Goal: Task Accomplishment & Management: Manage account settings

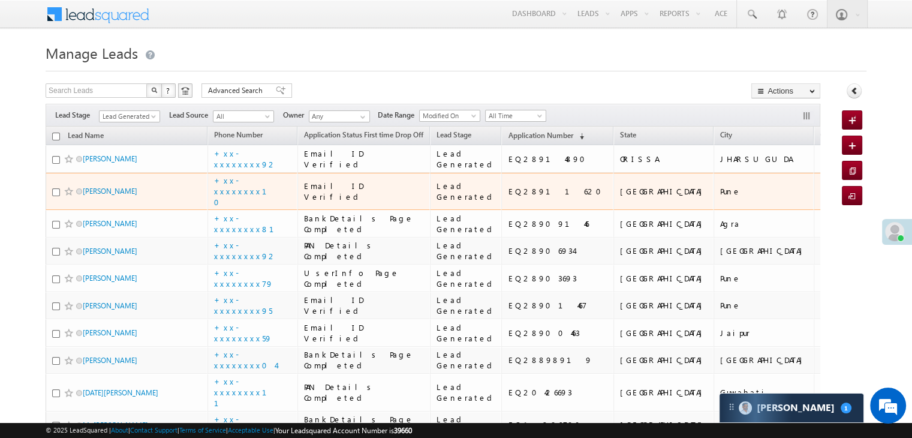
click at [478, 210] on td "Lead Generated" at bounding box center [466, 192] width 72 height 38
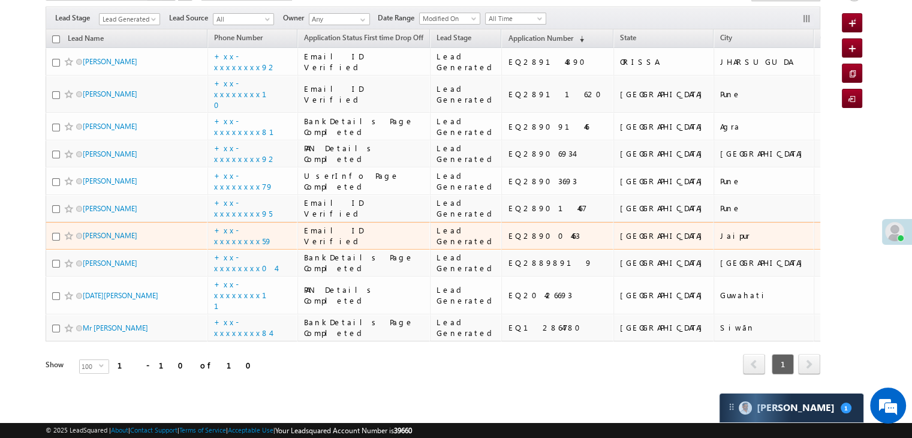
scroll to position [508, 0]
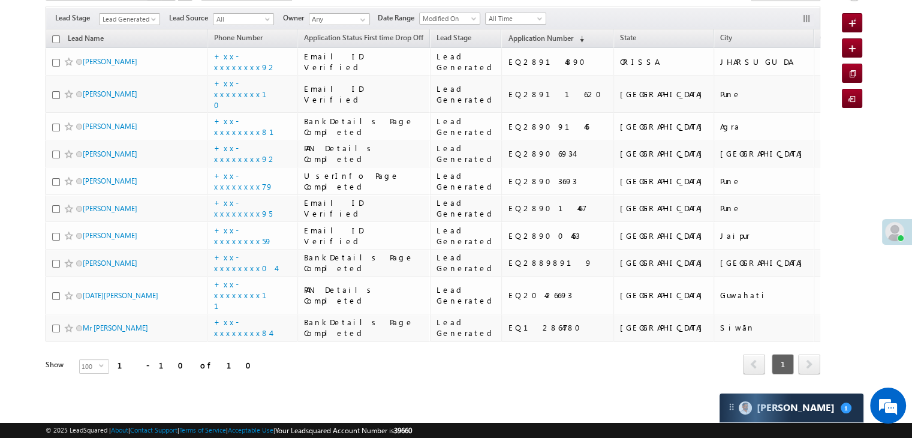
drag, startPoint x: 435, startPoint y: 239, endPoint x: 365, endPoint y: 367, distance: 146.7
click at [365, 367] on div "Lead Name Phone Number Application Status First time Drop Off Lead Stage State …" at bounding box center [433, 210] width 775 height 363
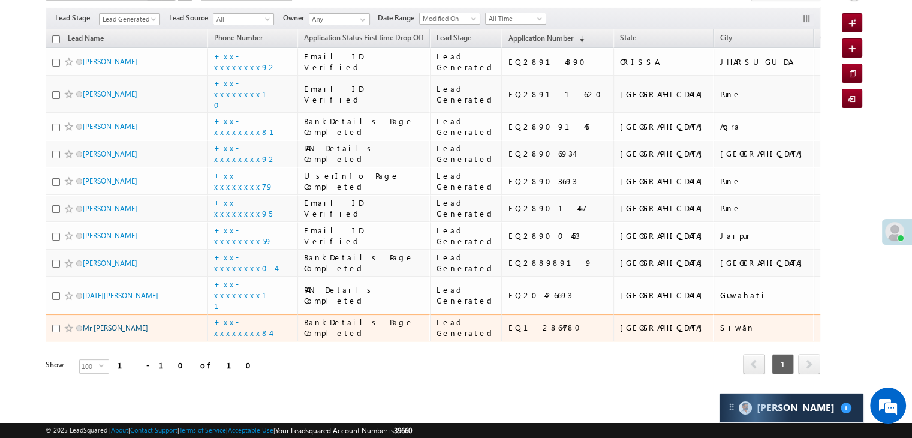
click at [113, 323] on link "Mr [PERSON_NAME]" at bounding box center [115, 327] width 65 height 9
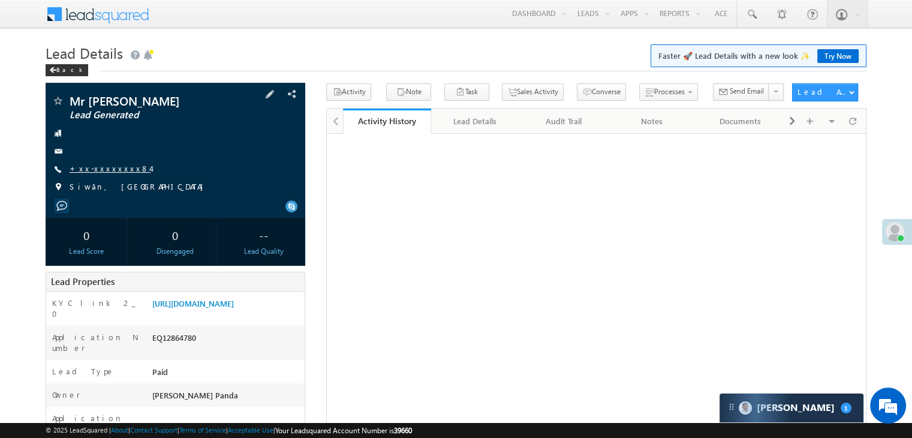
click at [99, 170] on link "+xx-xxxxxxxx84" at bounding box center [110, 168] width 81 height 10
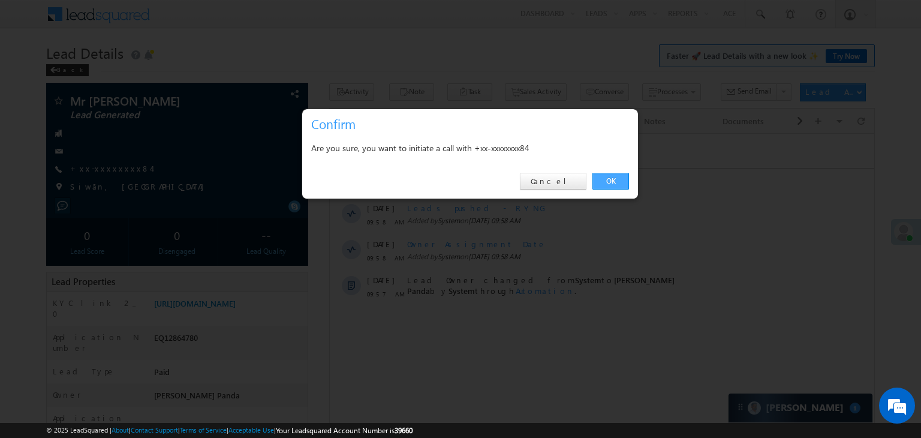
click at [619, 182] on link "OK" at bounding box center [610, 181] width 37 height 17
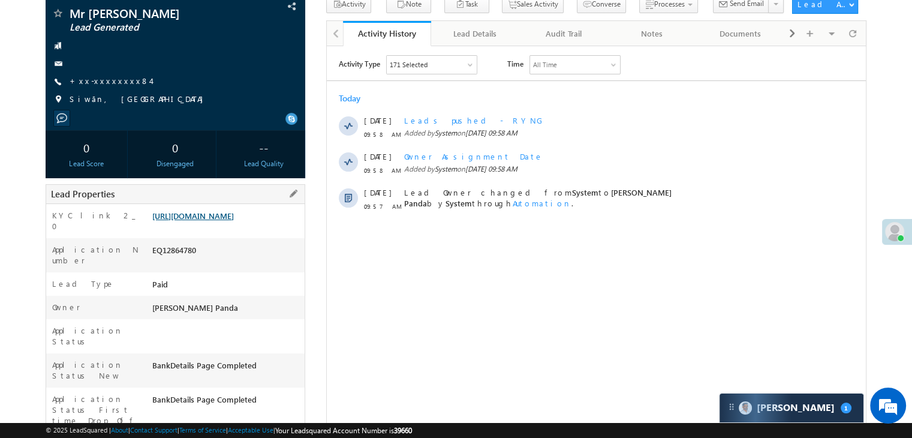
scroll to position [152, 0]
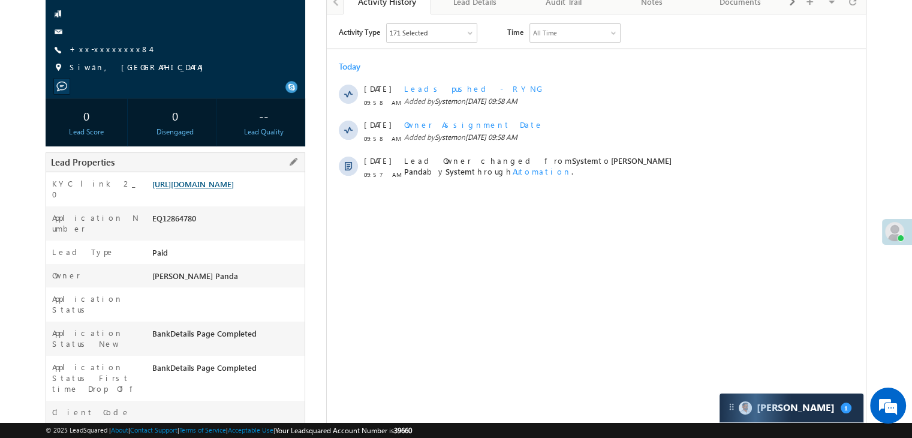
click at [228, 189] on link "[URL][DOMAIN_NAME]" at bounding box center [193, 184] width 82 height 10
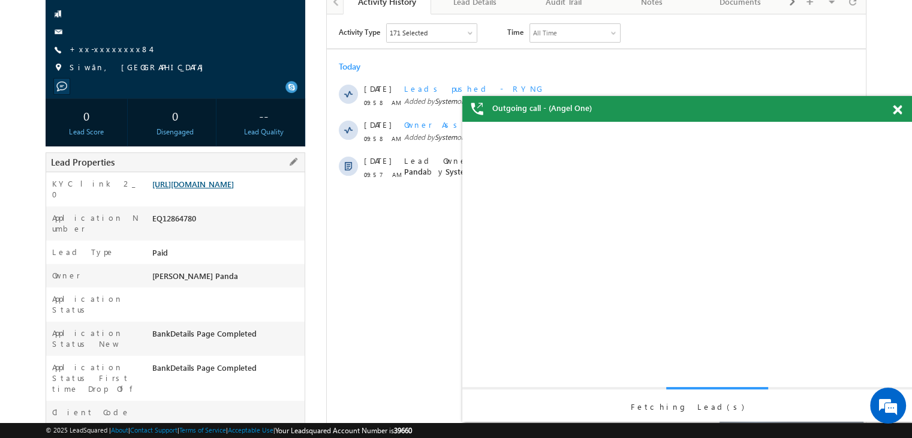
scroll to position [0, 0]
click at [213, 189] on link "https://angelbroking1-pk3em7sa.customui-test.leadsquared.com?leadId=afab6f0d-e3…" at bounding box center [193, 184] width 82 height 10
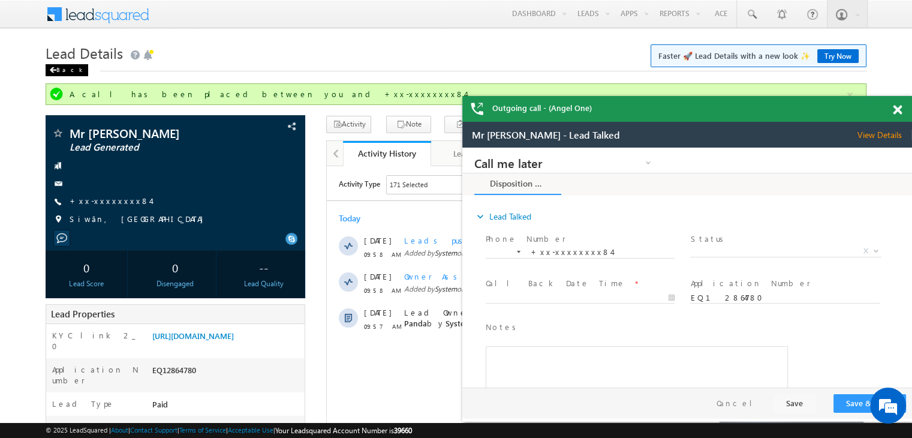
click at [55, 68] on span at bounding box center [52, 70] width 7 height 6
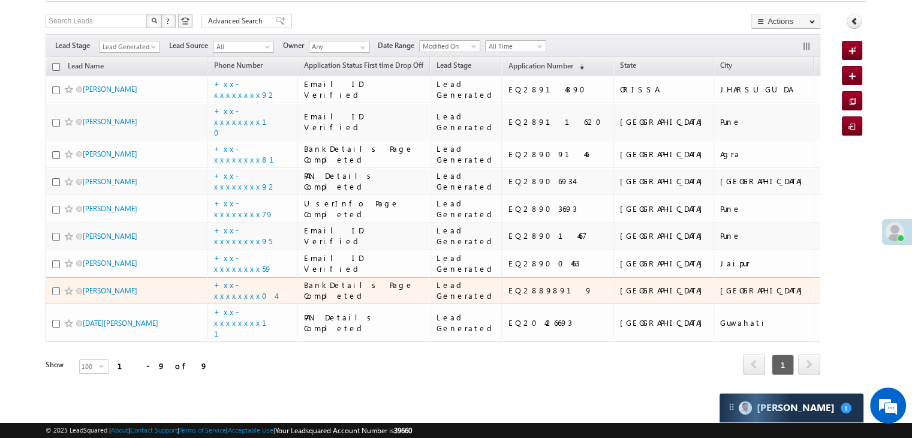
scroll to position [439, 0]
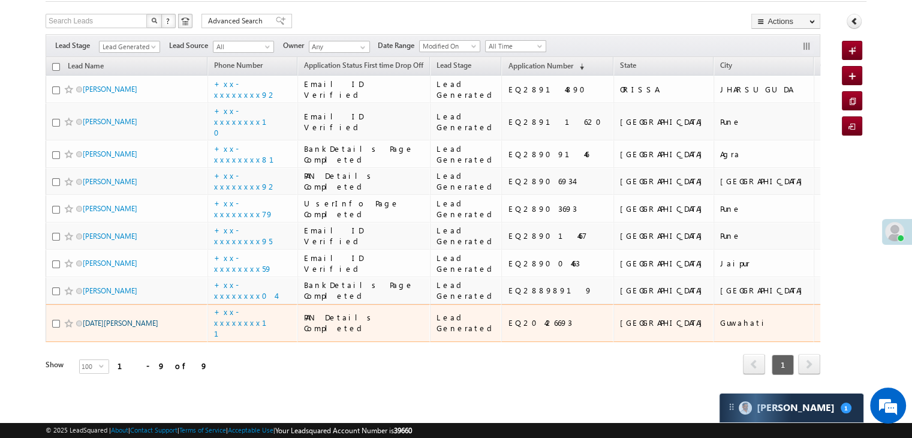
click at [113, 318] on link "[DATE][PERSON_NAME]" at bounding box center [121, 322] width 76 height 9
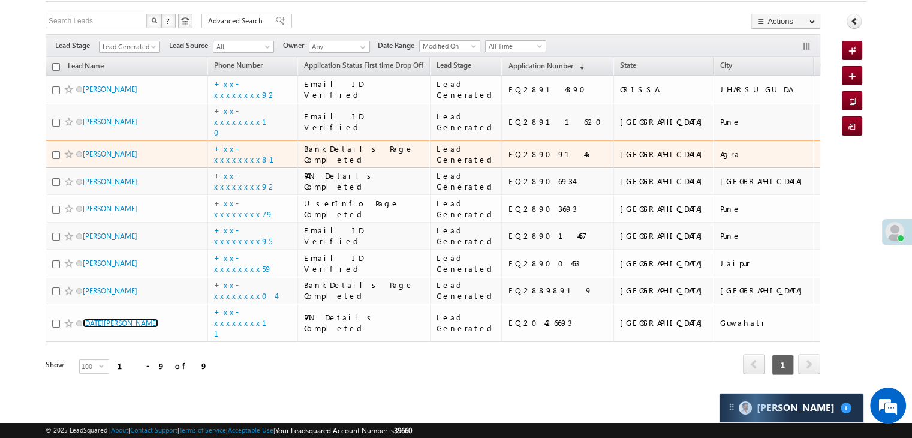
scroll to position [79, 0]
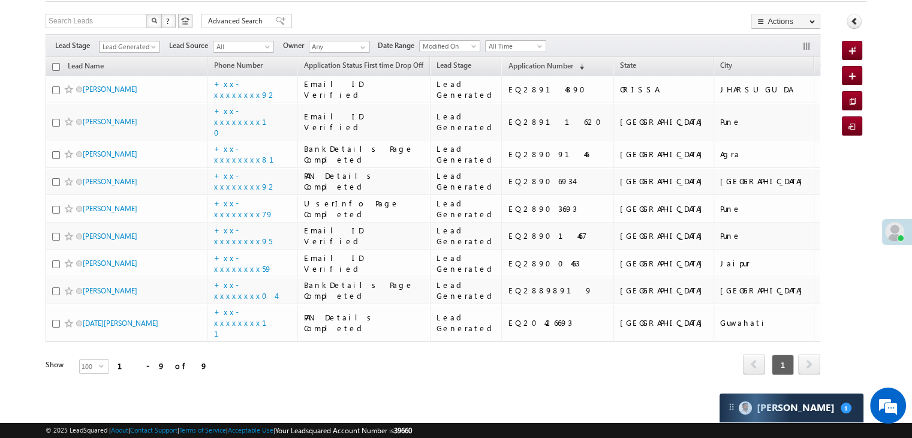
click at [149, 41] on span "Lead Generated" at bounding box center [128, 46] width 57 height 11
click at [134, 55] on link "All" at bounding box center [130, 60] width 61 height 11
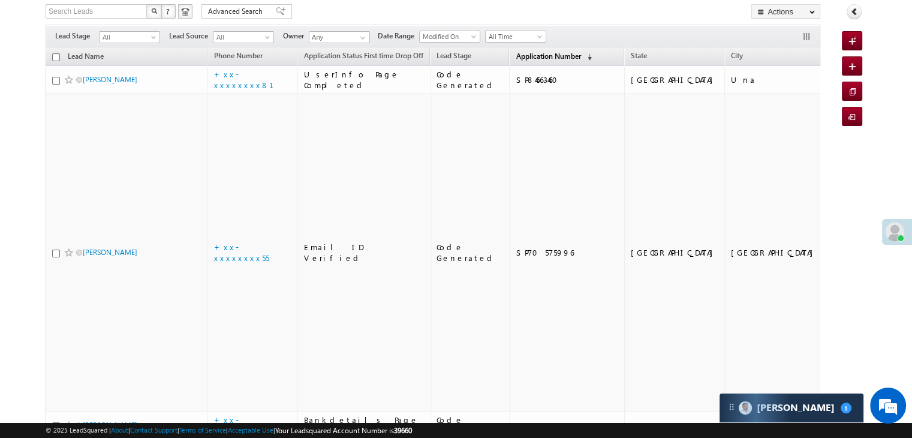
click at [516, 58] on span "Application Number" at bounding box center [548, 56] width 65 height 9
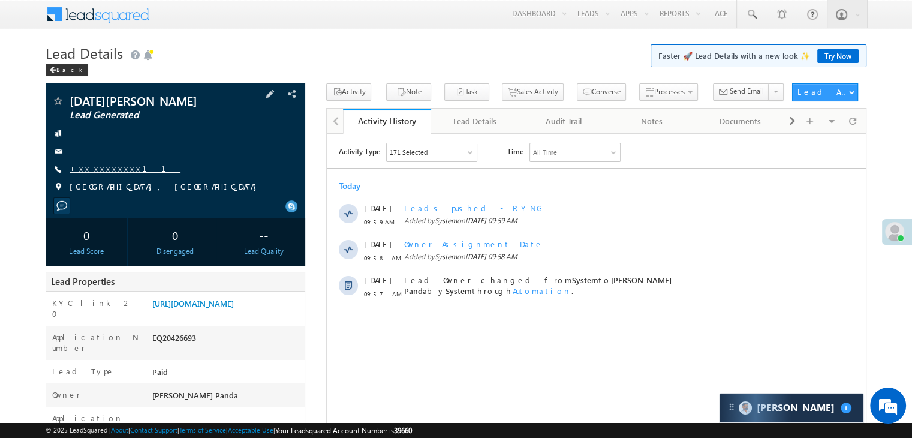
click at [111, 168] on link "+xx-xxxxxxxx11" at bounding box center [125, 168] width 111 height 10
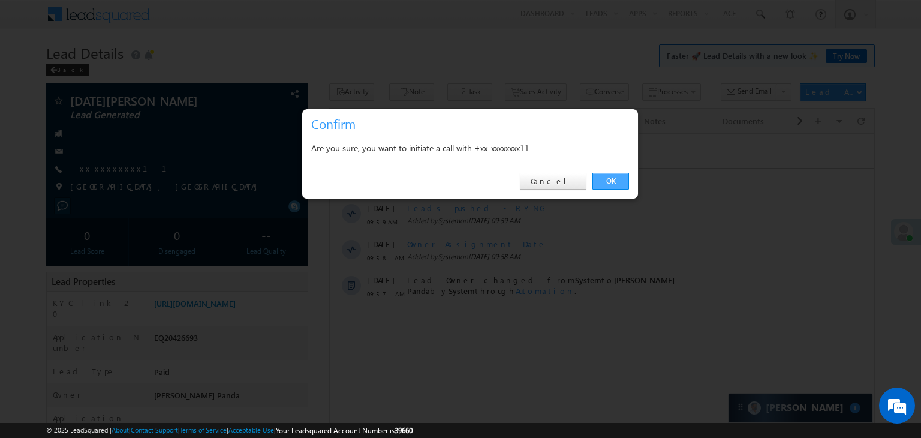
click at [608, 180] on link "OK" at bounding box center [610, 181] width 37 height 17
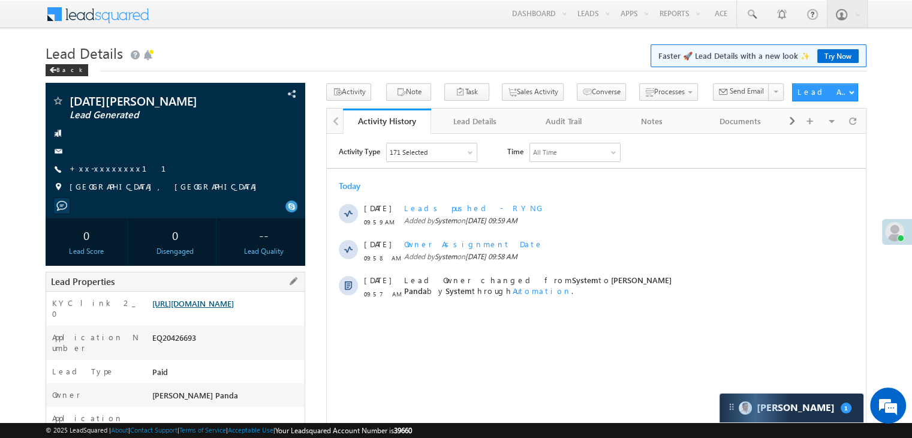
click at [231, 308] on link "https://angelbroking1-pk3em7sa.customui-test.leadsquared.com?leadId=2d95d55a-26…" at bounding box center [193, 303] width 82 height 10
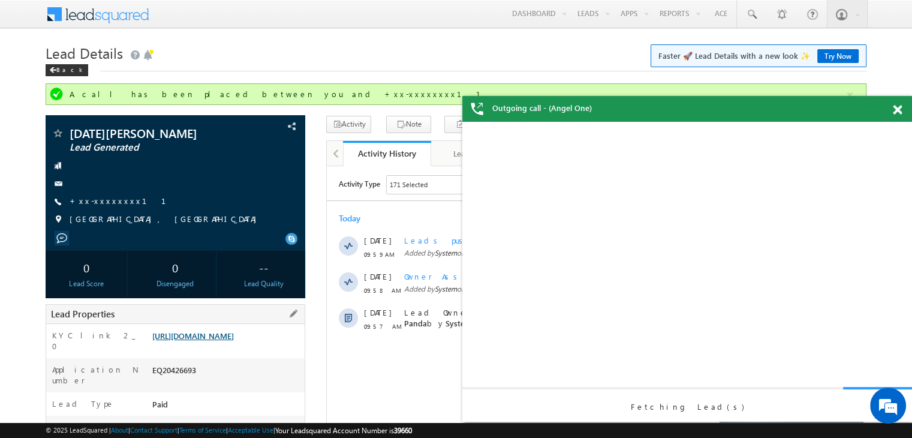
click at [198, 340] on link "https://angelbroking1-pk3em7sa.customui-test.leadsquared.com?leadId=2d95d55a-26…" at bounding box center [193, 335] width 82 height 10
click at [108, 202] on link "+xx-xxxxxxxx11" at bounding box center [125, 200] width 111 height 10
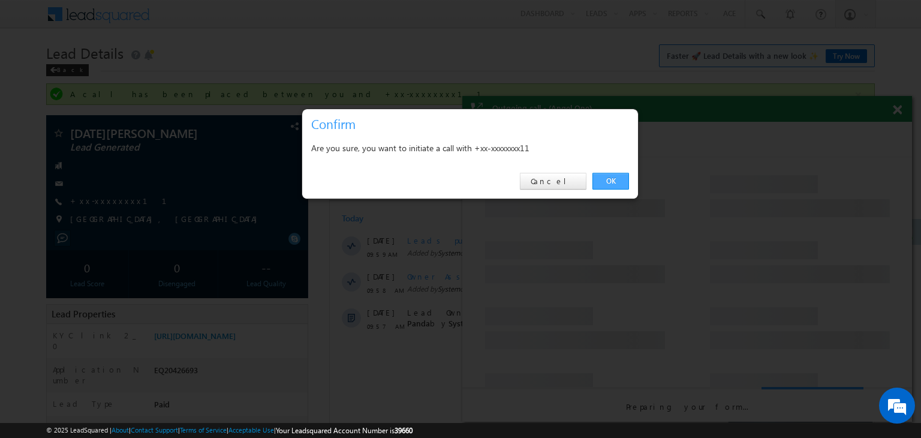
click at [605, 182] on link "OK" at bounding box center [610, 181] width 37 height 17
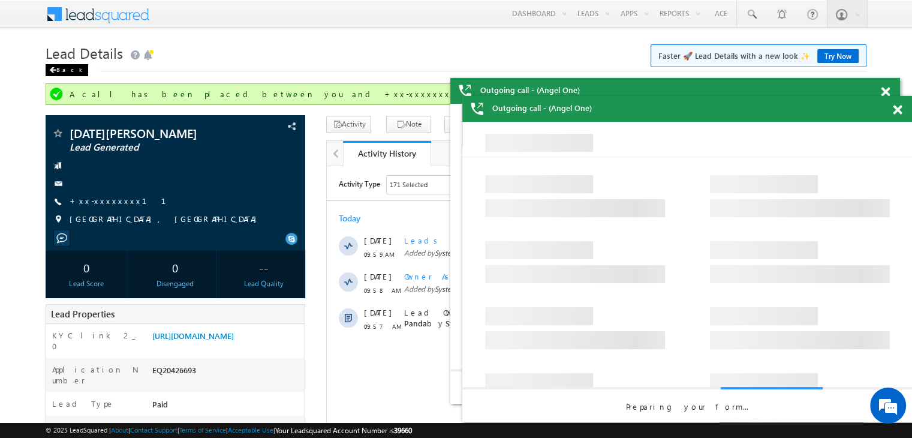
click at [55, 65] on div "Back" at bounding box center [67, 70] width 43 height 12
click at [898, 111] on span at bounding box center [897, 110] width 9 height 10
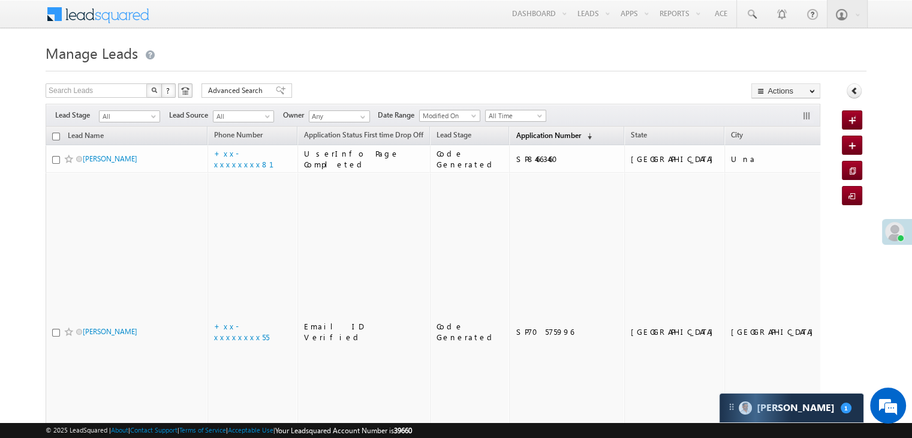
click at [516, 134] on span "Application Number" at bounding box center [548, 135] width 65 height 9
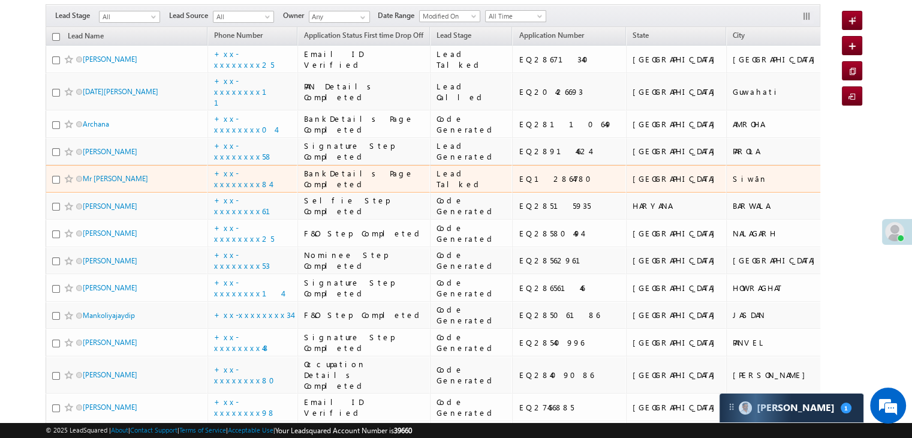
scroll to position [60, 0]
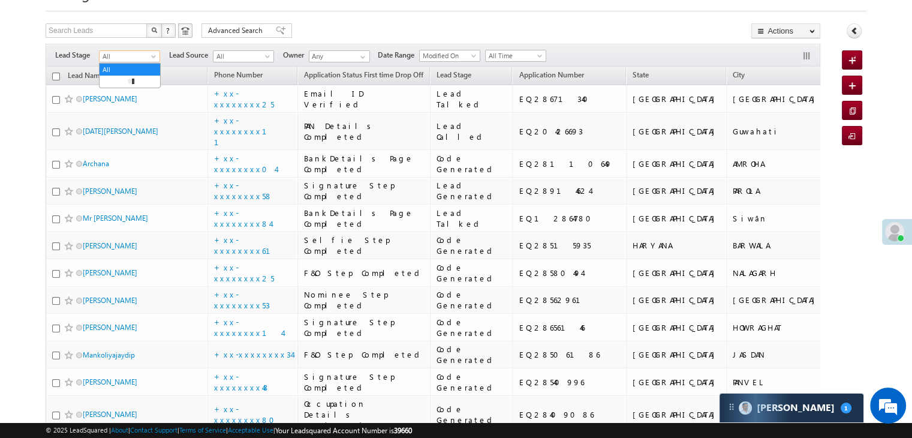
click at [151, 60] on span at bounding box center [155, 59] width 10 height 10
click at [131, 82] on link "Lead Generated" at bounding box center [130, 81] width 61 height 11
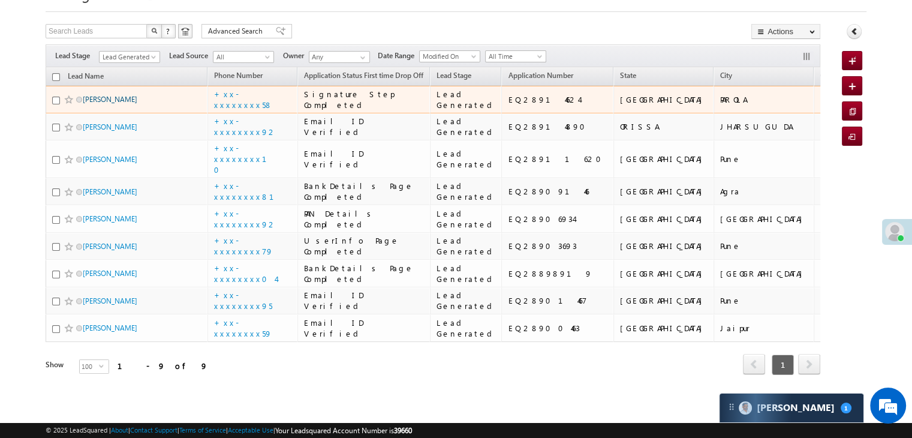
click at [122, 104] on link "MAGAR KIRAN" at bounding box center [110, 99] width 55 height 9
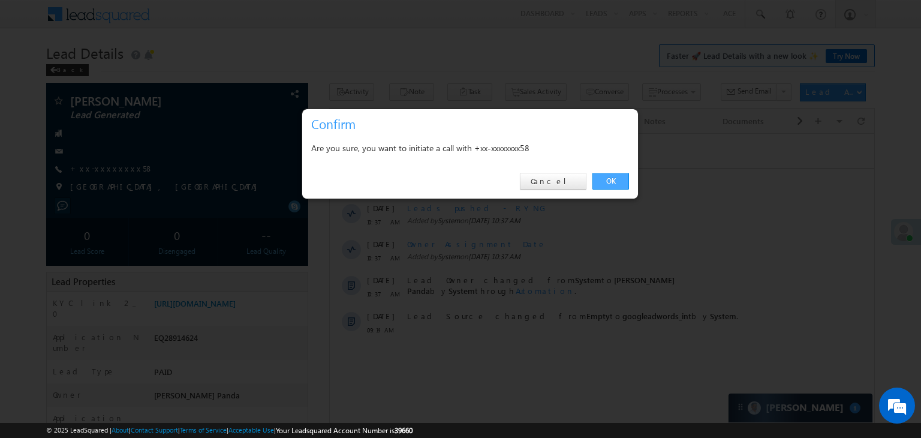
click at [614, 176] on link "OK" at bounding box center [610, 181] width 37 height 17
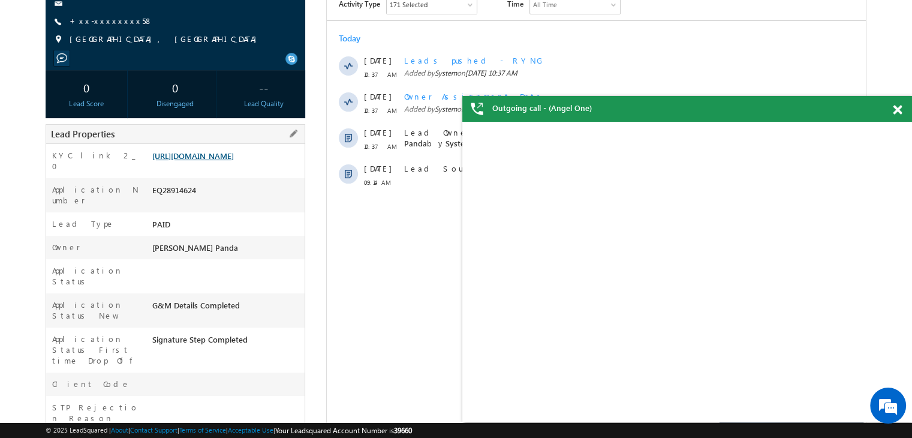
scroll to position [212, 0]
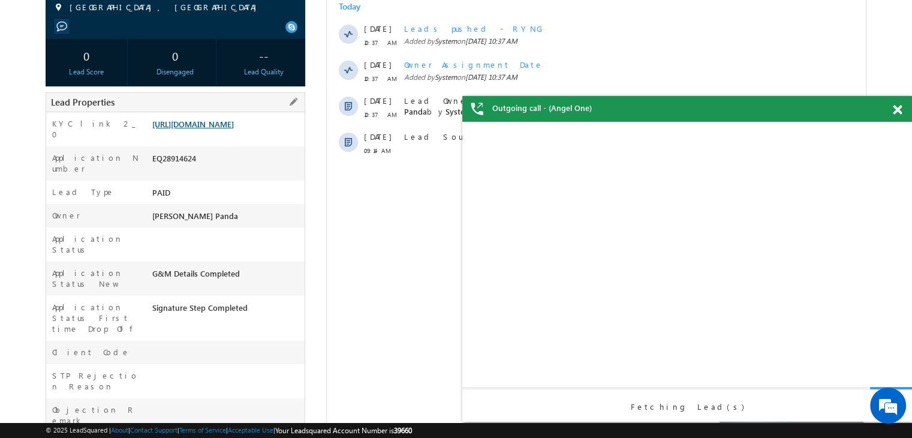
click at [221, 129] on link "https://angelbroking1-pk3em7sa.customui-test.leadsquared.com?leadId=8cc2451a-bd…" at bounding box center [193, 124] width 82 height 10
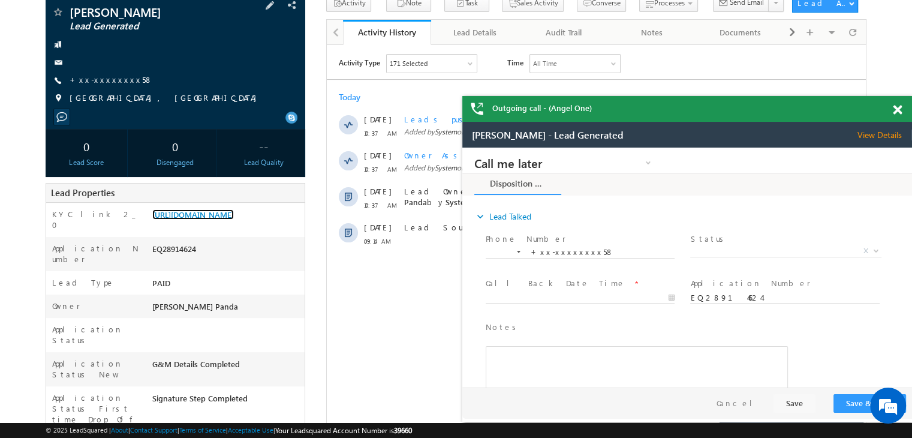
scroll to position [92, 0]
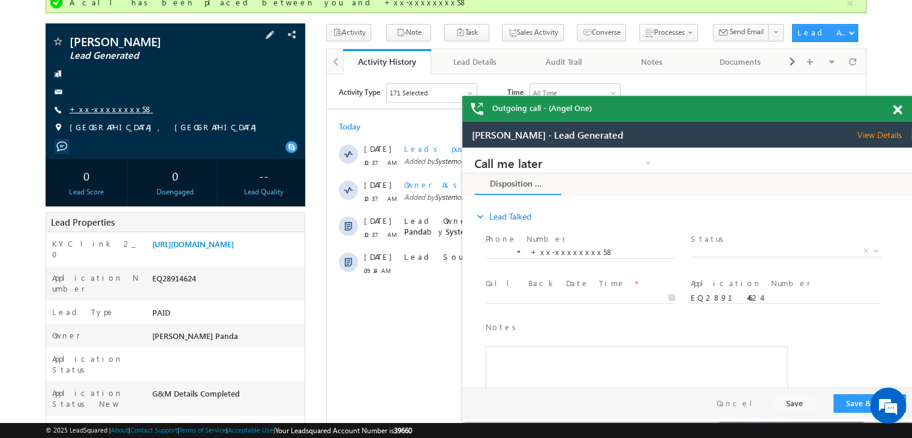
click at [104, 106] on link "+xx-xxxxxxxx58" at bounding box center [111, 109] width 83 height 10
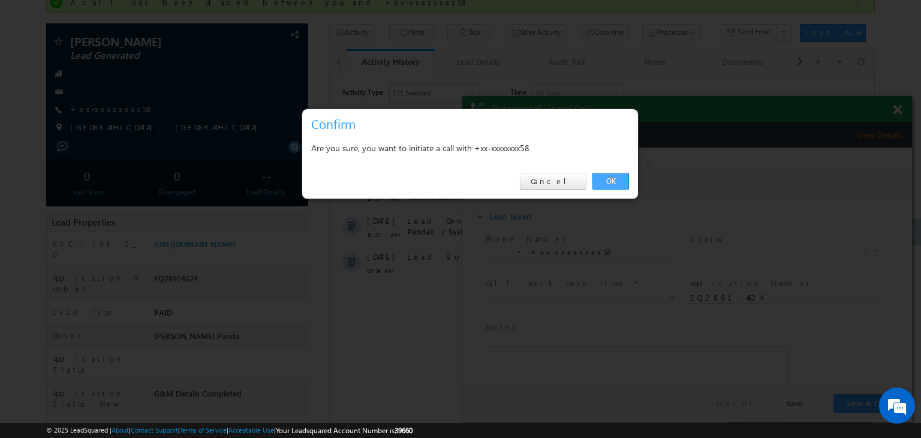
click at [615, 177] on link "OK" at bounding box center [610, 181] width 37 height 17
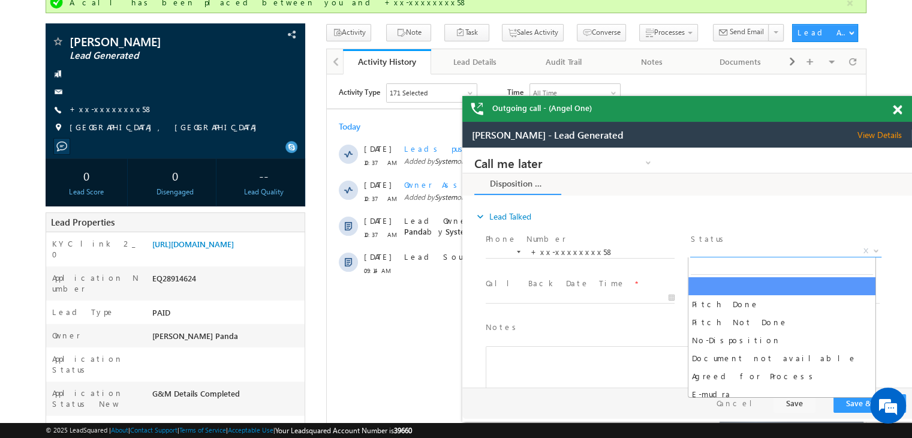
click at [813, 246] on span "X" at bounding box center [785, 251] width 191 height 12
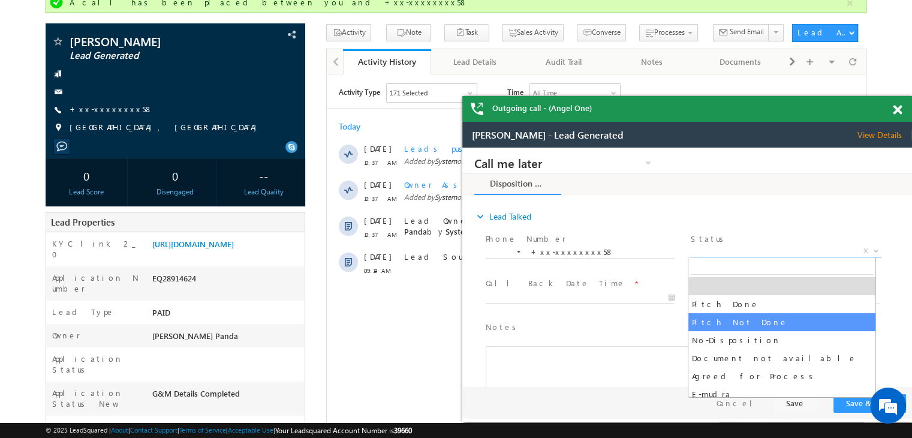
scroll to position [0, 0]
select select "Pitch Not Done"
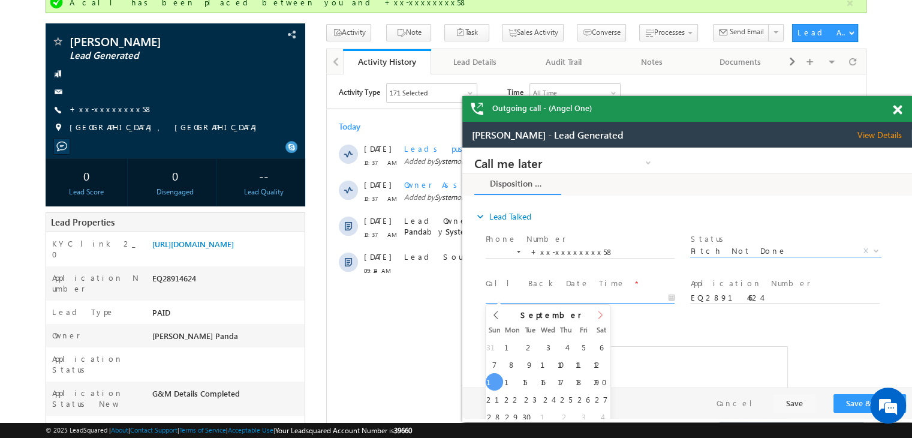
type input "09/14/25 10:47 AM"
click at [600, 296] on input "09/14/25 10:47 AM" at bounding box center [580, 298] width 189 height 12
click at [854, 399] on button "Save & Close" at bounding box center [869, 403] width 73 height 19
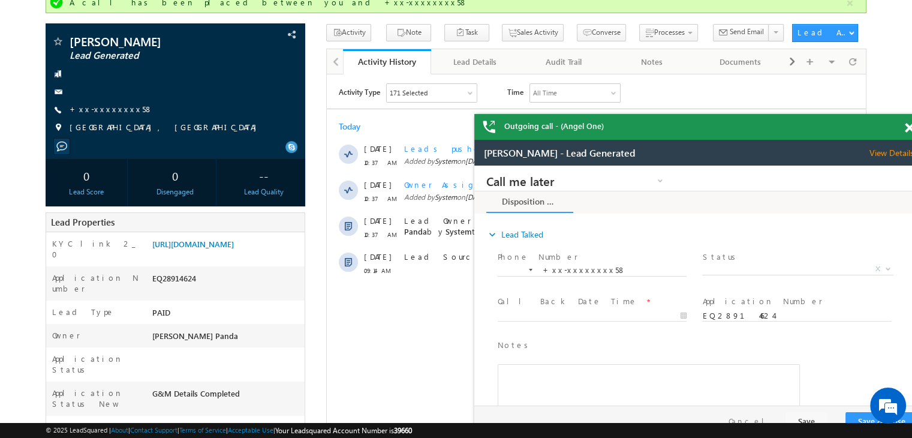
click at [909, 128] on span at bounding box center [909, 128] width 9 height 10
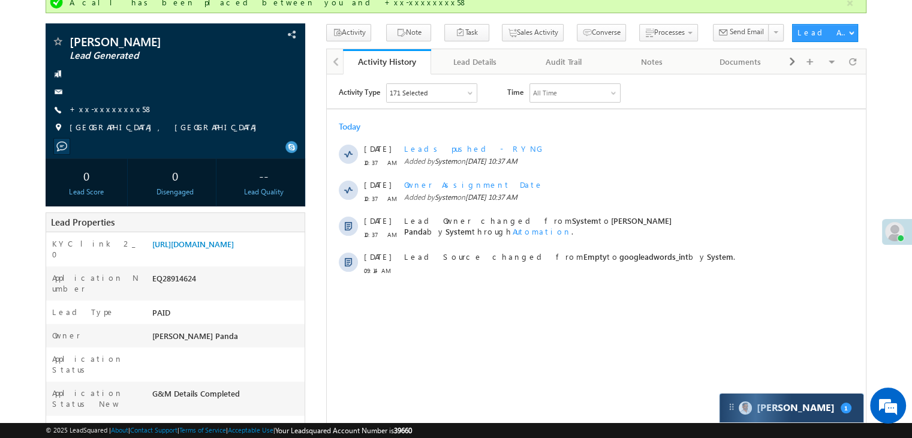
click at [784, 413] on div "Carter 1" at bounding box center [791, 407] width 144 height 29
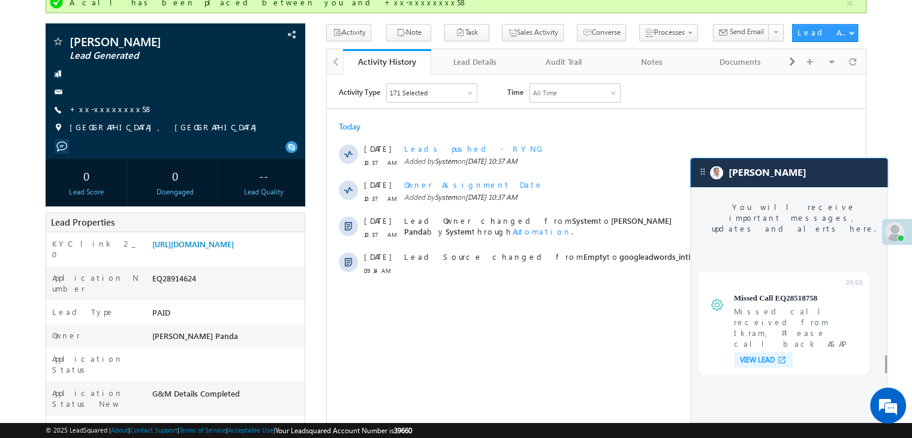
scroll to position [4678, 0]
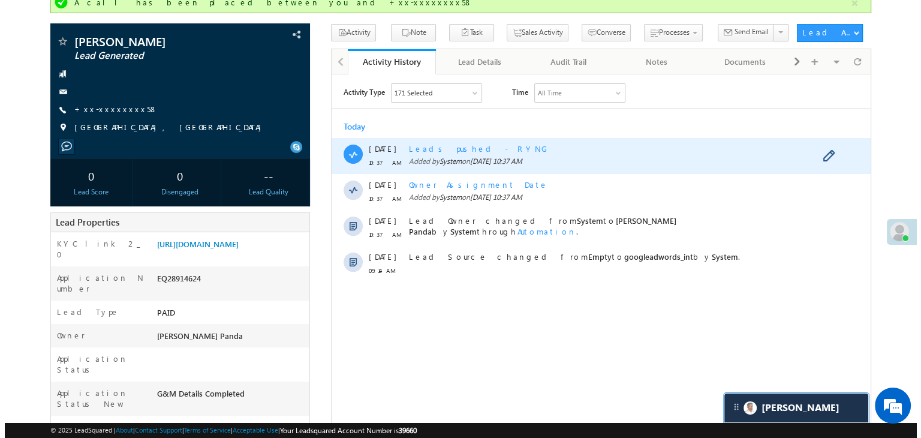
scroll to position [0, 0]
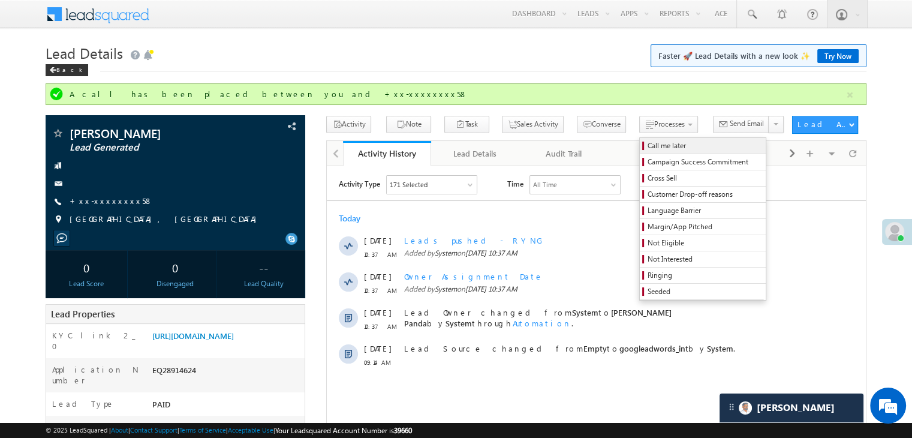
click at [647, 143] on span "Call me later" at bounding box center [704, 145] width 114 height 11
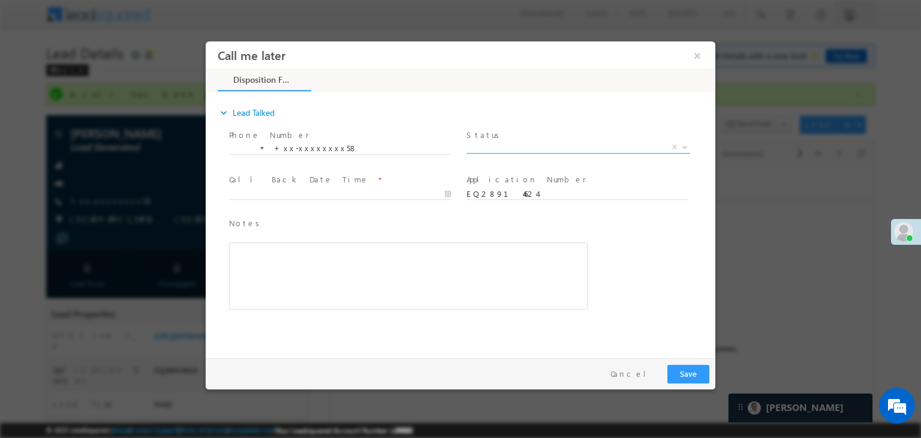
click at [592, 149] on span "X" at bounding box center [578, 147] width 224 height 12
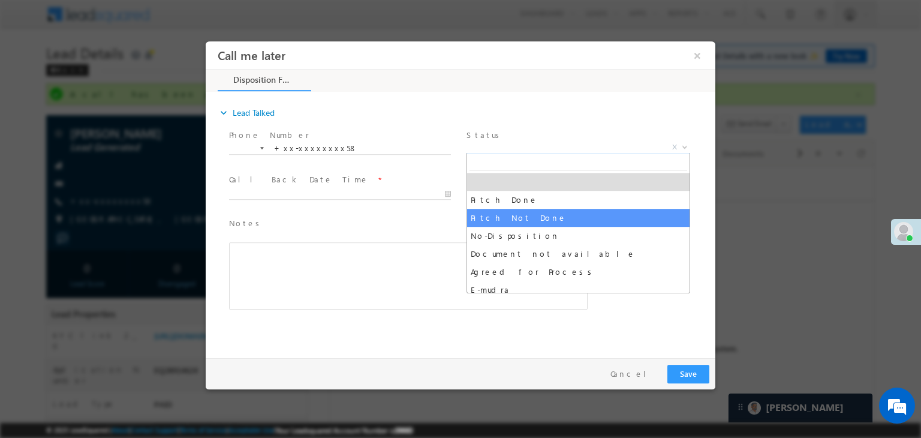
select select "Pitch Not Done"
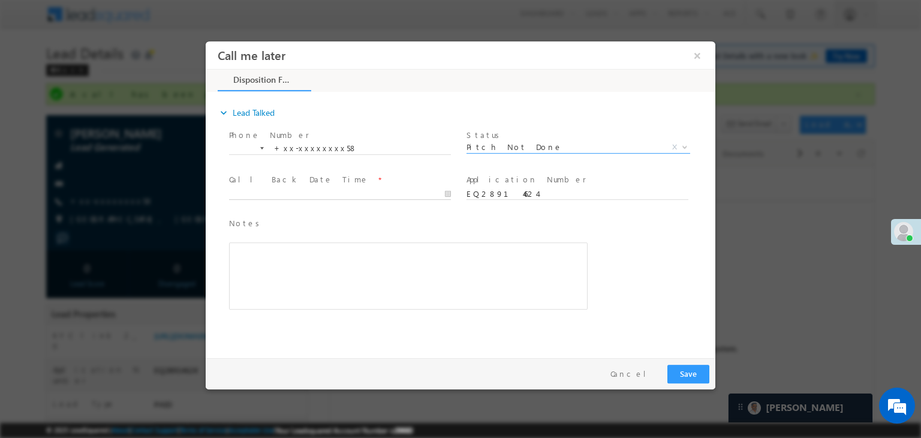
type input "09/14/25 10:51 AM"
click at [373, 196] on input "09/14/25 10:51 AM" at bounding box center [340, 194] width 222 height 12
click at [687, 376] on button "Save" at bounding box center [688, 373] width 42 height 19
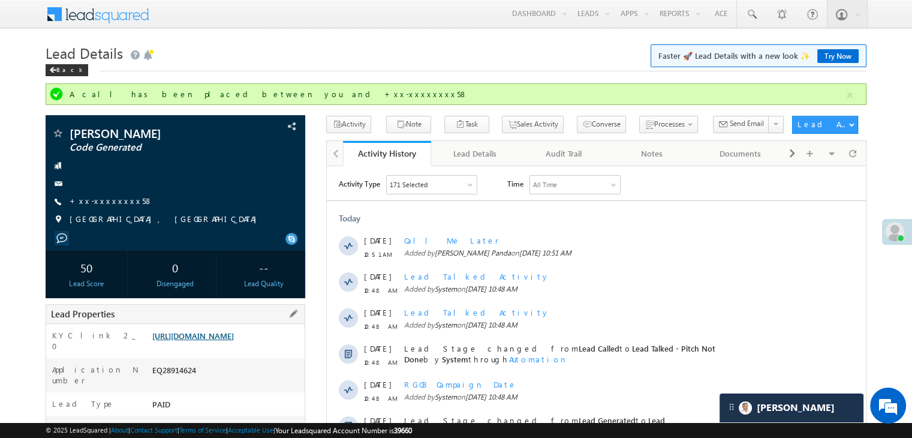
click at [198, 340] on link "https://angelbroking1-pk3em7sa.customui-test.leadsquared.com?leadId=8cc2451a-bd…" at bounding box center [193, 335] width 82 height 10
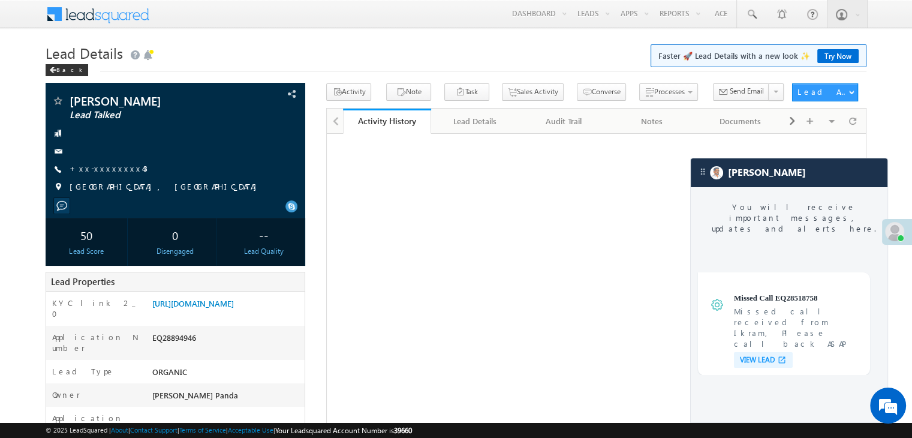
scroll to position [4649, 0]
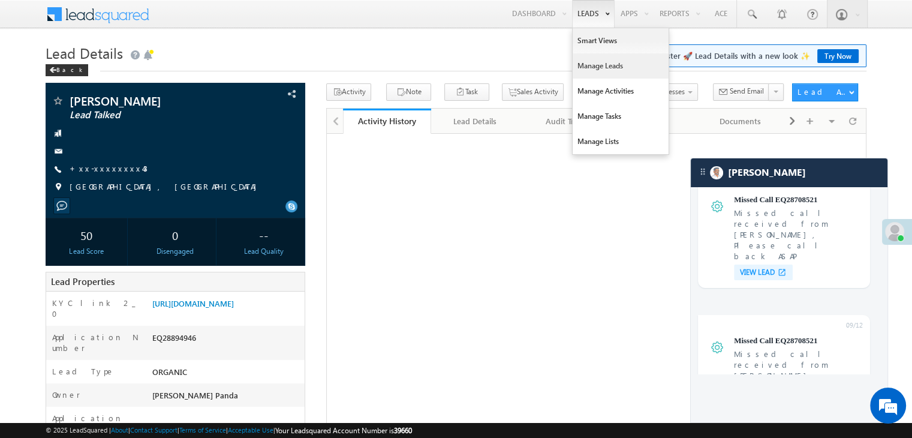
click at [596, 67] on link "Manage Leads" at bounding box center [620, 65] width 96 height 25
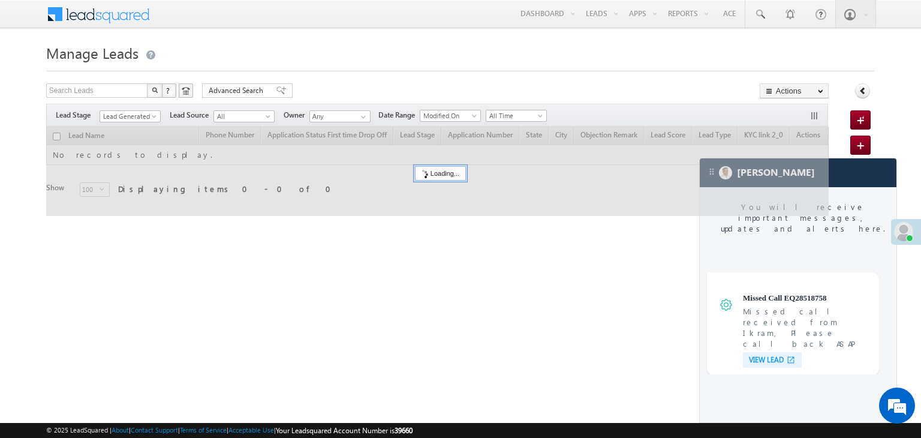
scroll to position [4649, 0]
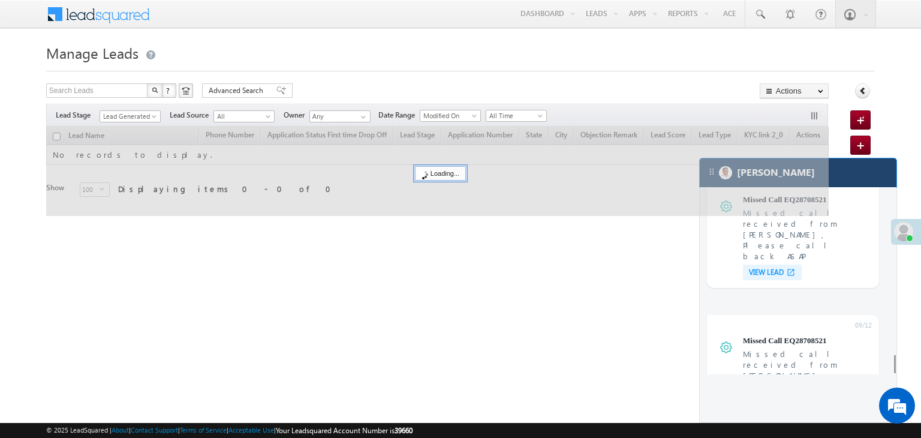
click at [861, 173] on div "[PERSON_NAME]" at bounding box center [798, 172] width 197 height 29
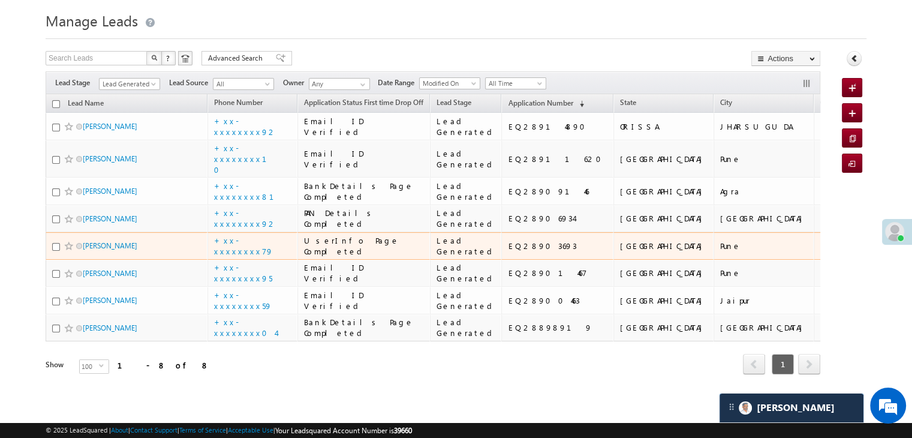
scroll to position [369, 0]
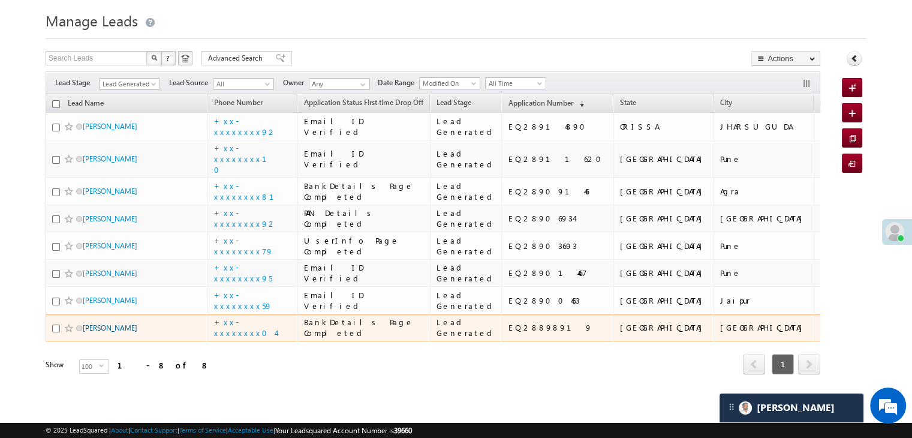
click at [107, 323] on link "[PERSON_NAME]" at bounding box center [110, 327] width 55 height 9
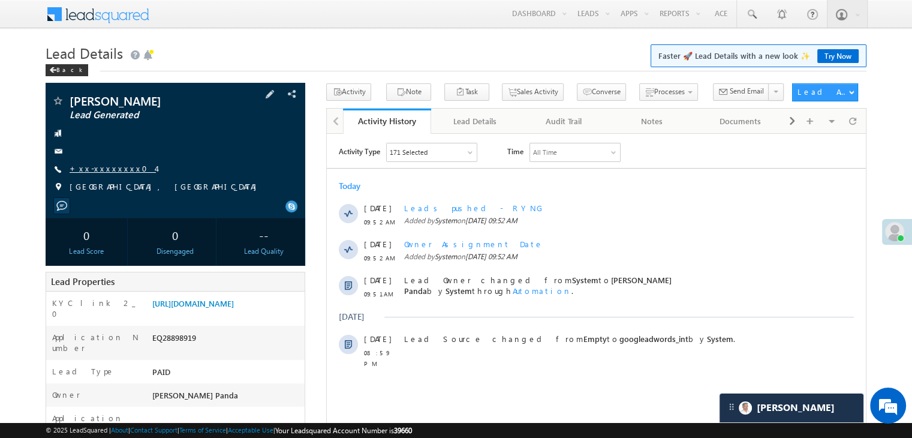
click at [101, 172] on link "+xx-xxxxxxxx04" at bounding box center [113, 168] width 86 height 10
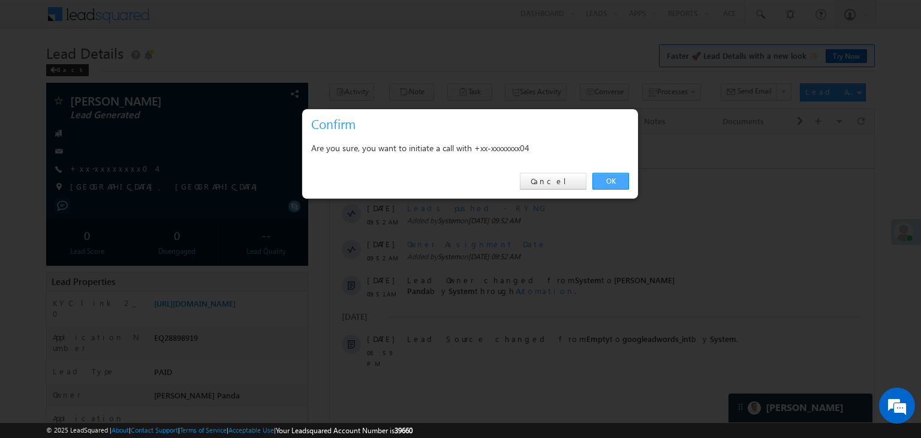
click at [611, 176] on link "OK" at bounding box center [610, 181] width 37 height 17
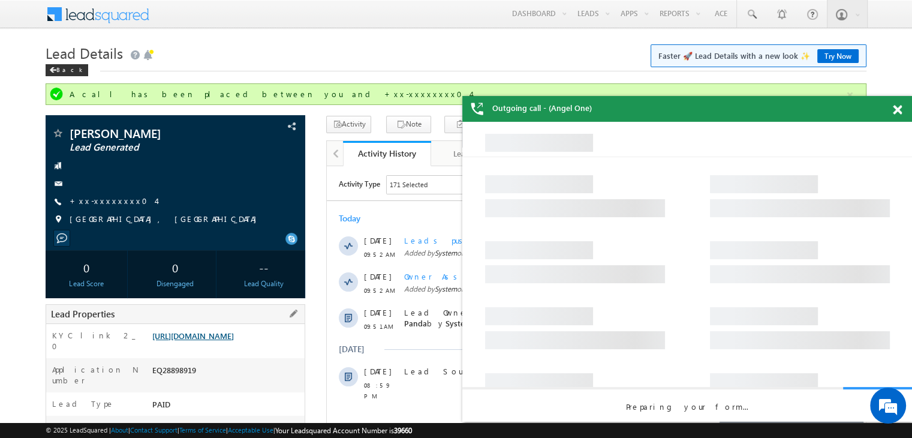
click at [218, 340] on link "https://angelbroking1-pk3em7sa.customui-test.leadsquared.com?leadId=cd0c2926-15…" at bounding box center [193, 335] width 82 height 10
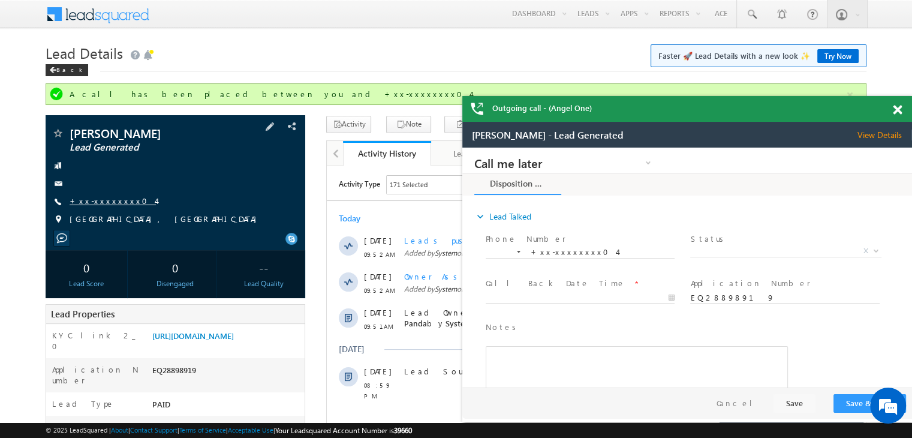
click at [99, 198] on link "+xx-xxxxxxxx04" at bounding box center [113, 200] width 86 height 10
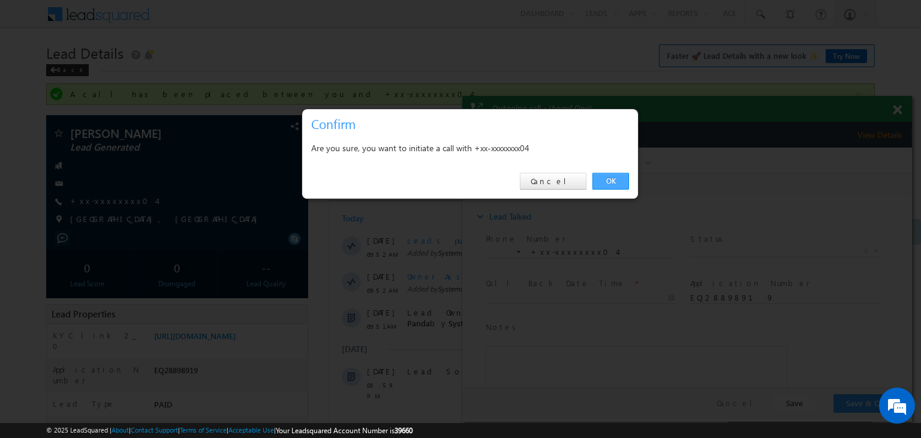
click at [608, 176] on link "OK" at bounding box center [610, 181] width 37 height 17
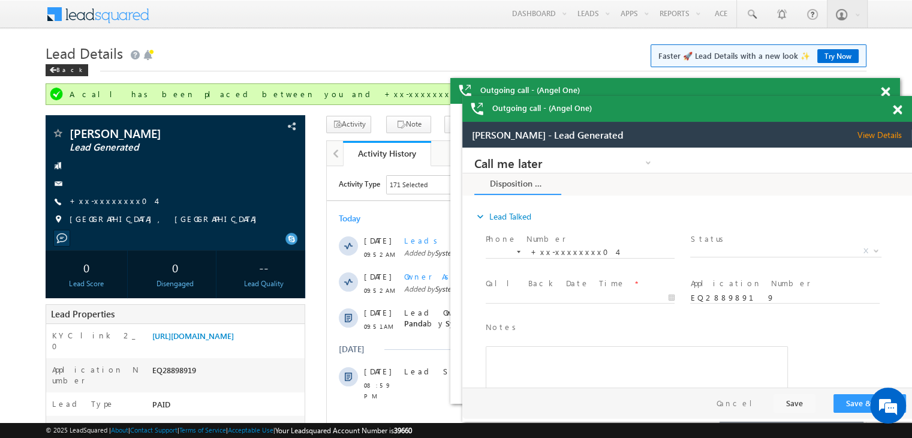
click at [893, 111] on span at bounding box center [897, 110] width 9 height 10
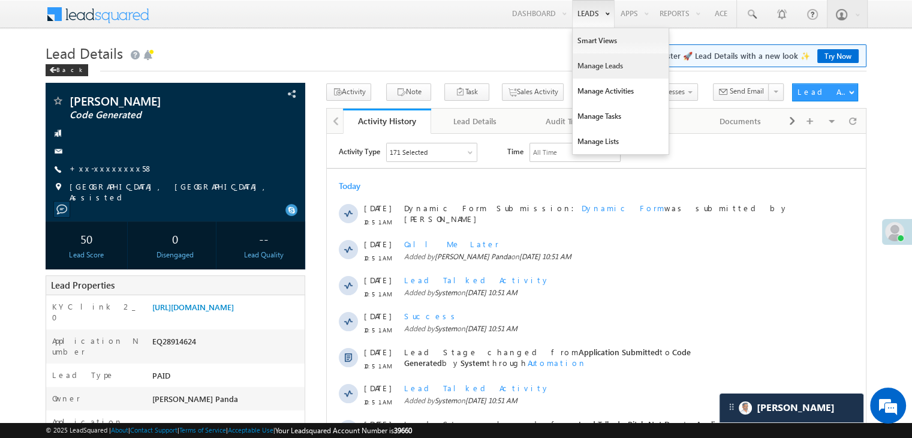
click at [589, 65] on link "Manage Leads" at bounding box center [620, 65] width 96 height 25
click at [591, 61] on link "Manage Leads" at bounding box center [620, 65] width 96 height 25
click at [603, 68] on link "Manage Leads" at bounding box center [620, 65] width 96 height 25
click at [599, 68] on link "Manage Leads" at bounding box center [620, 65] width 96 height 25
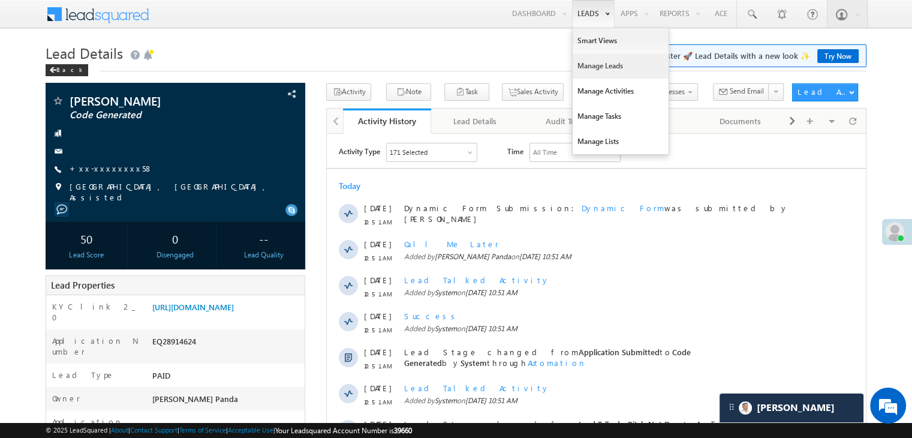
click at [599, 68] on link "Manage Leads" at bounding box center [620, 65] width 96 height 25
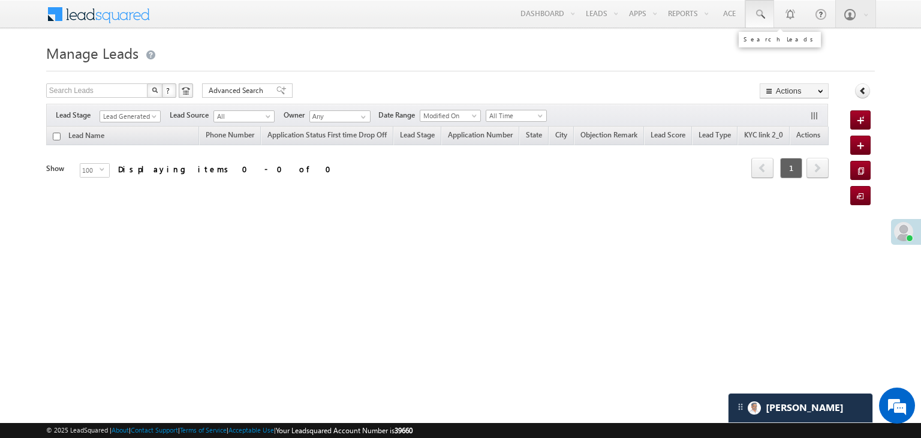
click at [764, 12] on span at bounding box center [760, 14] width 12 height 12
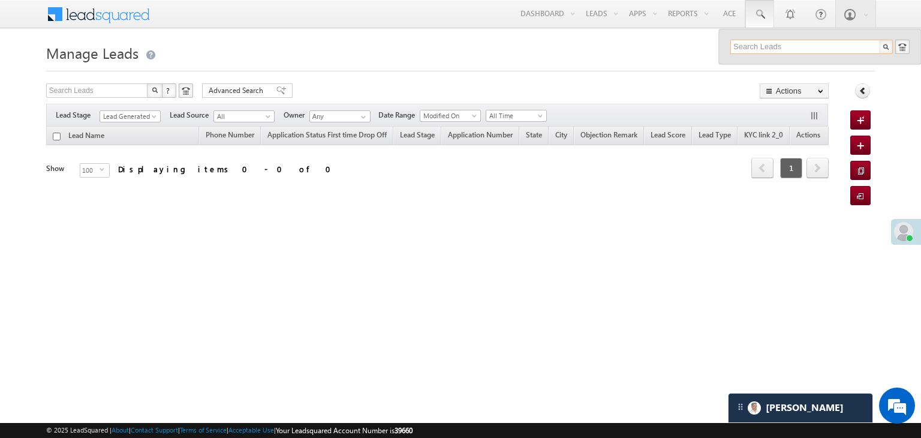
paste input "EQ24482651"
type input "EQ24482651"
click at [764, 64] on div "[PERSON_NAME]" at bounding box center [816, 64] width 161 height 13
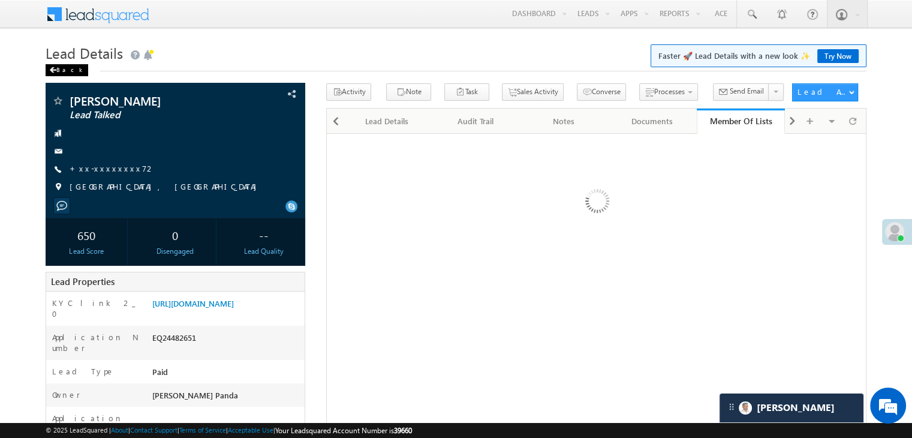
click at [57, 73] on div "Back" at bounding box center [67, 70] width 43 height 12
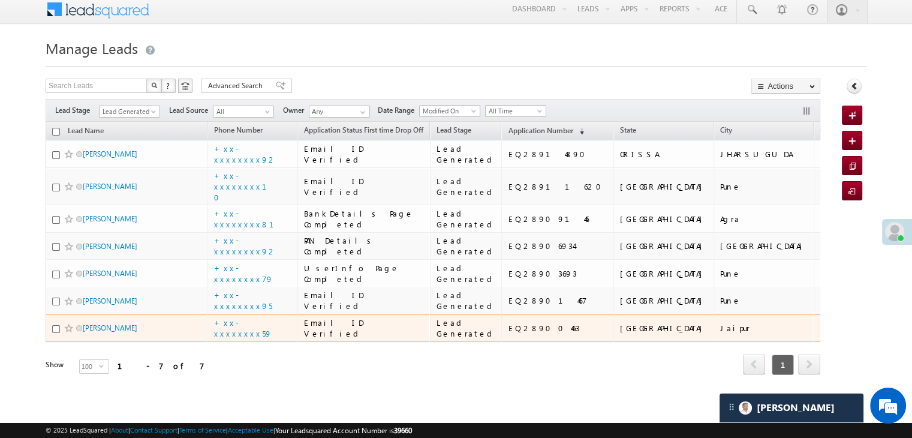
scroll to position [179, 0]
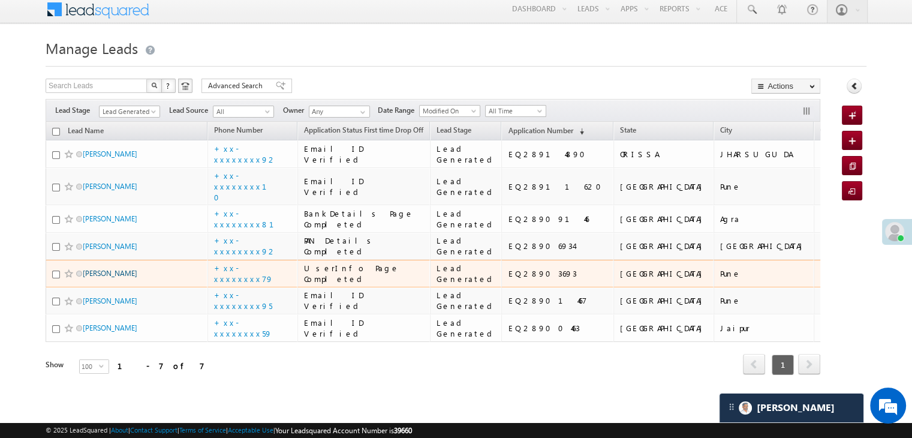
click at [95, 278] on link "[PERSON_NAME]" at bounding box center [110, 273] width 55 height 9
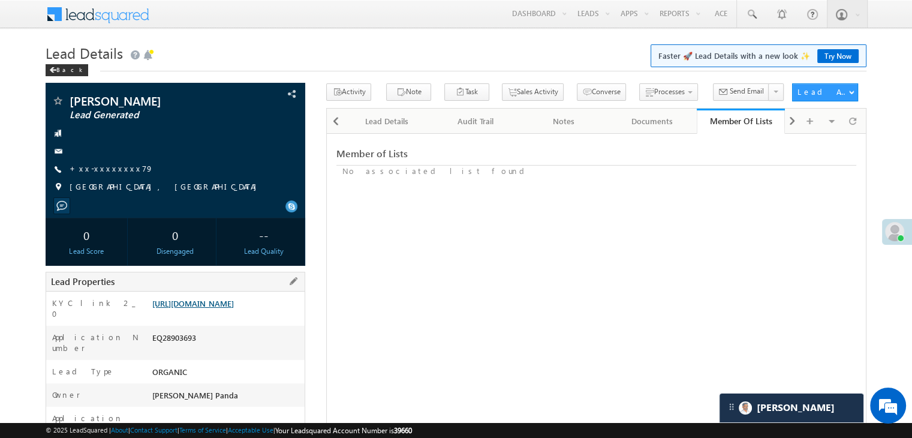
click at [234, 305] on link "[URL][DOMAIN_NAME]" at bounding box center [193, 303] width 82 height 10
click at [95, 167] on link "+xx-xxxxxxxx79" at bounding box center [112, 168] width 84 height 10
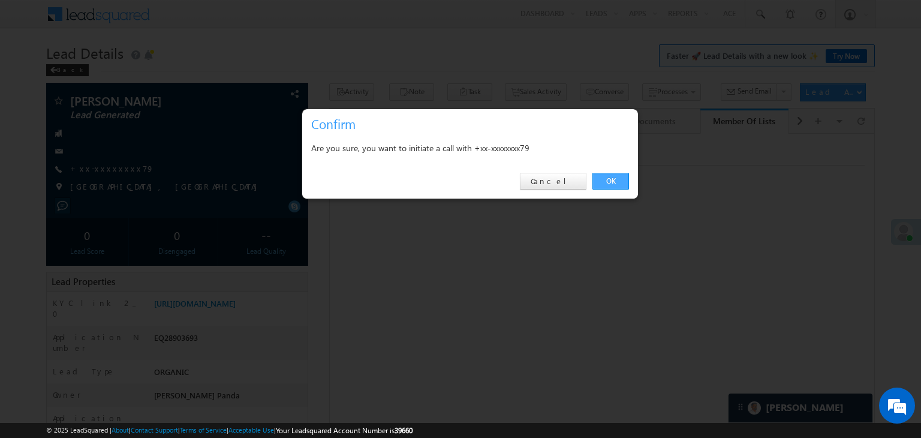
click at [614, 179] on link "OK" at bounding box center [610, 181] width 37 height 17
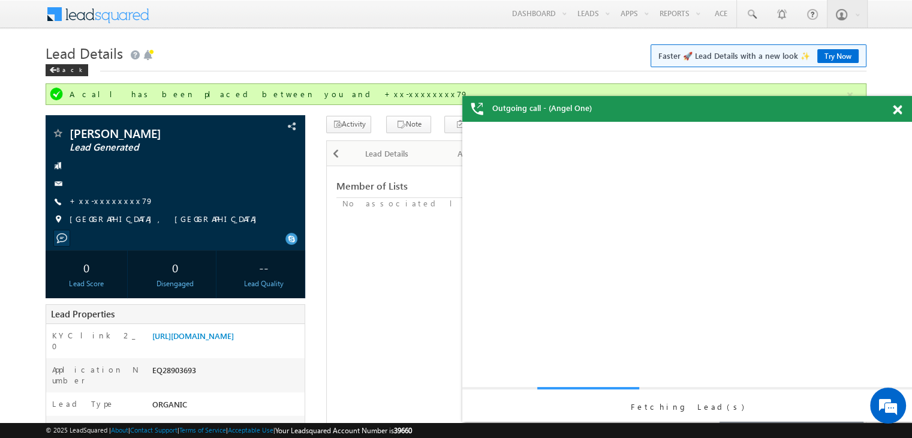
click at [898, 111] on span at bounding box center [897, 110] width 9 height 10
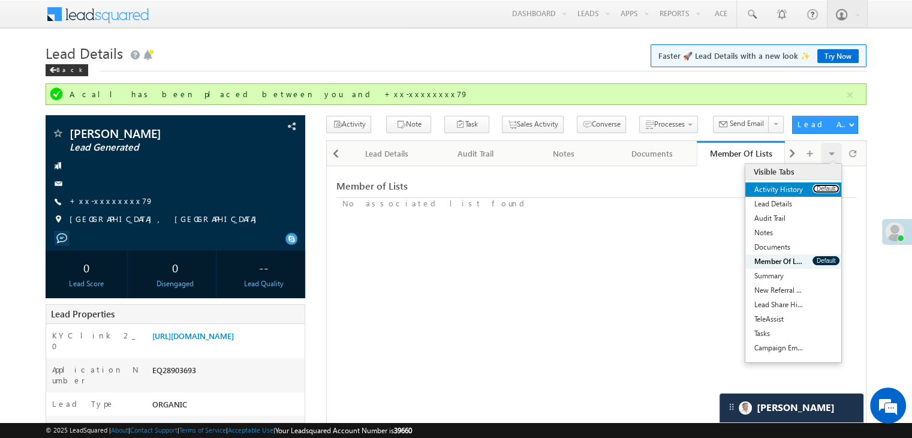
click at [819, 186] on button "Default" at bounding box center [825, 188] width 27 height 9
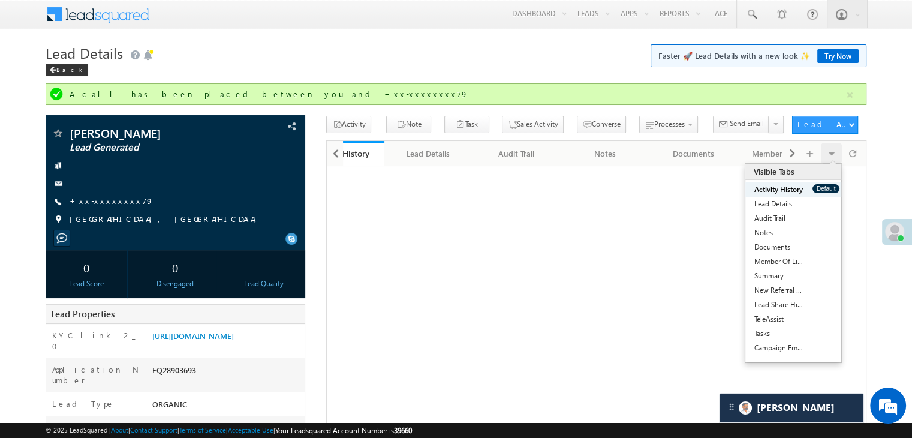
click at [819, 186] on button "Default" at bounding box center [825, 188] width 27 height 9
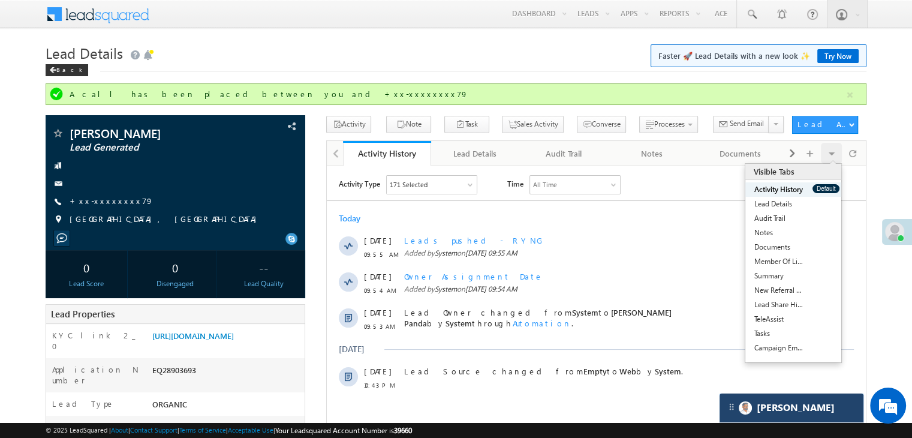
click at [816, 413] on div "[PERSON_NAME]" at bounding box center [791, 407] width 144 height 29
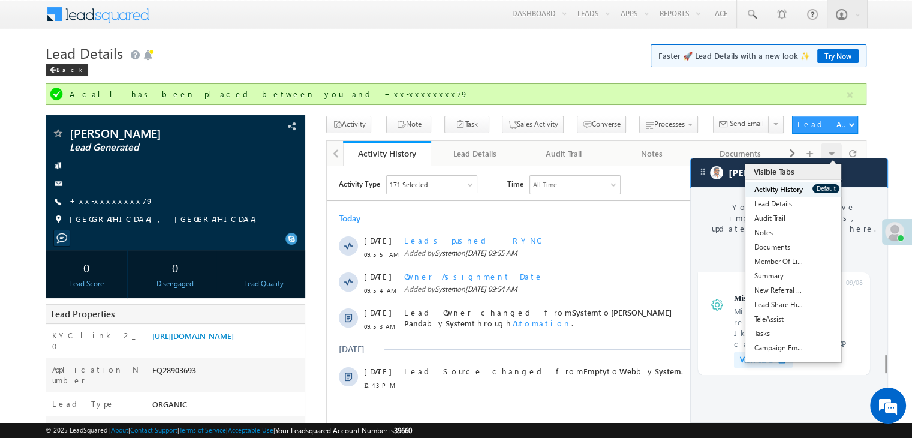
scroll to position [4649, 0]
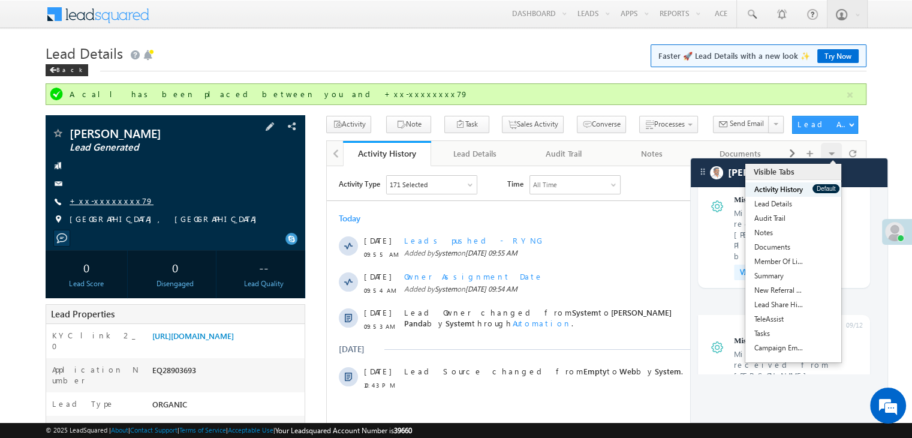
click at [94, 199] on link "+xx-xxxxxxxx79" at bounding box center [112, 200] width 84 height 10
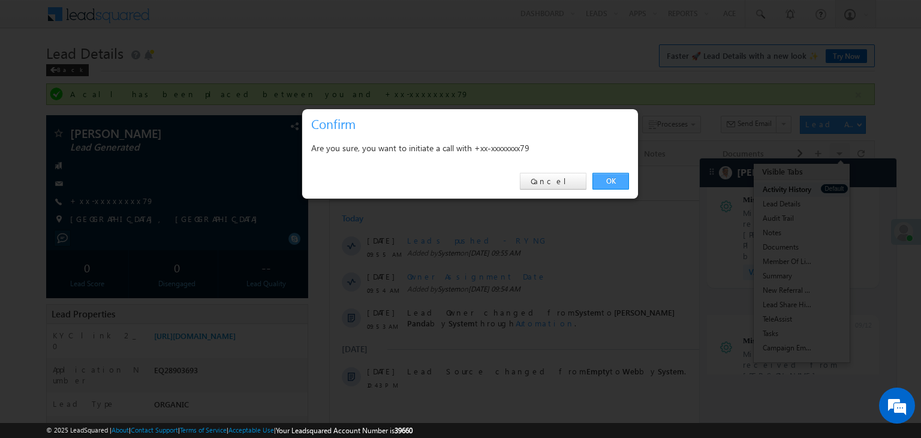
click at [610, 180] on link "OK" at bounding box center [610, 181] width 37 height 17
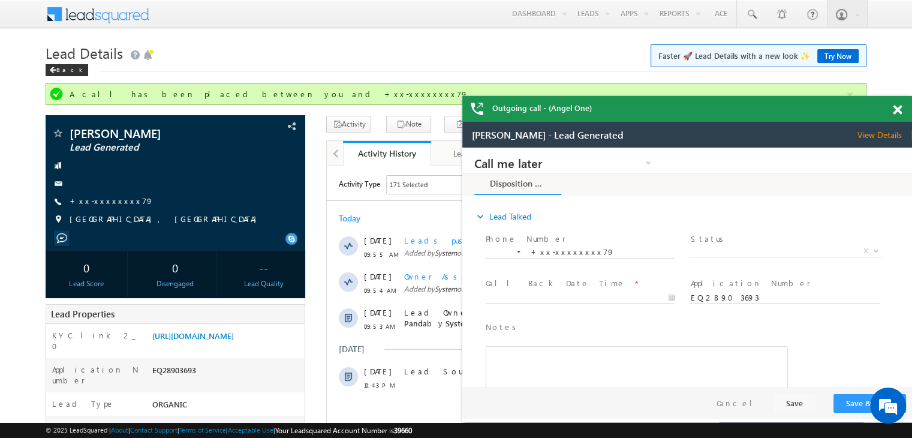
scroll to position [0, 0]
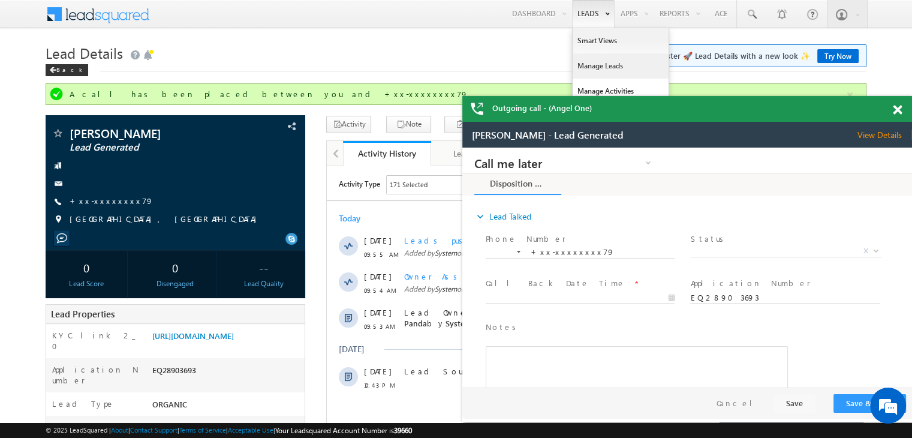
click at [590, 63] on link "Manage Leads" at bounding box center [620, 65] width 96 height 25
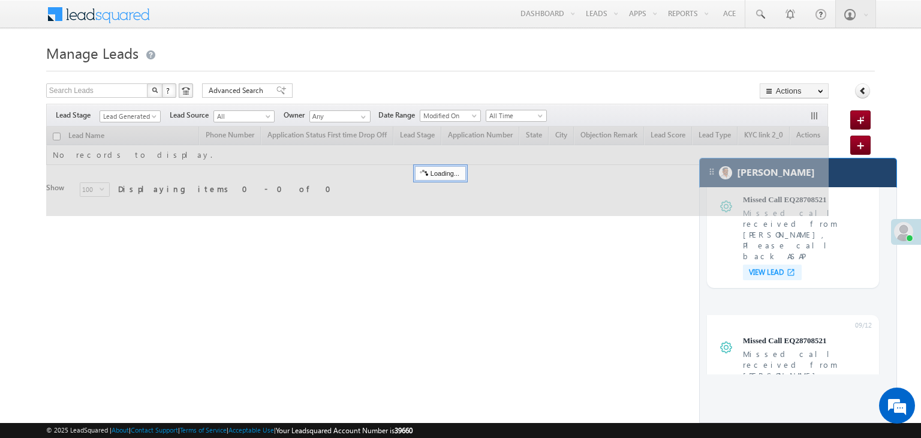
click at [841, 174] on div "[PERSON_NAME]" at bounding box center [798, 172] width 197 height 29
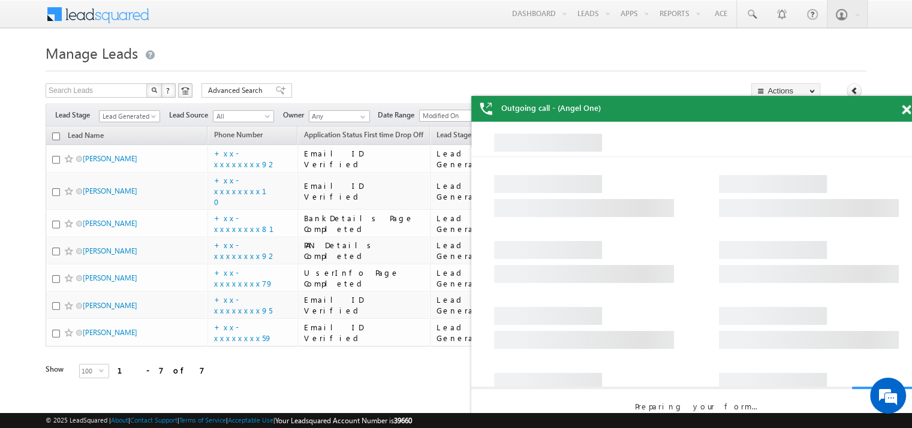
click at [908, 110] on span at bounding box center [906, 110] width 9 height 10
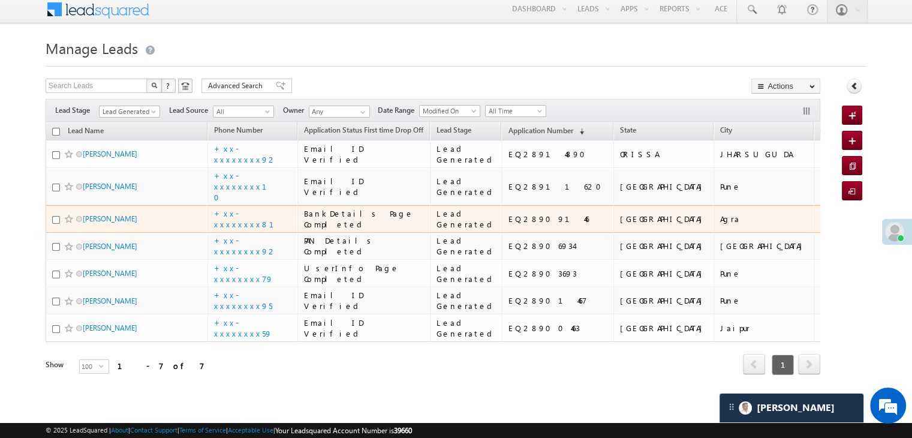
scroll to position [59, 0]
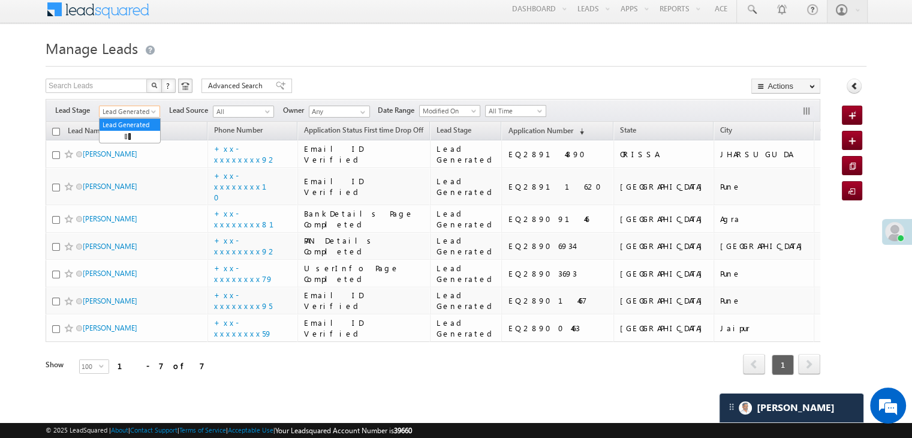
click at [150, 109] on span at bounding box center [155, 114] width 10 height 10
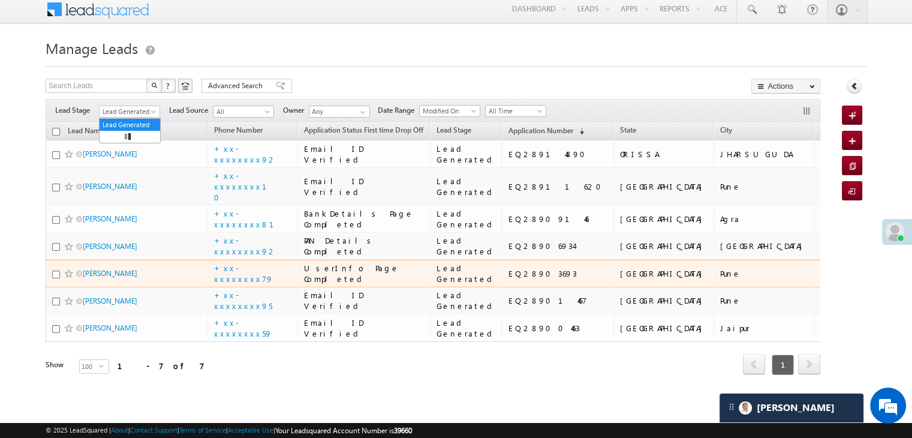
scroll to position [0, 0]
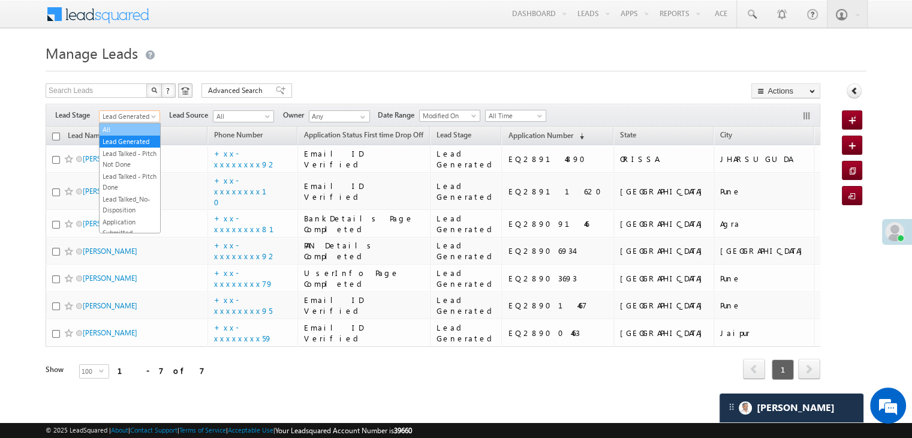
click at [128, 124] on link "All" at bounding box center [130, 129] width 61 height 11
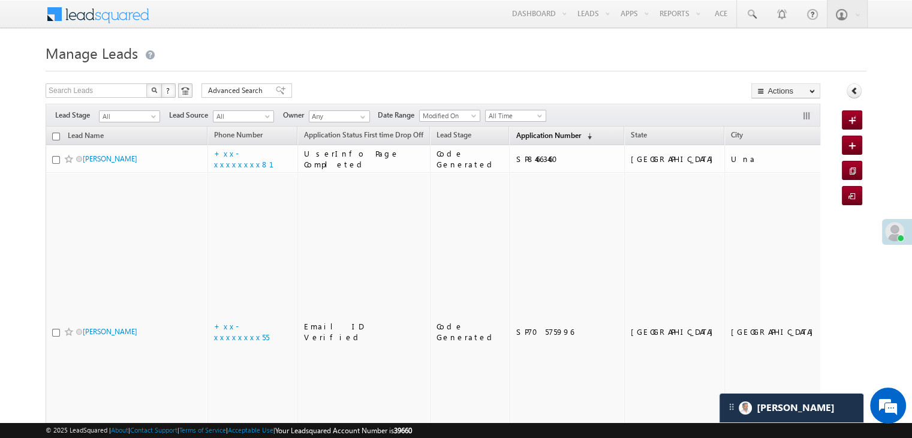
click at [520, 137] on span "Application Number" at bounding box center [548, 135] width 65 height 9
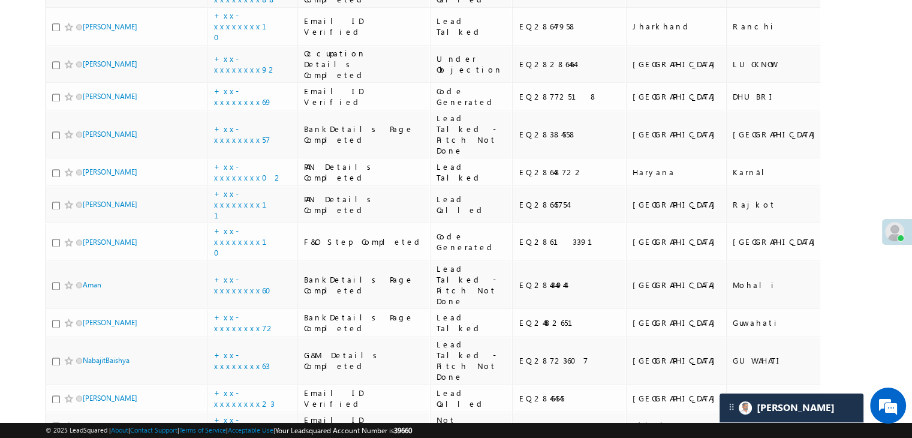
scroll to position [1678, 0]
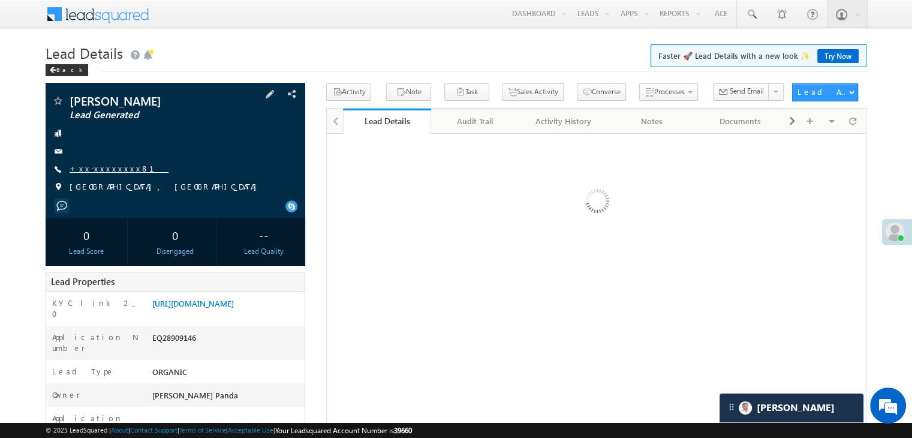
click at [106, 166] on link "+xx-xxxxxxxx81" at bounding box center [119, 168] width 99 height 10
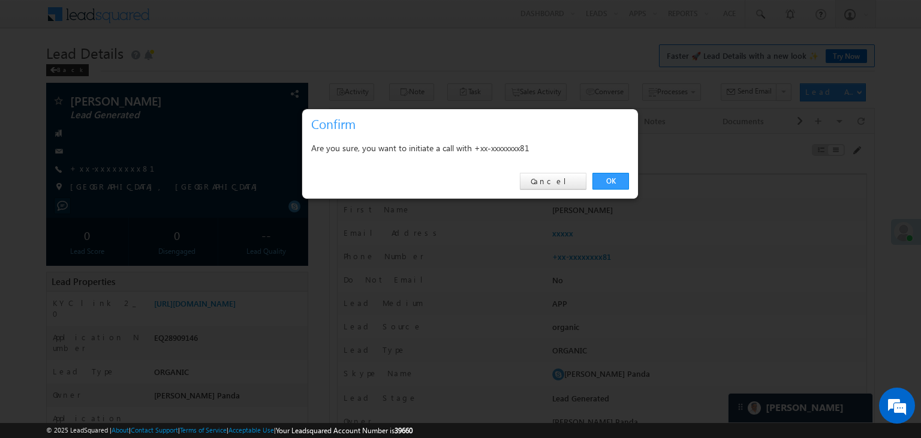
click at [611, 182] on link "OK" at bounding box center [610, 181] width 37 height 17
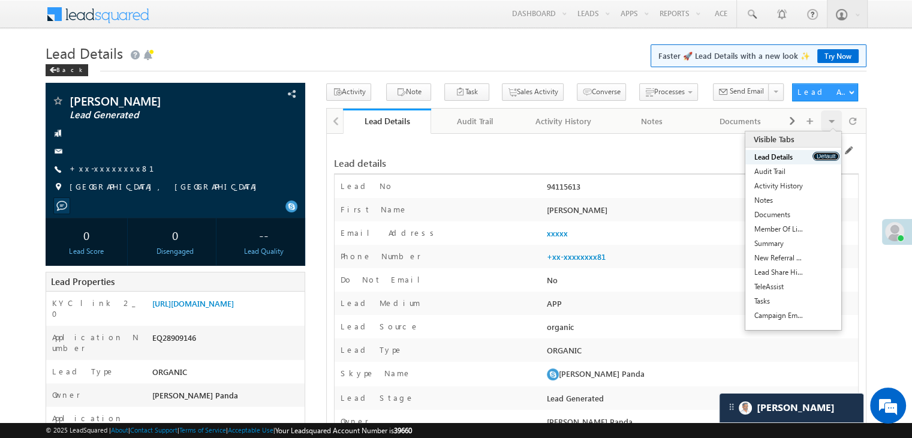
click at [822, 153] on button "Default" at bounding box center [825, 156] width 27 height 9
click at [798, 185] on link "Activity History" at bounding box center [778, 186] width 67 height 14
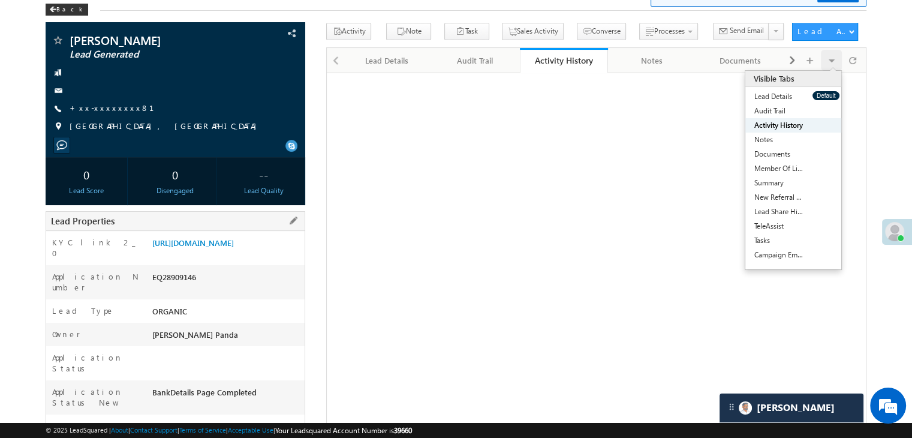
scroll to position [120, 0]
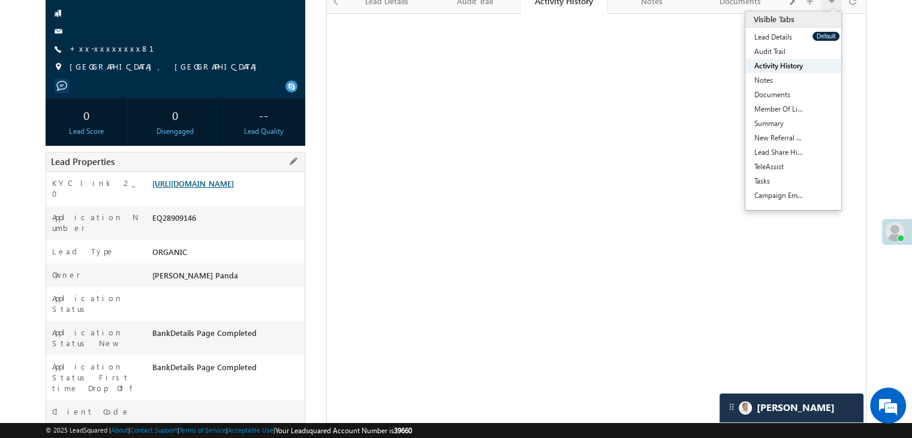
click at [228, 188] on link "[URL][DOMAIN_NAME]" at bounding box center [193, 183] width 82 height 10
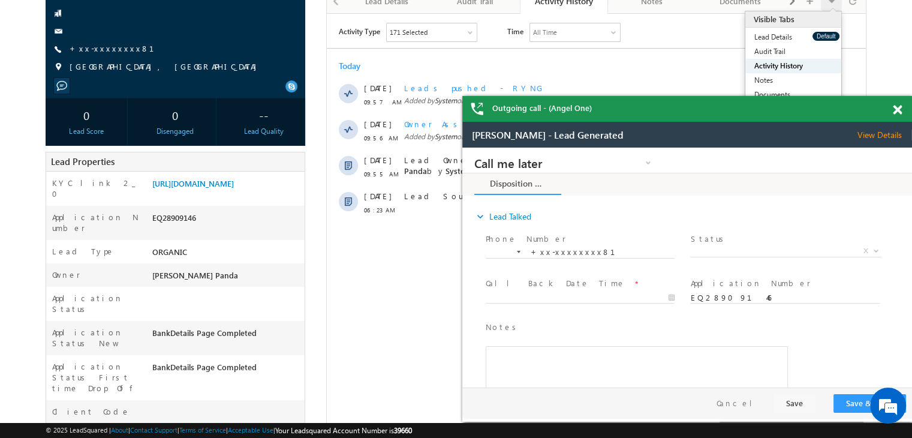
scroll to position [0, 0]
click at [894, 113] on span at bounding box center [897, 110] width 9 height 10
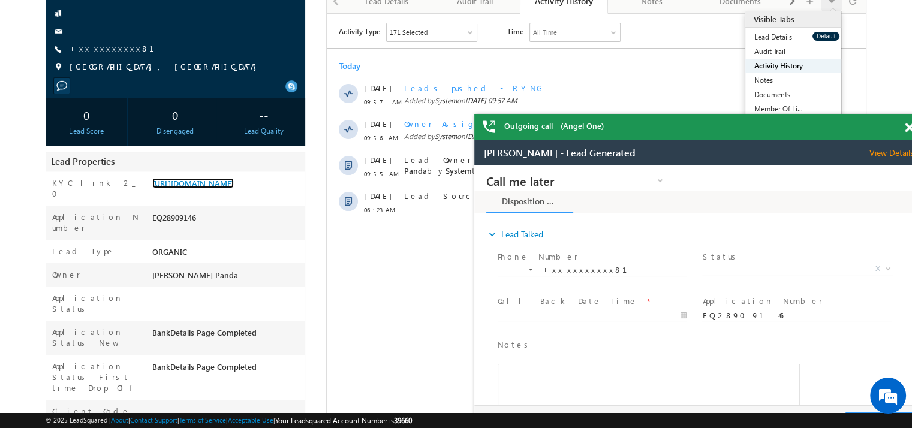
click at [907, 132] on span at bounding box center [909, 128] width 9 height 10
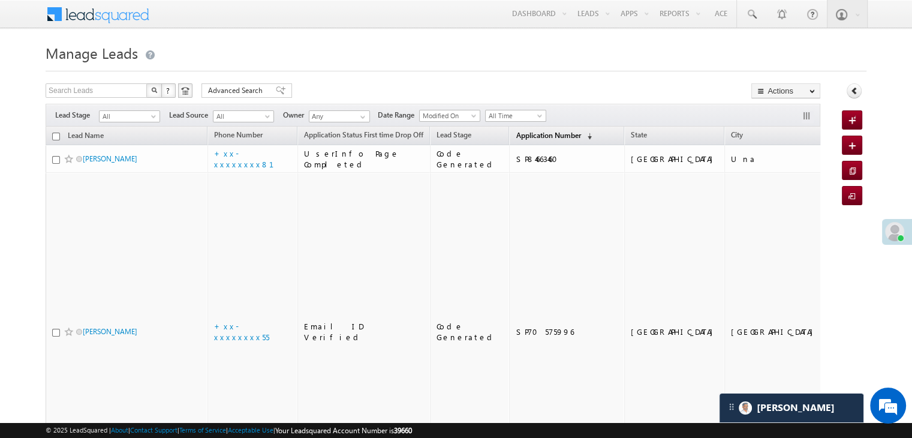
click at [520, 134] on span "Application Number" at bounding box center [548, 135] width 65 height 9
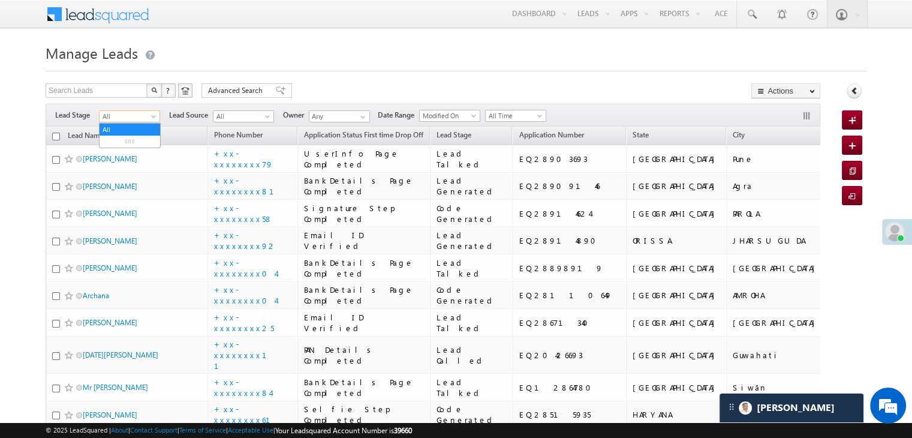
click at [151, 116] on span at bounding box center [155, 119] width 10 height 10
click at [127, 143] on link "Lead Generated" at bounding box center [130, 141] width 61 height 11
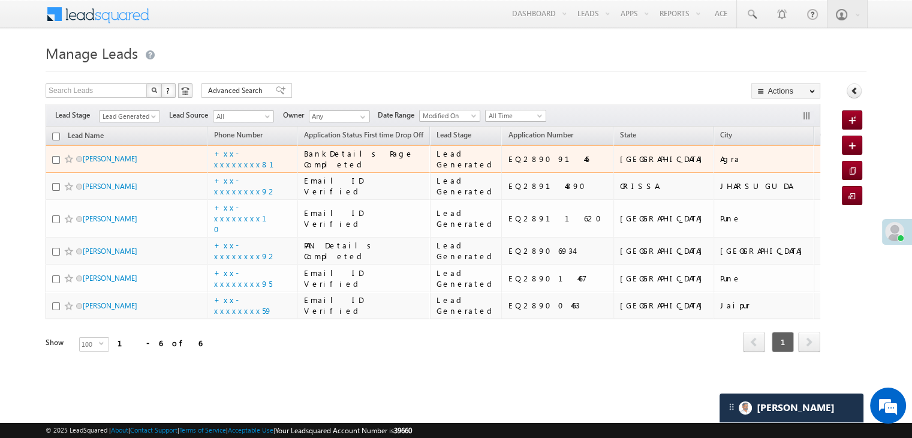
scroll to position [230, 0]
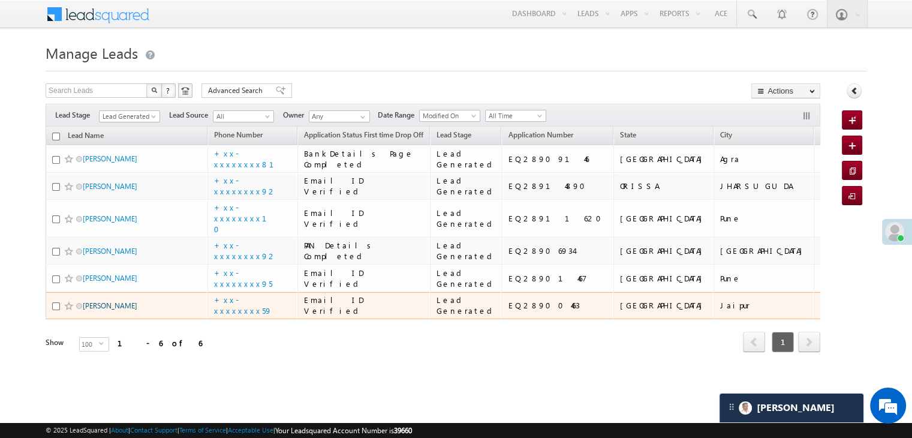
click at [93, 301] on link "Nitesh Jatav" at bounding box center [110, 305] width 55 height 9
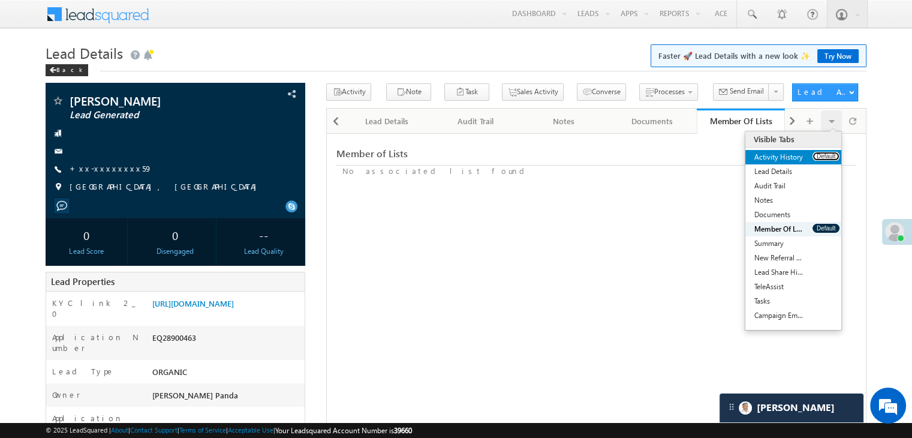
click at [816, 159] on button "Default" at bounding box center [825, 156] width 27 height 9
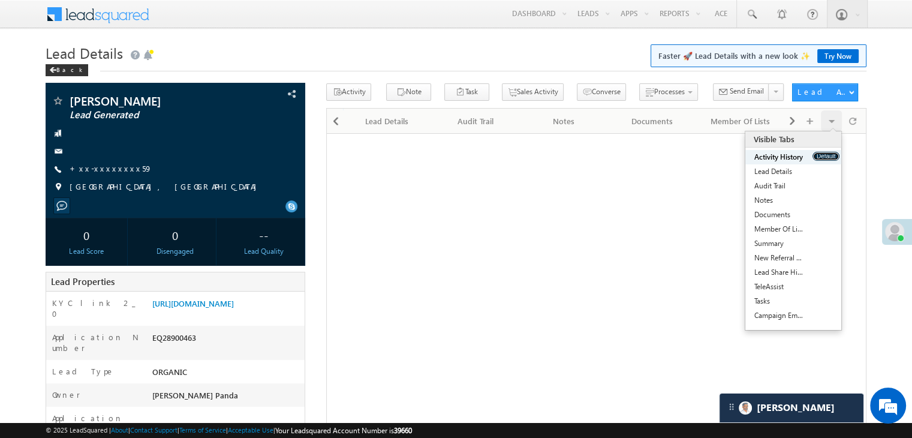
click at [816, 159] on button "Default" at bounding box center [825, 156] width 27 height 9
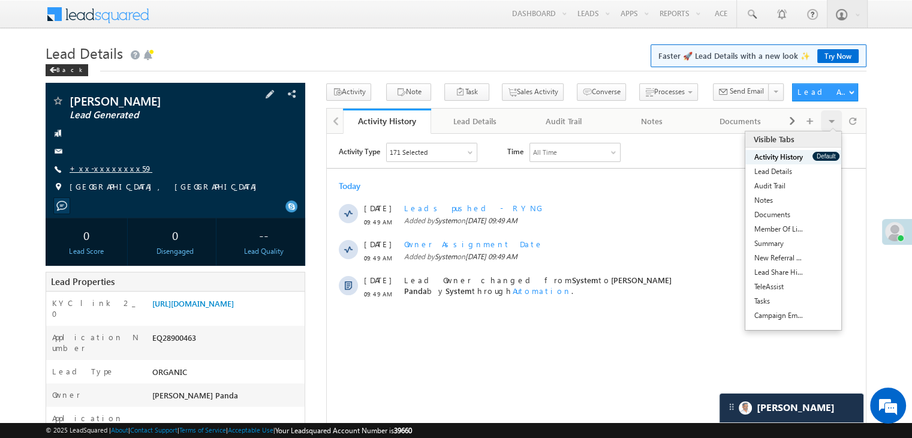
click at [103, 168] on link "+xx-xxxxxxxx59" at bounding box center [111, 168] width 83 height 10
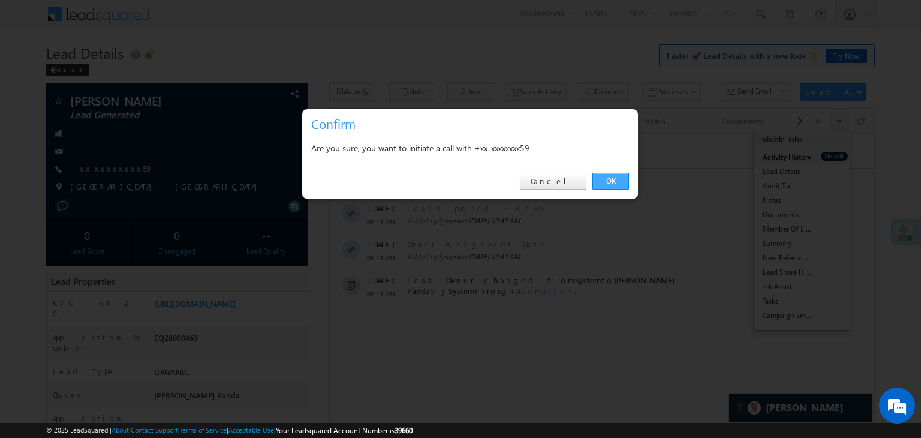
click at [610, 180] on link "OK" at bounding box center [610, 181] width 37 height 17
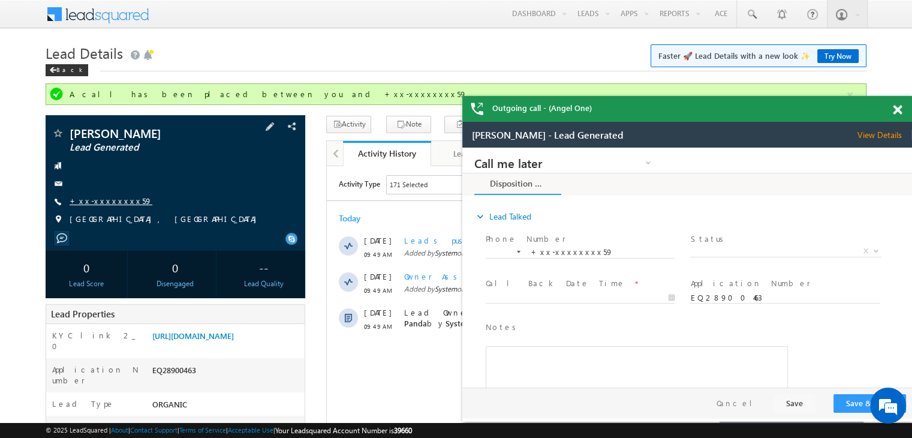
click at [107, 197] on link "+xx-xxxxxxxx59" at bounding box center [111, 200] width 83 height 10
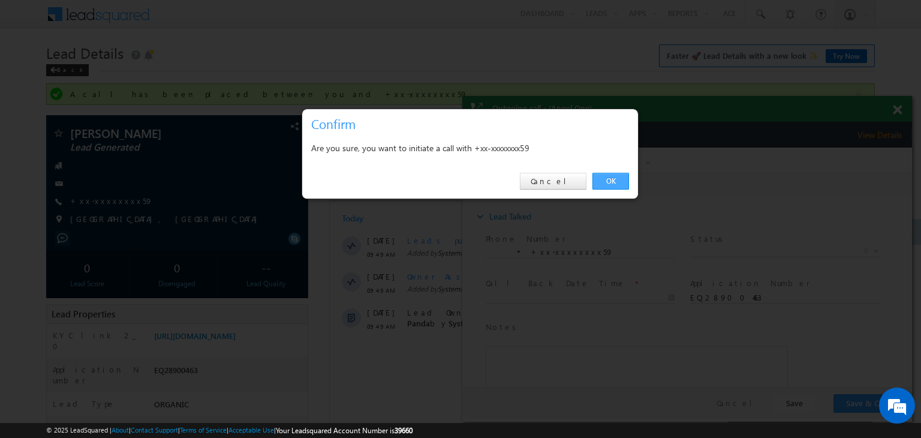
click at [611, 182] on link "OK" at bounding box center [610, 181] width 37 height 17
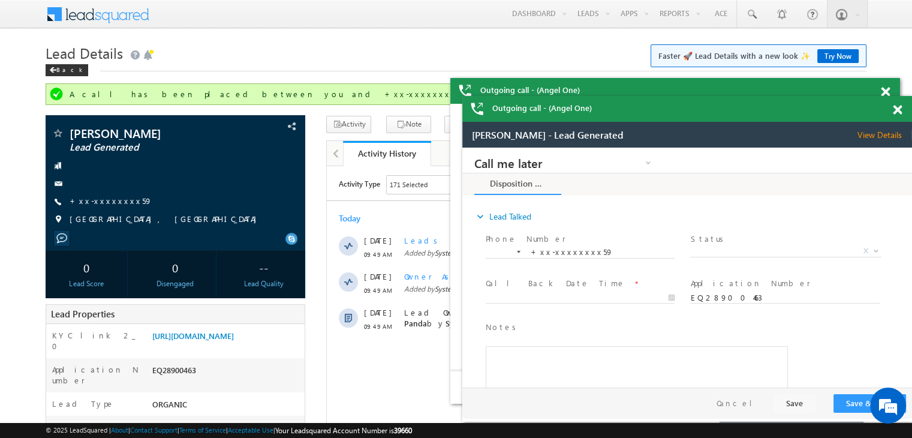
click at [898, 113] on span at bounding box center [897, 110] width 9 height 10
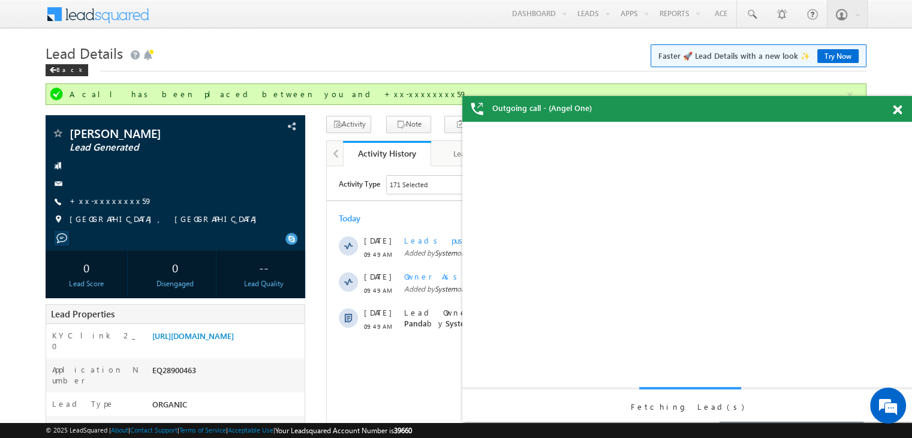
click at [898, 113] on span at bounding box center [897, 110] width 9 height 10
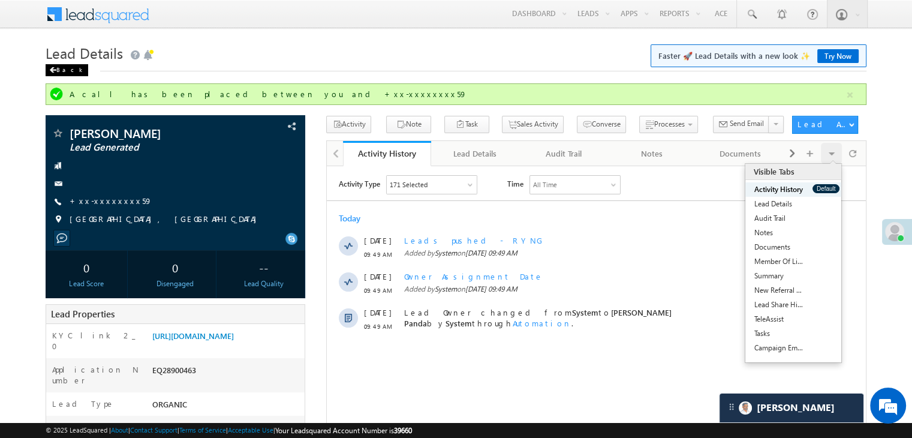
click at [57, 71] on div "Back" at bounding box center [67, 70] width 43 height 12
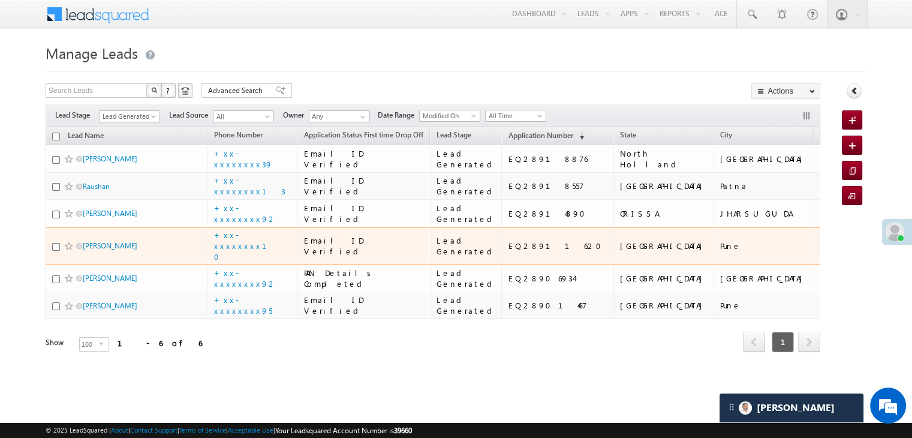
scroll to position [230, 0]
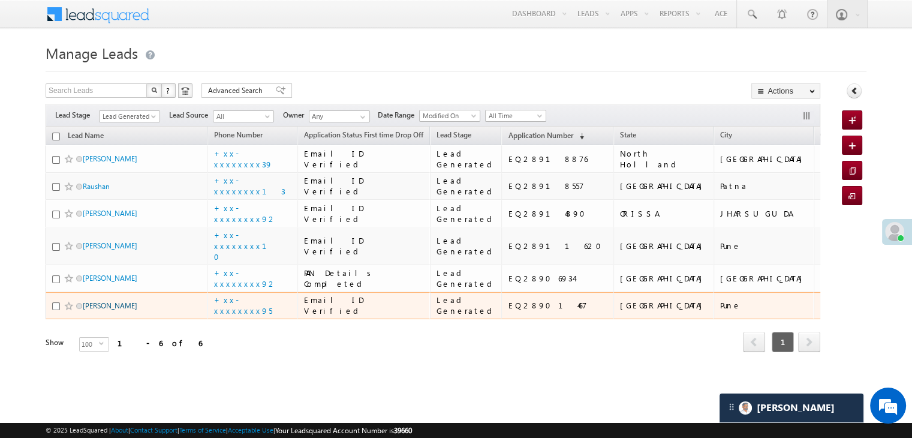
click at [117, 301] on link "[PERSON_NAME]" at bounding box center [110, 305] width 55 height 9
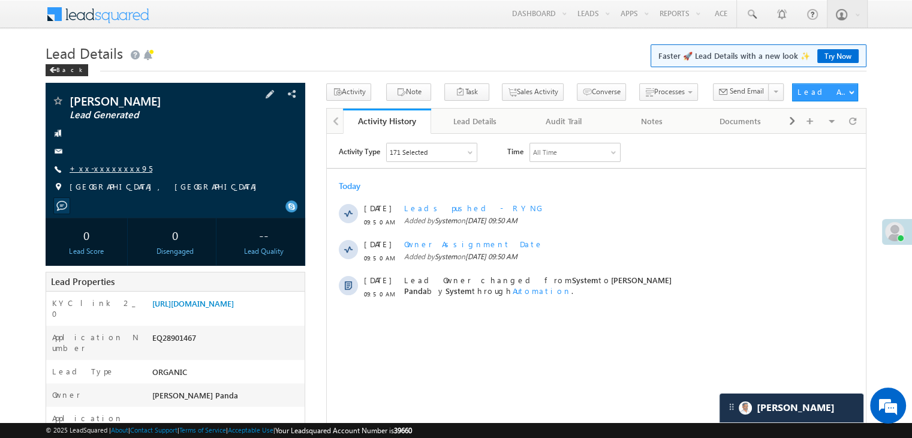
click at [109, 164] on link "+xx-xxxxxxxx95" at bounding box center [111, 168] width 83 height 10
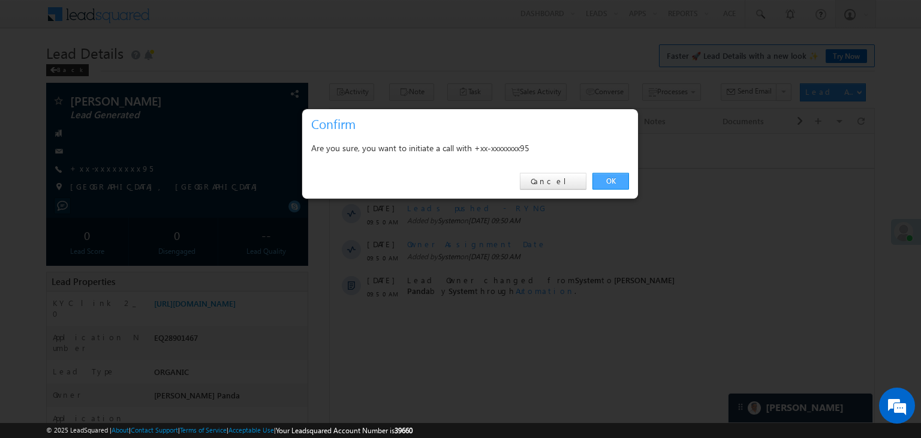
click at [617, 179] on link "OK" at bounding box center [610, 181] width 37 height 17
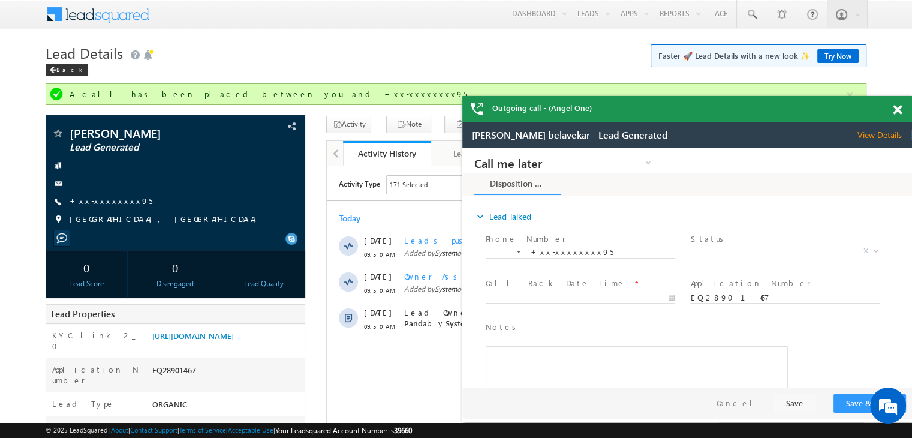
click at [897, 111] on span at bounding box center [897, 110] width 9 height 10
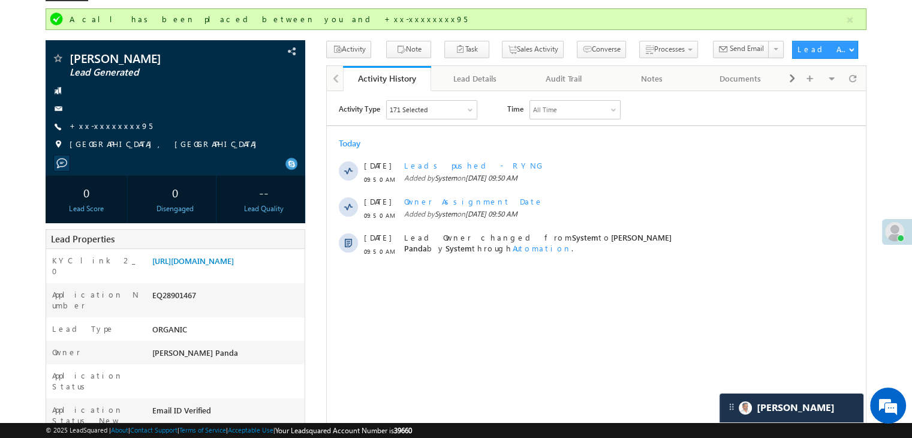
scroll to position [60, 0]
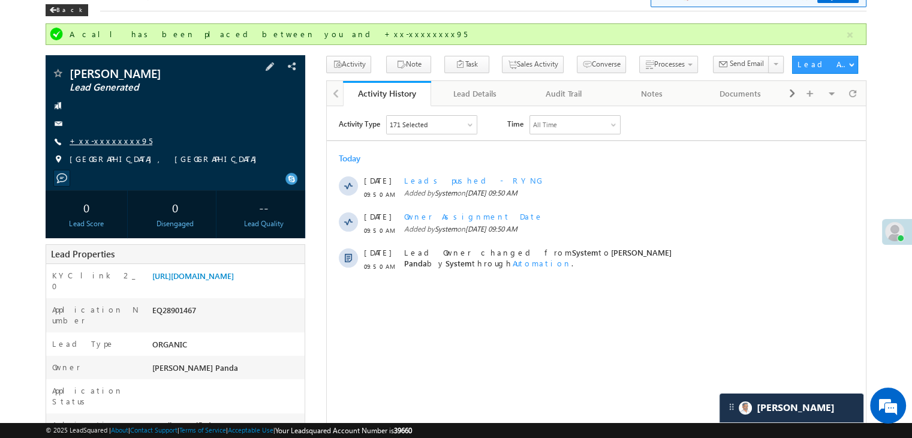
click at [106, 140] on link "+xx-xxxxxxxx95" at bounding box center [111, 140] width 83 height 10
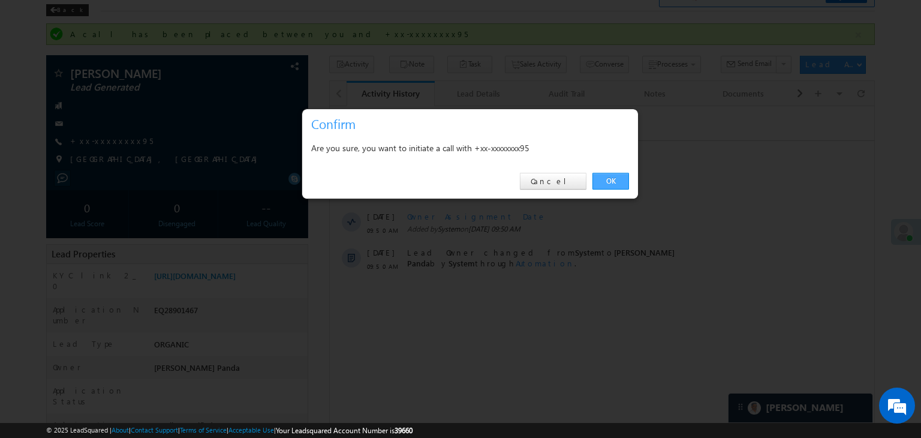
click at [611, 186] on link "OK" at bounding box center [610, 181] width 37 height 17
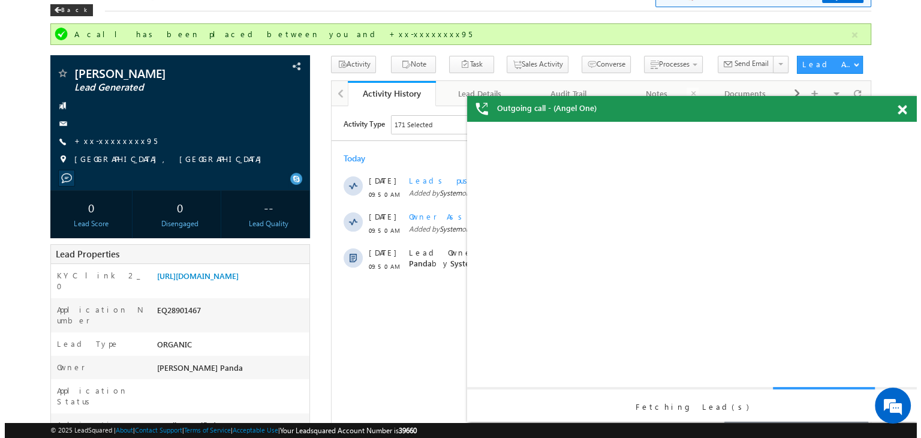
scroll to position [0, 0]
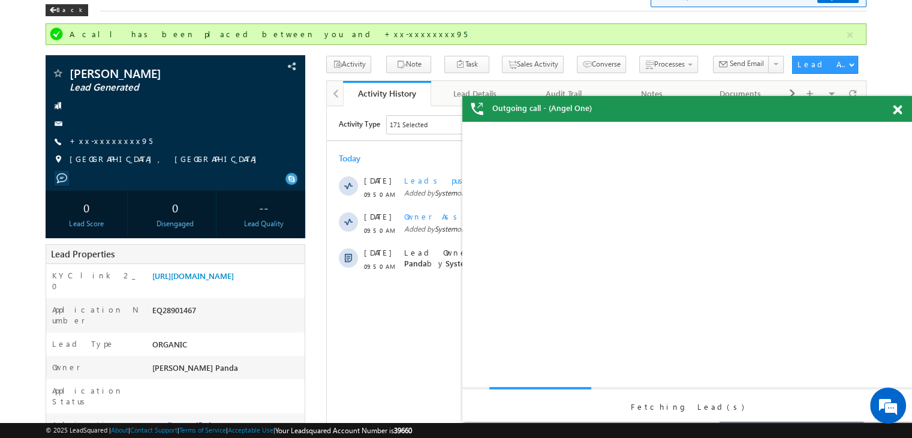
click at [896, 113] on span at bounding box center [897, 110] width 9 height 10
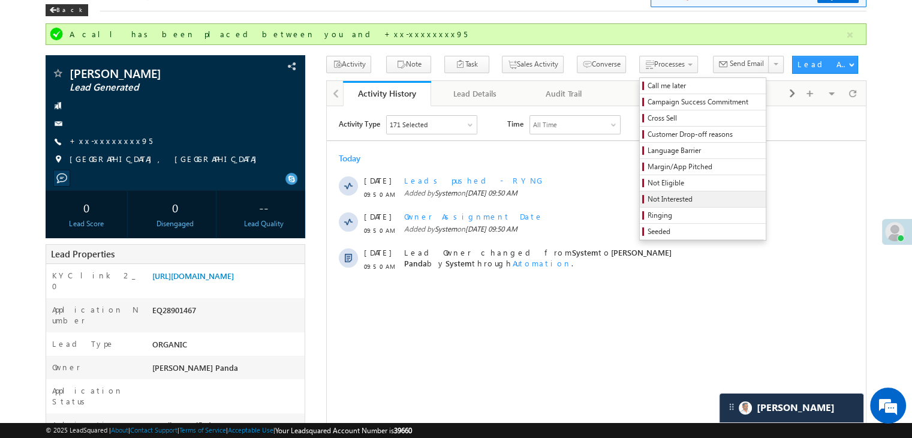
click at [662, 197] on span "Not Interested" at bounding box center [704, 199] width 114 height 11
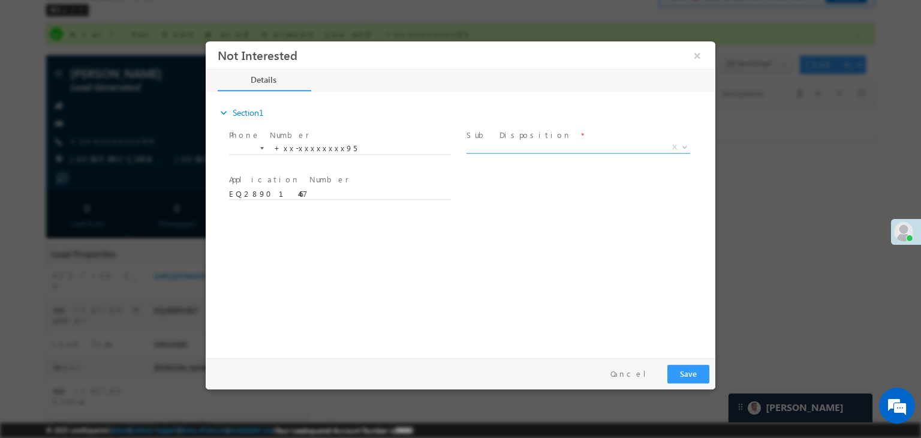
click at [567, 147] on span "X" at bounding box center [578, 147] width 224 height 12
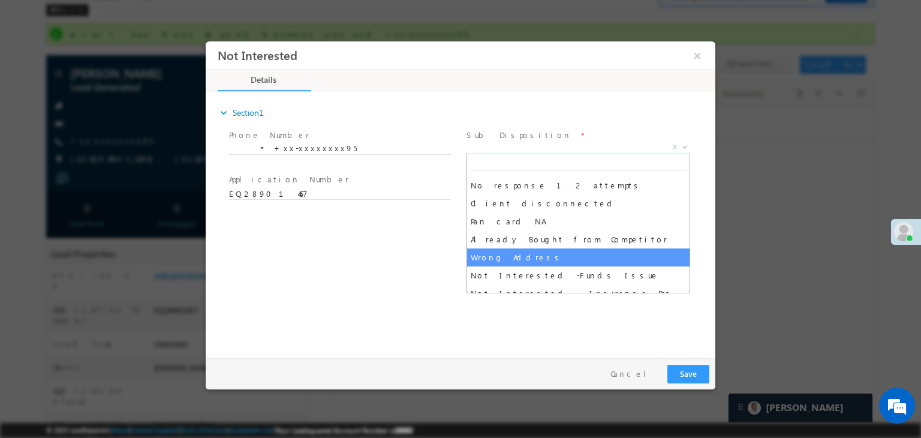
scroll to position [120, 0]
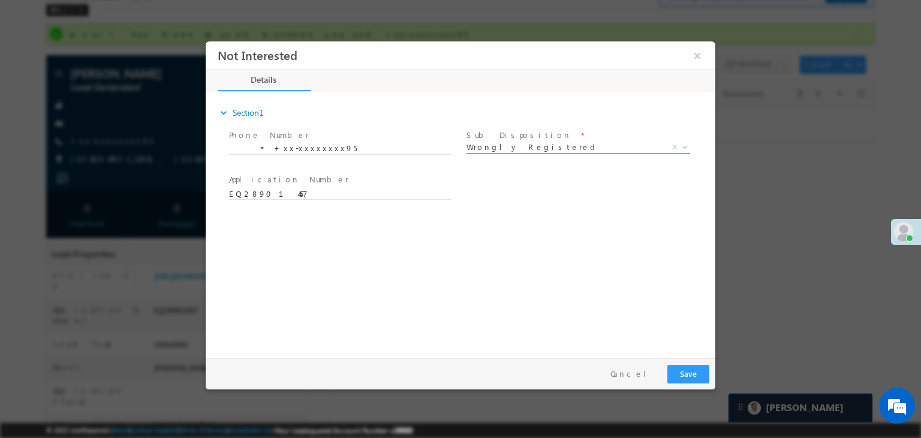
click at [537, 149] on span "Wrongly Registered" at bounding box center [563, 146] width 195 height 11
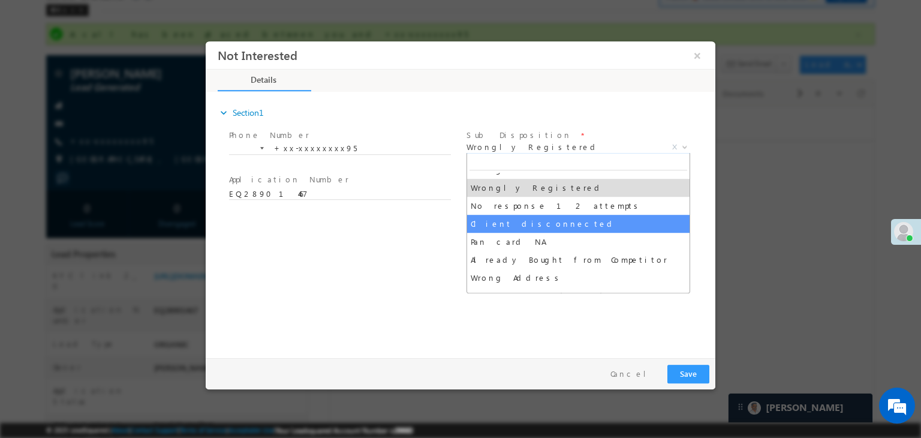
select select "Client disconnected"
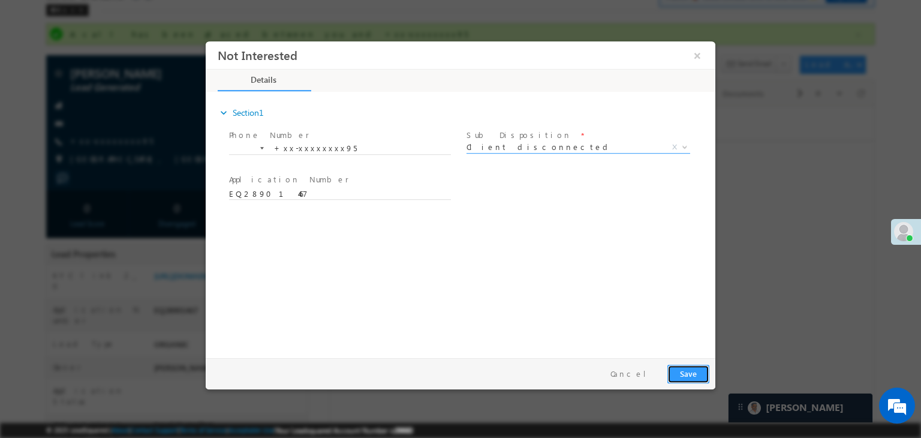
click at [691, 378] on button "Save" at bounding box center [688, 373] width 42 height 19
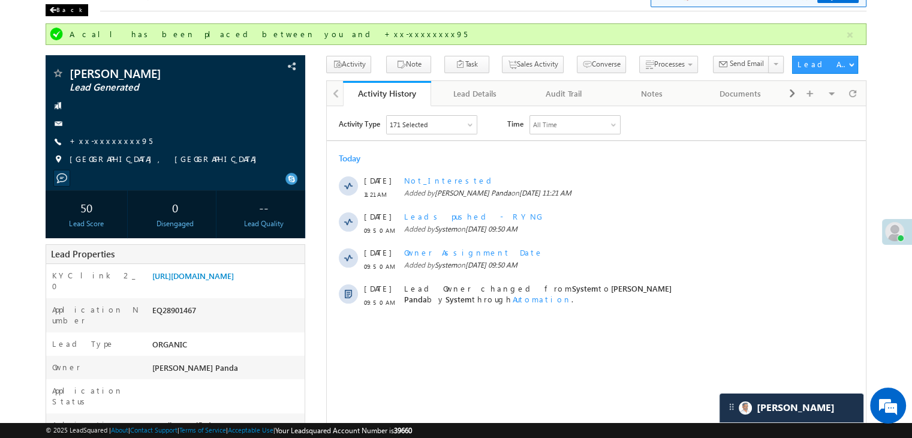
click at [60, 8] on div "Back" at bounding box center [67, 10] width 43 height 12
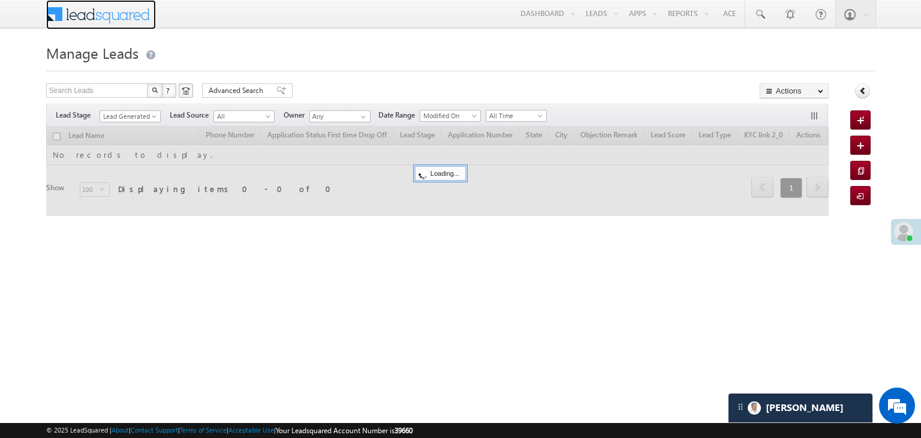
drag, startPoint x: 0, startPoint y: 0, endPoint x: 62, endPoint y: 465, distance: 469.3
drag, startPoint x: 62, startPoint y: 465, endPoint x: 508, endPoint y: 372, distance: 456.2
click at [508, 370] on html "Menu [PERSON_NAME] Panda [PERSON_NAME]. Panda @ange lbrok ing.c om" at bounding box center [460, 185] width 921 height 370
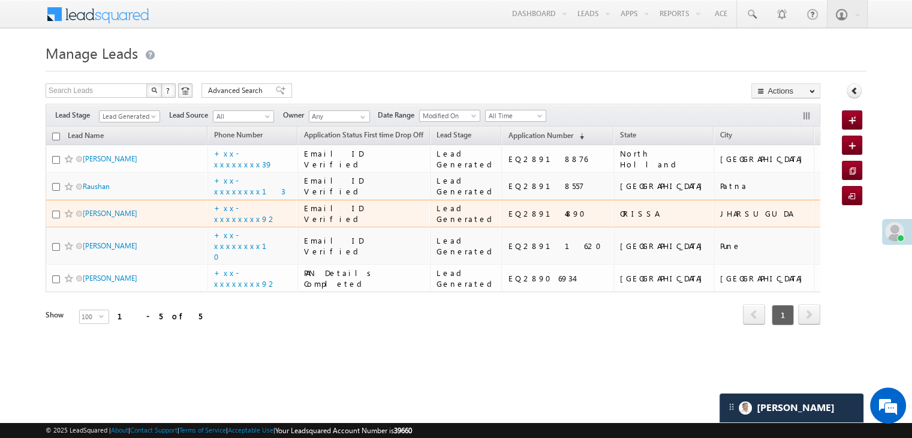
scroll to position [160, 0]
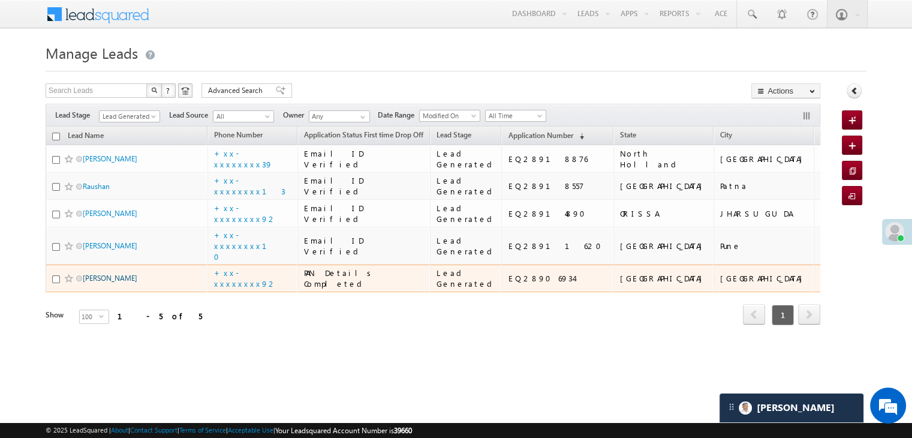
click at [98, 282] on link "[PERSON_NAME]" at bounding box center [110, 277] width 55 height 9
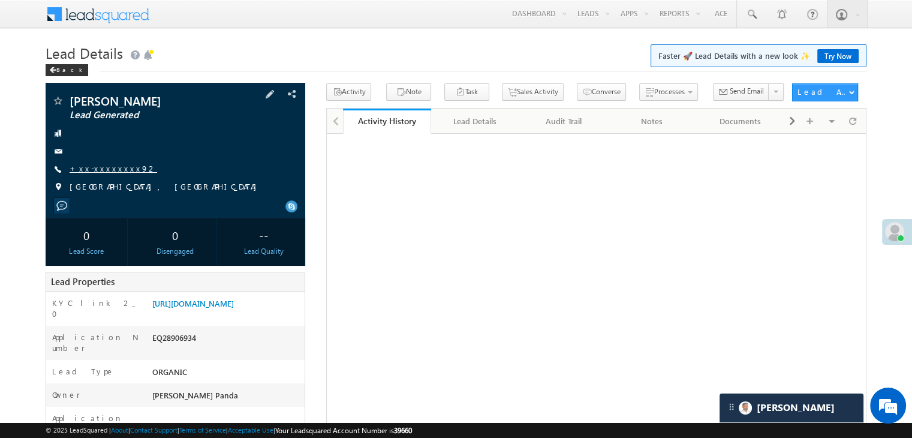
click at [103, 164] on link "+xx-xxxxxxxx92" at bounding box center [114, 168] width 88 height 10
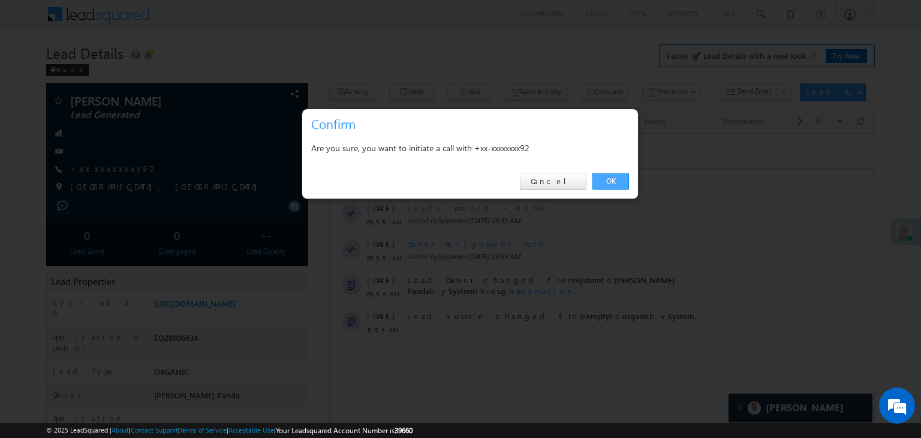
click at [608, 185] on link "OK" at bounding box center [610, 181] width 37 height 17
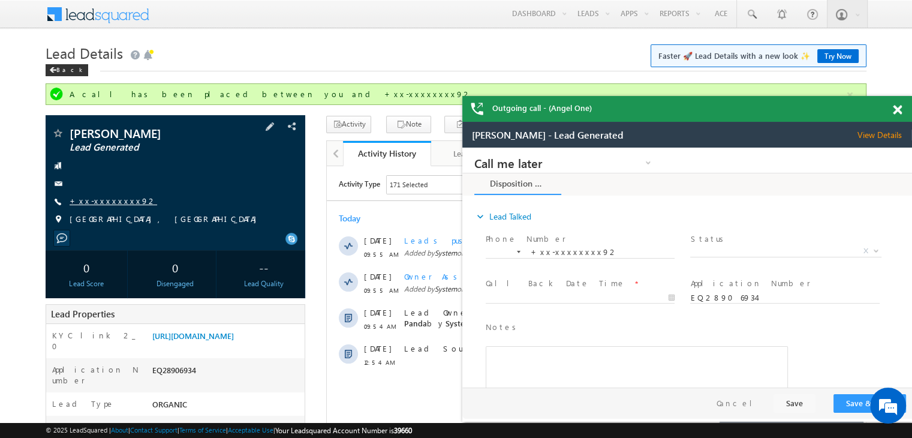
click at [94, 200] on link "+xx-xxxxxxxx92" at bounding box center [114, 200] width 88 height 10
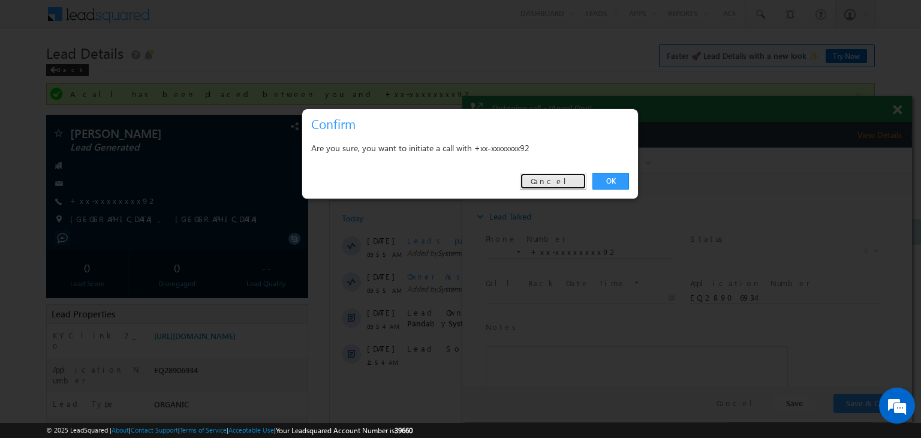
click at [558, 185] on link "Cancel" at bounding box center [553, 181] width 67 height 17
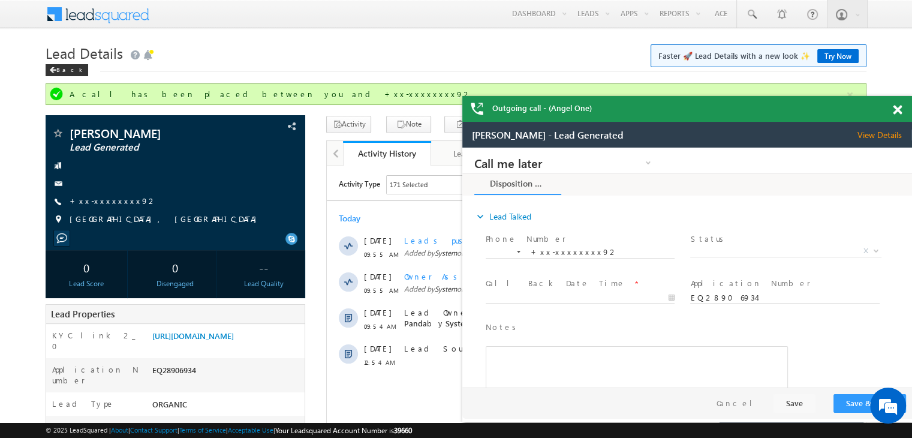
click at [902, 112] on div at bounding box center [904, 107] width 16 height 23
click at [234, 340] on link "https://angelbroking1-pk3em7sa.customui-test.leadsquared.com?leadId=ef650bb1-44…" at bounding box center [193, 335] width 82 height 10
click at [55, 74] on div "Back" at bounding box center [67, 70] width 43 height 12
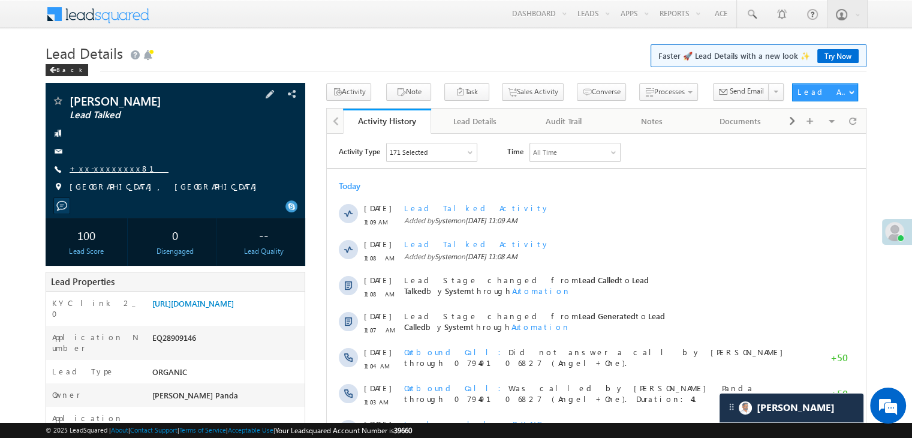
click at [103, 170] on link "+xx-xxxxxxxx81" at bounding box center [119, 168] width 99 height 10
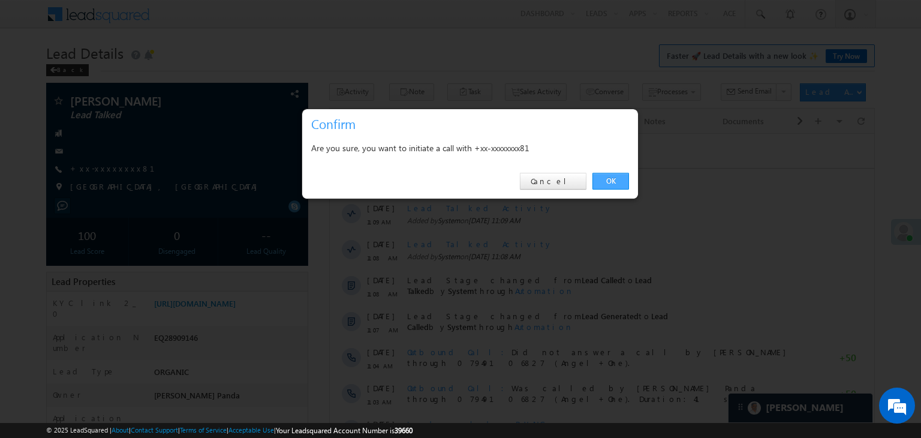
click at [610, 180] on link "OK" at bounding box center [610, 181] width 37 height 17
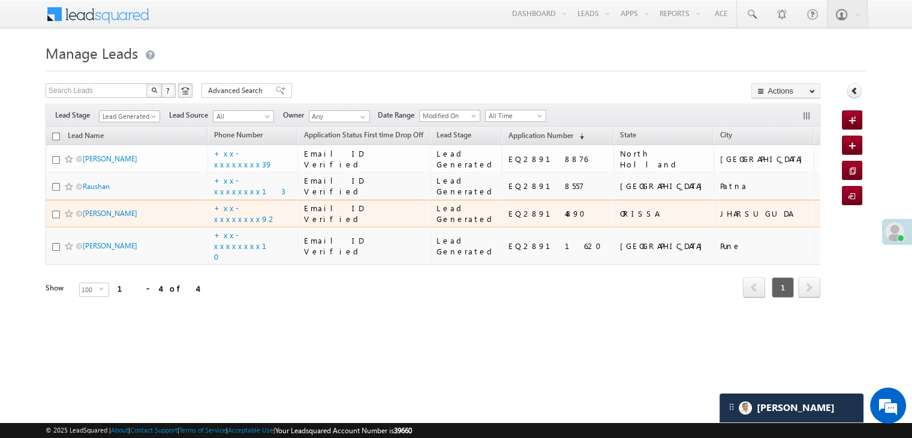
scroll to position [91, 0]
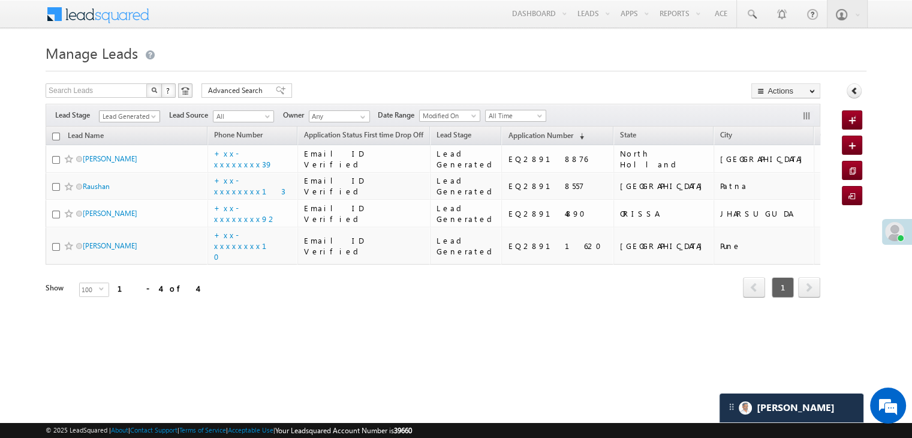
click at [156, 114] on span at bounding box center [155, 119] width 10 height 10
click at [128, 124] on link "All" at bounding box center [130, 129] width 61 height 11
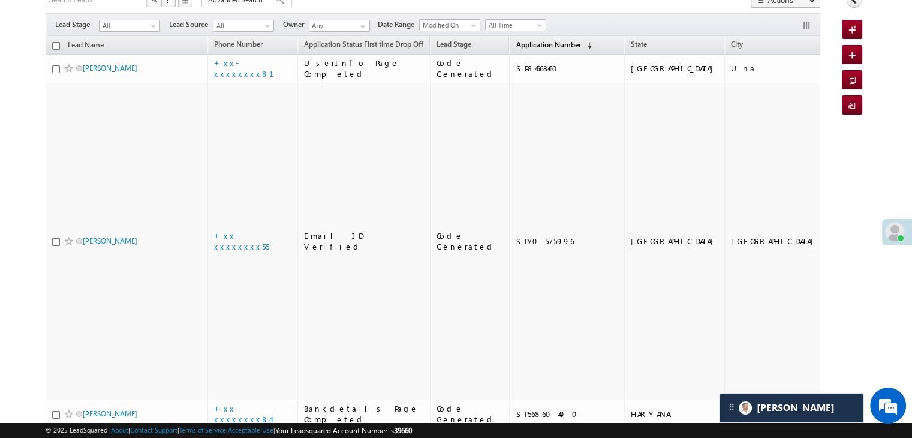
click at [516, 44] on span "Application Number" at bounding box center [548, 44] width 65 height 9
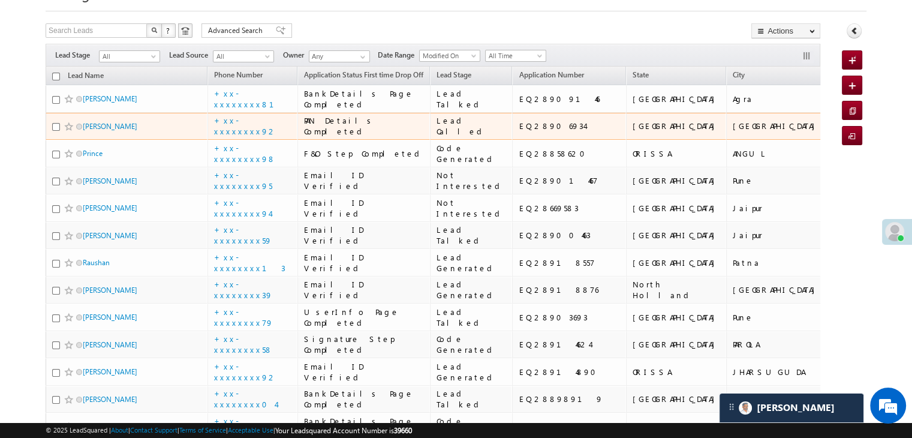
scroll to position [120, 0]
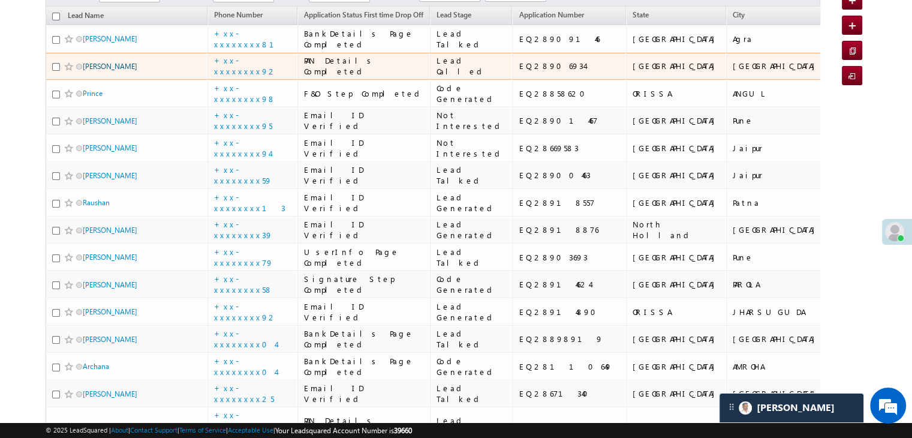
click at [98, 71] on link "[PERSON_NAME]" at bounding box center [110, 66] width 55 height 9
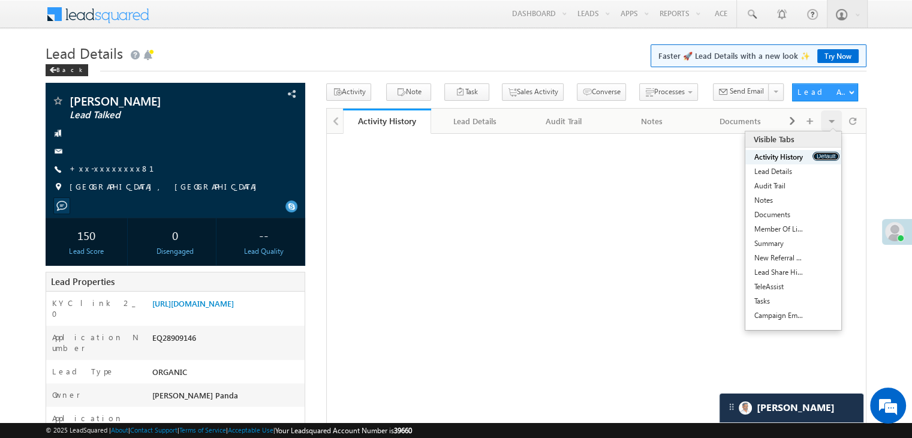
click at [824, 155] on button "Default" at bounding box center [825, 156] width 27 height 9
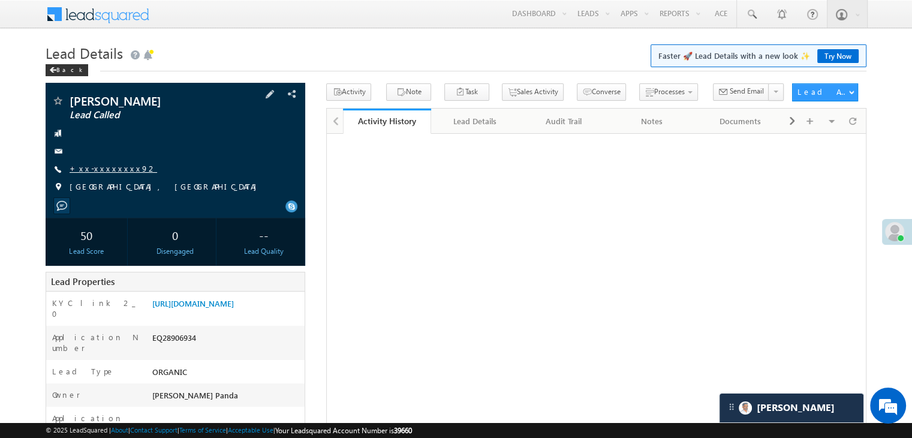
click at [98, 170] on link "+xx-xxxxxxxx92" at bounding box center [114, 168] width 88 height 10
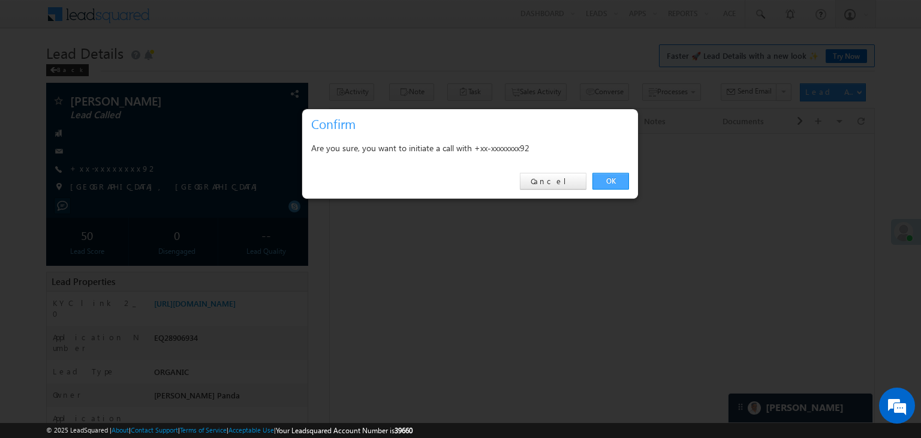
click at [610, 187] on link "OK" at bounding box center [610, 181] width 37 height 17
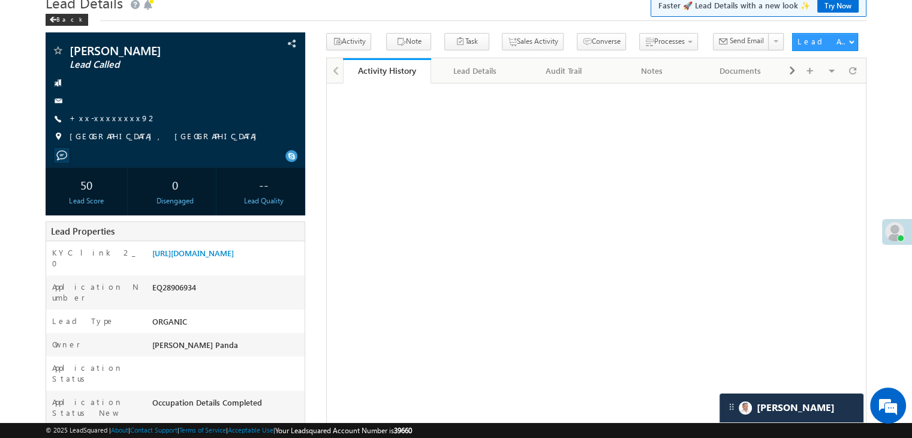
scroll to position [120, 0]
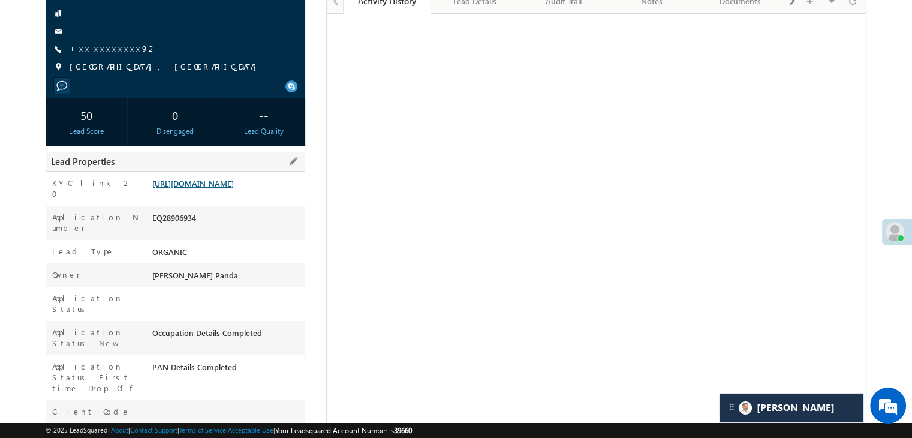
click at [223, 186] on link "[URL][DOMAIN_NAME]" at bounding box center [193, 183] width 82 height 10
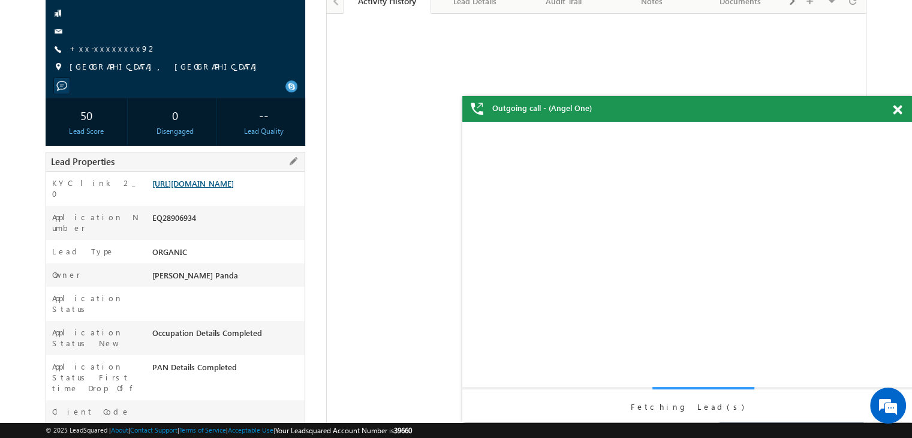
scroll to position [0, 0]
click at [899, 109] on span at bounding box center [897, 110] width 9 height 10
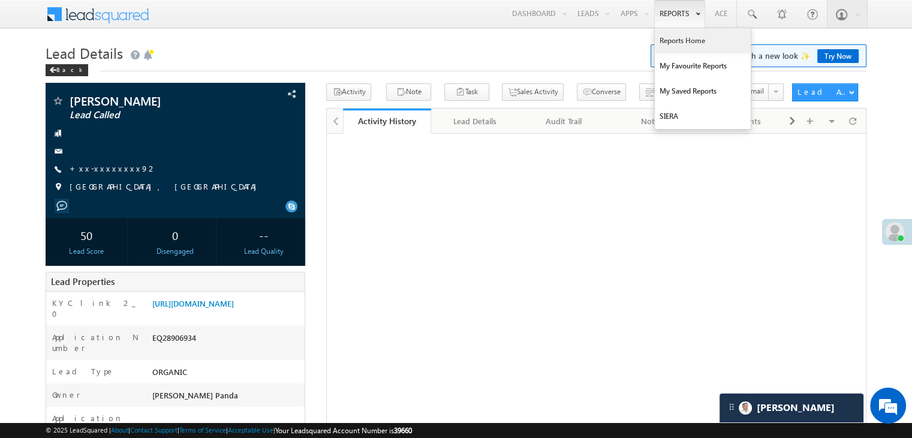
click at [677, 40] on link "Reports Home" at bounding box center [703, 40] width 96 height 25
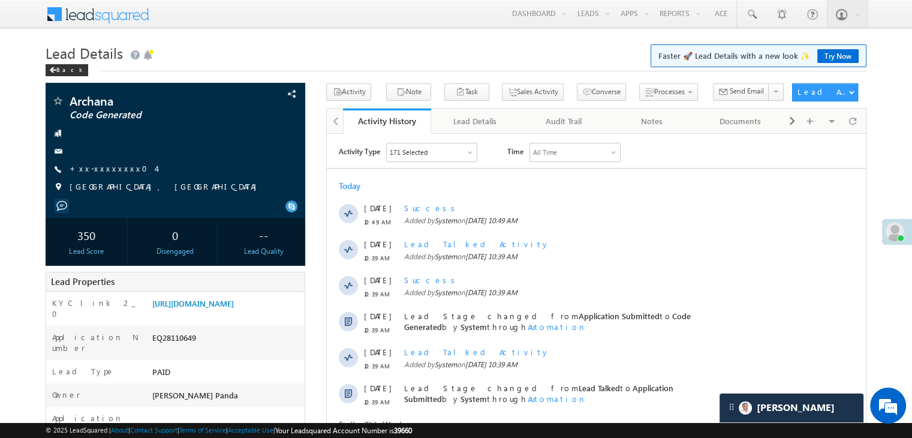
scroll to position [240, 0]
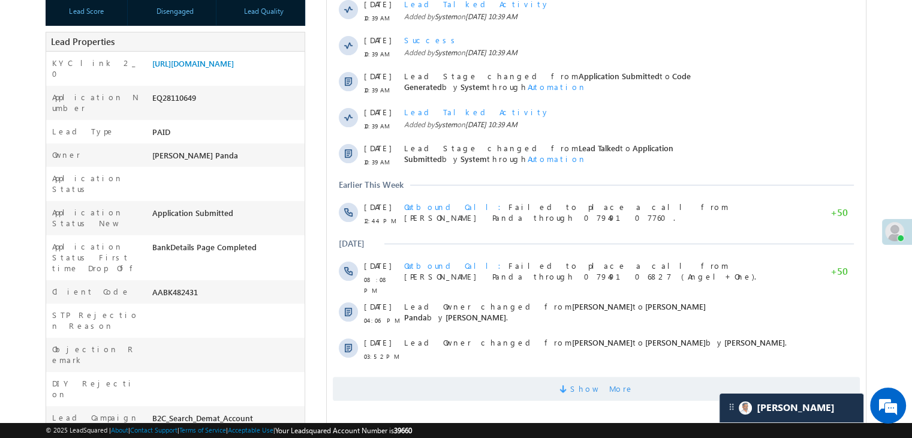
click at [610, 387] on span "Show More" at bounding box center [602, 388] width 64 height 24
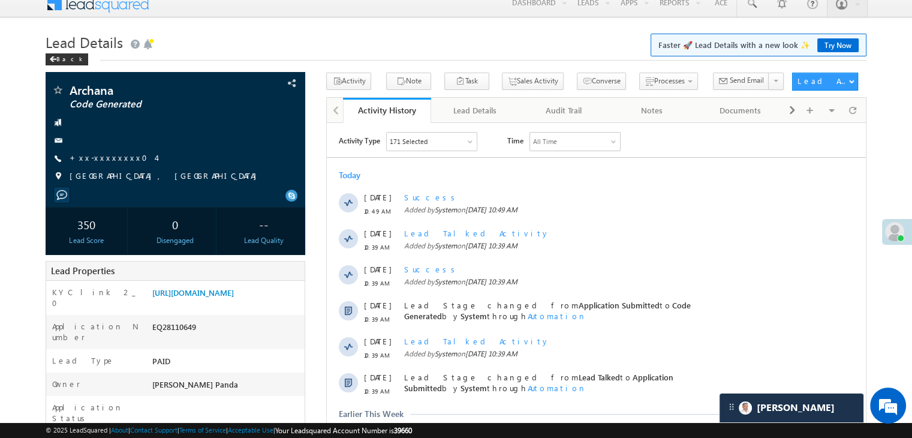
scroll to position [0, 0]
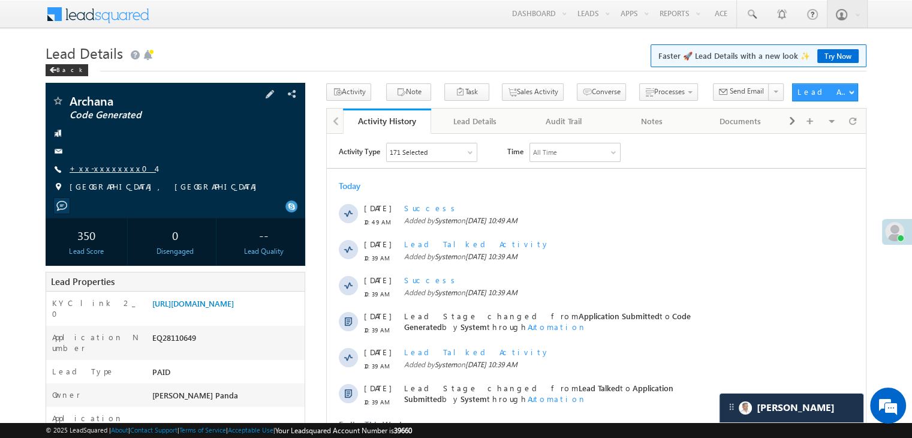
click at [95, 170] on link "+xx-xxxxxxxx04" at bounding box center [113, 168] width 86 height 10
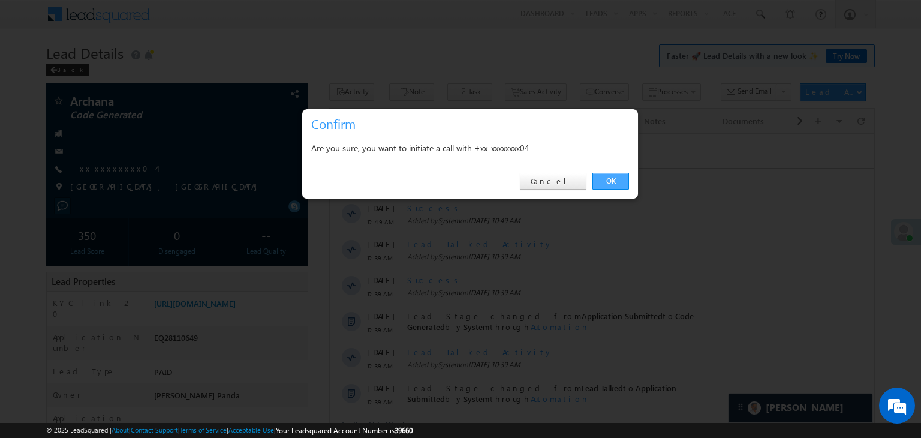
click at [611, 176] on link "OK" at bounding box center [610, 181] width 37 height 17
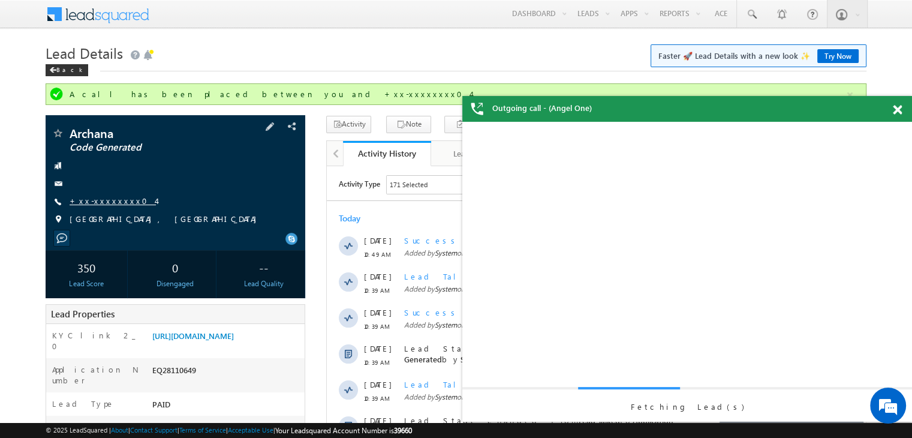
click at [100, 197] on link "+xx-xxxxxxxx04" at bounding box center [113, 200] width 86 height 10
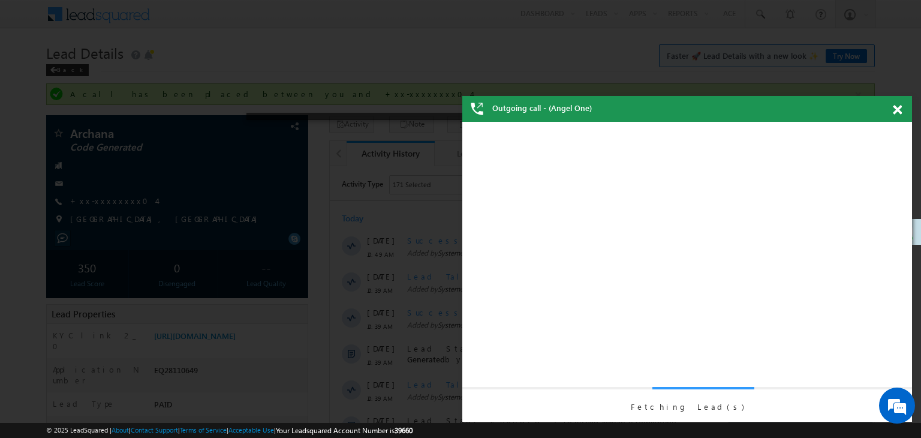
click at [894, 107] on span at bounding box center [897, 110] width 9 height 10
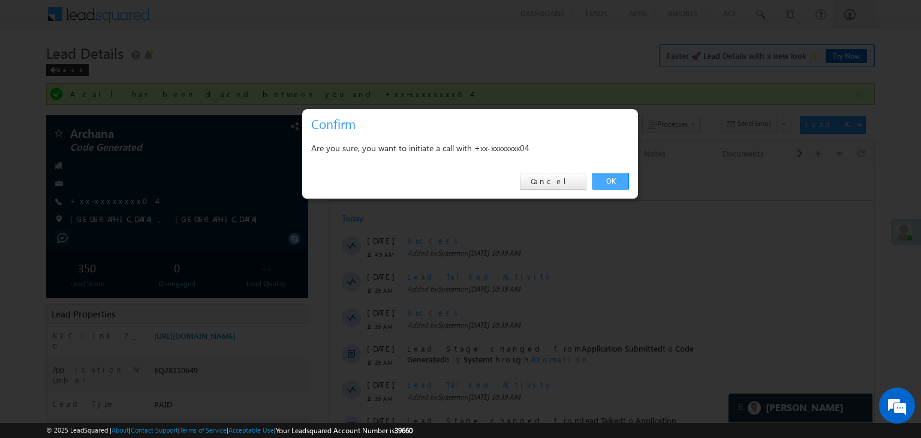
click at [614, 180] on link "OK" at bounding box center [610, 181] width 37 height 17
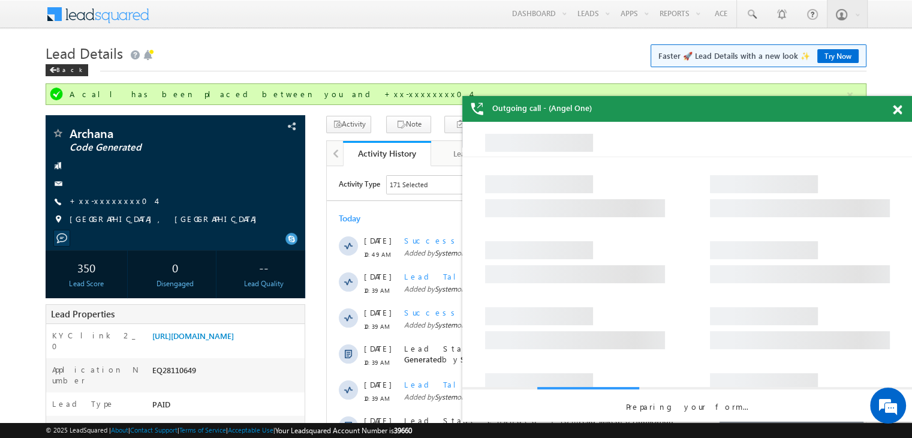
click at [895, 108] on span at bounding box center [897, 110] width 9 height 10
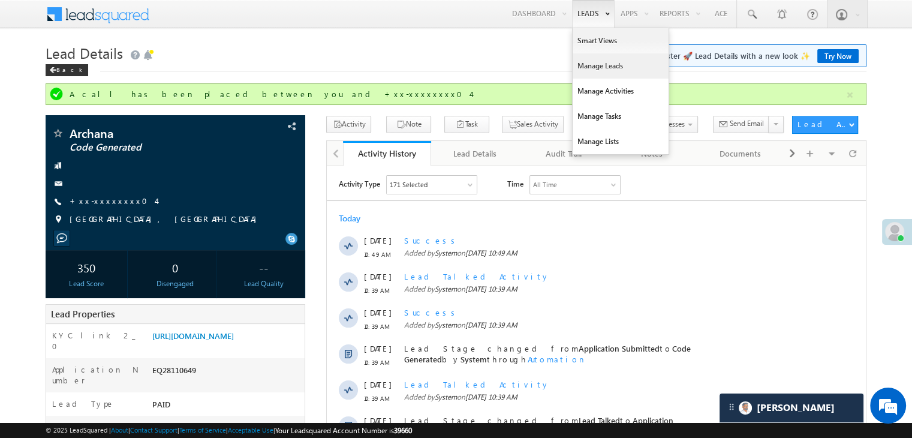
click at [599, 64] on link "Manage Leads" at bounding box center [620, 65] width 96 height 25
click at [592, 65] on link "Manage Leads" at bounding box center [620, 65] width 96 height 25
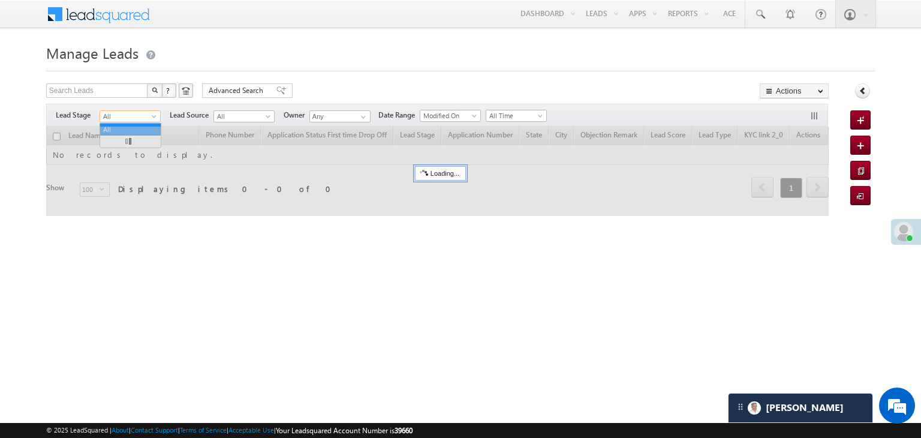
click at [154, 114] on span at bounding box center [155, 119] width 10 height 10
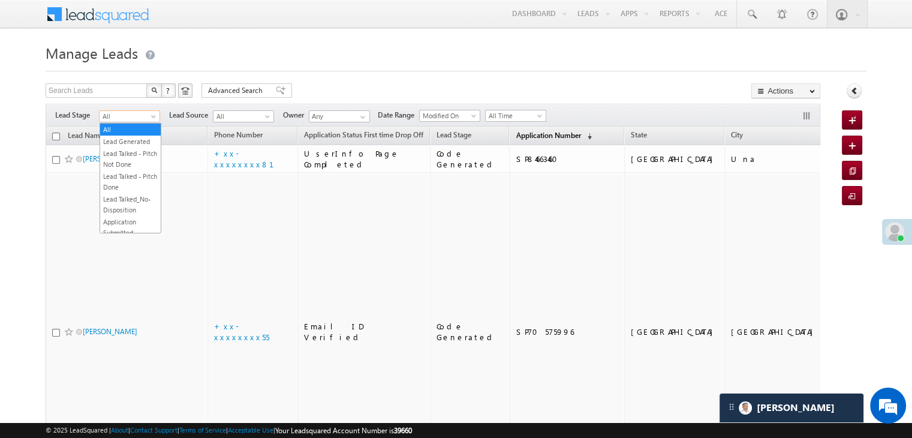
click at [532, 133] on span "Application Number" at bounding box center [548, 135] width 65 height 9
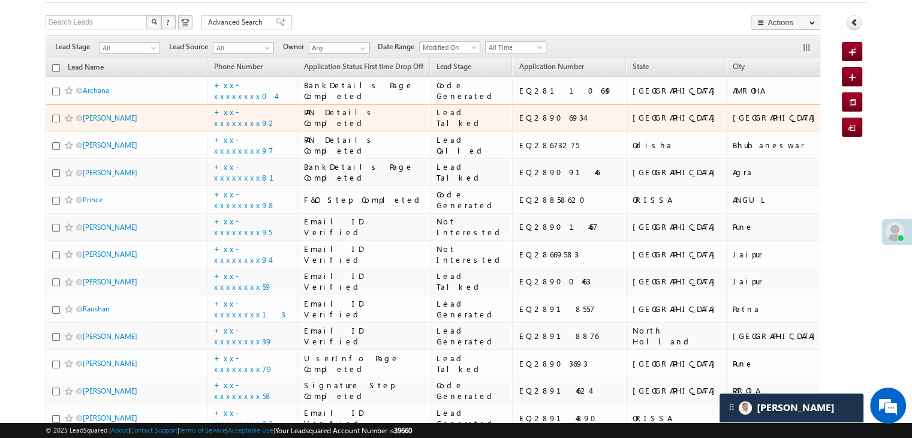
scroll to position [120, 0]
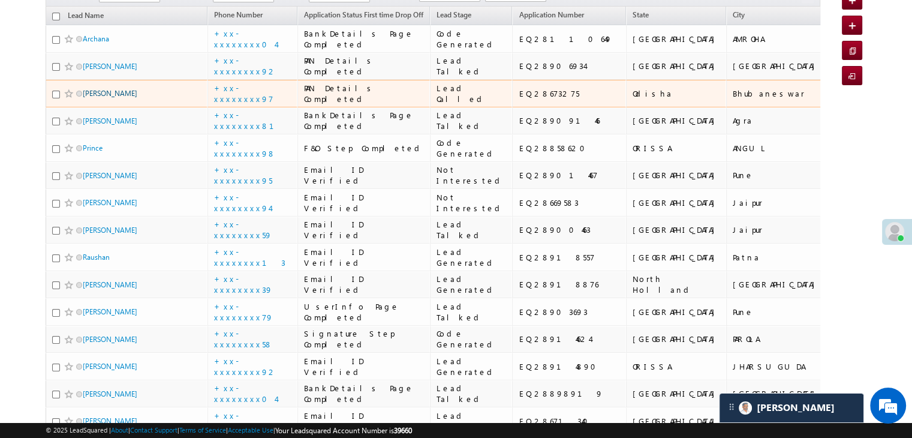
click at [110, 98] on link "[PERSON_NAME]" at bounding box center [110, 93] width 55 height 9
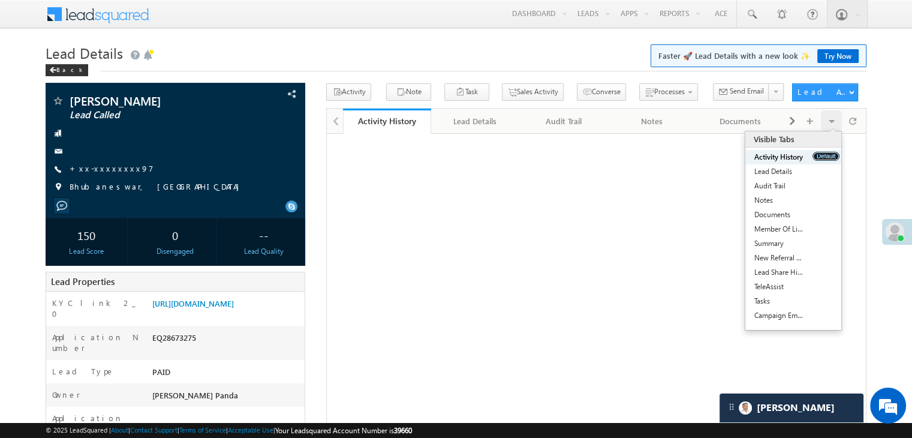
click at [823, 154] on button "Default" at bounding box center [825, 156] width 27 height 9
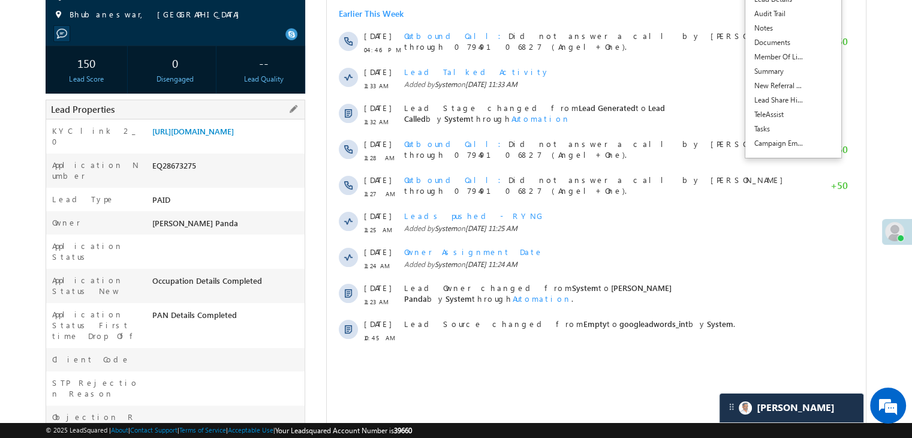
scroll to position [60, 0]
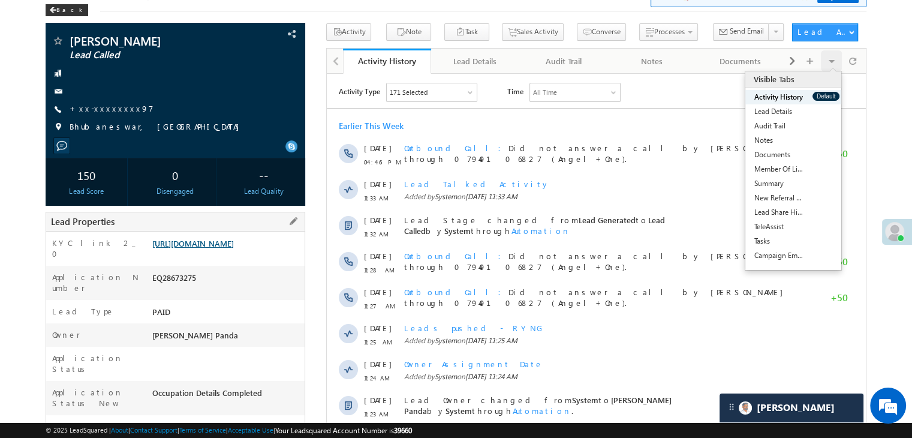
click at [215, 248] on link "[URL][DOMAIN_NAME]" at bounding box center [193, 243] width 82 height 10
click at [57, 10] on div "Back" at bounding box center [67, 10] width 43 height 12
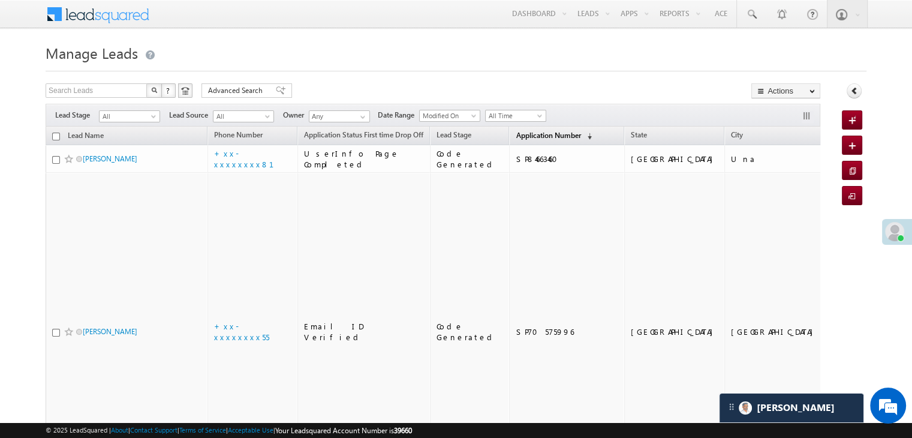
click at [516, 138] on span "Application Number" at bounding box center [548, 135] width 65 height 9
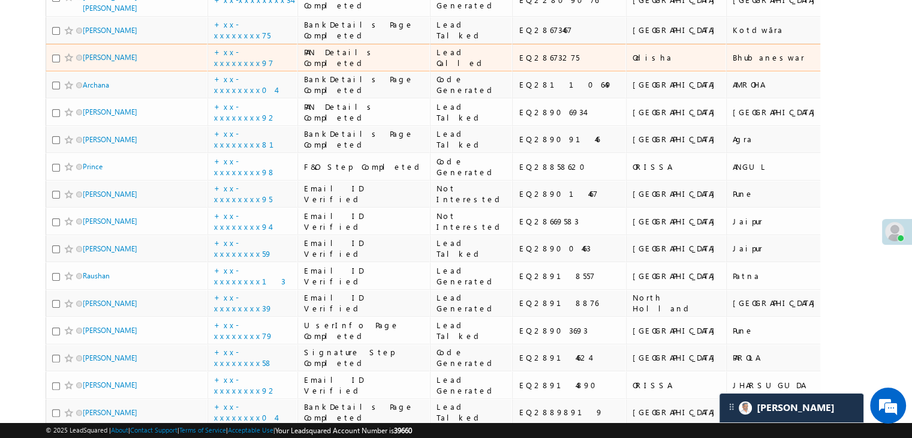
scroll to position [240, 0]
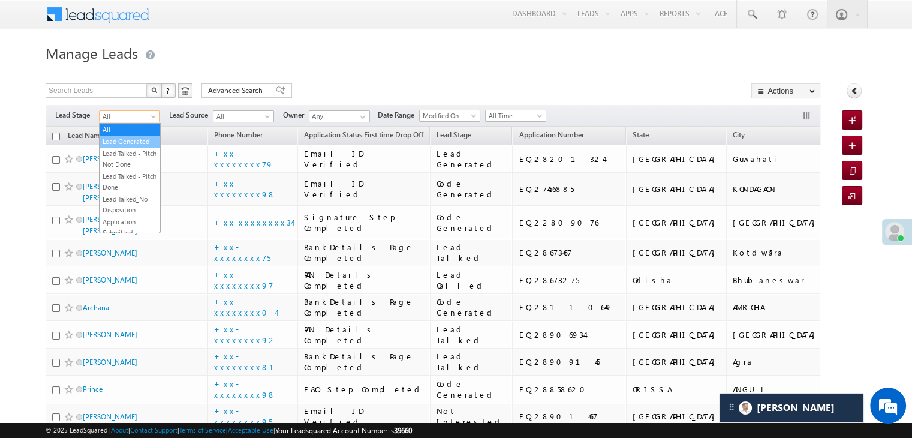
click at [123, 147] on link "Lead Generated" at bounding box center [130, 141] width 61 height 11
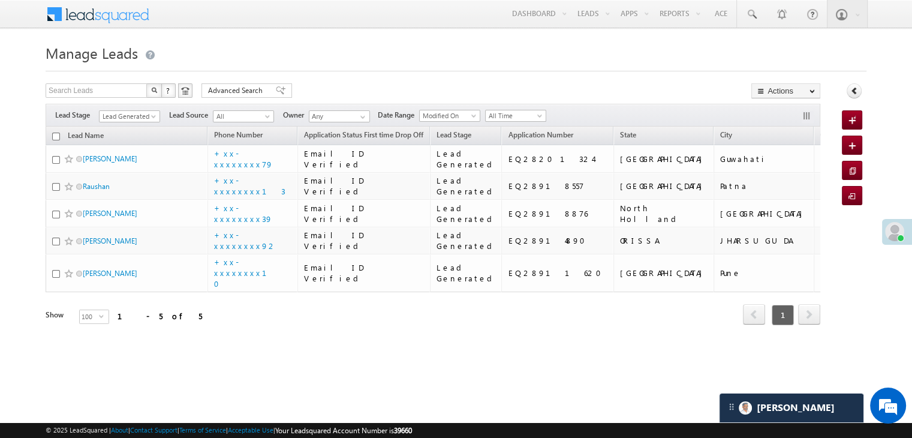
scroll to position [160, 0]
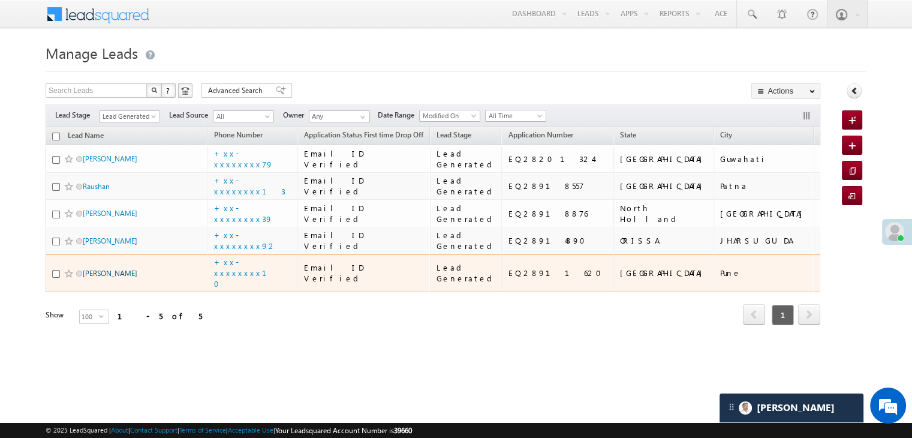
click at [123, 278] on link "Sukaru Sonawane" at bounding box center [110, 273] width 55 height 9
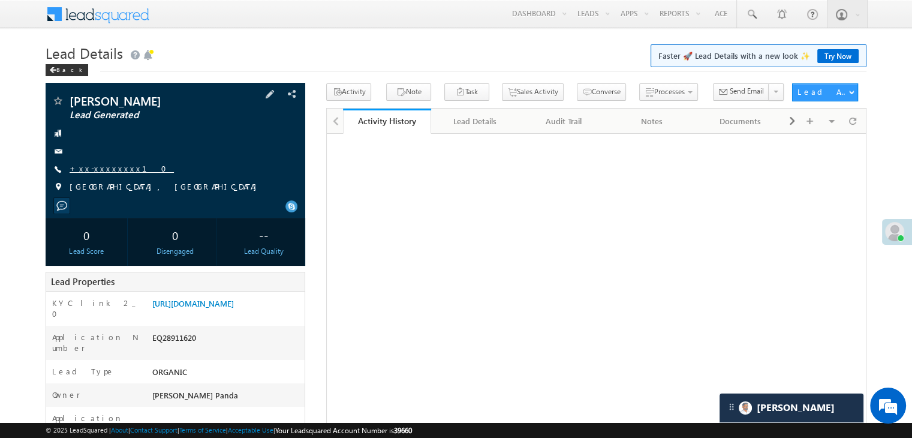
click at [106, 170] on link "+xx-xxxxxxxx10" at bounding box center [122, 168] width 104 height 10
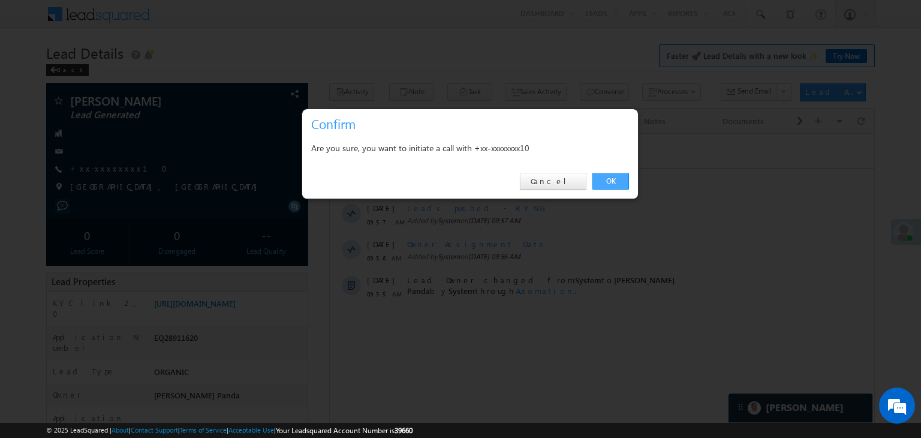
click at [604, 179] on link "OK" at bounding box center [610, 181] width 37 height 17
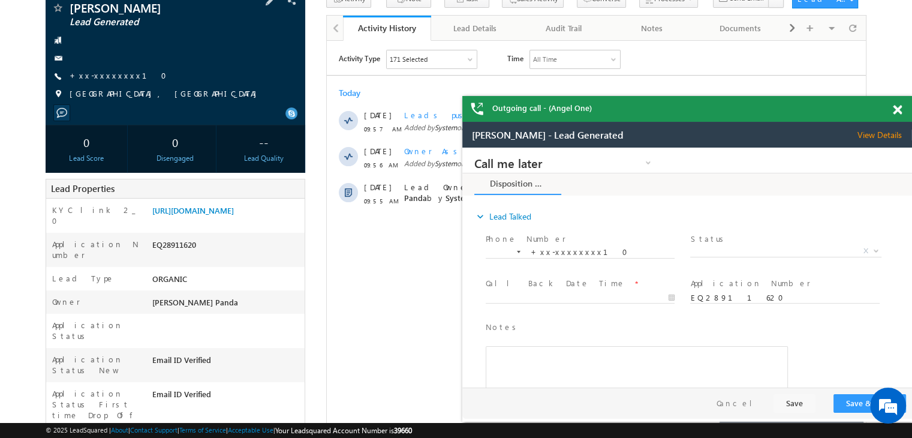
scroll to position [120, 0]
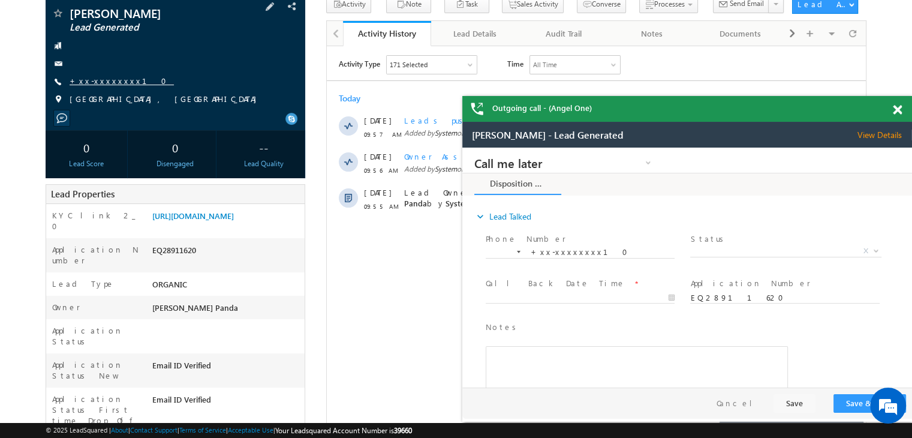
click at [108, 79] on link "+xx-xxxxxxxx10" at bounding box center [122, 81] width 104 height 10
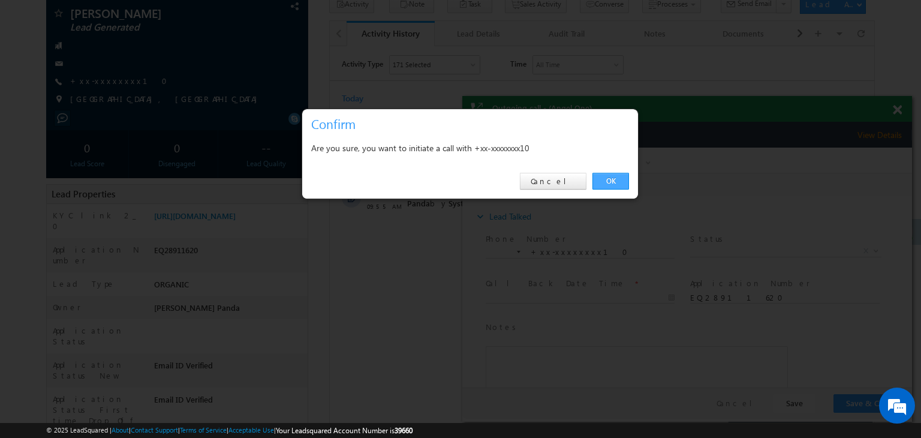
click at [614, 182] on link "OK" at bounding box center [610, 181] width 37 height 17
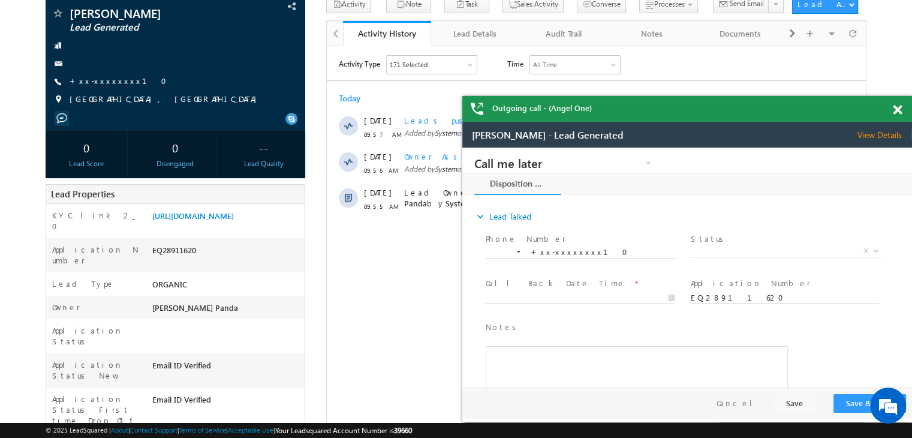
scroll to position [0, 0]
drag, startPoint x: 895, startPoint y: 111, endPoint x: 312, endPoint y: 17, distance: 590.2
click at [895, 111] on span at bounding box center [897, 110] width 9 height 10
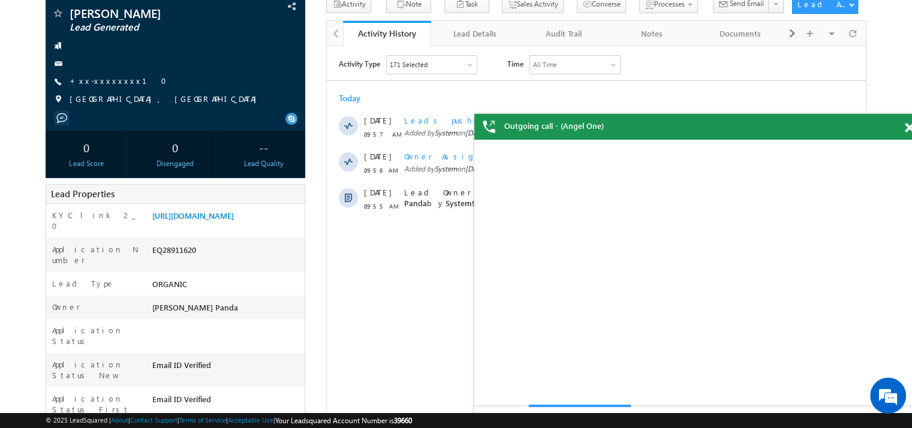
click at [907, 129] on span at bounding box center [909, 128] width 9 height 10
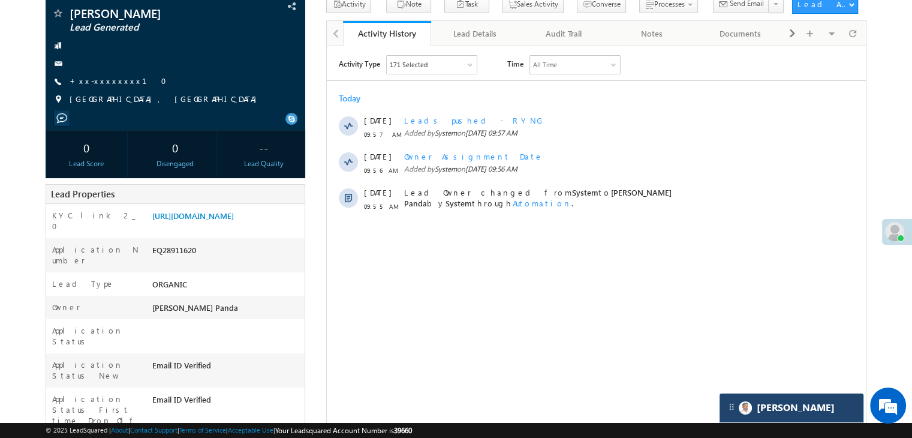
click at [797, 408] on div "[PERSON_NAME]" at bounding box center [791, 407] width 144 height 29
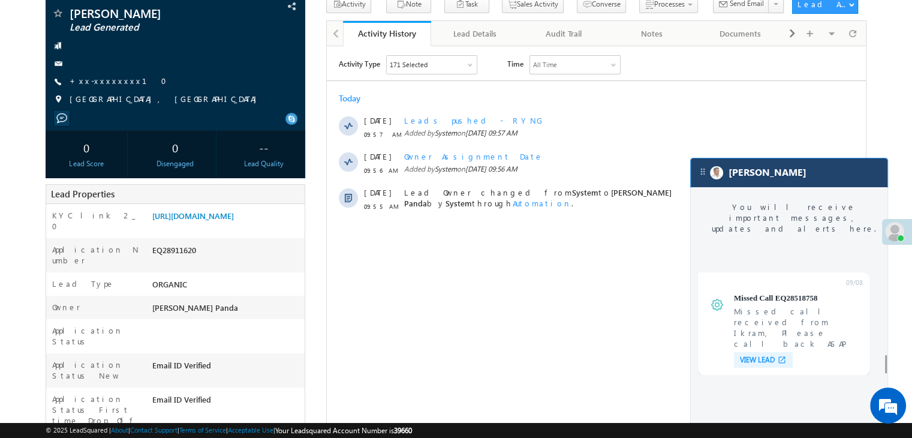
scroll to position [4649, 0]
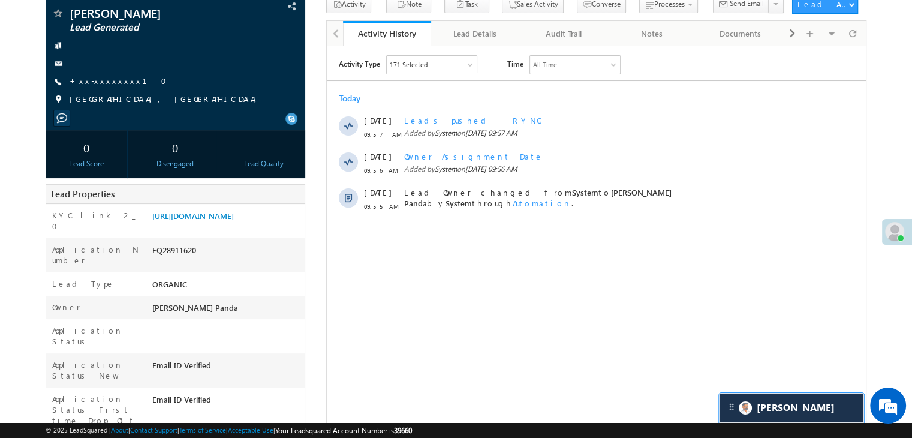
scroll to position [0, 0]
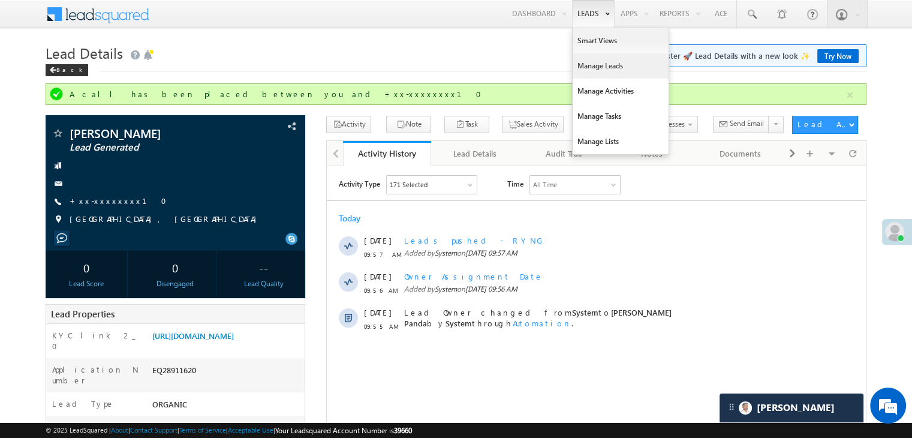
click at [585, 68] on link "Manage Leads" at bounding box center [620, 65] width 96 height 25
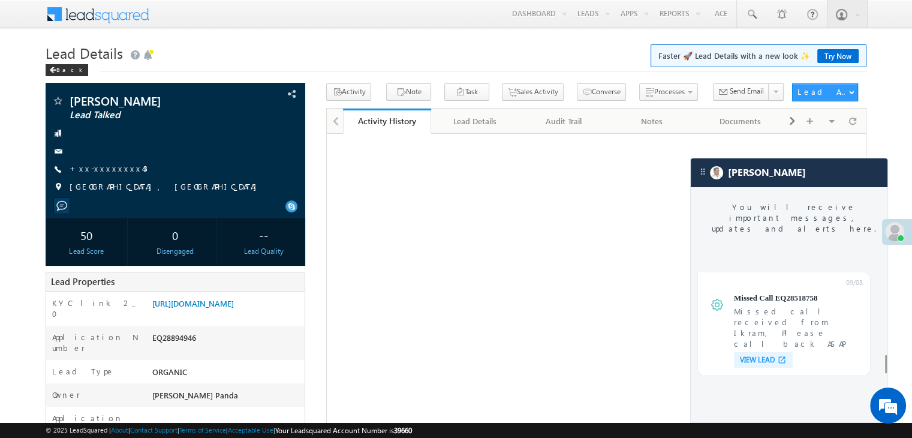
scroll to position [4649, 0]
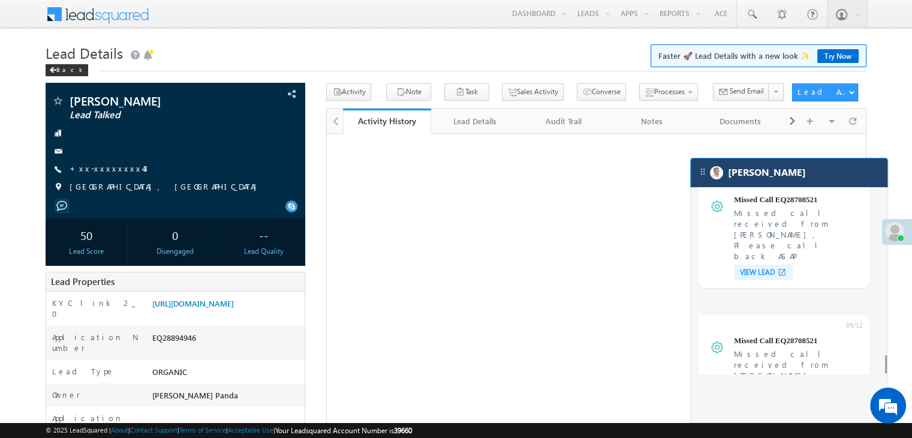
click at [809, 183] on div "[PERSON_NAME]" at bounding box center [789, 172] width 197 height 29
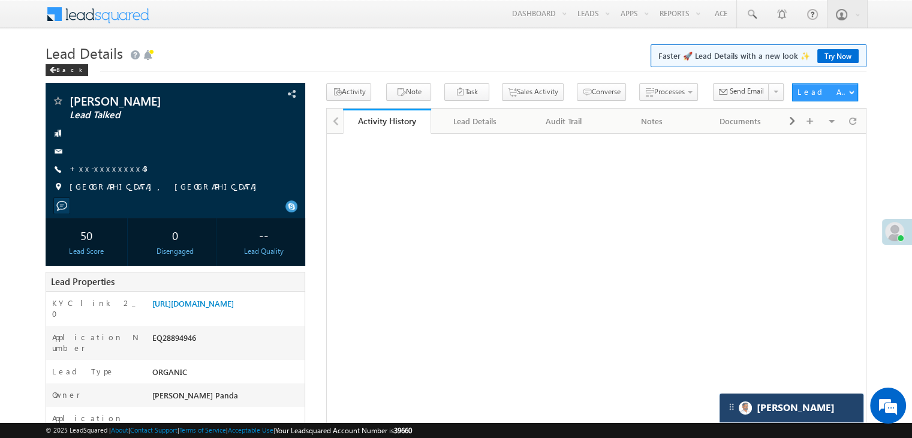
scroll to position [4760, 0]
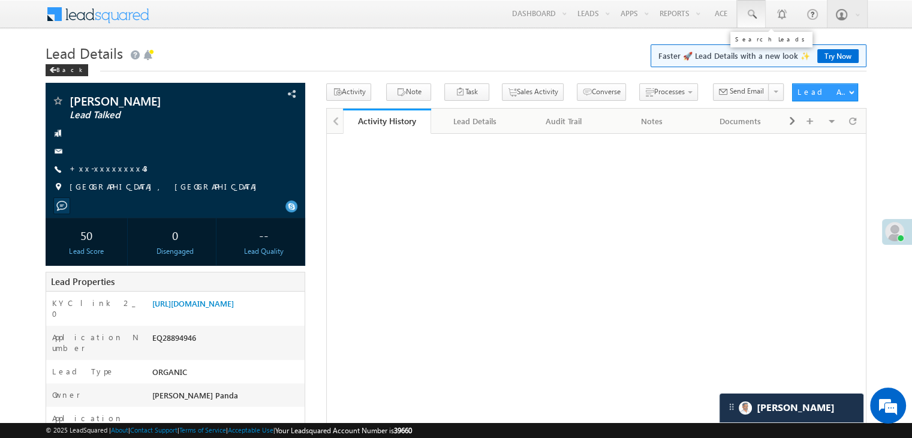
click at [755, 11] on span at bounding box center [751, 14] width 12 height 12
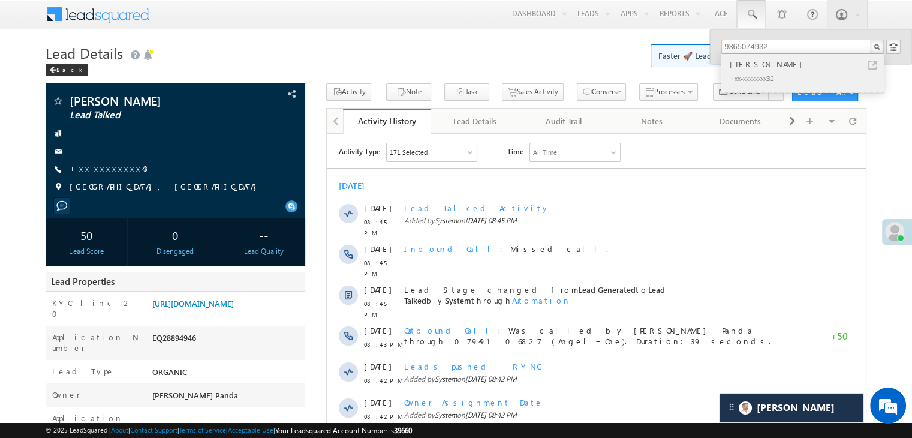
type input "9365074932"
click at [748, 65] on div "[PERSON_NAME]" at bounding box center [807, 64] width 161 height 13
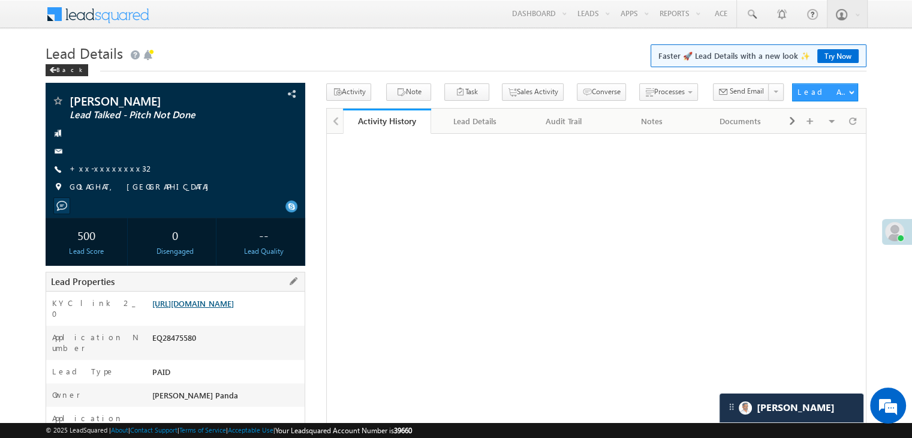
click at [234, 308] on link "https://angelbroking1-pk3em7sa.customui-test.leadsquared.com?leadId=223e4c91-d1…" at bounding box center [193, 303] width 82 height 10
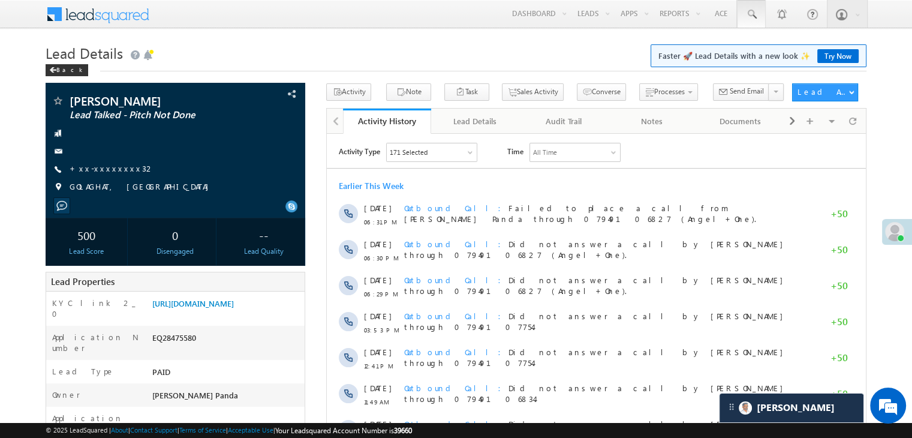
click at [749, 12] on span at bounding box center [751, 14] width 12 height 12
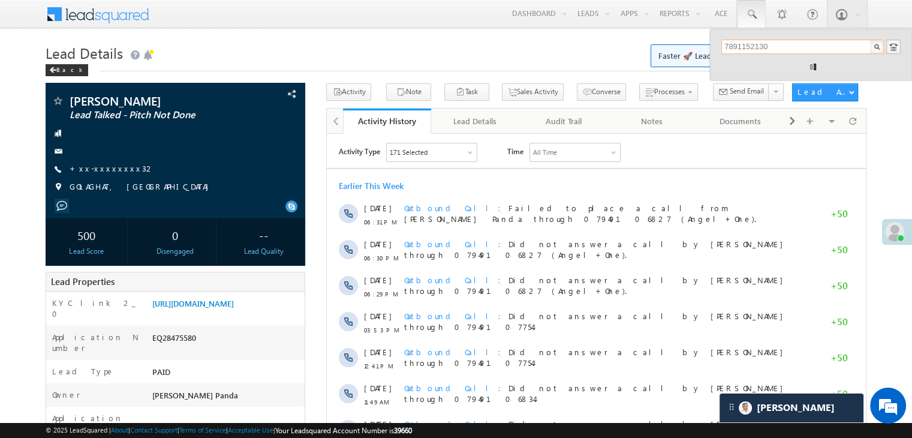
type input "7891152130"
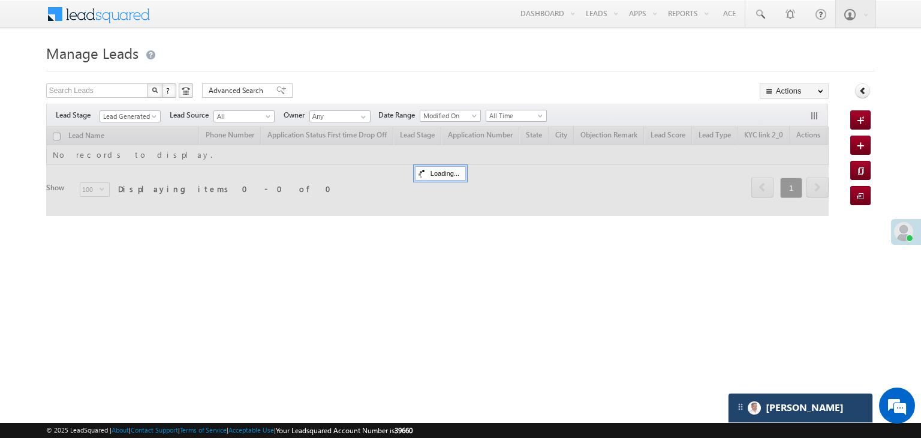
click at [816, 408] on div "[PERSON_NAME]" at bounding box center [800, 407] width 144 height 29
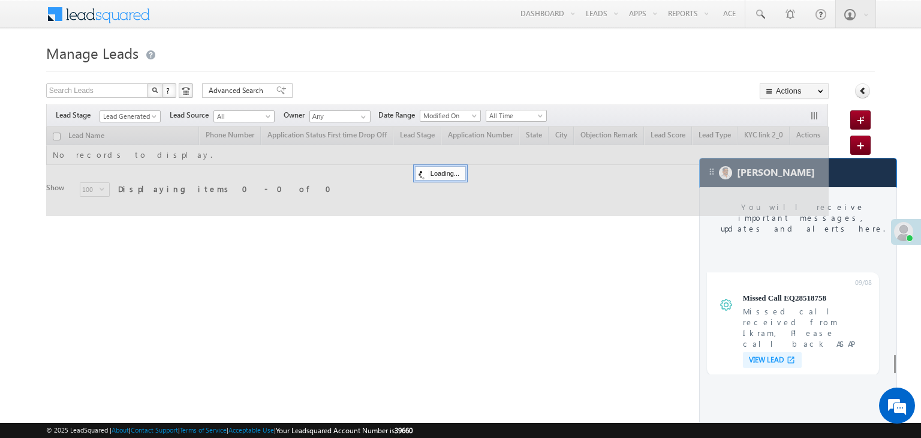
scroll to position [4649, 0]
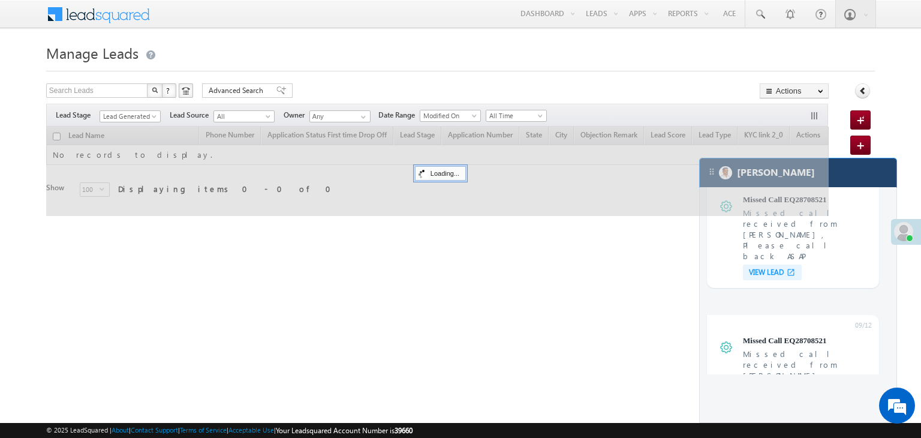
click at [835, 176] on div "[PERSON_NAME]" at bounding box center [798, 172] width 197 height 29
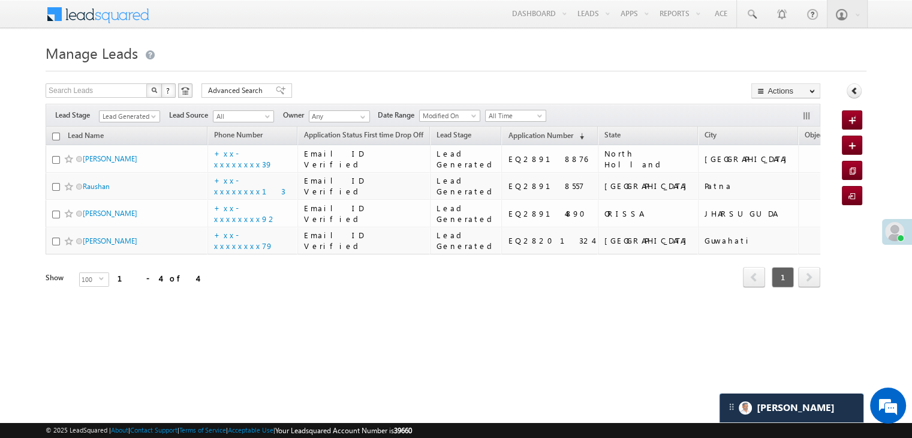
scroll to position [91, 0]
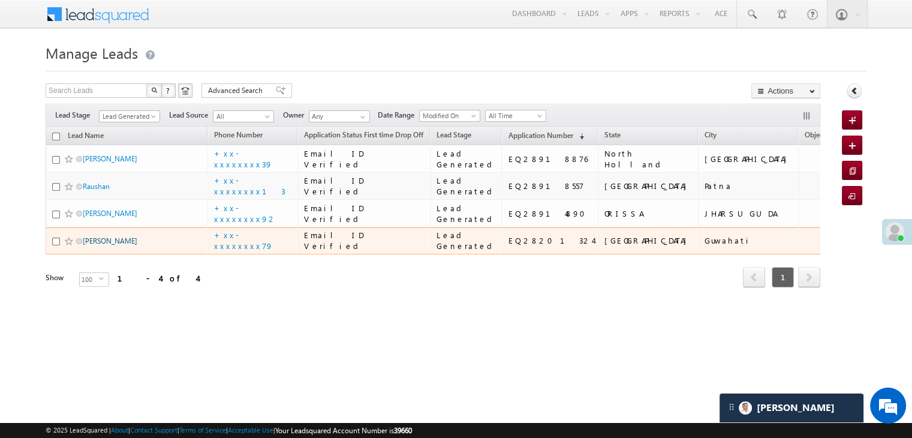
click at [107, 245] on link "[PERSON_NAME]" at bounding box center [110, 240] width 55 height 9
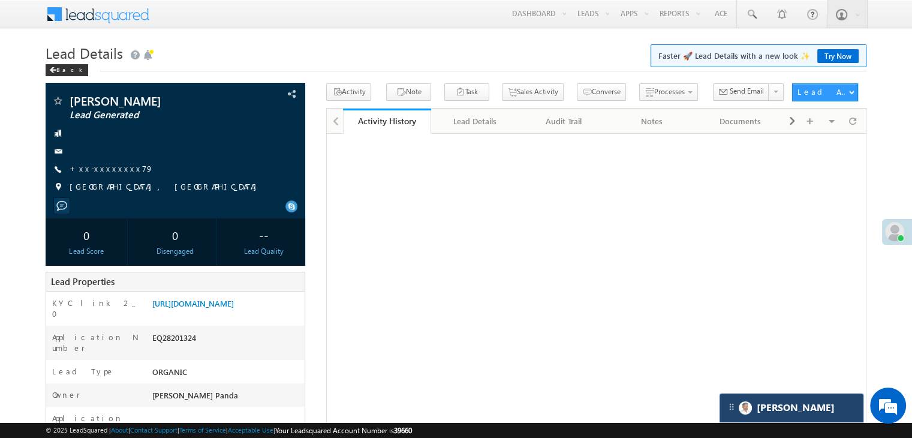
click at [801, 404] on div "[PERSON_NAME]" at bounding box center [791, 407] width 144 height 29
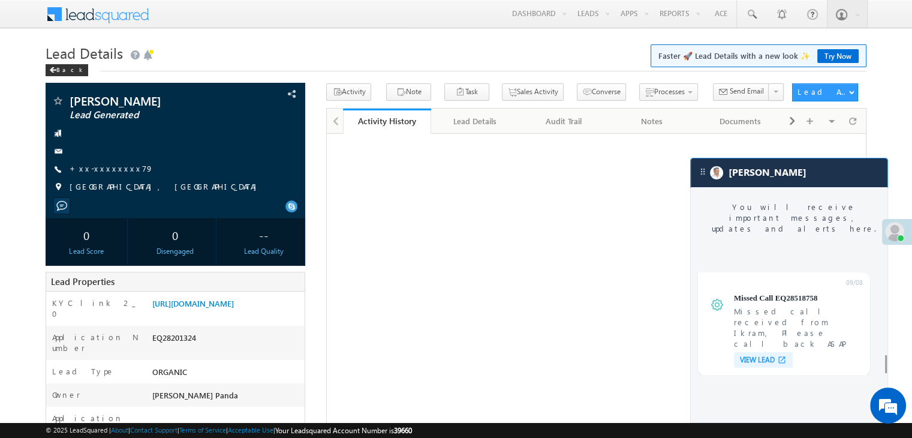
scroll to position [4649, 0]
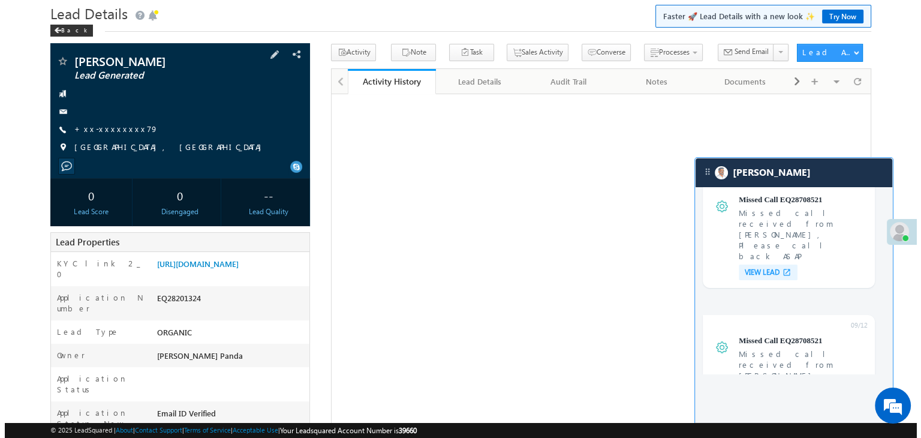
scroll to position [120, 0]
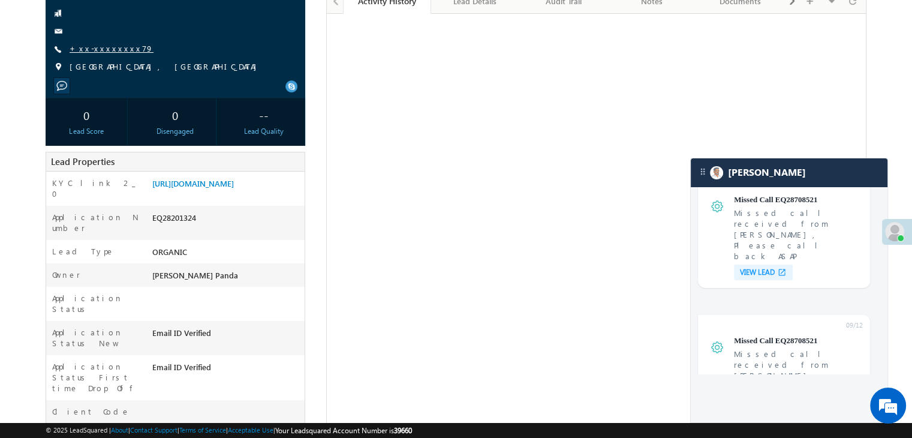
click at [88, 49] on link "+xx-xxxxxxxx79" at bounding box center [112, 48] width 84 height 10
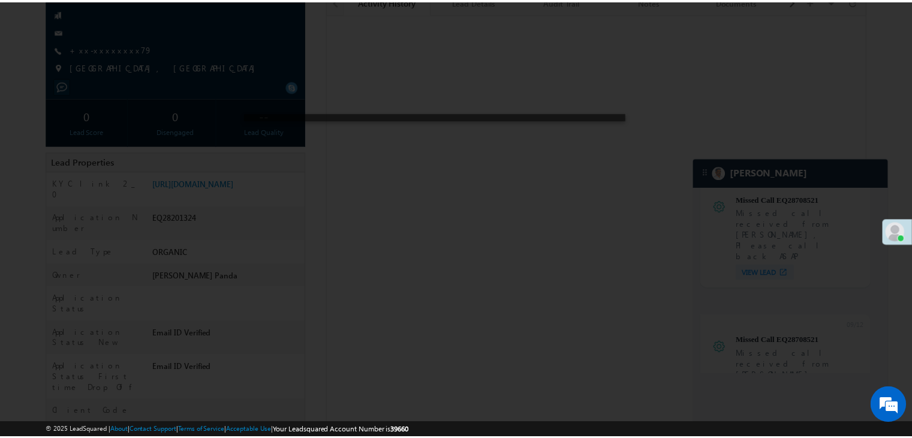
scroll to position [0, 0]
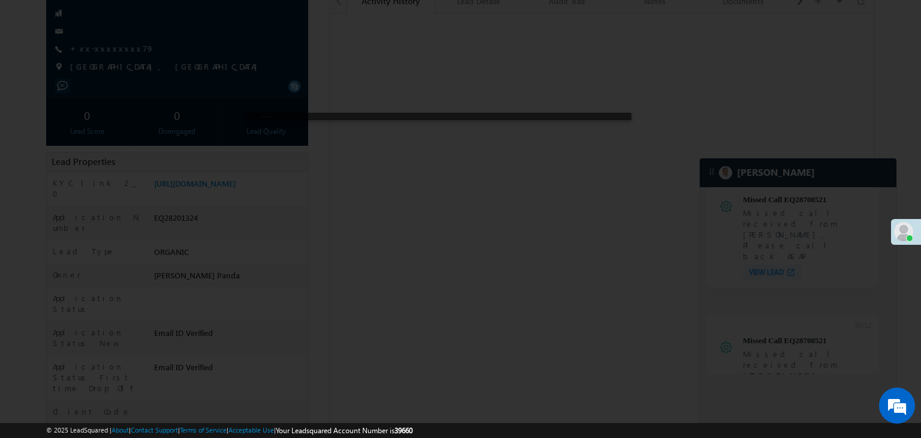
click at [819, 173] on div at bounding box center [460, 219] width 921 height 438
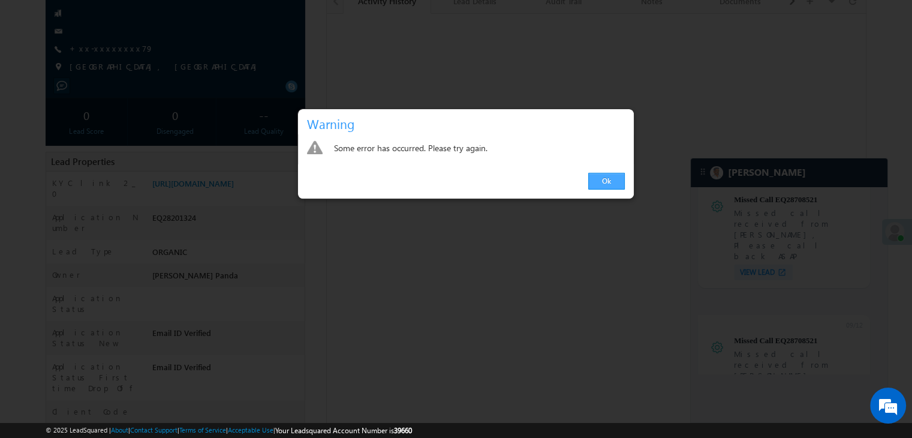
click at [607, 182] on link "Ok" at bounding box center [606, 181] width 37 height 17
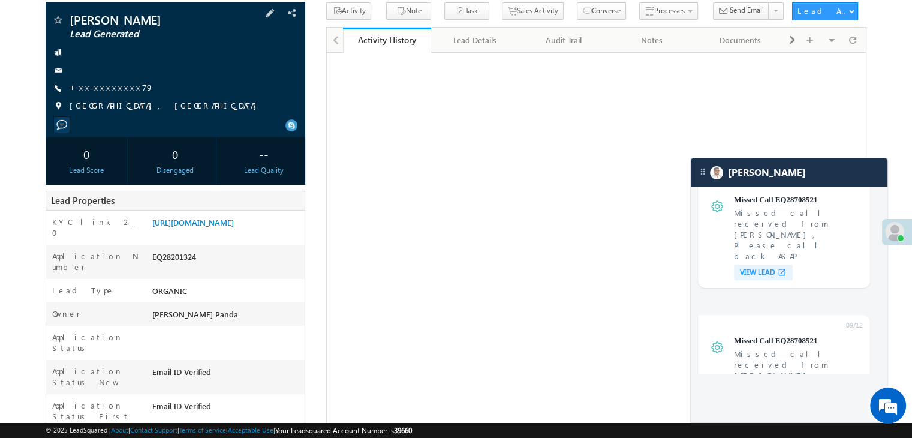
scroll to position [60, 0]
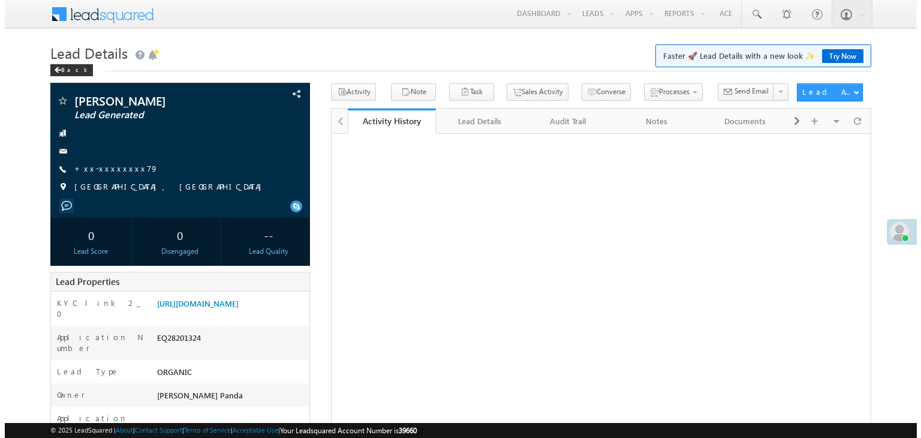
scroll to position [61, 0]
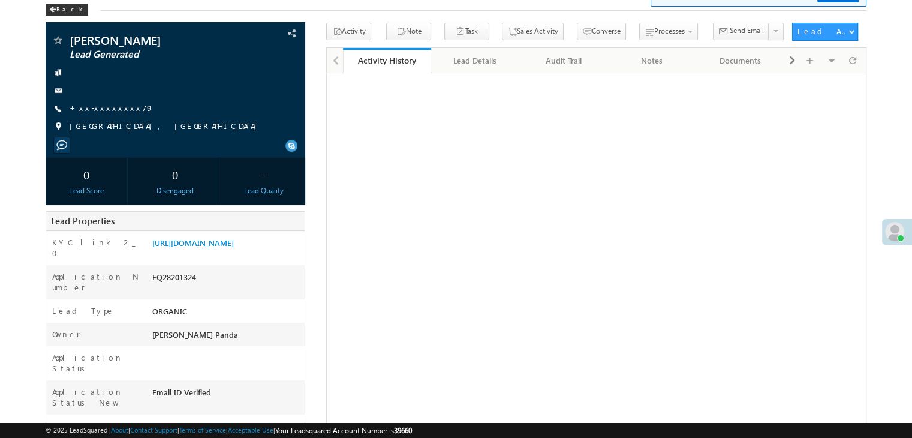
click at [109, 109] on link "+xx-xxxxxxxx79" at bounding box center [112, 108] width 84 height 10
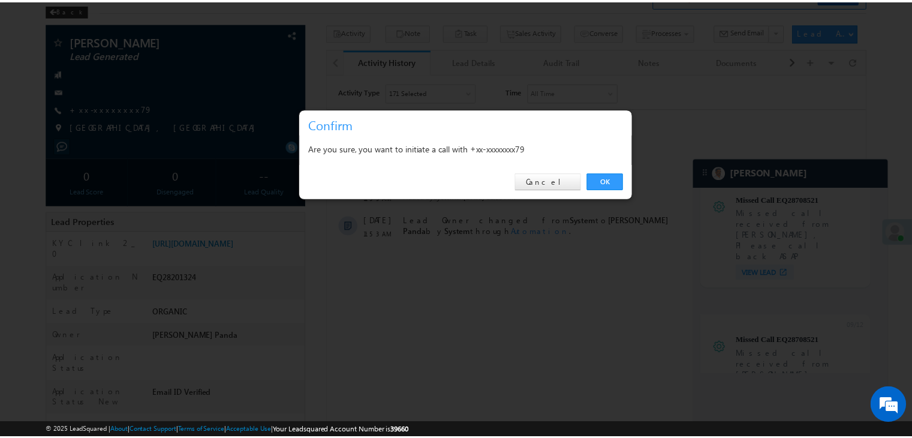
scroll to position [0, 0]
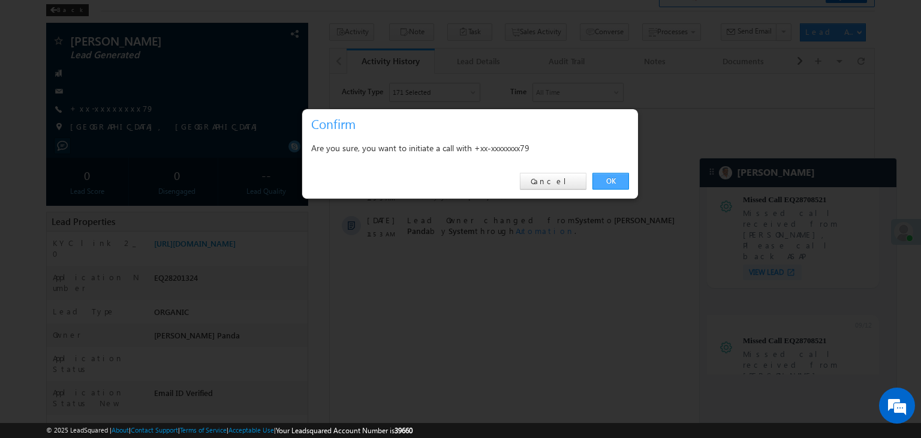
click at [603, 183] on link "OK" at bounding box center [610, 181] width 37 height 17
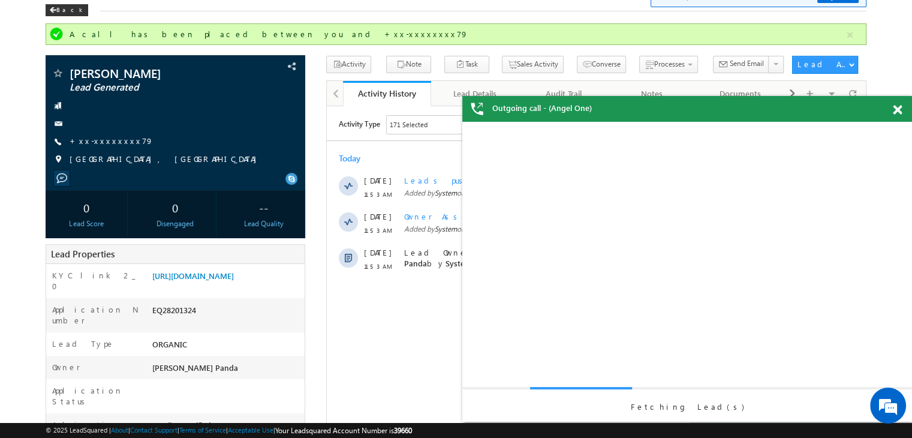
click at [893, 110] on span at bounding box center [897, 110] width 9 height 10
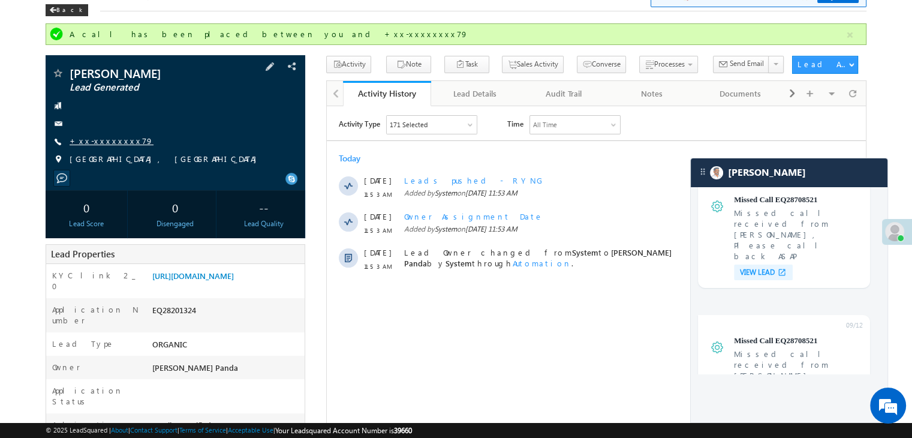
click at [110, 141] on link "+xx-xxxxxxxx79" at bounding box center [112, 140] width 84 height 10
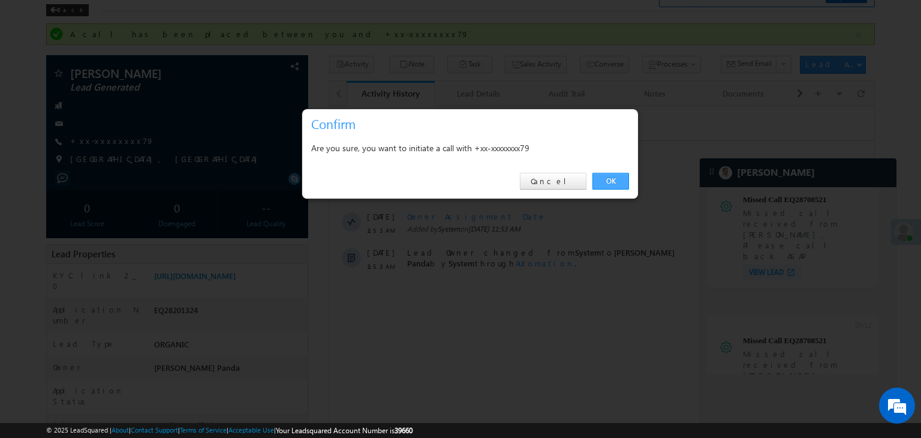
click at [602, 181] on link "OK" at bounding box center [610, 181] width 37 height 17
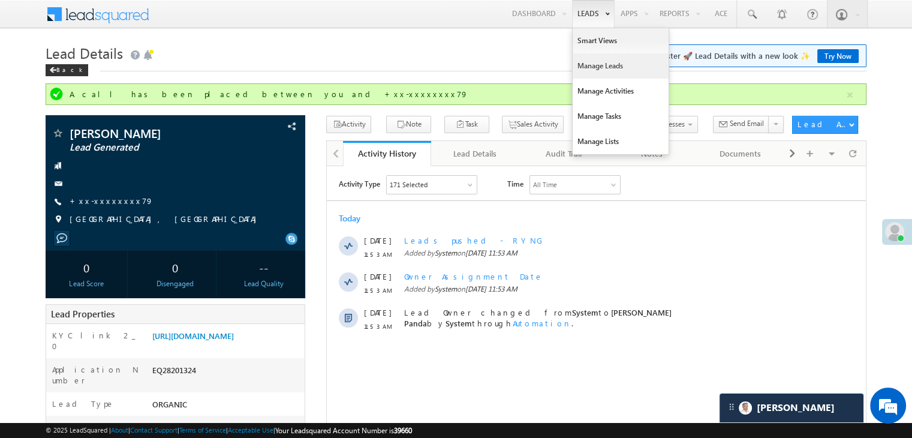
click at [581, 70] on link "Manage Leads" at bounding box center [620, 65] width 96 height 25
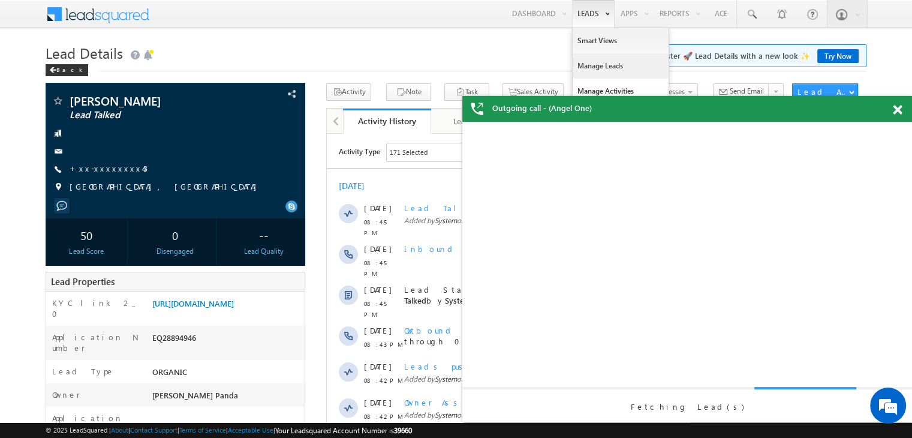
click at [587, 63] on link "Manage Leads" at bounding box center [620, 65] width 96 height 25
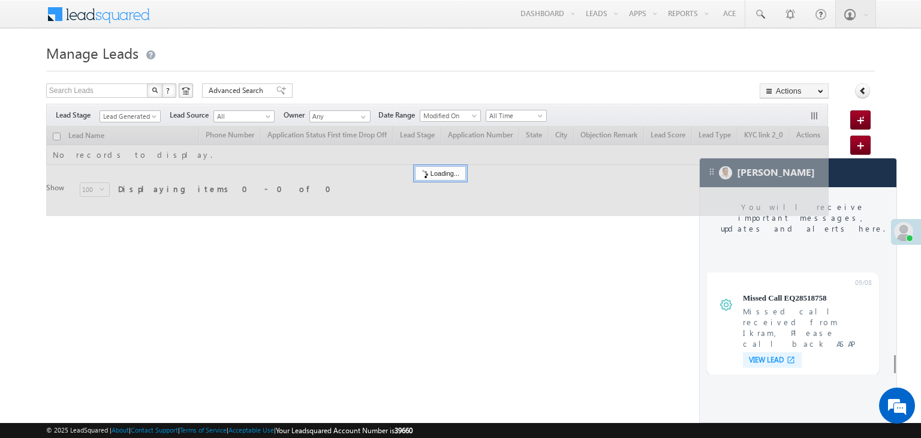
scroll to position [4649, 0]
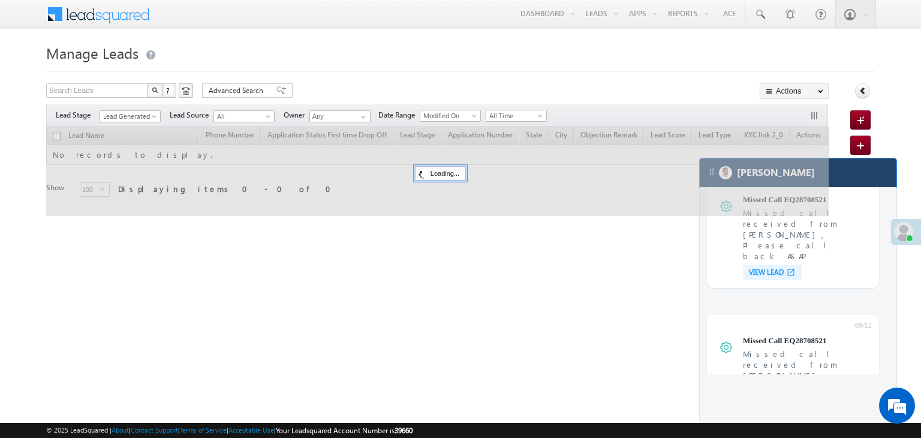
click at [854, 180] on div "[PERSON_NAME]" at bounding box center [798, 172] width 197 height 29
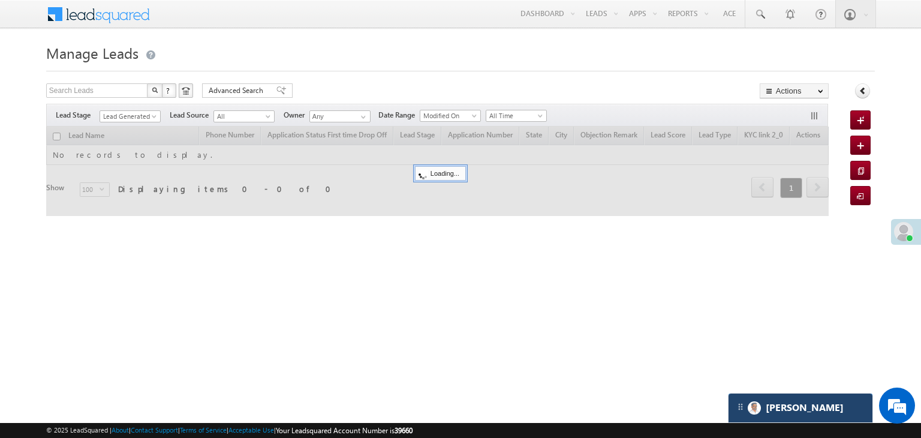
scroll to position [4738, 0]
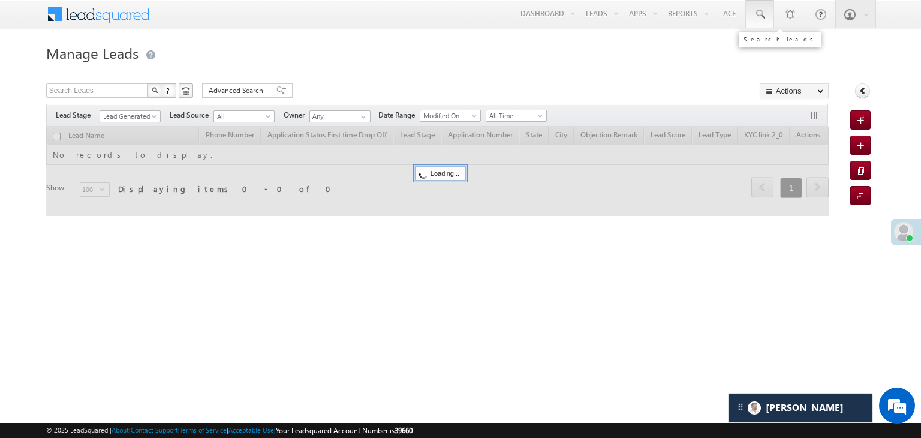
click at [758, 14] on span at bounding box center [760, 14] width 12 height 12
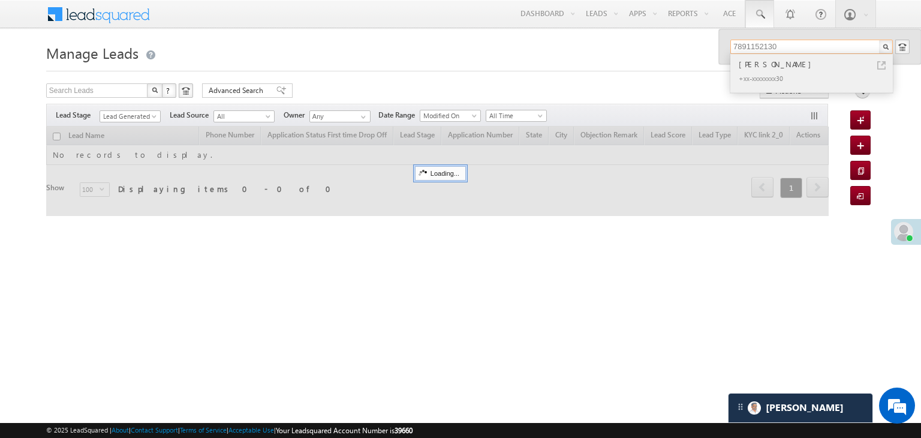
type input "7891152130"
click at [765, 61] on div "[PERSON_NAME]" at bounding box center [816, 64] width 161 height 13
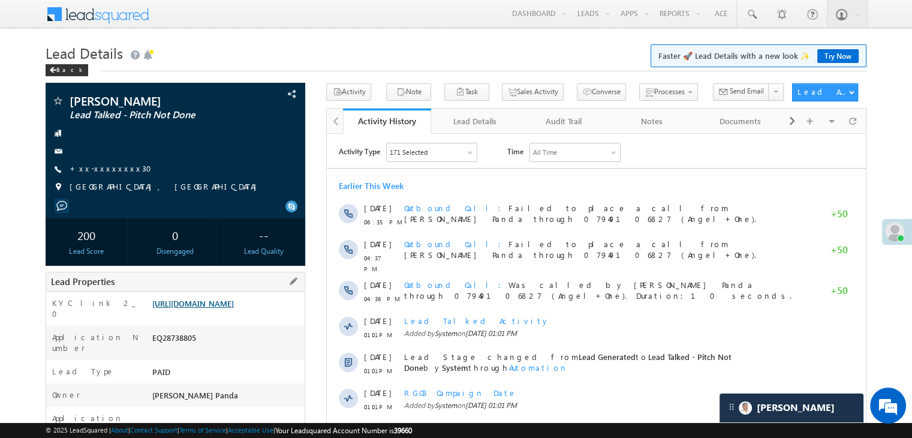
click at [234, 308] on link "[URL][DOMAIN_NAME]" at bounding box center [193, 303] width 82 height 10
click at [750, 15] on span at bounding box center [751, 14] width 12 height 12
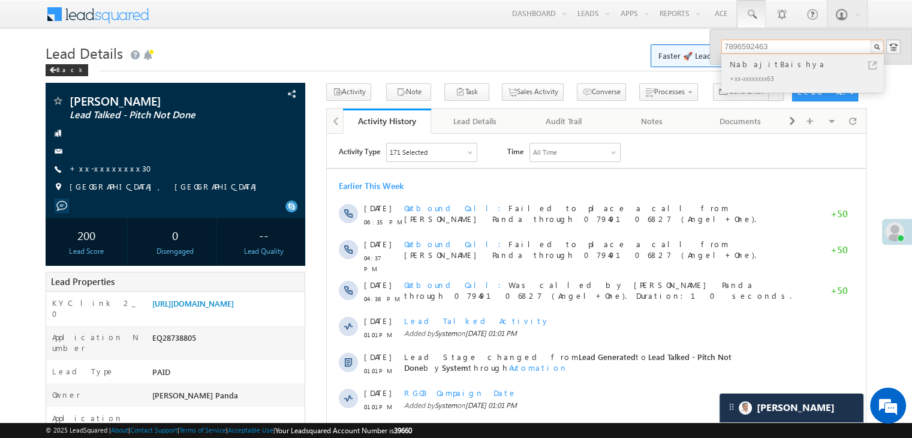
type input "7896592463"
click at [743, 63] on div "NabajitBaishya" at bounding box center [807, 64] width 161 height 13
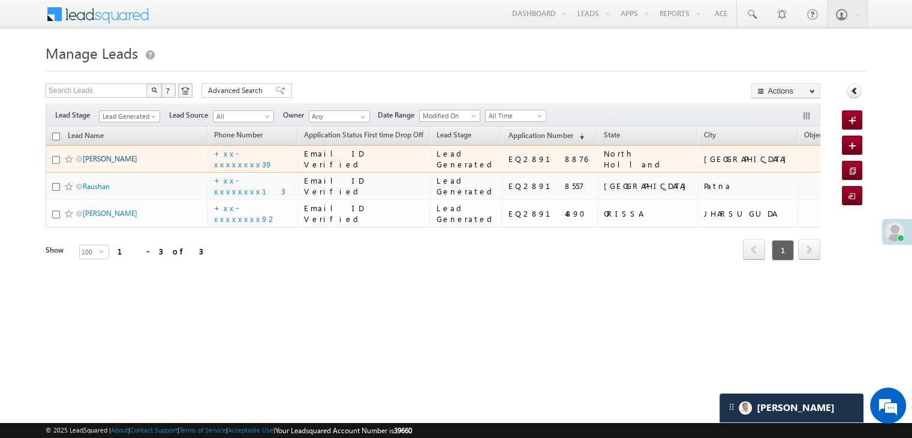
click at [104, 163] on link "Suhayb ahmed" at bounding box center [110, 158] width 55 height 9
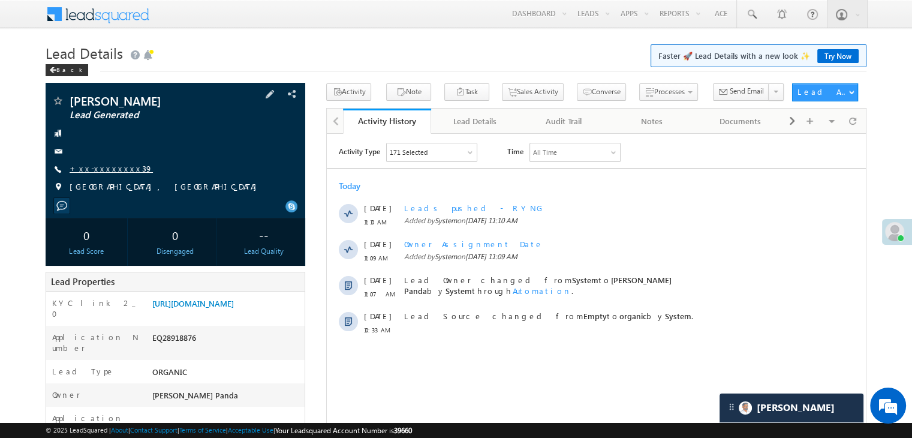
click at [100, 169] on link "+xx-xxxxxxxx39" at bounding box center [111, 168] width 83 height 10
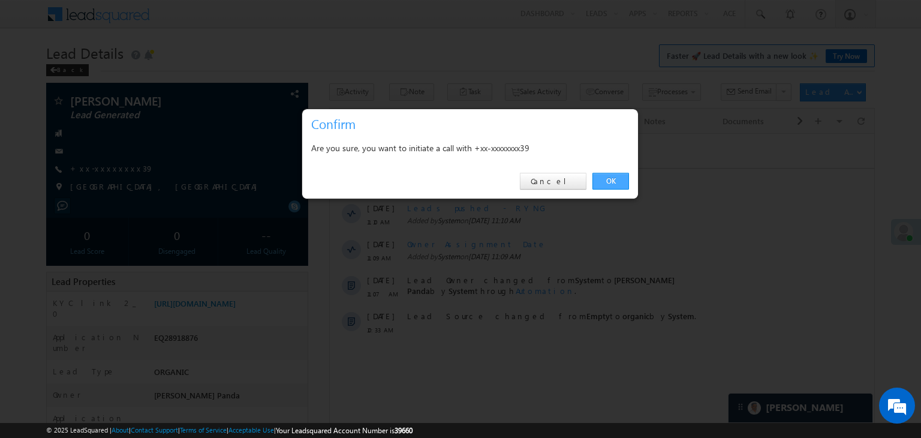
click at [604, 182] on link "OK" at bounding box center [610, 181] width 37 height 17
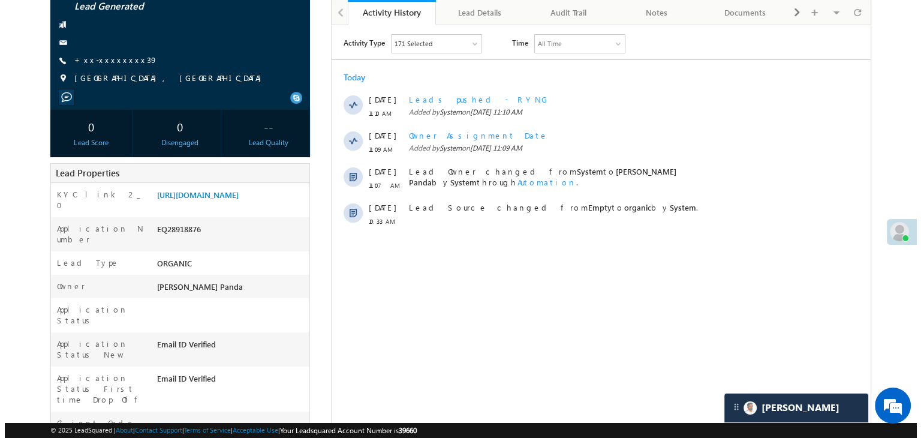
scroll to position [120, 0]
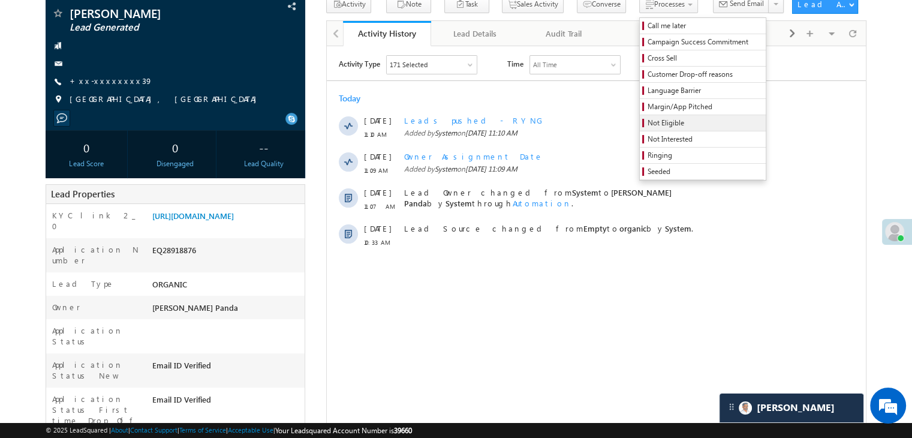
click at [647, 124] on span "Not Eligible" at bounding box center [704, 122] width 114 height 11
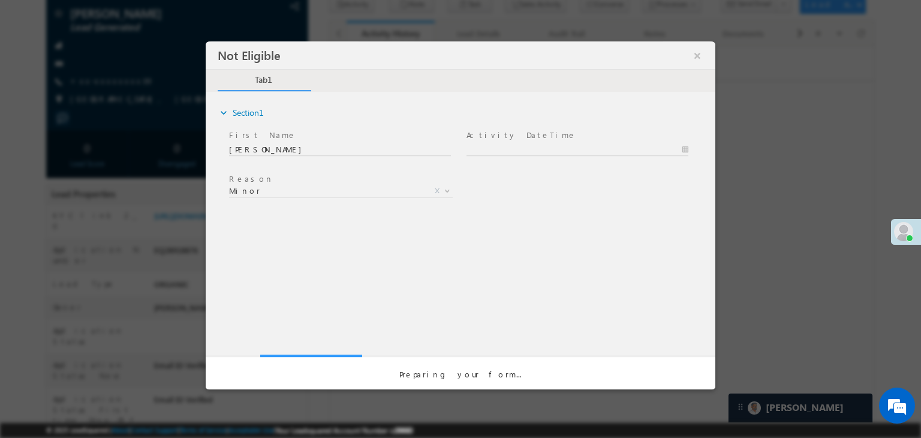
scroll to position [0, 0]
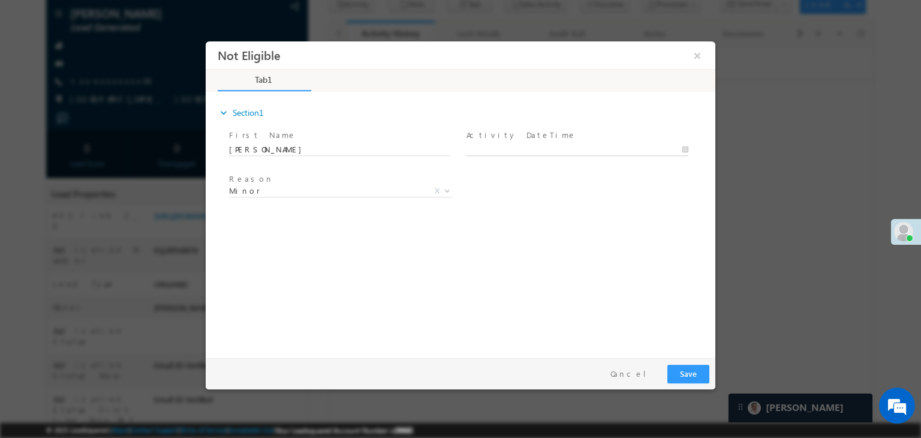
type input "09/14/25 12:20 PM"
click at [619, 148] on input "09/14/25 12:20 PM" at bounding box center [577, 150] width 222 height 12
click at [620, 215] on div "expand_more Section1 First Name *" at bounding box center [464, 223] width 504 height 259
click at [328, 186] on span "Minor" at bounding box center [326, 190] width 195 height 11
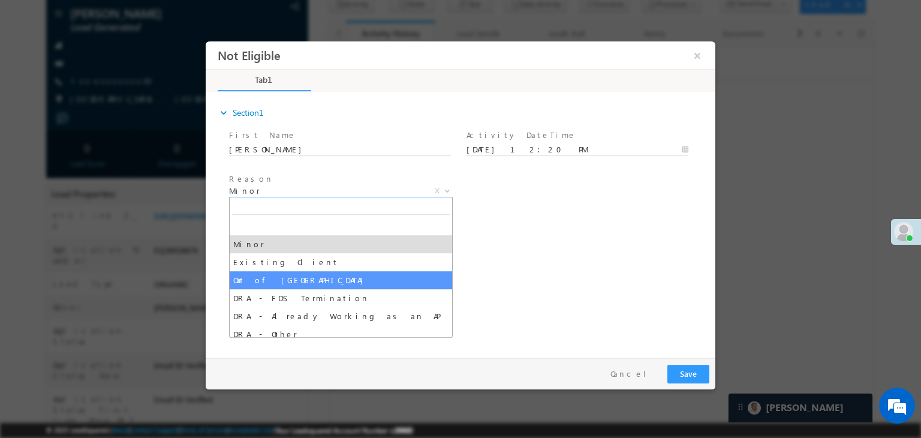
select select "Out of India"
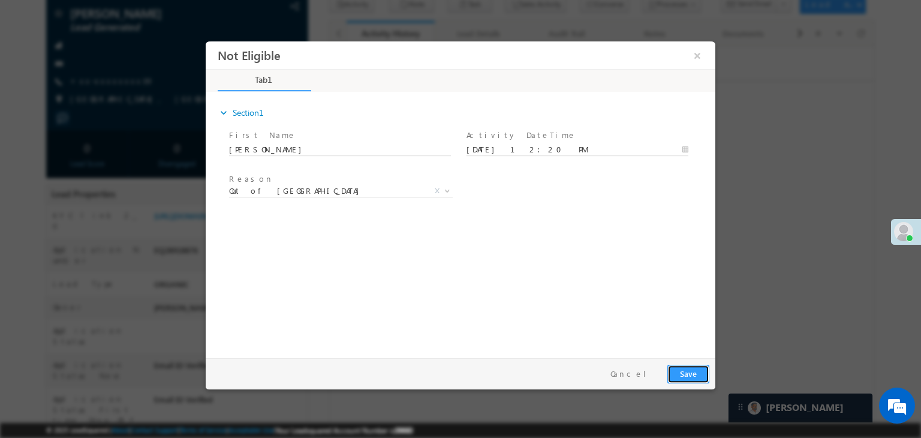
click at [696, 373] on button "Save" at bounding box center [688, 373] width 42 height 19
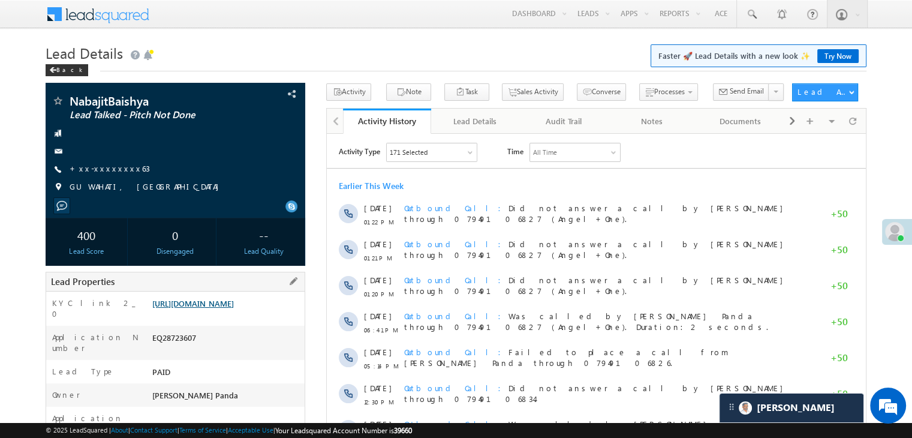
click at [225, 308] on link "[URL][DOMAIN_NAME]" at bounding box center [193, 303] width 82 height 10
click at [751, 16] on span at bounding box center [751, 14] width 12 height 12
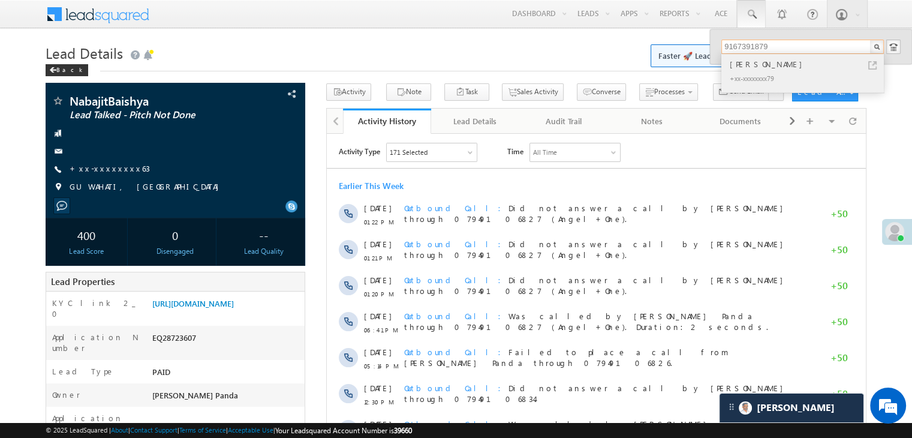
type input "9167391879"
click at [754, 65] on div "[PERSON_NAME]" at bounding box center [807, 64] width 161 height 13
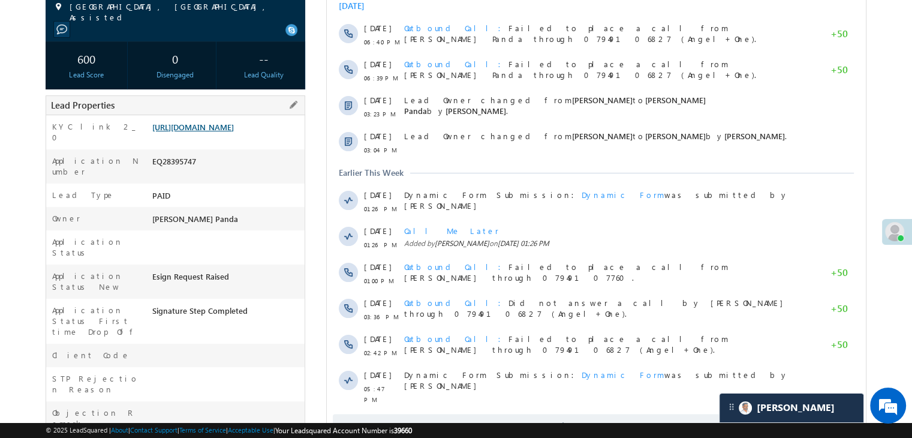
click at [222, 132] on link "[URL][DOMAIN_NAME]" at bounding box center [193, 127] width 82 height 10
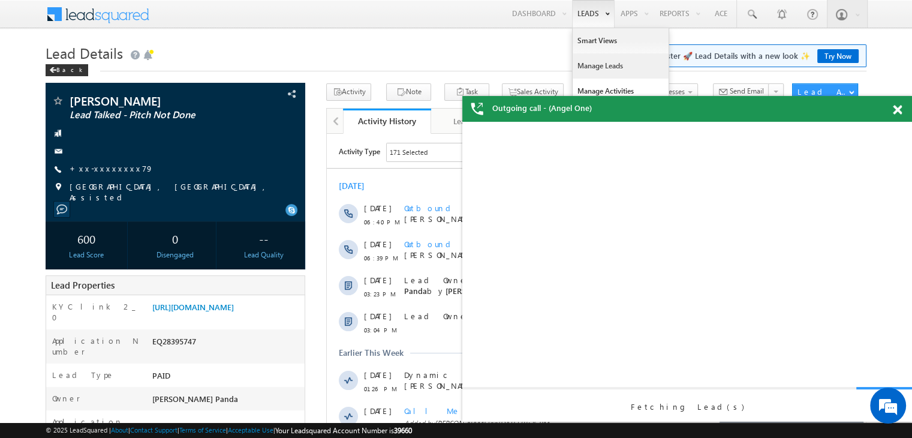
click at [593, 63] on link "Manage Leads" at bounding box center [620, 65] width 96 height 25
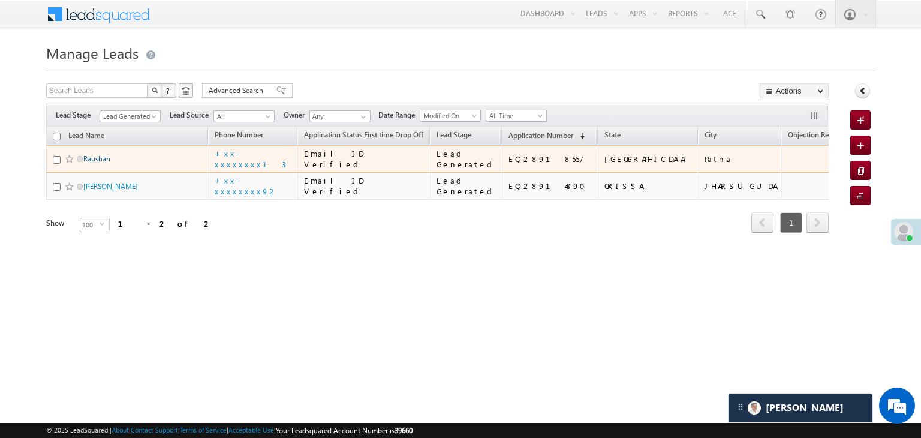
click at [96, 163] on link "Raushan" at bounding box center [96, 158] width 27 height 9
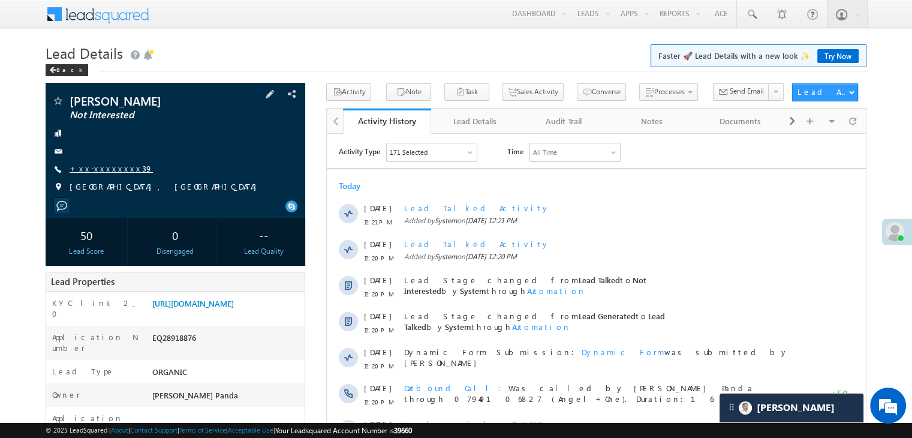
click at [101, 171] on link "+xx-xxxxxxxx39" at bounding box center [111, 168] width 83 height 10
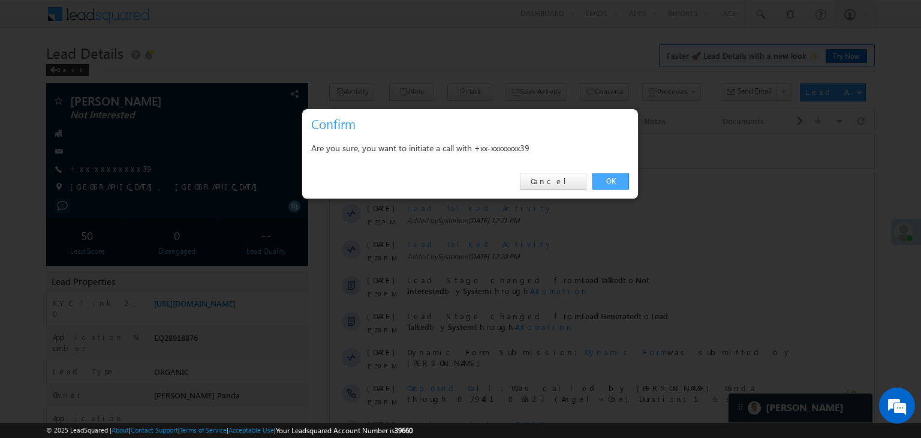
click at [611, 180] on link "OK" at bounding box center [610, 181] width 37 height 17
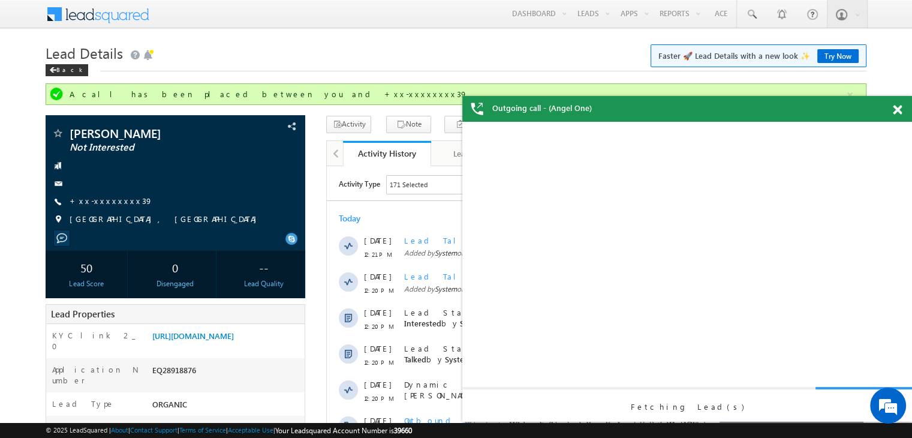
click at [896, 109] on span at bounding box center [897, 110] width 9 height 10
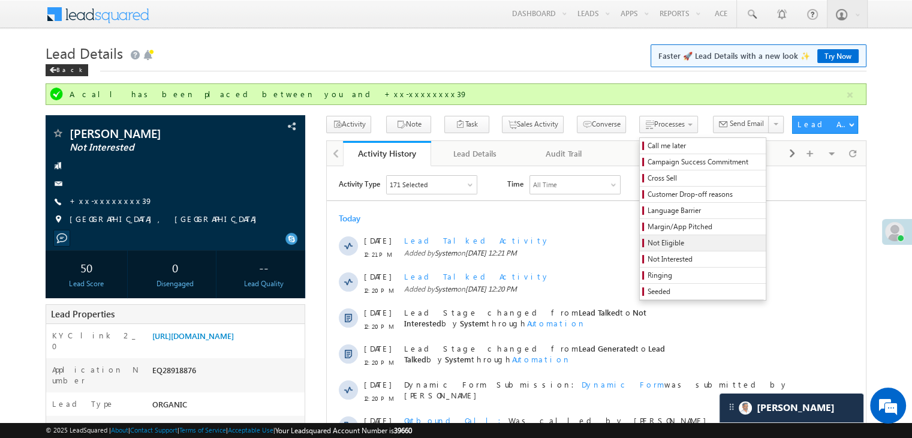
click at [647, 245] on span "Not Eligible" at bounding box center [704, 242] width 114 height 11
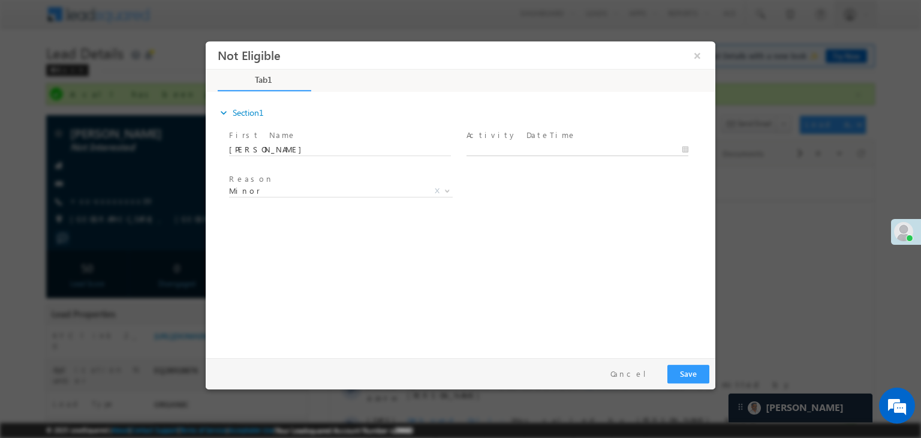
type input "09/14/25 12:22 PM"
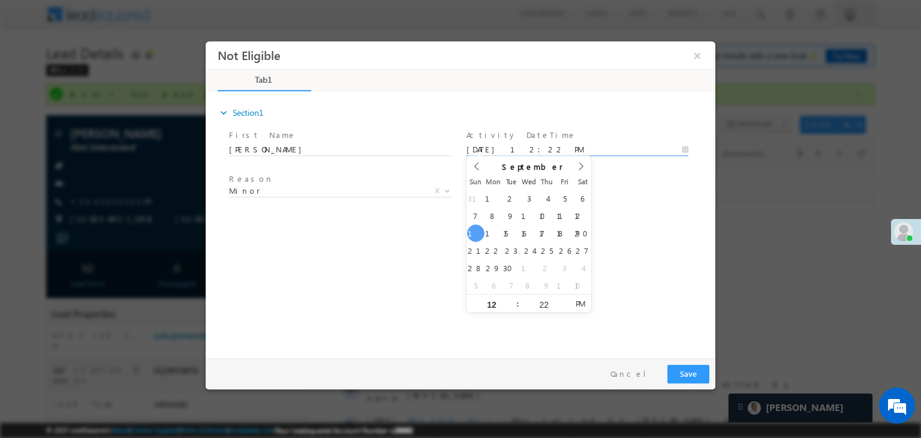
click at [565, 149] on input "09/14/25 12:22 PM" at bounding box center [577, 150] width 222 height 12
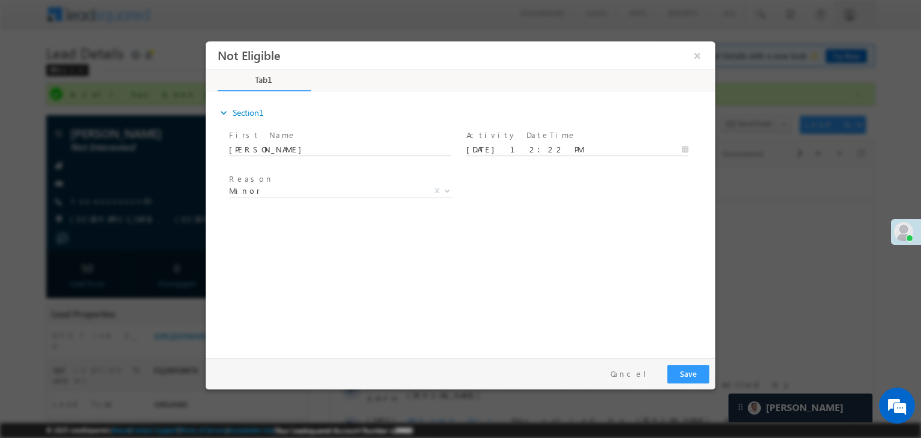
click at [655, 204] on div "Reason * Minor Existing Client Out of India DRA - FDS Termination DRA - Already…" at bounding box center [471, 193] width 489 height 44
click at [382, 188] on span "Minor" at bounding box center [326, 190] width 195 height 11
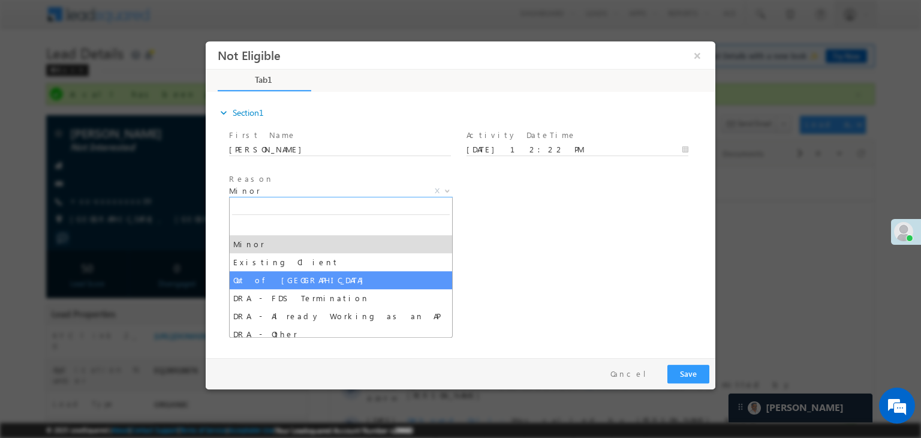
select select "Out of India"
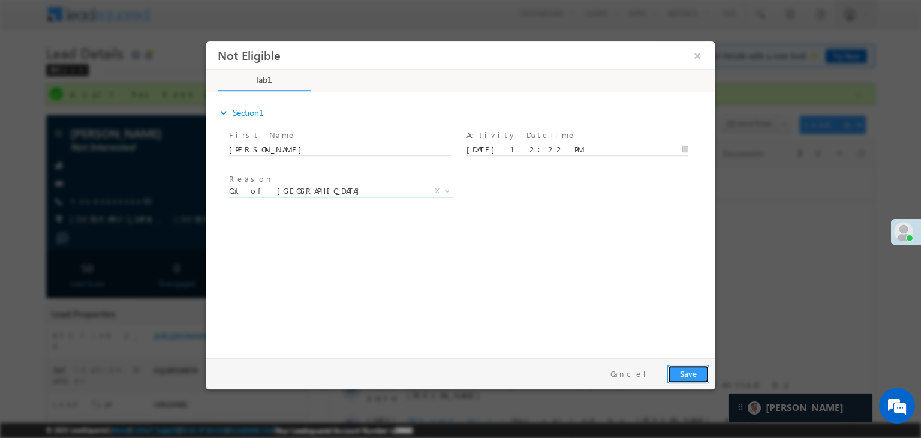
click at [695, 372] on button "Save" at bounding box center [688, 373] width 42 height 19
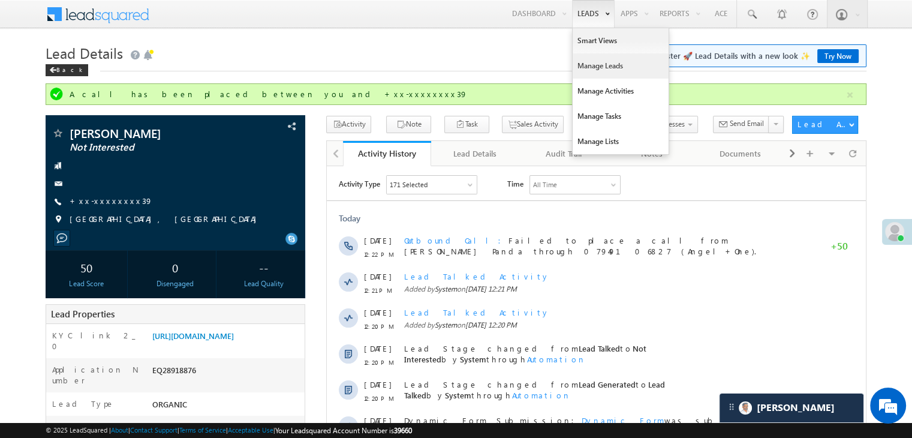
click at [580, 71] on link "Manage Leads" at bounding box center [620, 65] width 96 height 25
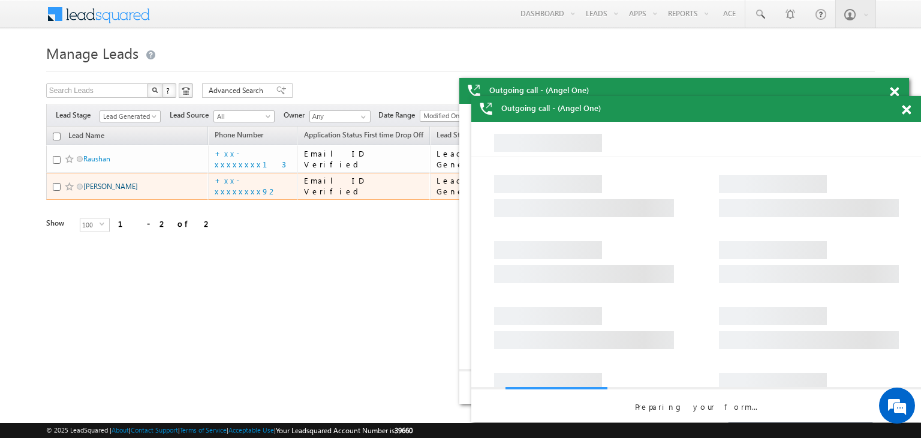
click at [96, 191] on link "Bidyadhar Parida" at bounding box center [110, 186] width 55 height 9
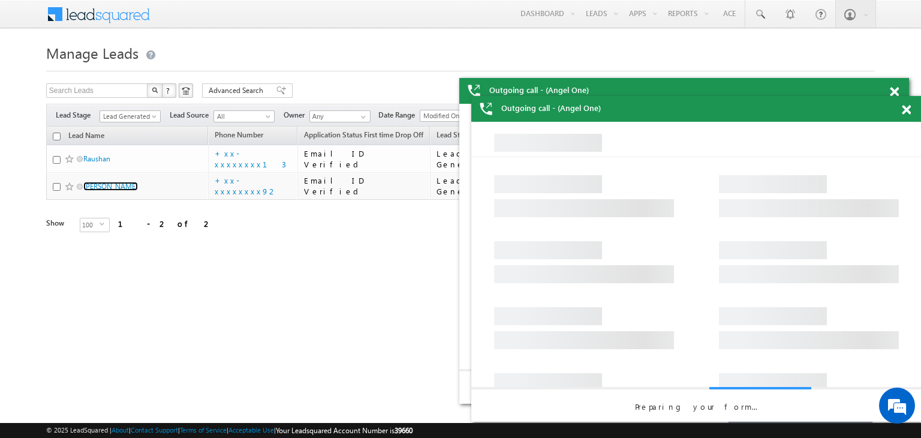
click at [908, 109] on span at bounding box center [906, 110] width 9 height 10
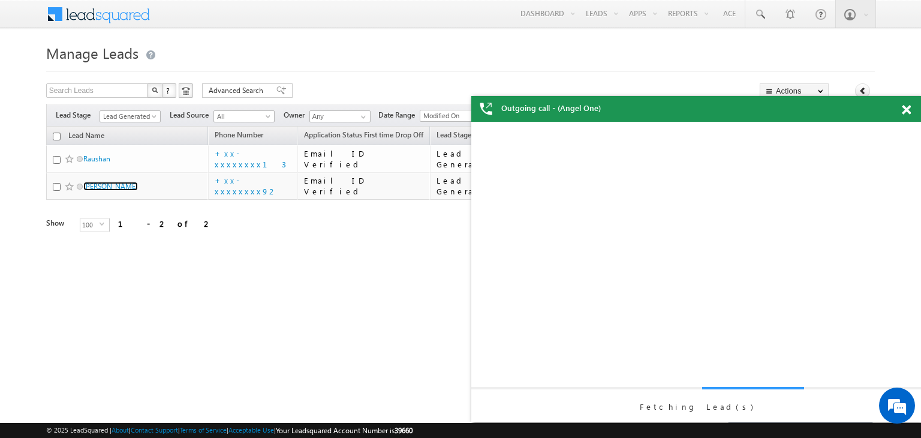
click at [905, 106] on span at bounding box center [906, 110] width 9 height 10
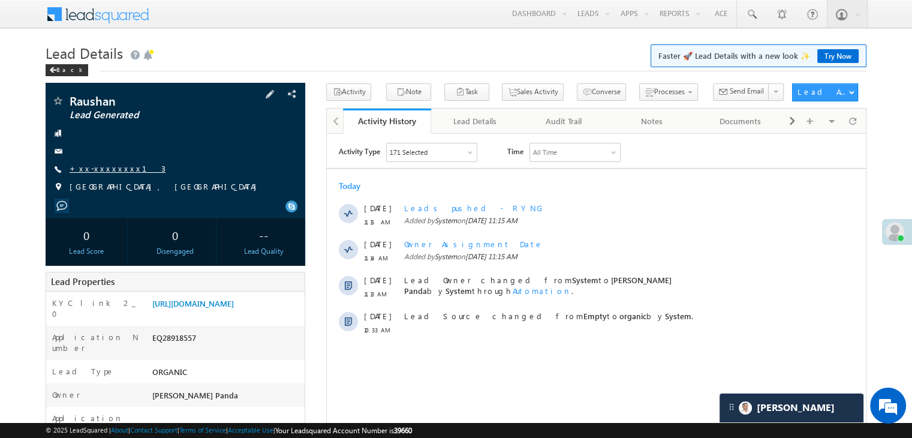
click at [101, 171] on link "+xx-xxxxxxxx13" at bounding box center [118, 168] width 96 height 10
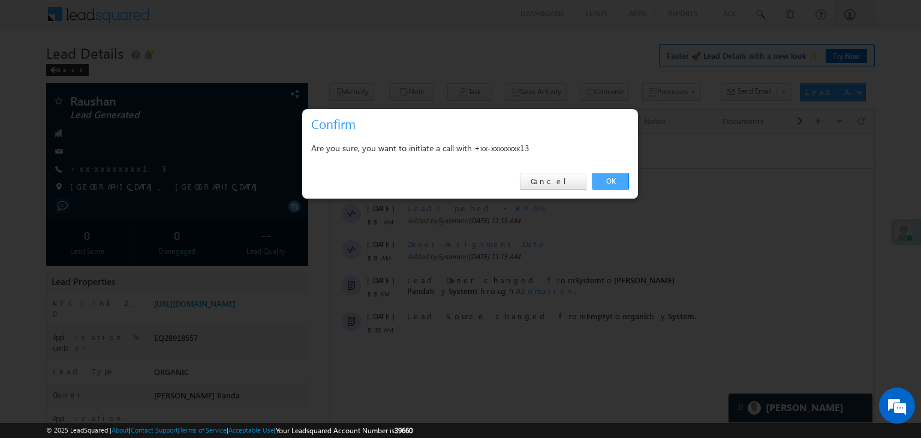
drag, startPoint x: 604, startPoint y: 182, endPoint x: 277, endPoint y: 47, distance: 353.8
click at [604, 182] on link "OK" at bounding box center [610, 181] width 37 height 17
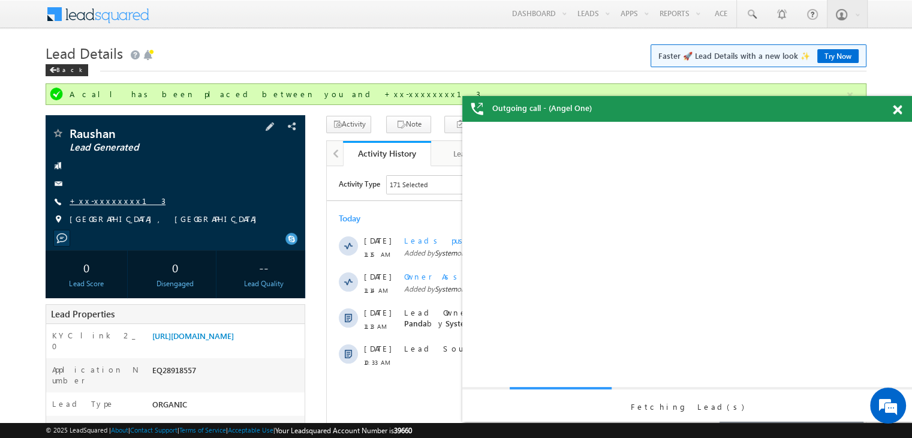
click at [114, 205] on link "+xx-xxxxxxxx13" at bounding box center [118, 200] width 96 height 10
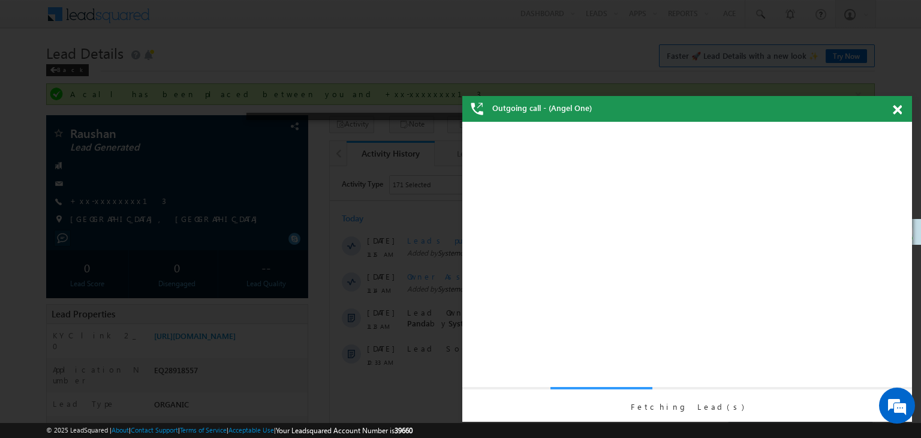
click at [896, 111] on span at bounding box center [897, 110] width 9 height 10
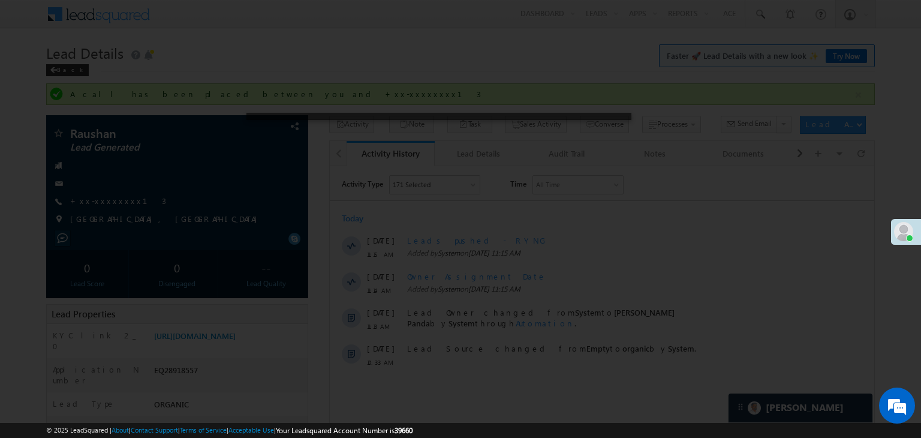
click at [118, 204] on div at bounding box center [460, 219] width 921 height 438
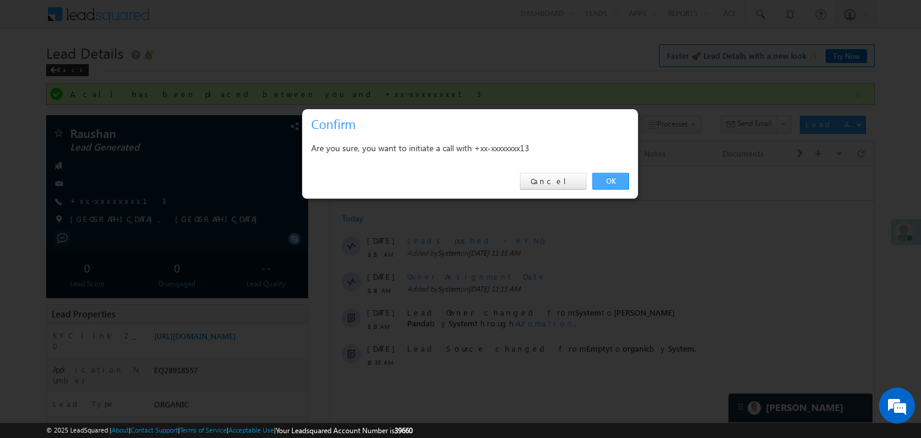
click at [614, 182] on link "OK" at bounding box center [610, 181] width 37 height 17
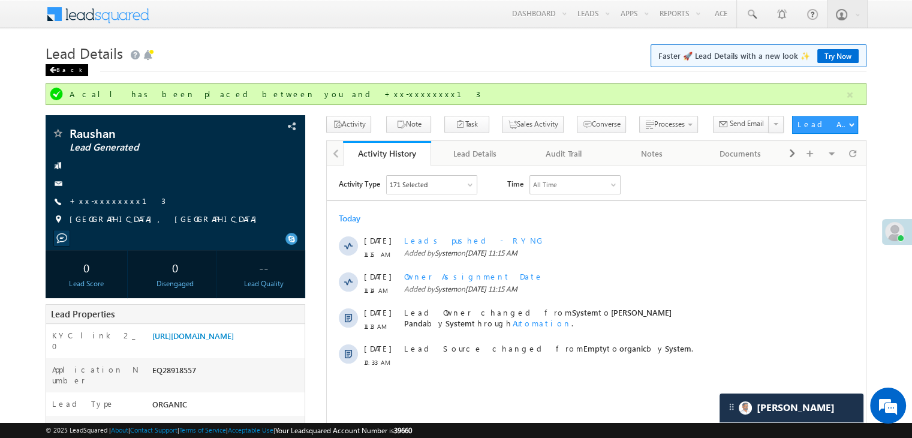
click at [64, 73] on div "Back" at bounding box center [67, 70] width 43 height 12
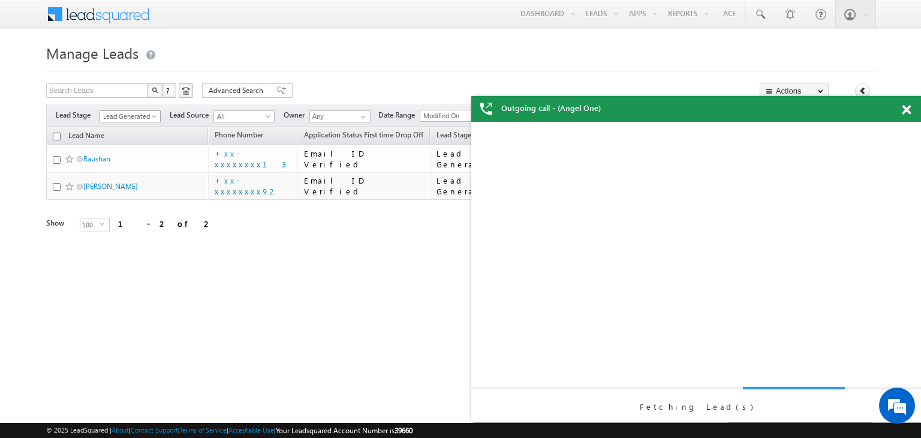
click at [151, 117] on span at bounding box center [155, 119] width 10 height 10
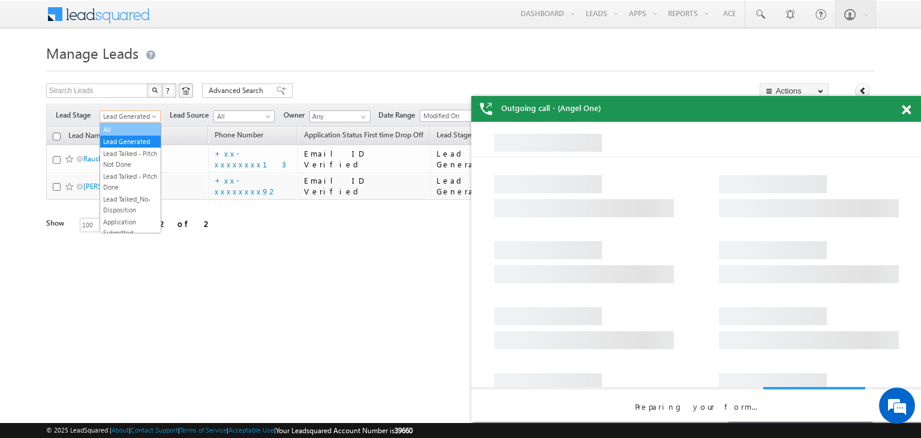
click at [134, 126] on link "All" at bounding box center [130, 129] width 61 height 11
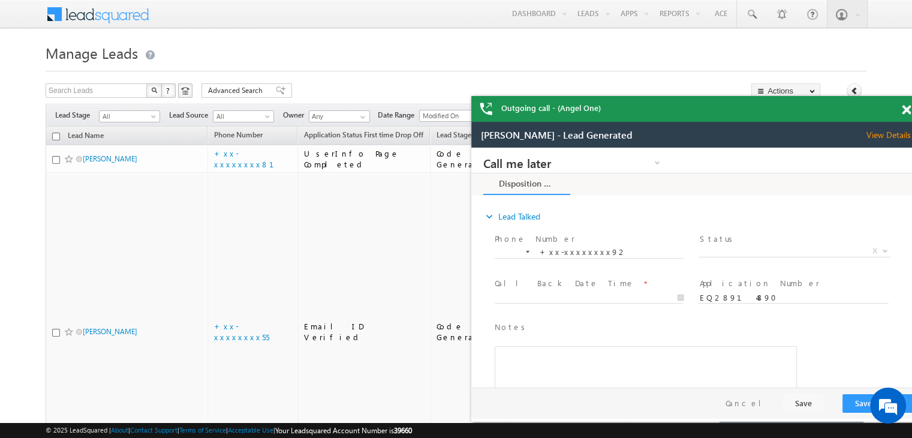
click at [906, 109] on span at bounding box center [906, 110] width 9 height 10
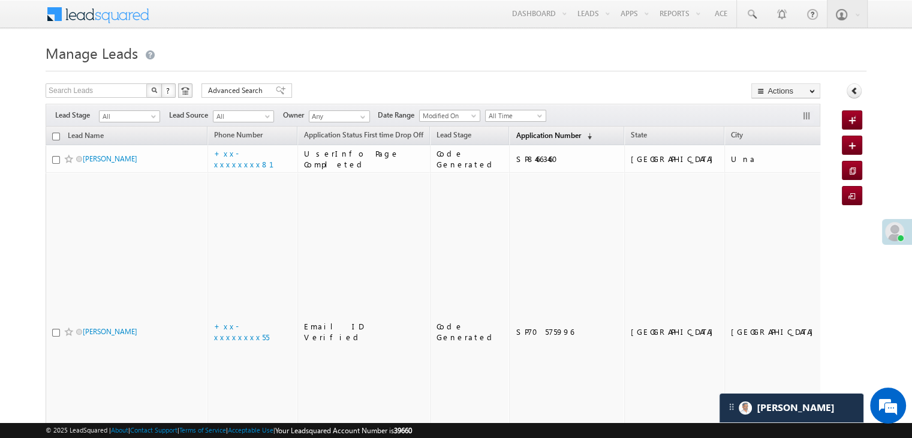
click at [516, 134] on span "Application Number" at bounding box center [548, 135] width 65 height 9
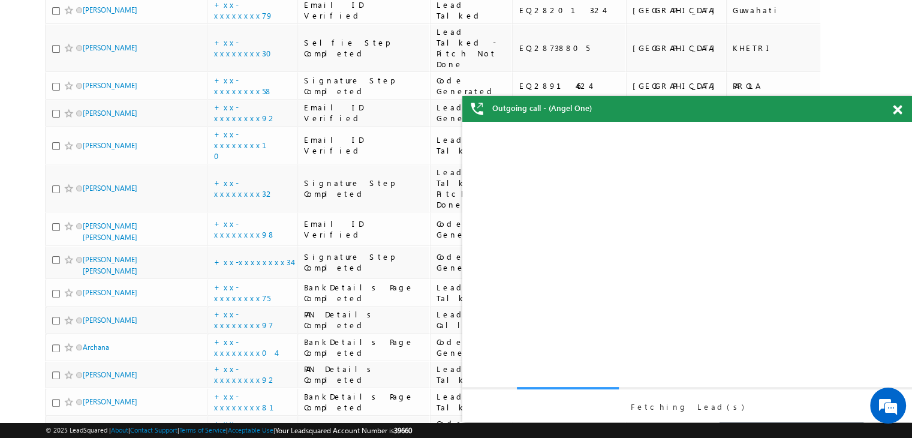
click at [893, 110] on span at bounding box center [897, 110] width 9 height 10
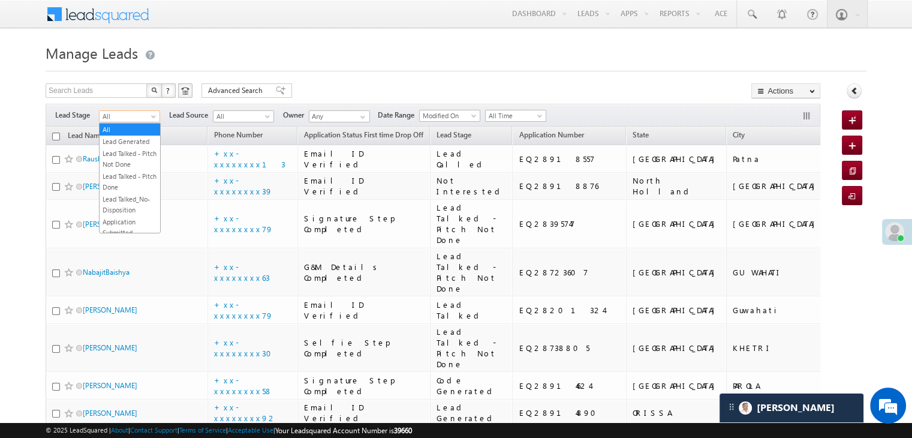
click at [153, 116] on span at bounding box center [155, 119] width 10 height 10
click at [138, 140] on link "Lead Generated" at bounding box center [130, 141] width 61 height 11
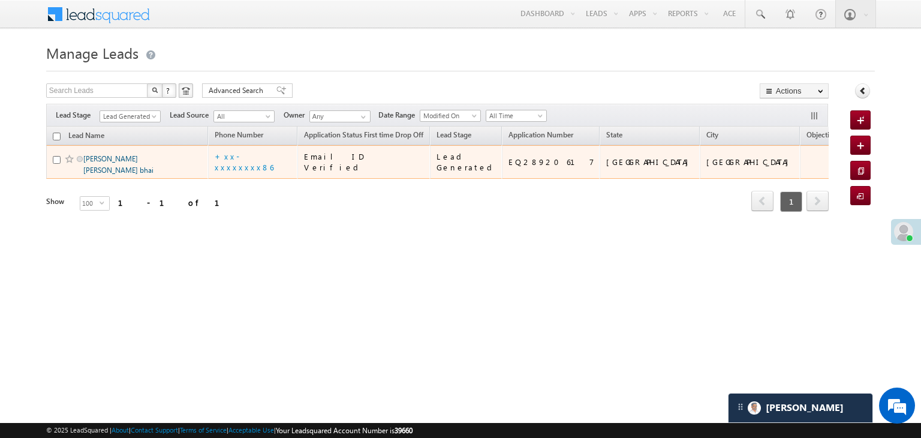
click at [120, 174] on link "Parmar Ravi Rajesh bhai" at bounding box center [118, 164] width 70 height 20
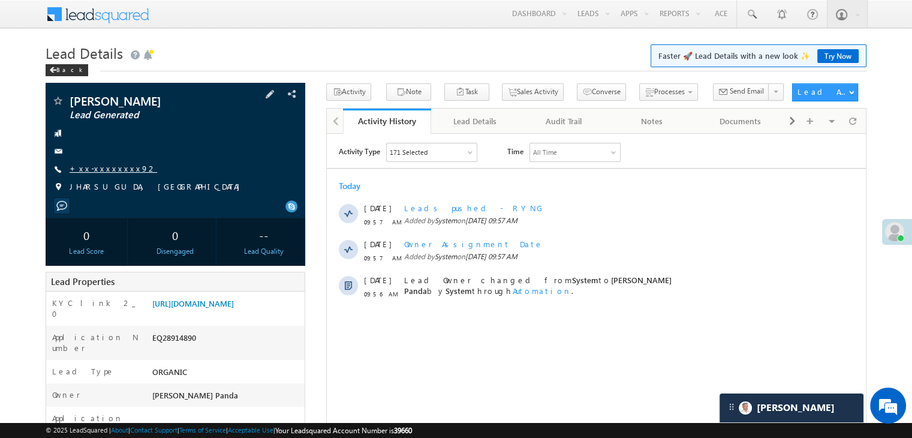
click at [102, 167] on link "+xx-xxxxxxxx92" at bounding box center [114, 168] width 88 height 10
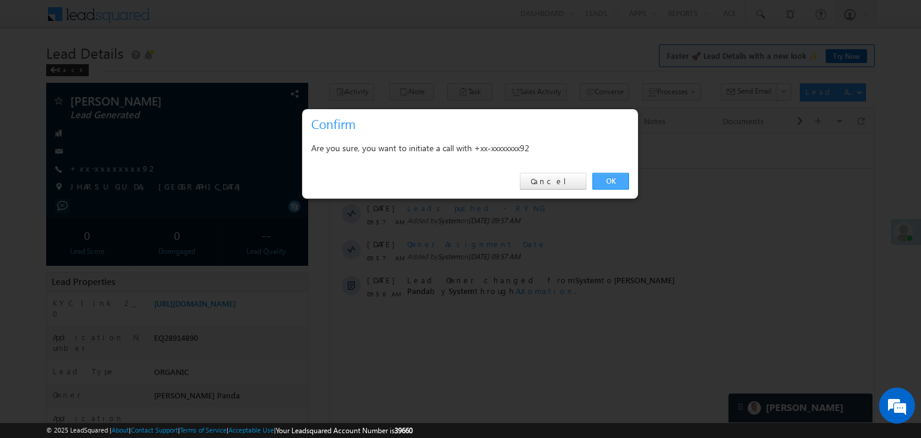
click at [613, 177] on link "OK" at bounding box center [610, 181] width 37 height 17
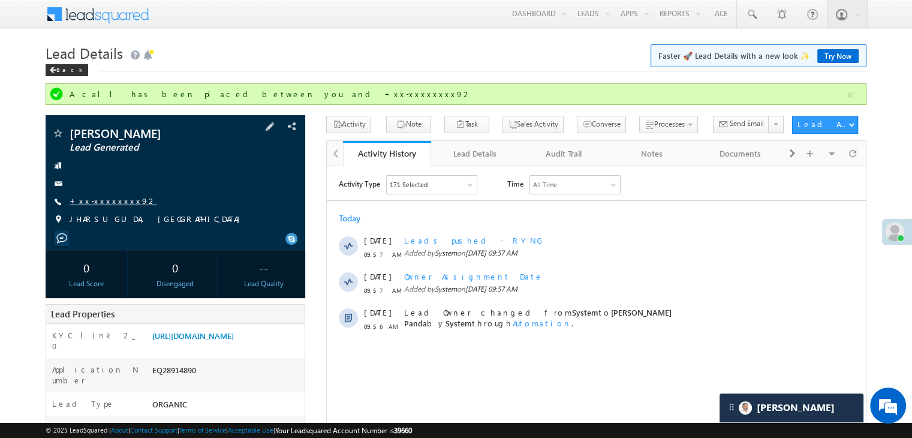
click at [103, 197] on link "+xx-xxxxxxxx92" at bounding box center [114, 200] width 88 height 10
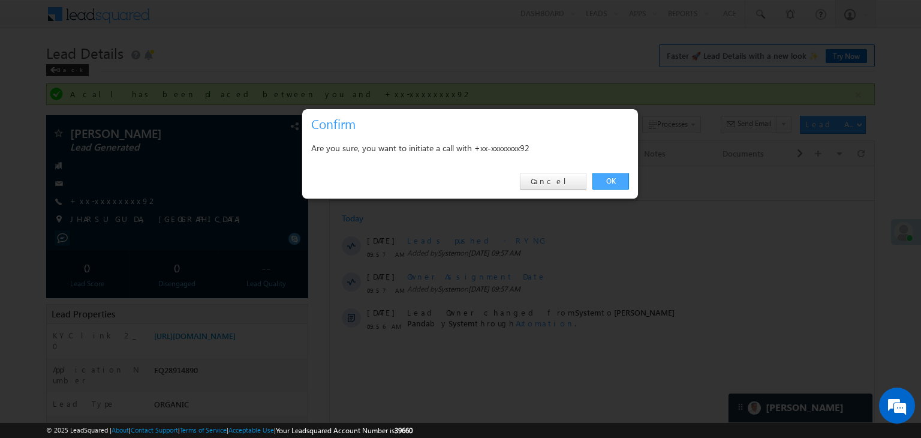
click at [610, 180] on link "OK" at bounding box center [610, 181] width 37 height 17
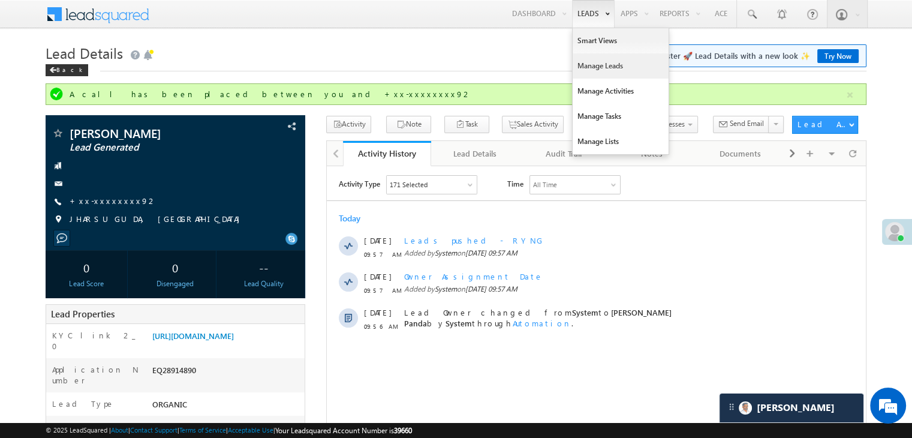
click at [584, 65] on link "Manage Leads" at bounding box center [620, 65] width 96 height 25
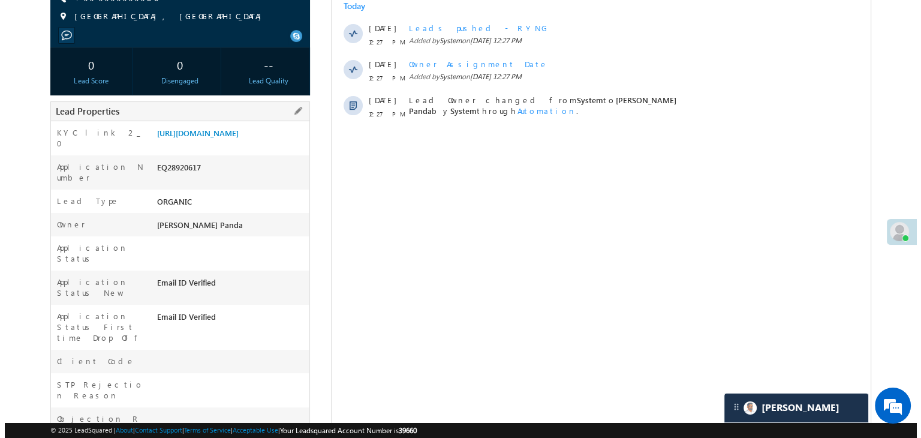
scroll to position [60, 0]
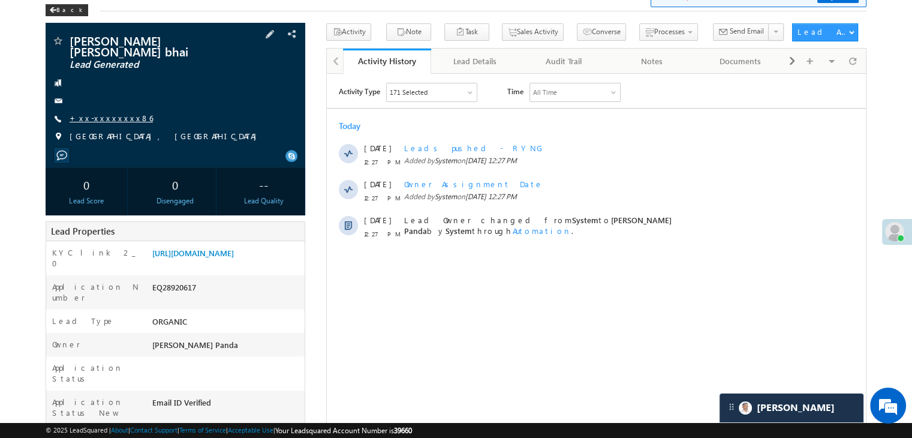
click at [114, 113] on link "+xx-xxxxxxxx86" at bounding box center [111, 118] width 83 height 10
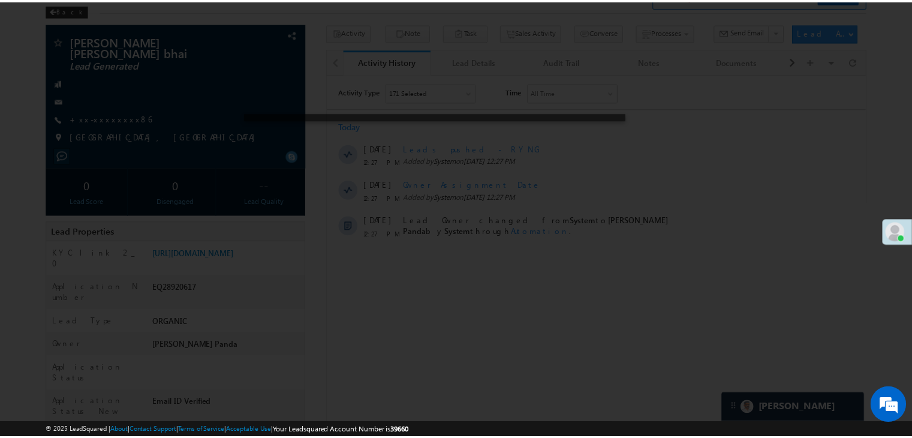
scroll to position [0, 0]
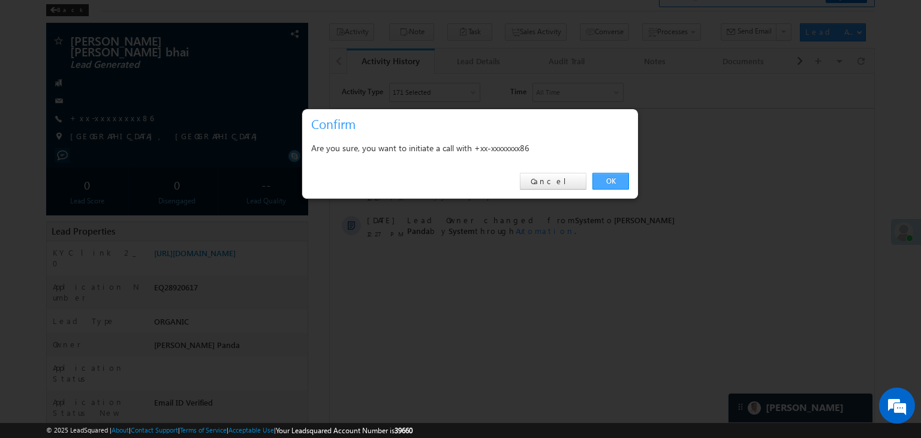
click at [610, 176] on link "OK" at bounding box center [610, 181] width 37 height 17
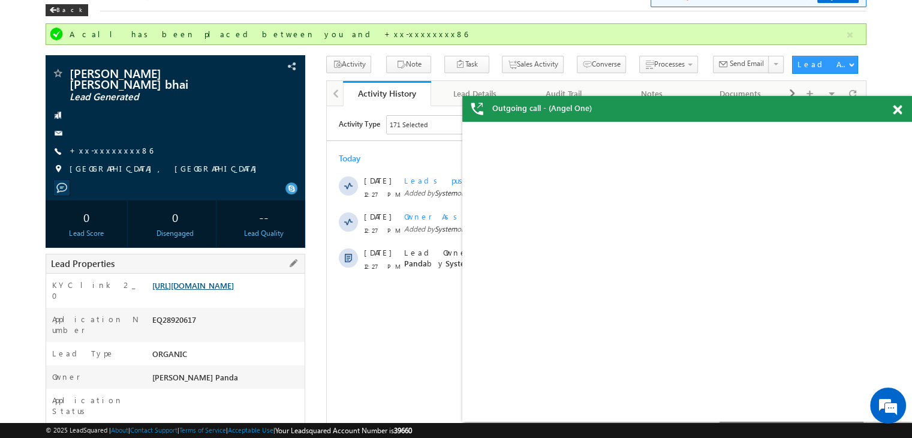
click at [232, 290] on link "https://angelbroking1-pk3em7sa.customui-test.leadsquared.com?leadId=44be3878-9b…" at bounding box center [193, 285] width 82 height 10
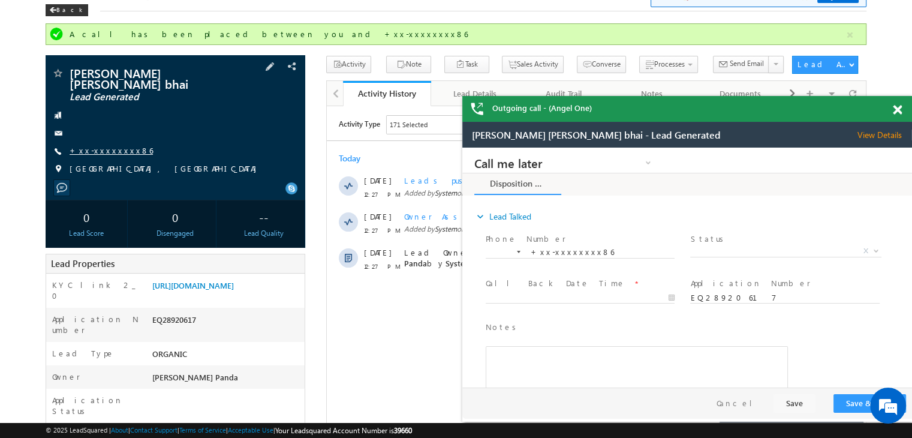
click at [95, 145] on link "+xx-xxxxxxxx86" at bounding box center [111, 150] width 83 height 10
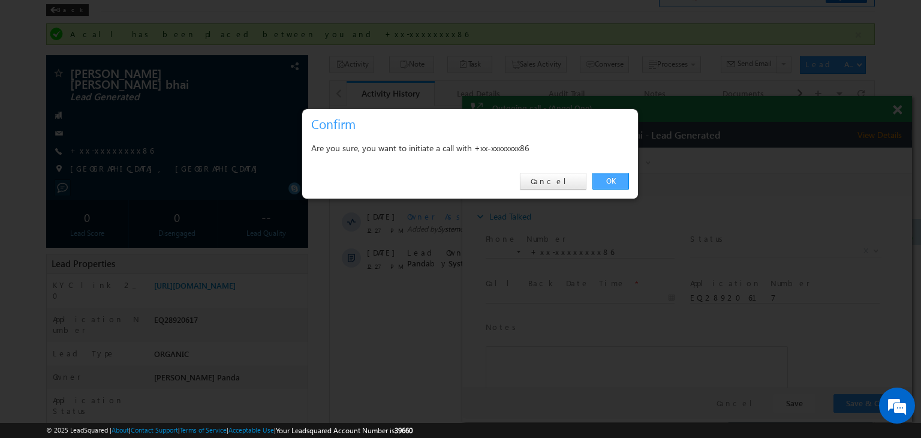
click at [610, 185] on link "OK" at bounding box center [610, 181] width 37 height 17
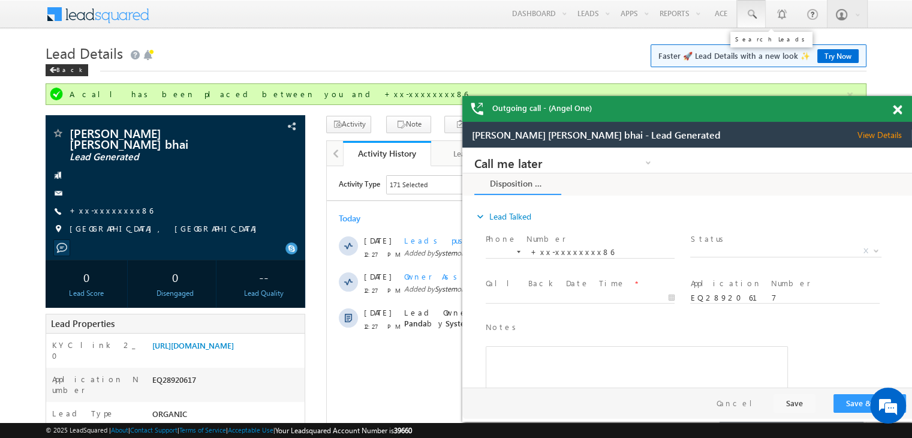
click at [751, 13] on span at bounding box center [751, 14] width 12 height 12
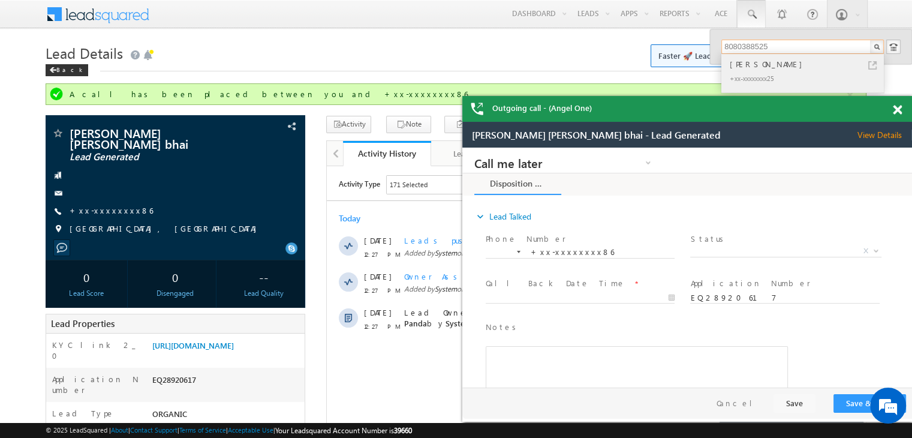
type input "8080388525"
click at [751, 61] on div "sandeep waghmare" at bounding box center [807, 64] width 161 height 13
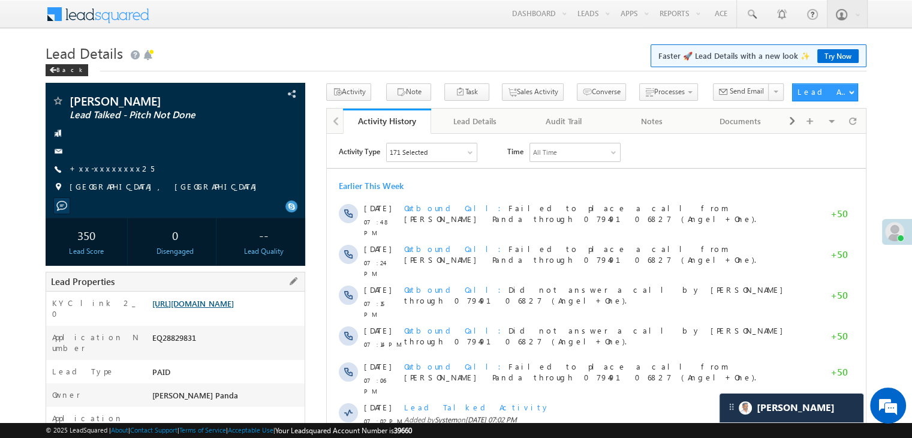
click at [219, 308] on link "[URL][DOMAIN_NAME]" at bounding box center [193, 303] width 82 height 10
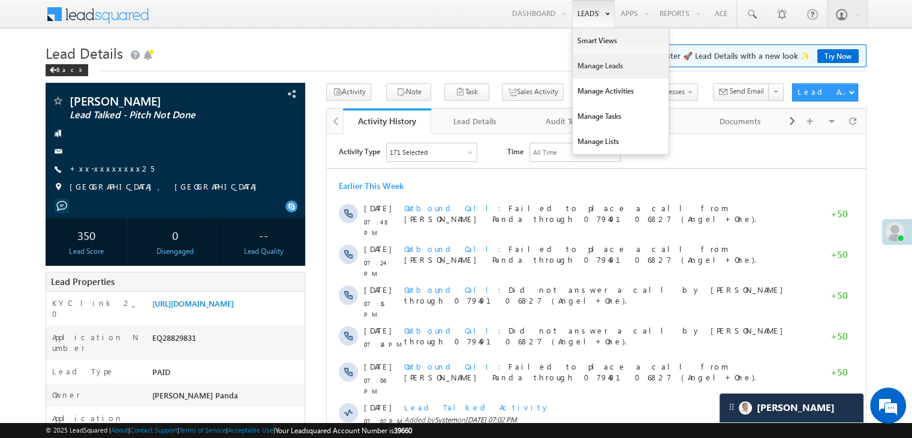
click at [591, 66] on link "Manage Leads" at bounding box center [620, 65] width 96 height 25
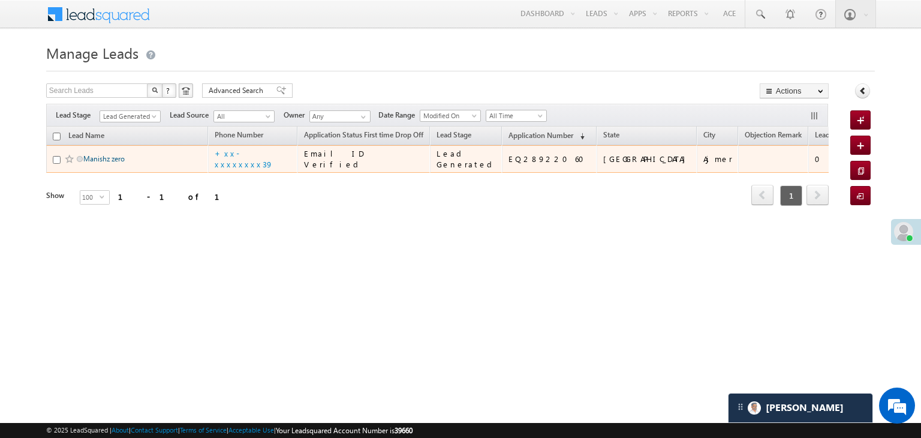
click at [104, 163] on link "Manishz zero" at bounding box center [103, 158] width 41 height 9
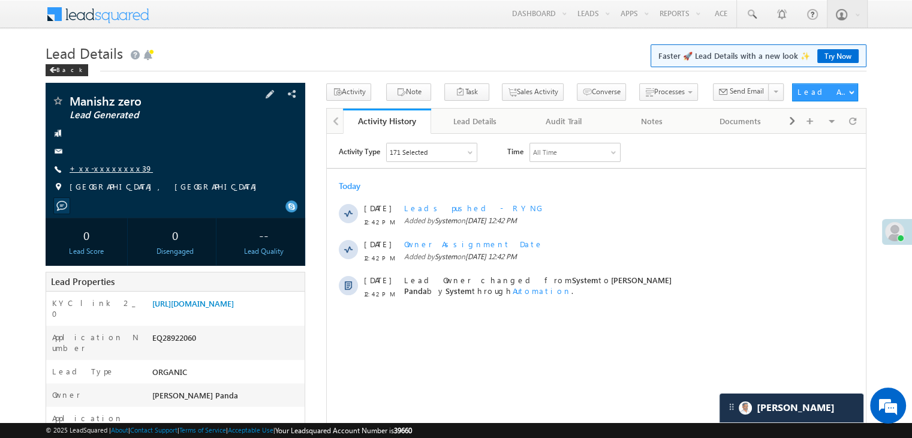
click at [102, 163] on link "+xx-xxxxxxxx39" at bounding box center [111, 168] width 83 height 10
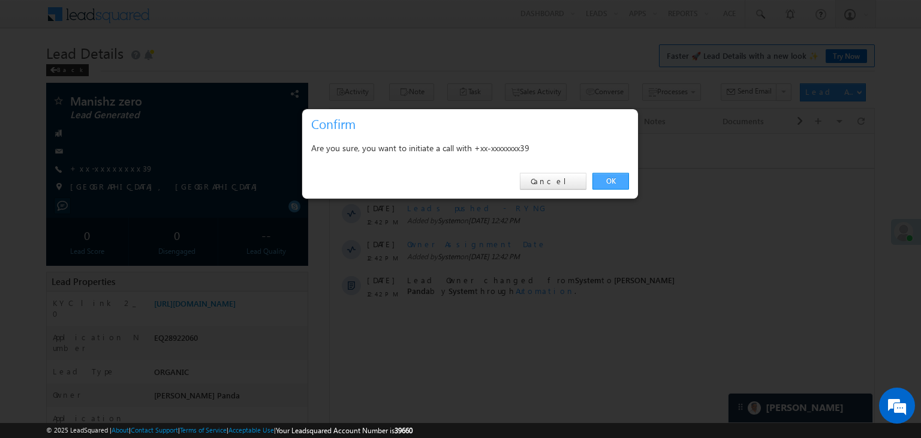
click at [614, 175] on link "OK" at bounding box center [610, 181] width 37 height 17
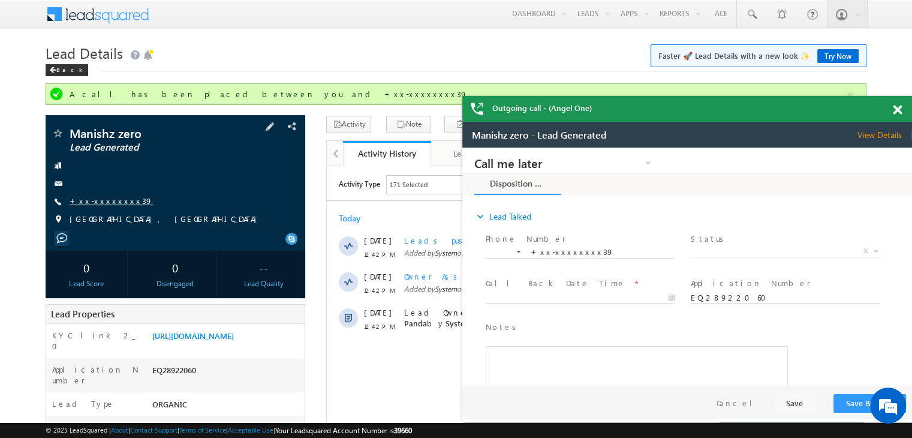
click at [110, 200] on link "+xx-xxxxxxxx39" at bounding box center [111, 200] width 83 height 10
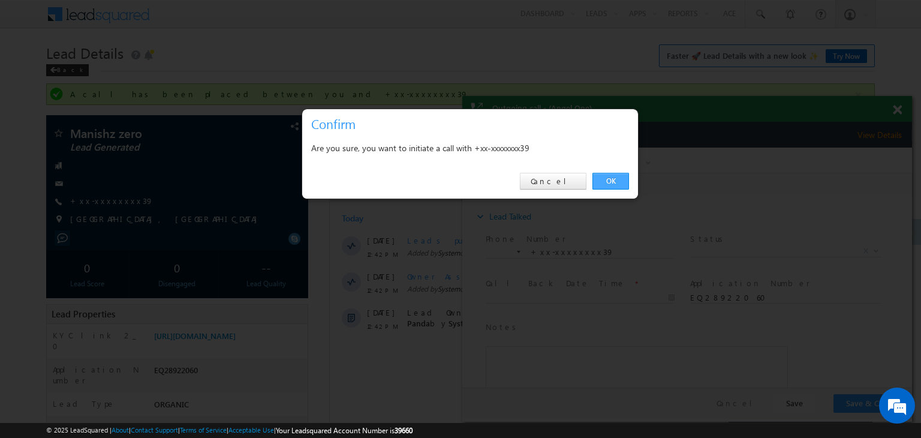
click at [608, 182] on link "OK" at bounding box center [610, 181] width 37 height 17
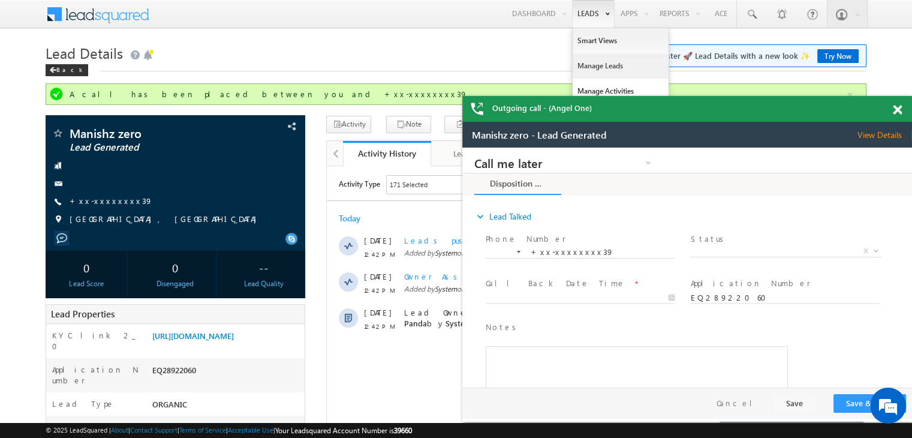
click at [592, 69] on link "Manage Leads" at bounding box center [620, 65] width 96 height 25
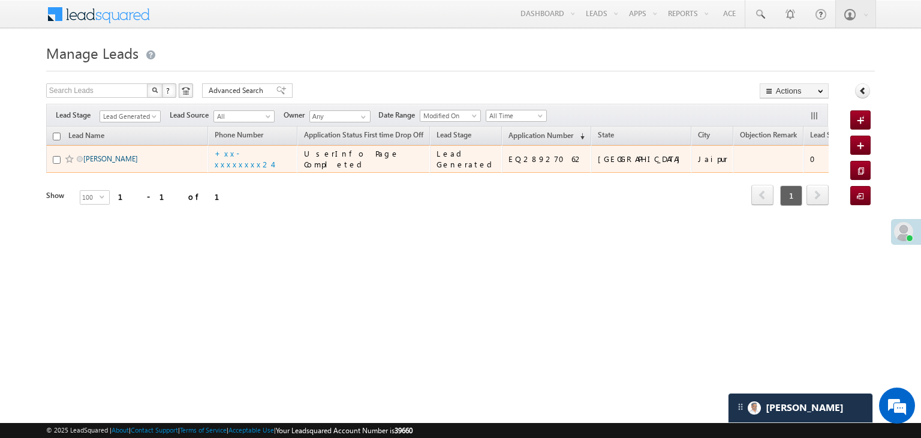
click at [98, 163] on link "[PERSON_NAME]" at bounding box center [110, 158] width 55 height 9
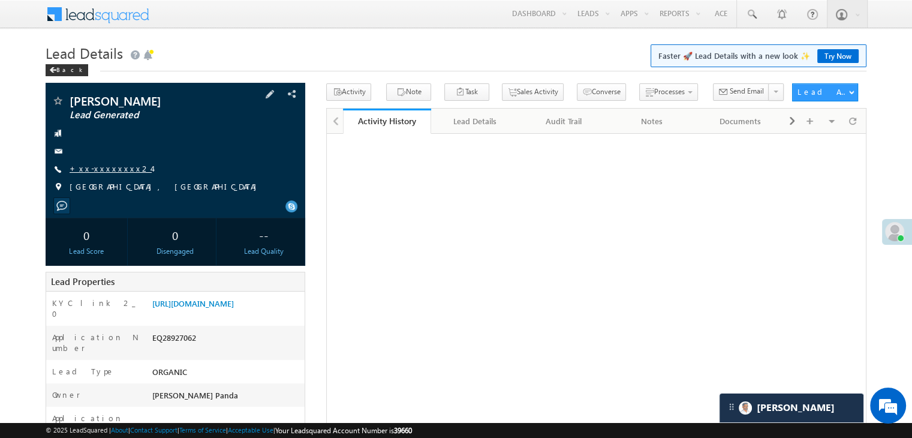
click at [98, 167] on link "+xx-xxxxxxxx24" at bounding box center [111, 168] width 82 height 10
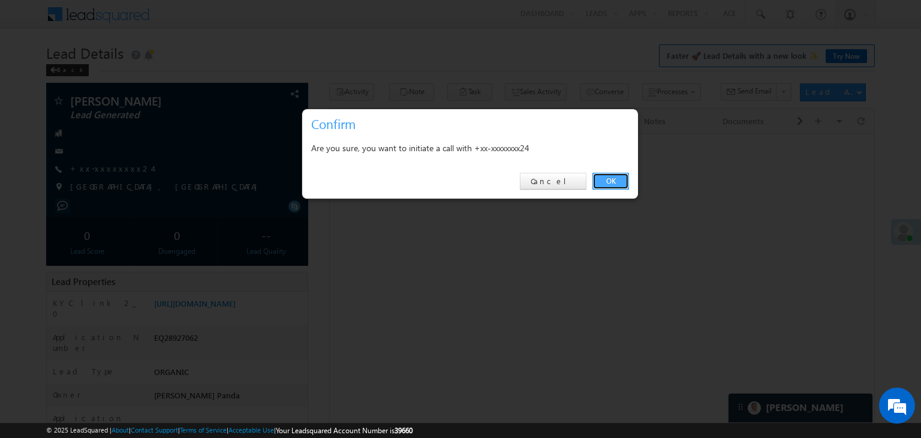
click at [610, 177] on link "OK" at bounding box center [610, 181] width 37 height 17
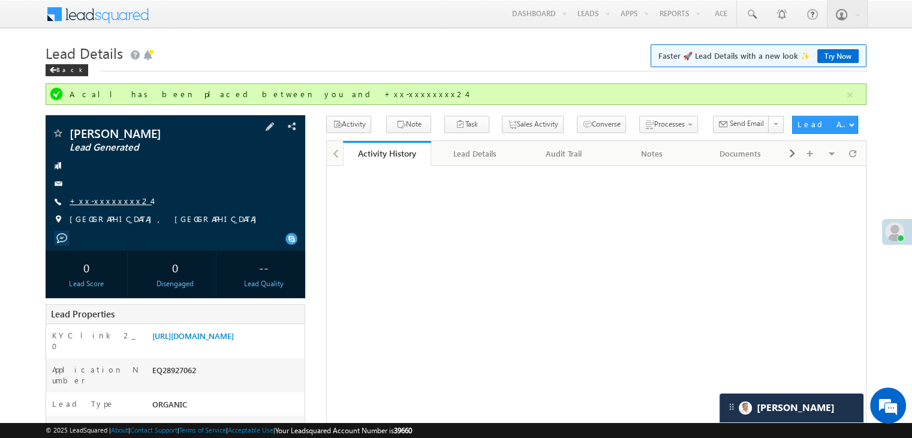
click at [115, 199] on link "+xx-xxxxxxxx24" at bounding box center [111, 200] width 82 height 10
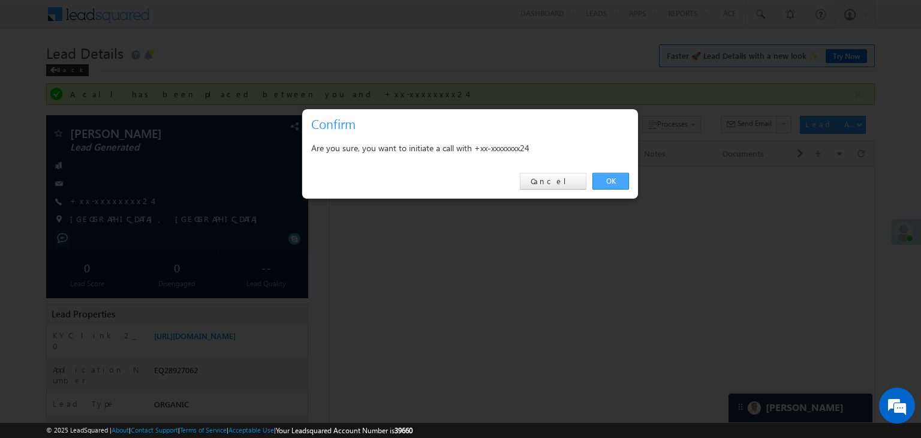
click at [614, 182] on link "OK" at bounding box center [610, 181] width 37 height 17
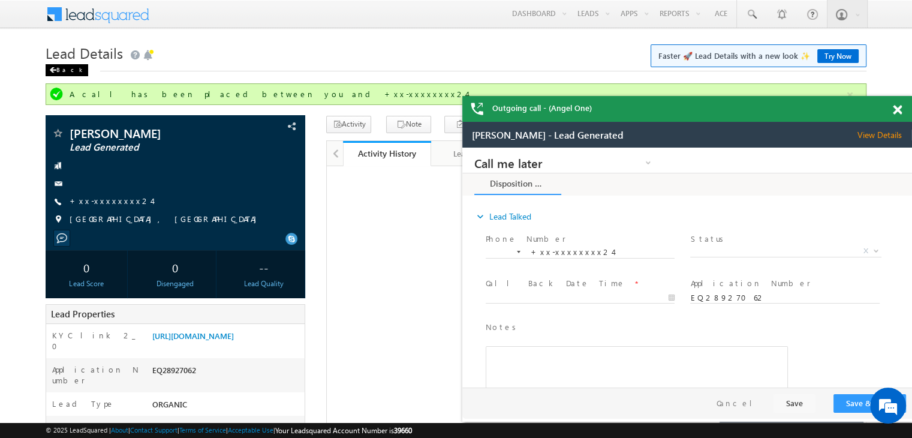
click at [62, 67] on div "Back" at bounding box center [67, 70] width 43 height 12
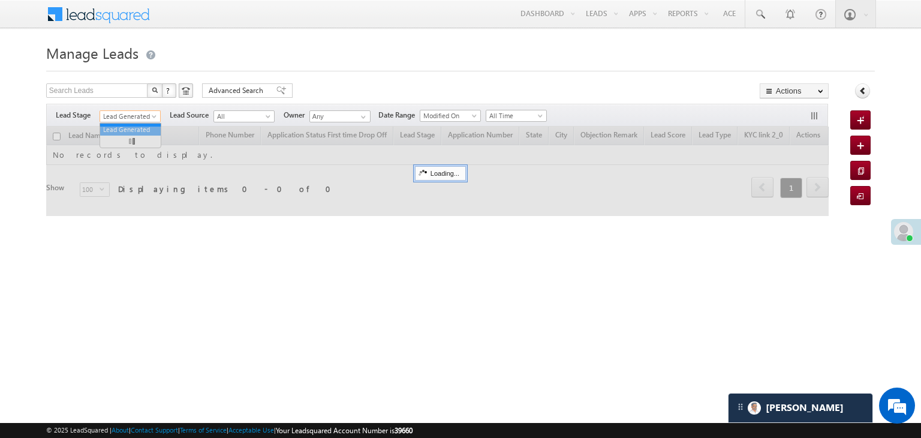
click at [151, 122] on body "Menu Madhumita Panda Madhu mita. Panda @ange lbrok ing.c om" at bounding box center [460, 170] width 921 height 340
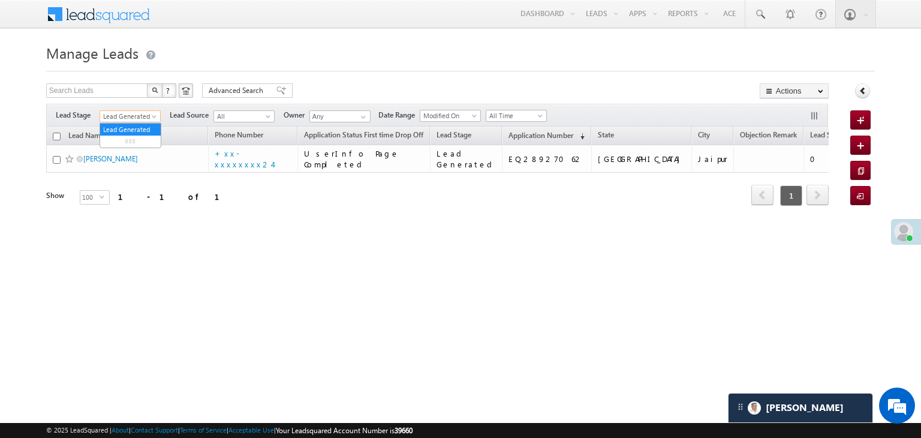
click at [152, 116] on span at bounding box center [155, 119] width 10 height 10
click at [123, 130] on link "All" at bounding box center [130, 129] width 61 height 11
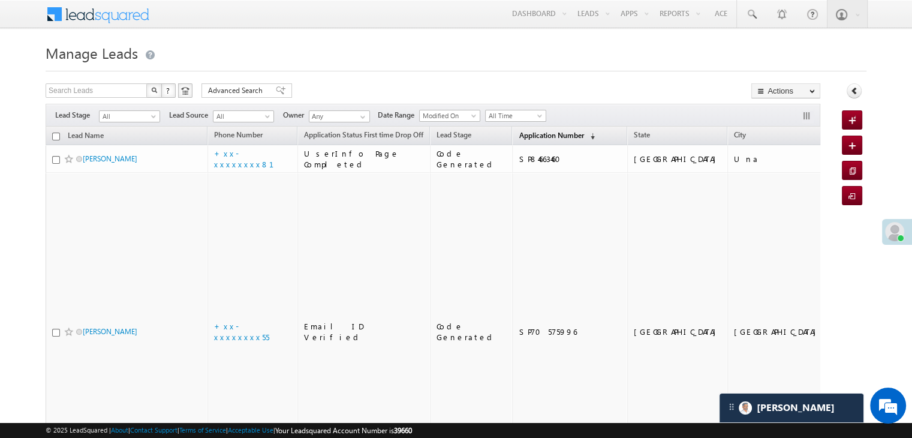
click at [519, 137] on span "Application Number" at bounding box center [551, 135] width 65 height 9
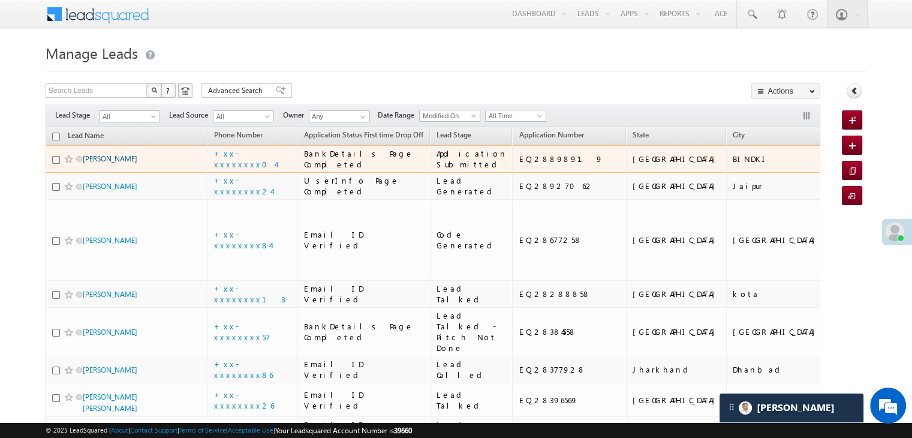
click at [106, 163] on link "[PERSON_NAME]" at bounding box center [110, 158] width 55 height 9
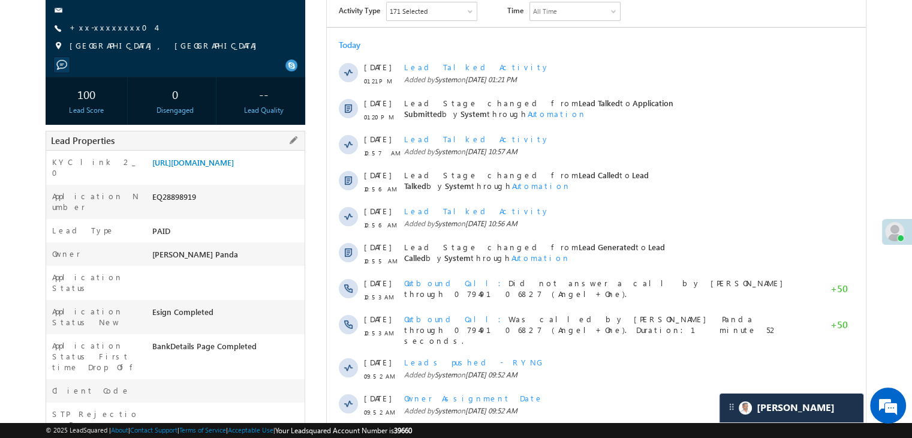
scroll to position [120, 0]
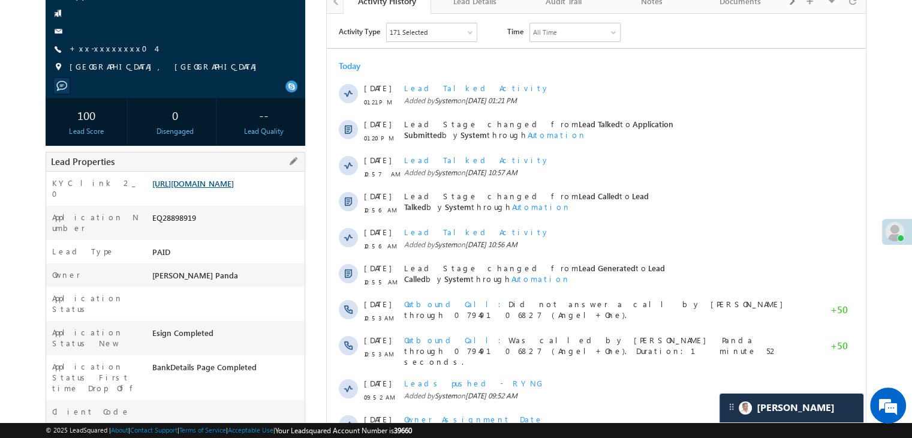
click at [228, 188] on link "https://angelbroking1-pk3em7sa.customui-test.leadsquared.com?leadId=cd0c2926-15…" at bounding box center [193, 183] width 82 height 10
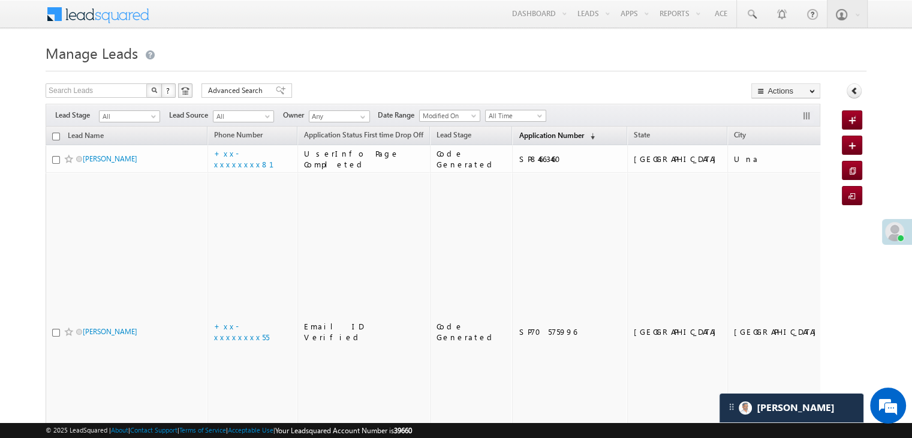
click at [529, 133] on span "Application Number" at bounding box center [551, 135] width 65 height 9
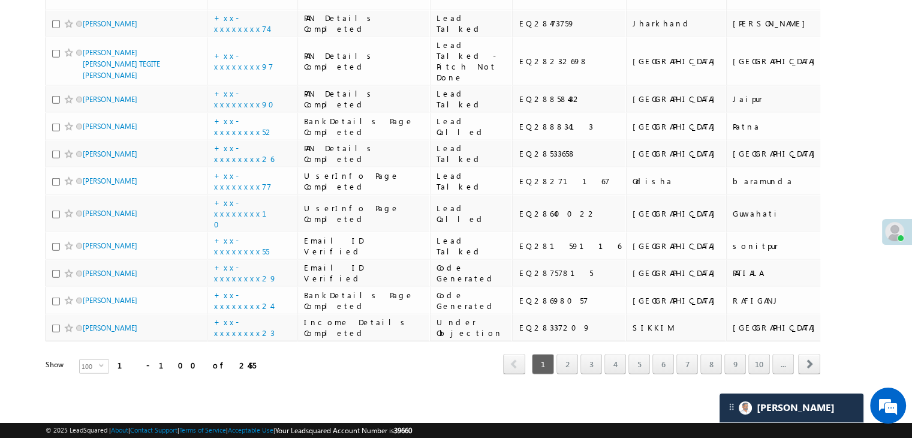
scroll to position [4556, 0]
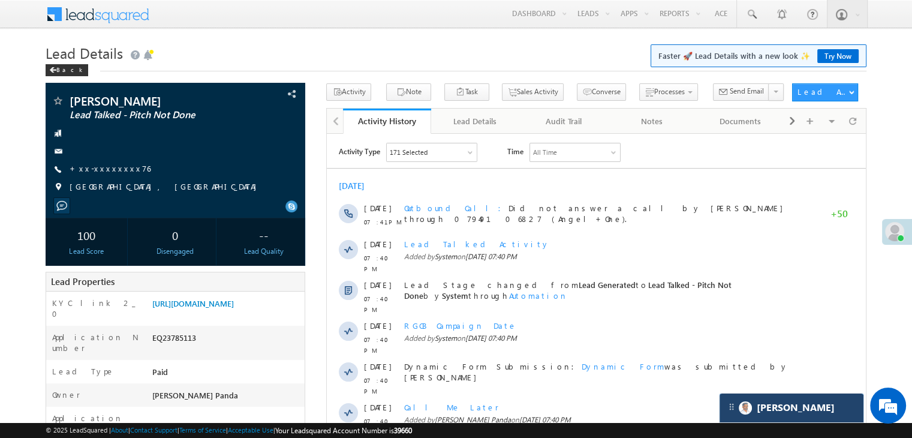
click at [792, 407] on div "[PERSON_NAME]" at bounding box center [791, 407] width 144 height 29
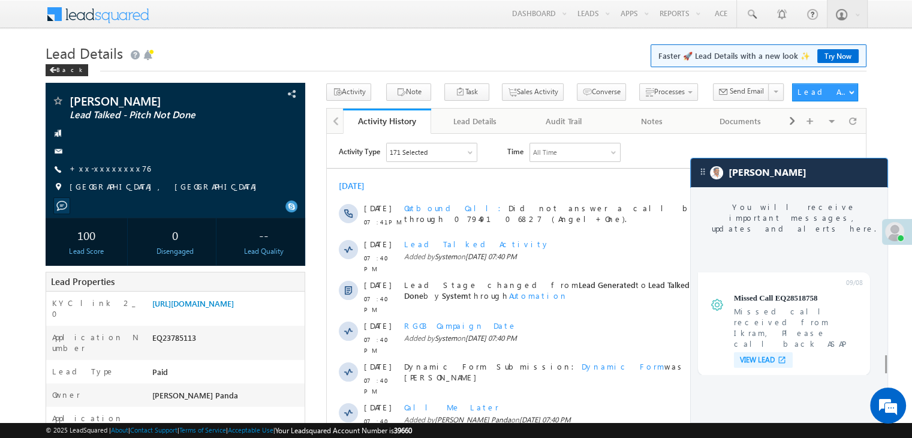
scroll to position [4649, 0]
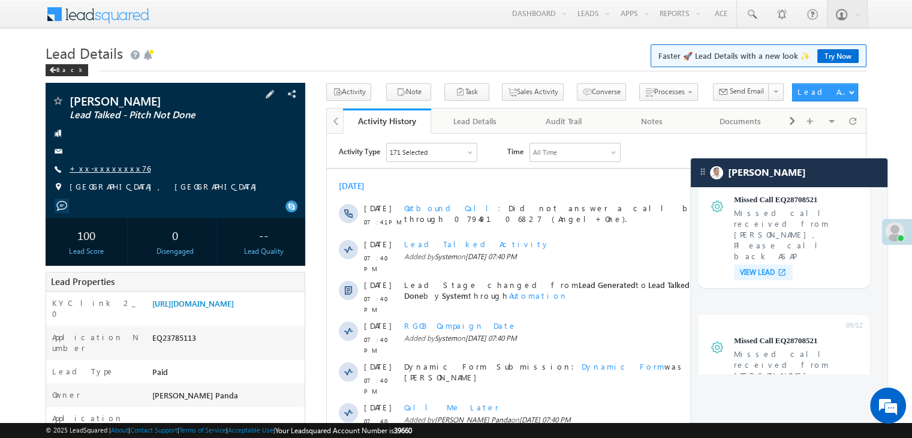
click at [95, 171] on link "+xx-xxxxxxxx76" at bounding box center [110, 168] width 81 height 10
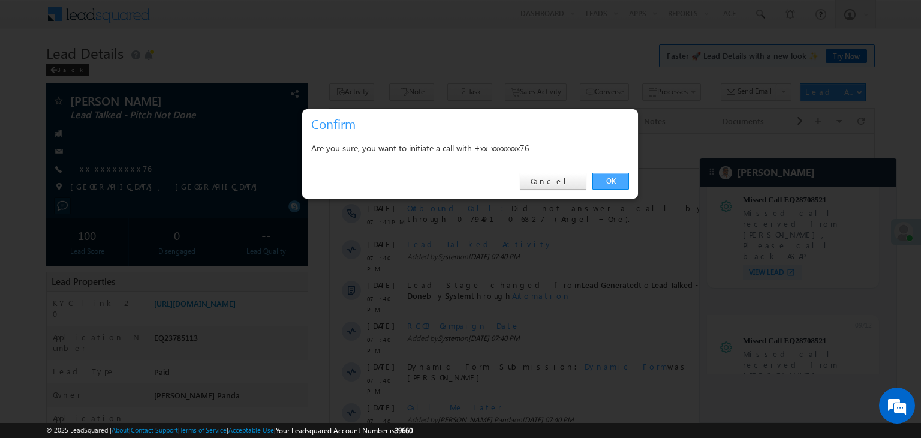
click at [619, 183] on link "OK" at bounding box center [610, 181] width 37 height 17
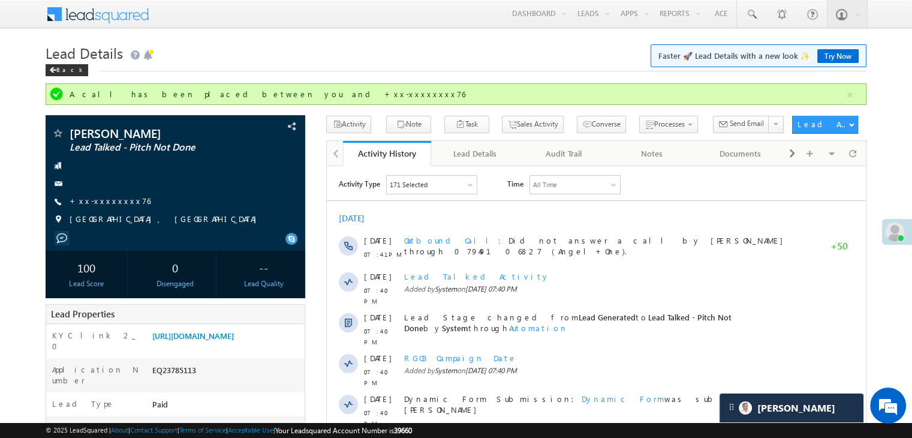
scroll to position [4717, 0]
click at [98, 197] on link "+xx-xxxxxxxx76" at bounding box center [110, 200] width 81 height 10
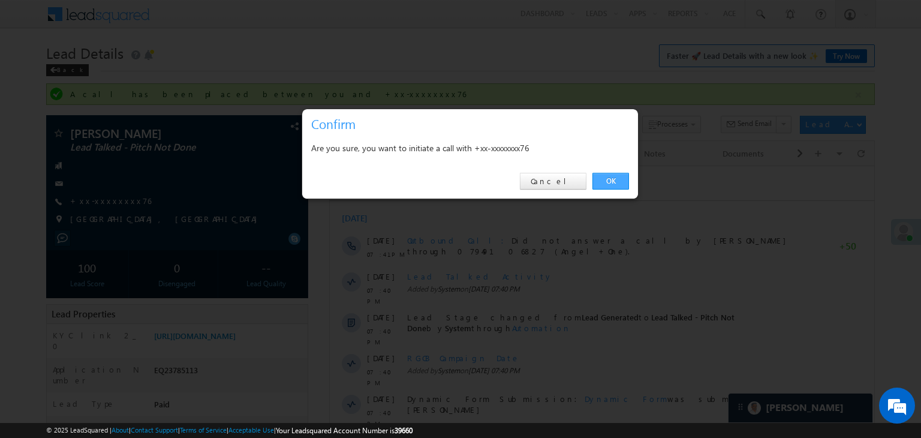
click at [607, 177] on link "OK" at bounding box center [610, 181] width 37 height 17
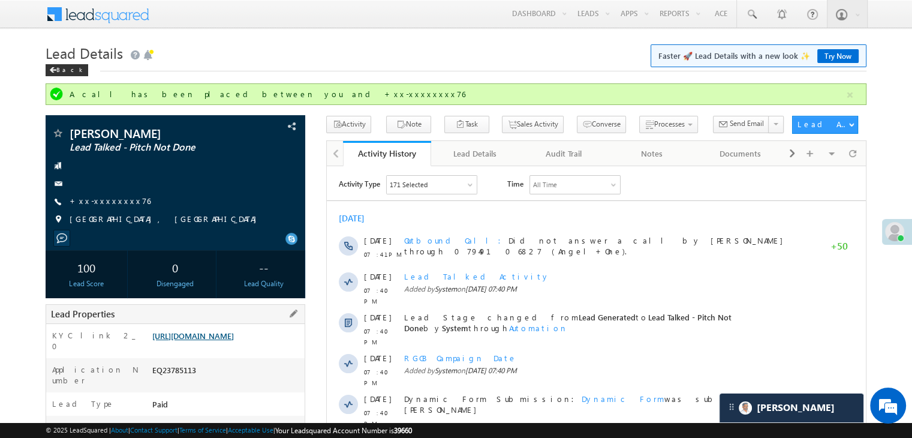
click at [234, 340] on link "[URL][DOMAIN_NAME]" at bounding box center [193, 335] width 82 height 10
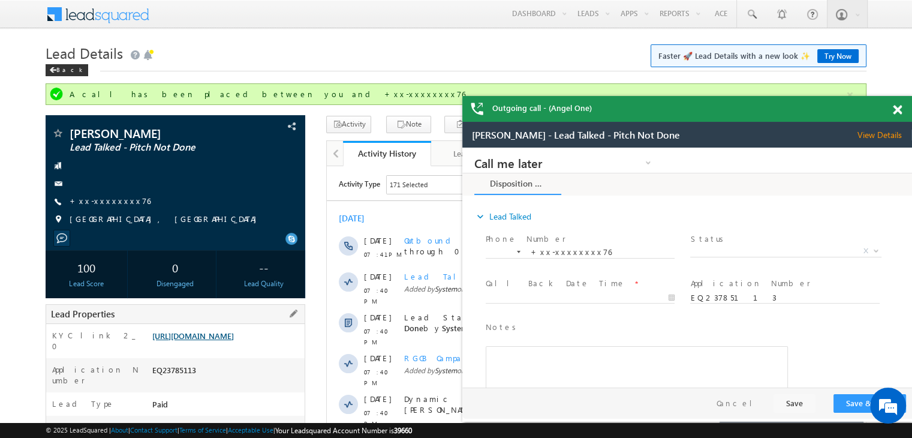
scroll to position [0, 0]
click at [896, 107] on span at bounding box center [897, 110] width 9 height 10
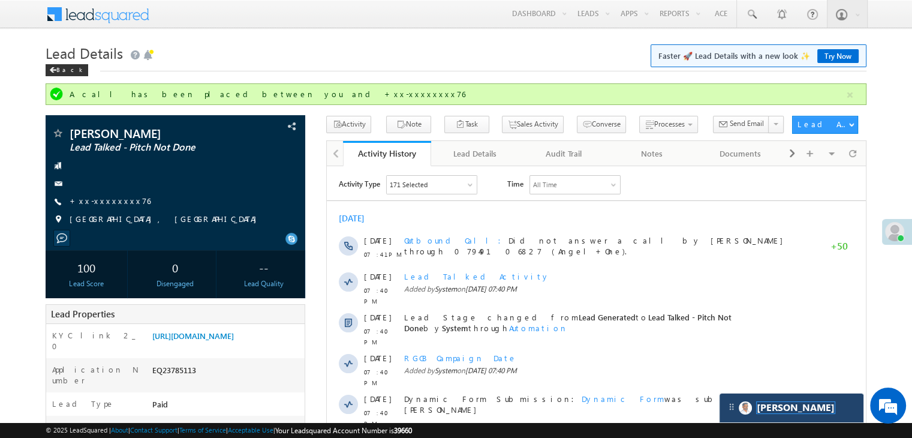
click at [760, 411] on span "[PERSON_NAME]" at bounding box center [796, 407] width 78 height 11
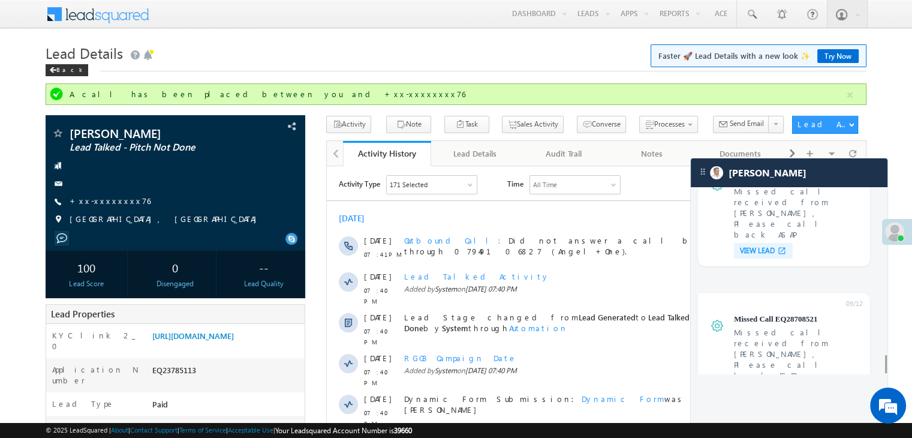
scroll to position [4649, 0]
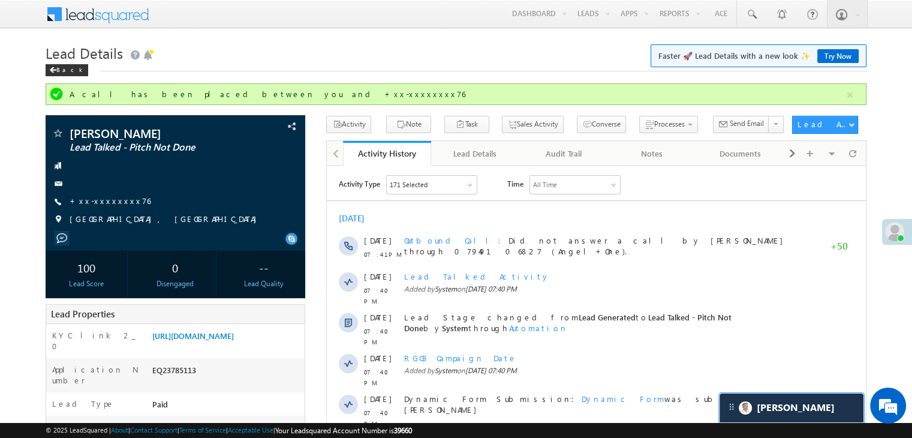
scroll to position [5623, 0]
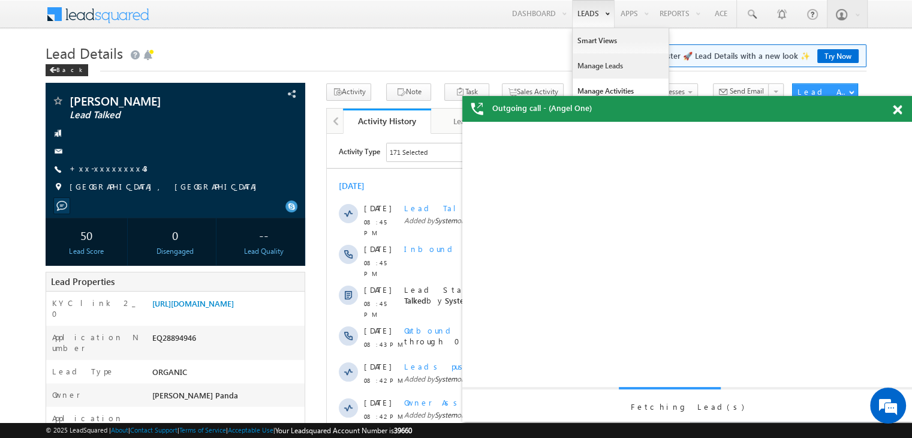
click at [592, 64] on link "Manage Leads" at bounding box center [620, 65] width 96 height 25
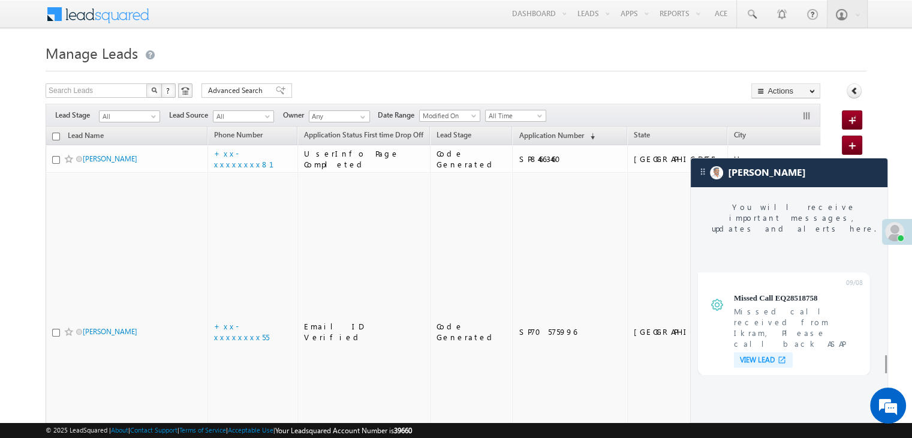
scroll to position [4649, 0]
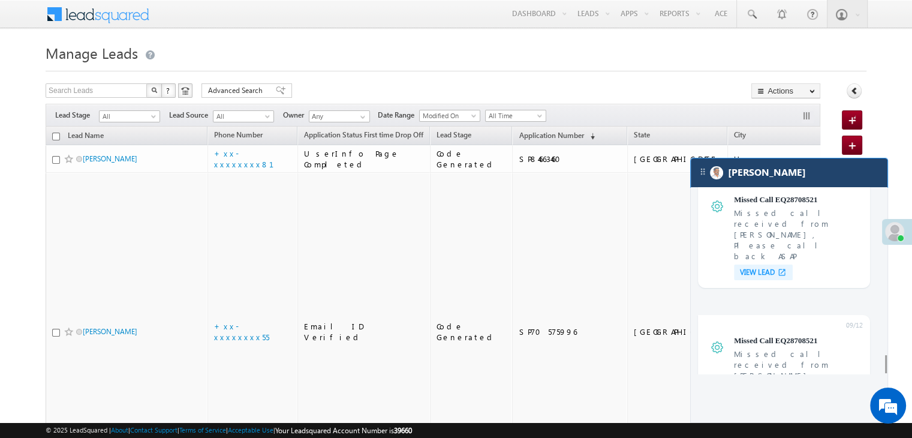
drag, startPoint x: 828, startPoint y: 182, endPoint x: 798, endPoint y: 178, distance: 30.3
click at [828, 182] on div "[PERSON_NAME]" at bounding box center [789, 172] width 197 height 29
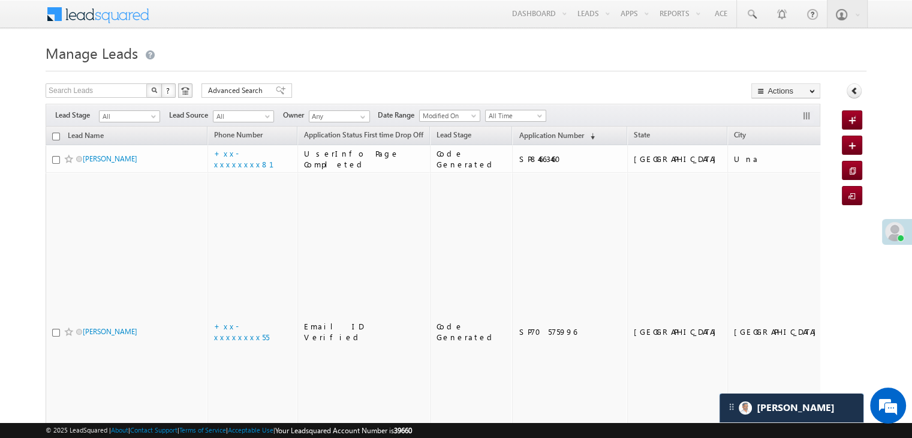
scroll to position [4717, 0]
click at [525, 135] on span "Application Number" at bounding box center [551, 135] width 65 height 9
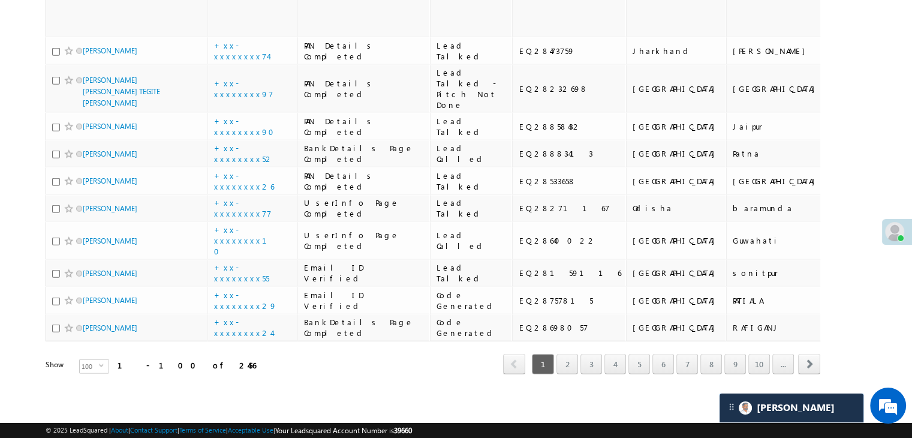
scroll to position [4496, 0]
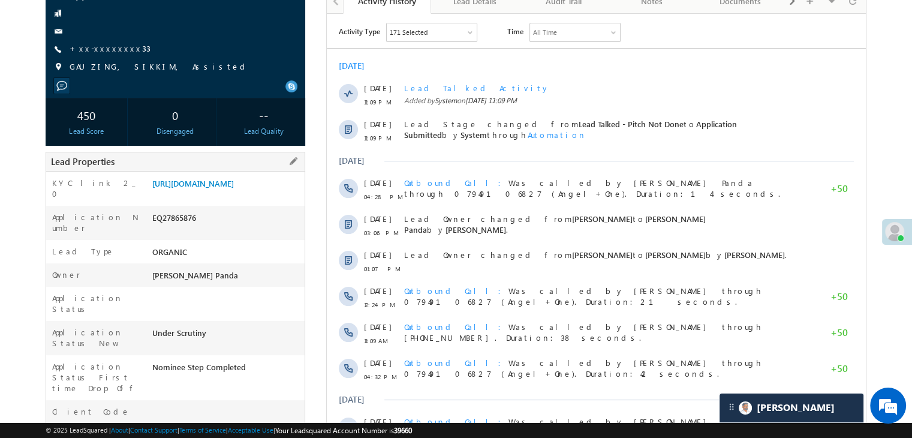
scroll to position [120, 0]
click at [233, 184] on link "https://angelbroking1-pk3em7sa.customui-test.leadsquared.com?leadId=aaaecdb3-ec…" at bounding box center [193, 183] width 82 height 10
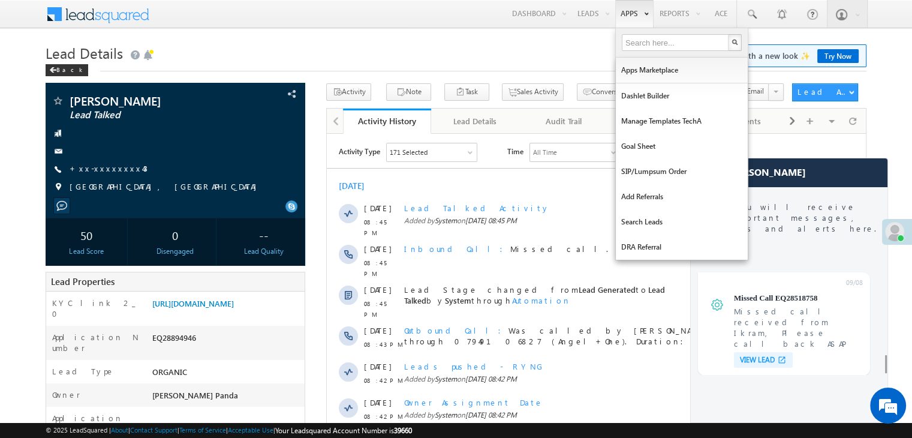
scroll to position [4649, 0]
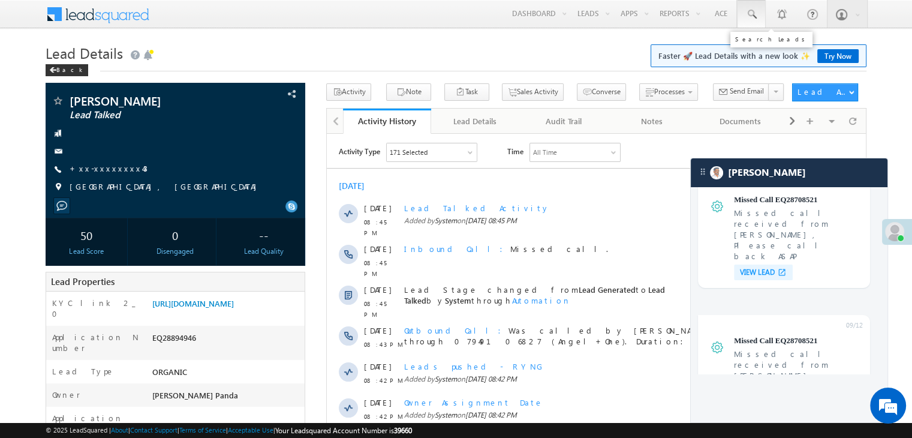
click at [753, 11] on span at bounding box center [751, 14] width 12 height 12
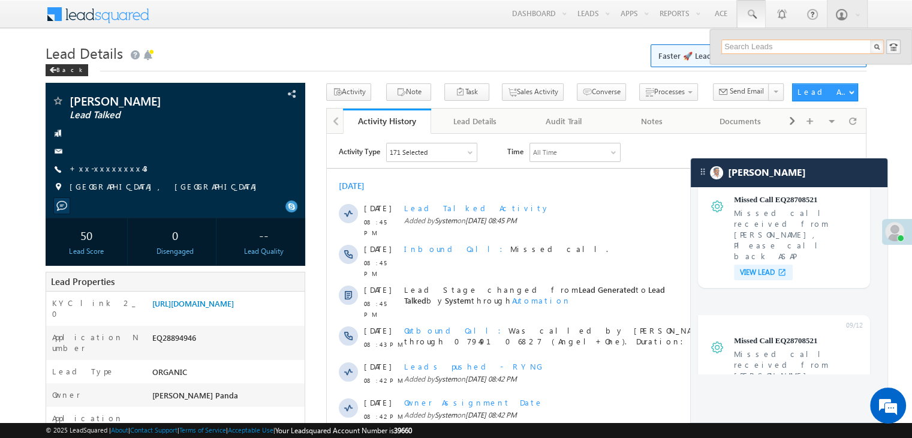
paste input "EQ24482651"
type input "EQ24482651"
click at [745, 61] on div "[PERSON_NAME]" at bounding box center [807, 64] width 161 height 13
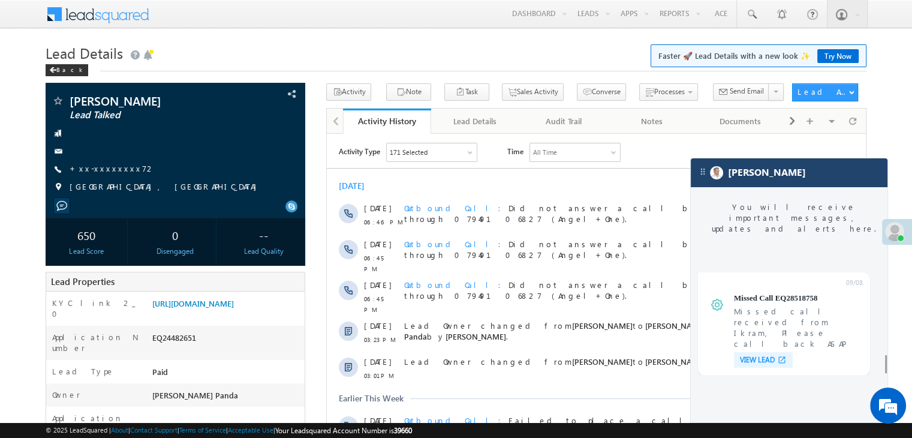
scroll to position [4649, 0]
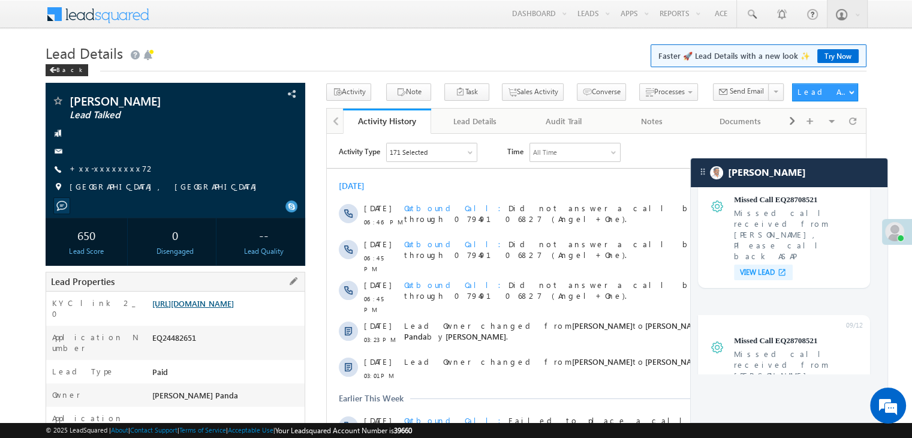
click at [234, 308] on link "[URL][DOMAIN_NAME]" at bounding box center [193, 303] width 82 height 10
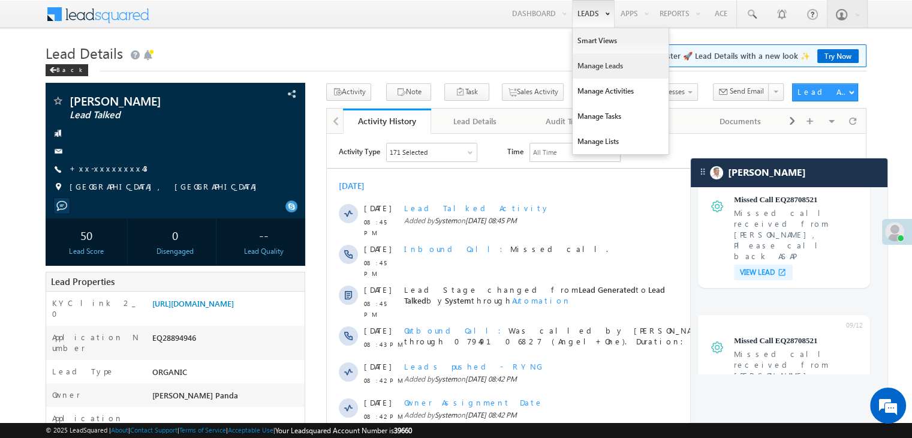
drag, startPoint x: 585, startPoint y: 62, endPoint x: 575, endPoint y: 55, distance: 12.1
click at [585, 62] on link "Manage Leads" at bounding box center [620, 65] width 96 height 25
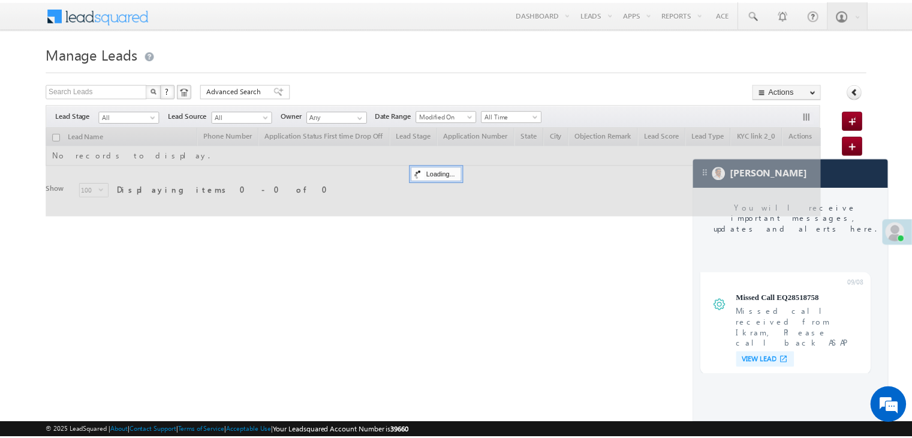
scroll to position [4649, 0]
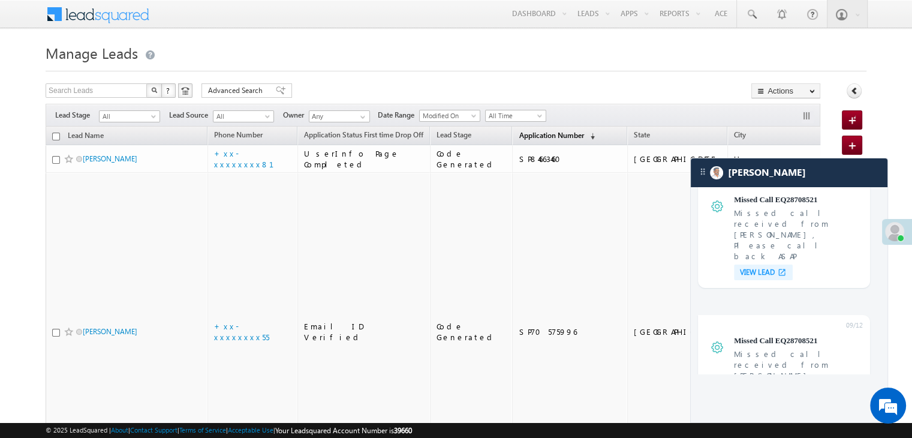
click at [532, 135] on span "Application Number" at bounding box center [551, 135] width 65 height 9
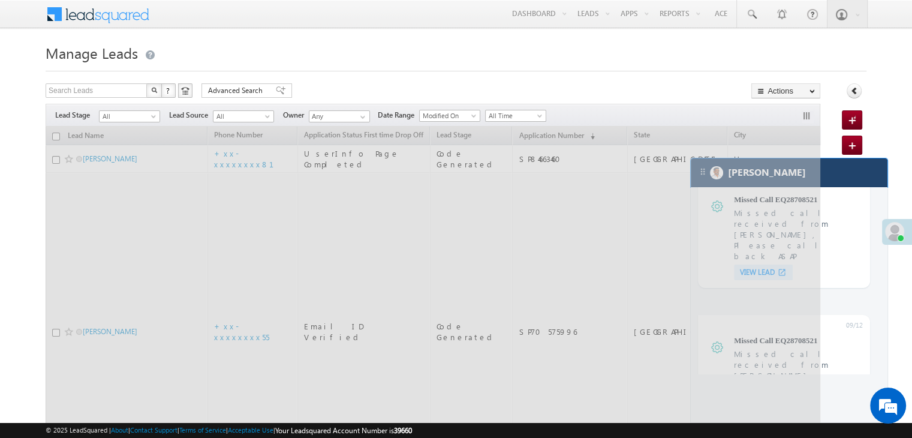
click at [824, 175] on div "[PERSON_NAME]" at bounding box center [789, 172] width 197 height 29
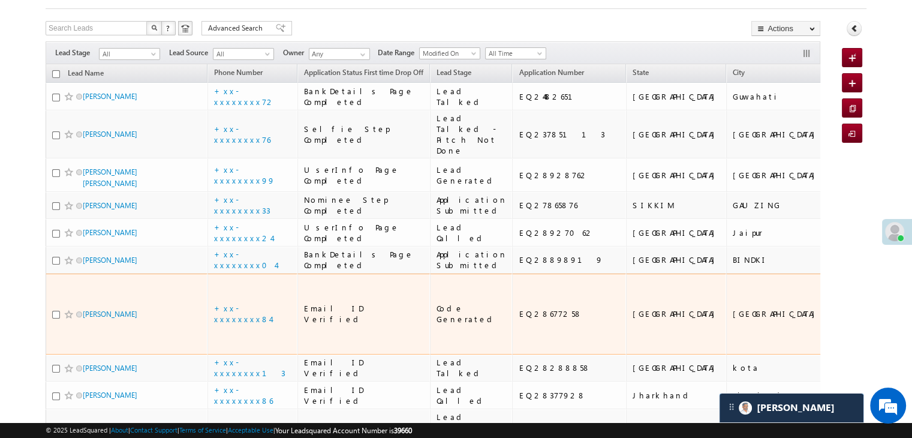
scroll to position [60, 0]
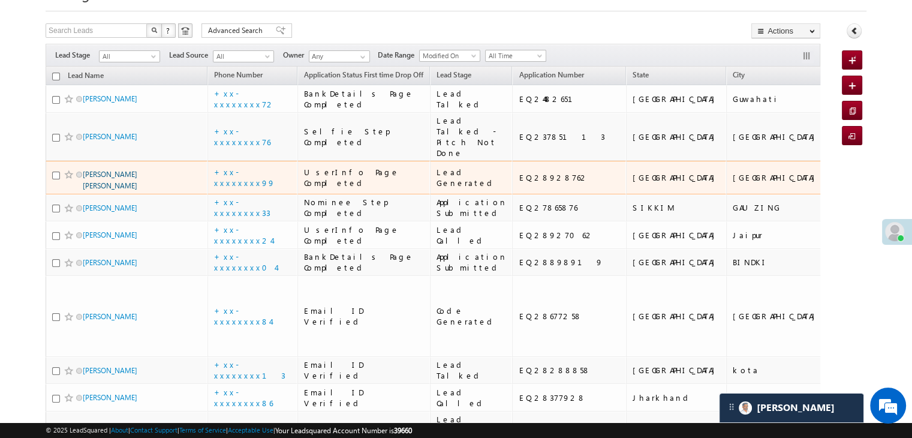
click at [115, 190] on link "SAMIR SINH RATHOD" at bounding box center [110, 180] width 55 height 20
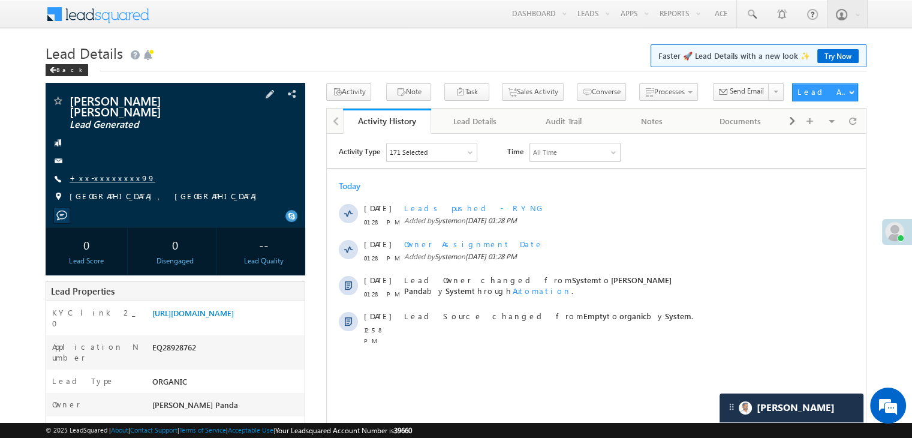
click at [98, 173] on link "+xx-xxxxxxxx99" at bounding box center [113, 178] width 86 height 10
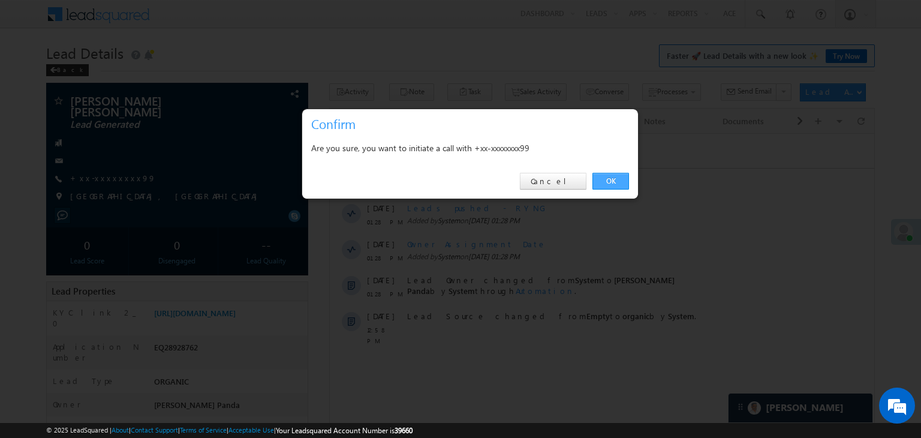
drag, startPoint x: 607, startPoint y: 181, endPoint x: 197, endPoint y: 46, distance: 432.2
click at [607, 181] on link "OK" at bounding box center [610, 181] width 37 height 17
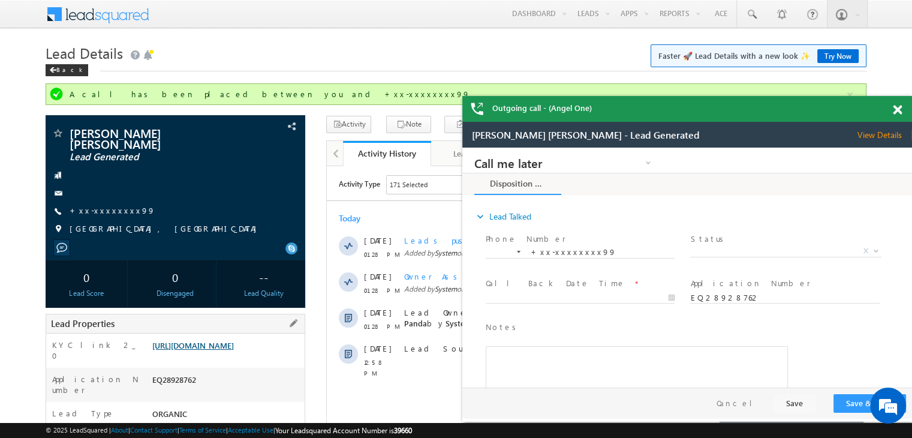
click at [205, 342] on link "https://angelbroking1-pk3em7sa.customui-test.leadsquared.com?leadId=5608b0f2-de…" at bounding box center [193, 345] width 82 height 10
click at [107, 205] on link "+xx-xxxxxxxx99" at bounding box center [113, 210] width 86 height 10
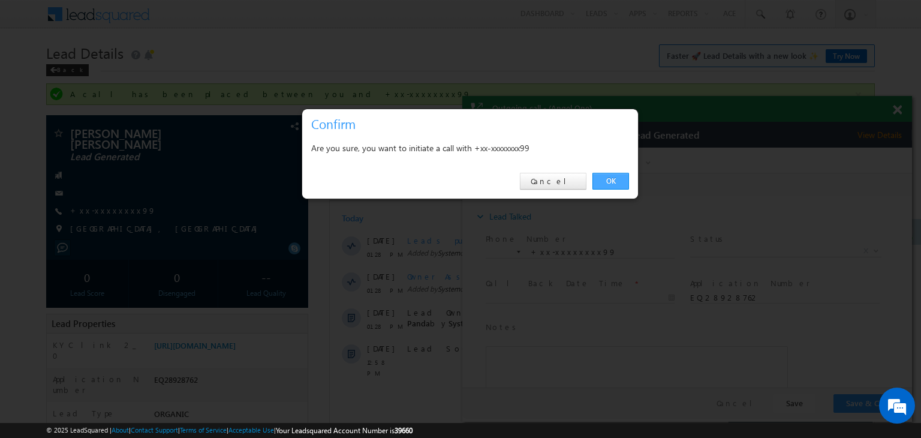
click at [609, 179] on link "OK" at bounding box center [610, 181] width 37 height 17
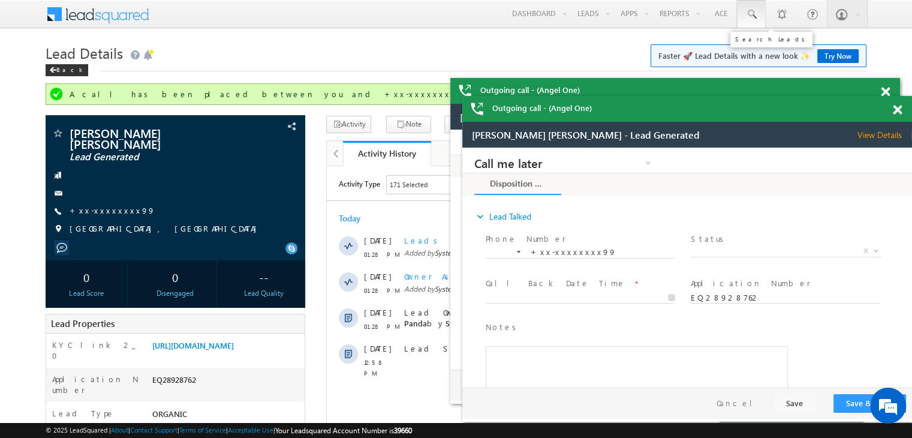
click at [750, 16] on span at bounding box center [751, 14] width 12 height 12
paste input "9253235229"
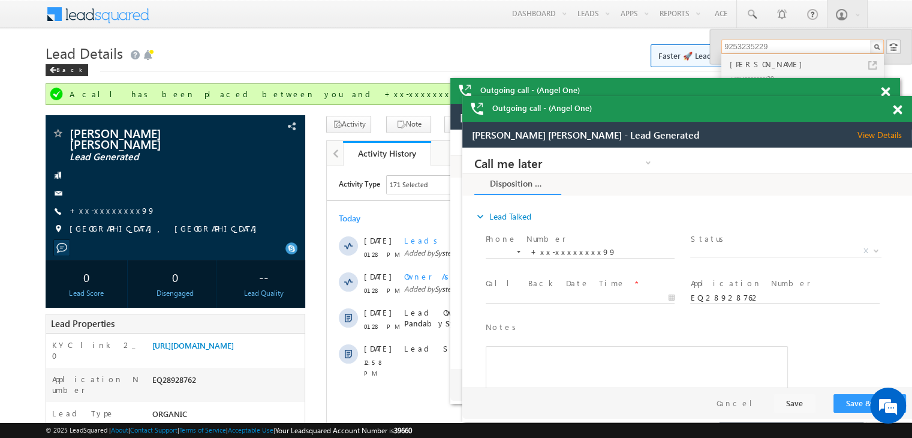
click at [896, 112] on span at bounding box center [897, 110] width 9 height 10
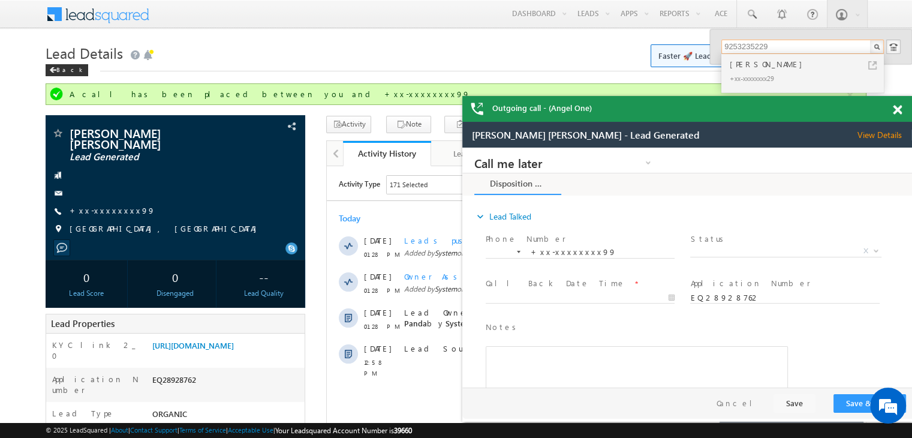
click at [897, 106] on span at bounding box center [897, 110] width 9 height 10
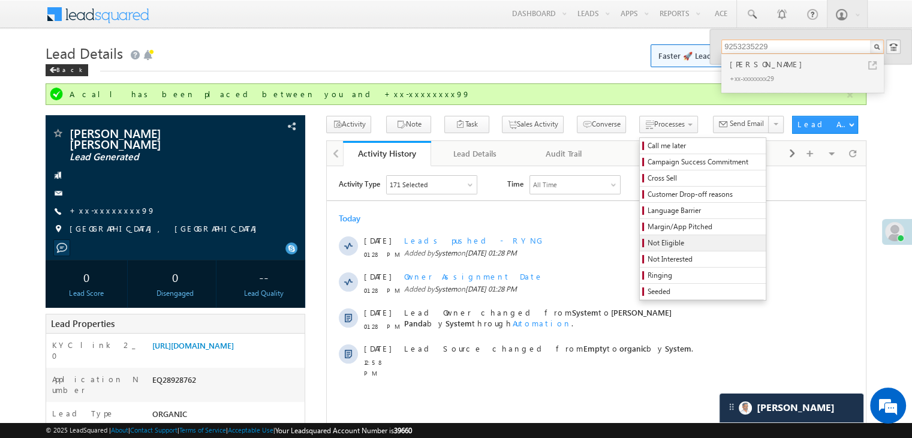
type input "9253235229"
click at [647, 245] on span "Not Eligible" at bounding box center [704, 242] width 114 height 11
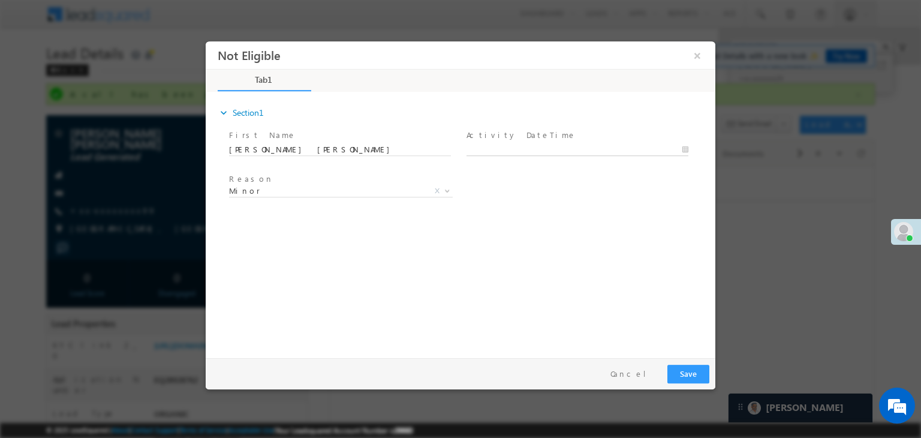
type input "09/14/25 1:34 PM"
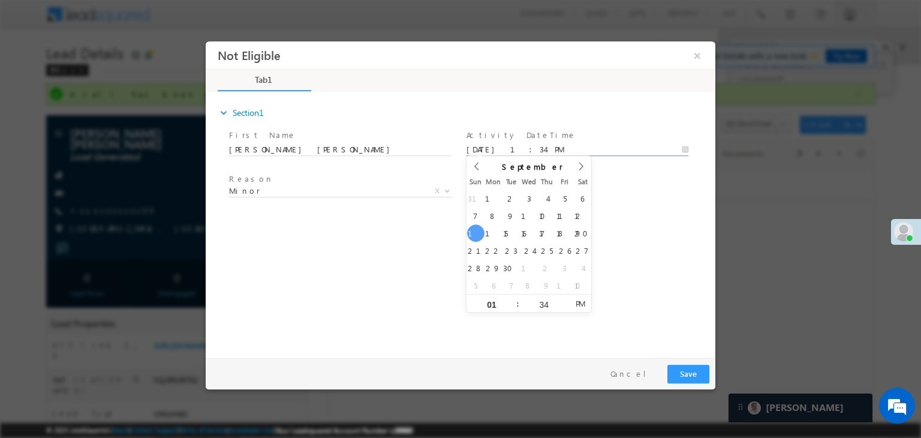
click at [556, 153] on input "09/14/25 1:34 PM" at bounding box center [577, 150] width 222 height 12
click at [630, 230] on div "expand_more Section1 First Name *" at bounding box center [464, 223] width 504 height 259
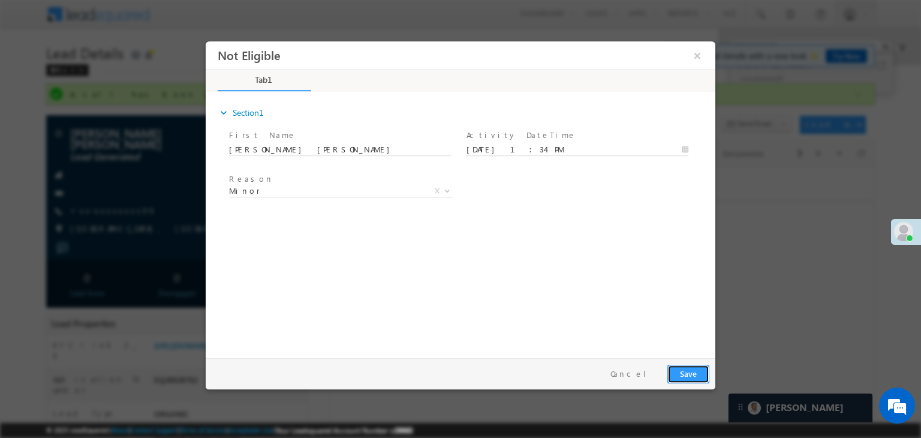
click at [688, 373] on button "Save" at bounding box center [688, 373] width 42 height 19
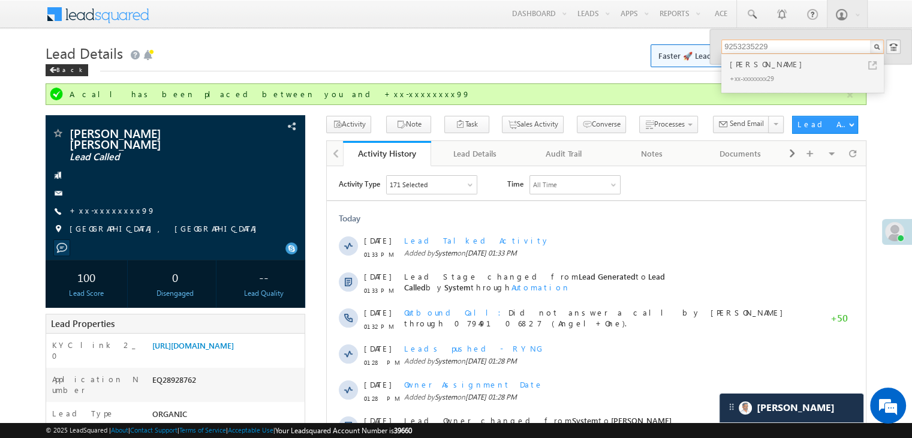
click at [746, 46] on input "9253235229" at bounding box center [802, 47] width 162 height 14
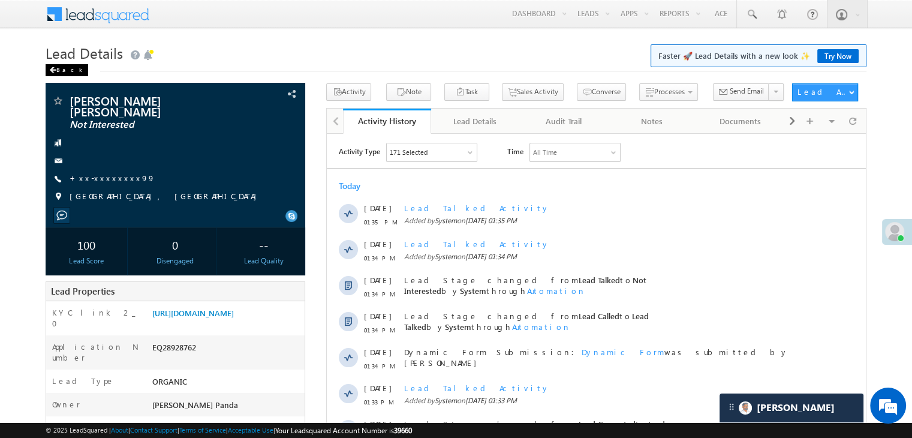
click at [56, 68] on div "Back" at bounding box center [67, 70] width 43 height 12
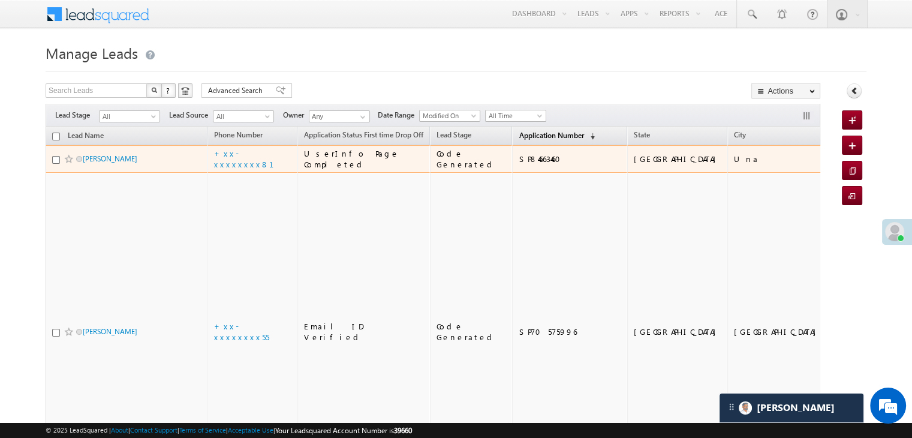
click at [519, 137] on span "Application Number" at bounding box center [551, 135] width 65 height 9
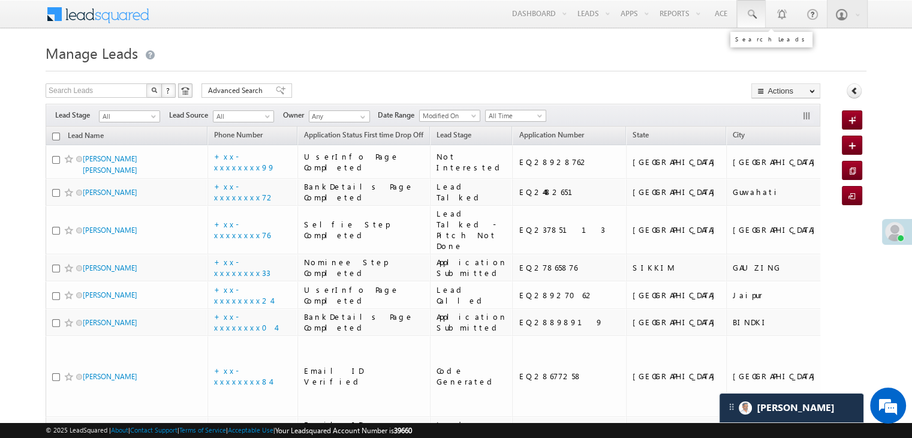
click at [749, 14] on span at bounding box center [751, 14] width 12 height 12
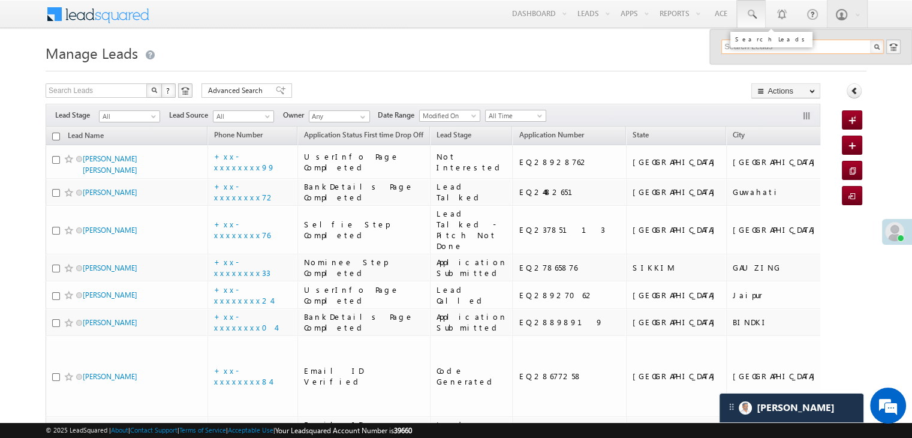
paste input "9872350602"
type input "9872350602"
click at [748, 65] on div "Samrao" at bounding box center [807, 64] width 161 height 13
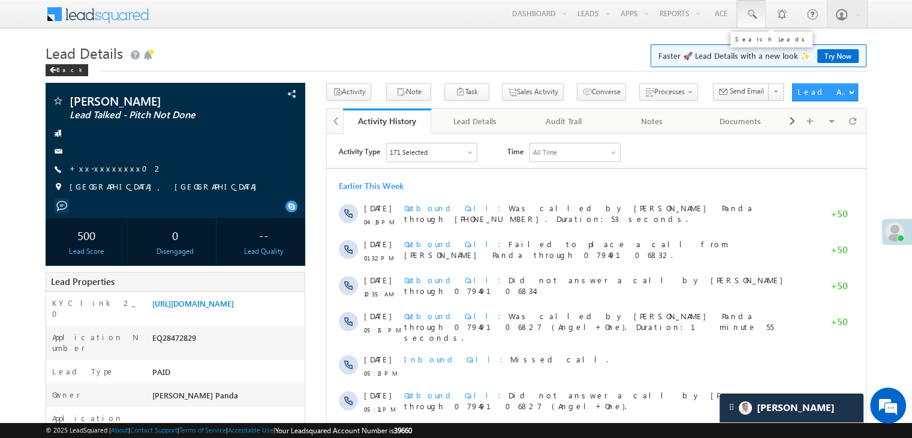
click at [750, 17] on span at bounding box center [751, 14] width 12 height 12
paste input "9872350602"
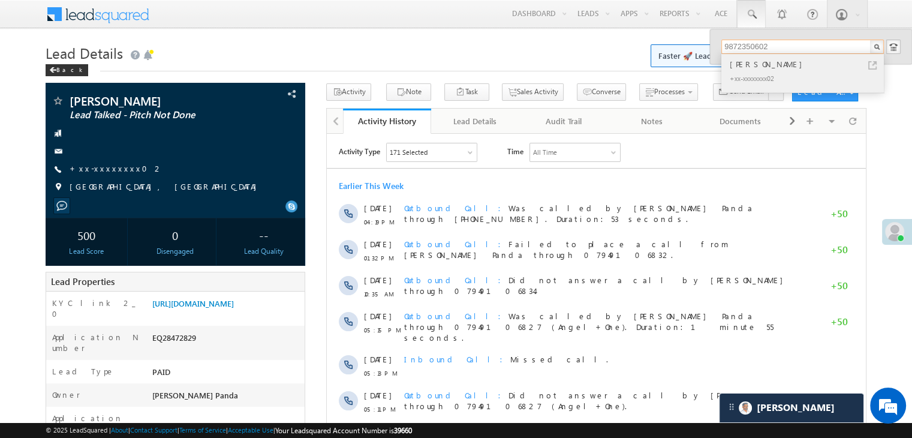
type input "9872350602"
click at [737, 63] on div "[PERSON_NAME]" at bounding box center [807, 64] width 161 height 13
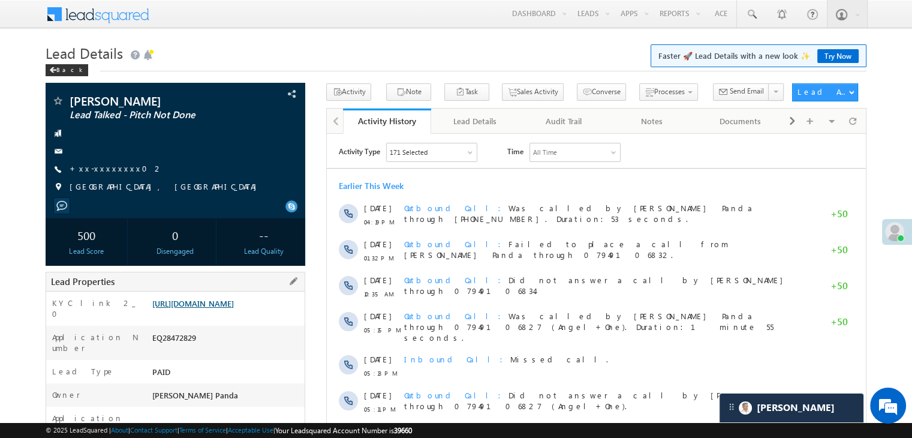
click at [218, 308] on link "[URL][DOMAIN_NAME]" at bounding box center [193, 303] width 82 height 10
click at [749, 13] on span at bounding box center [751, 14] width 12 height 12
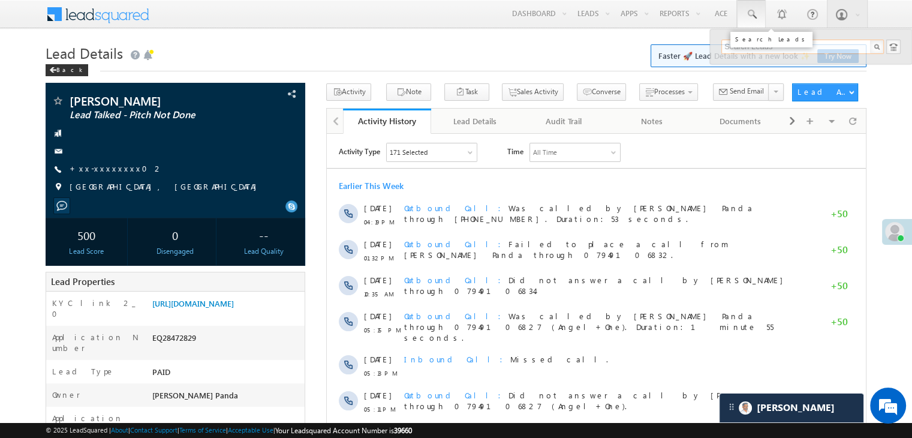
paste input "8100296096"
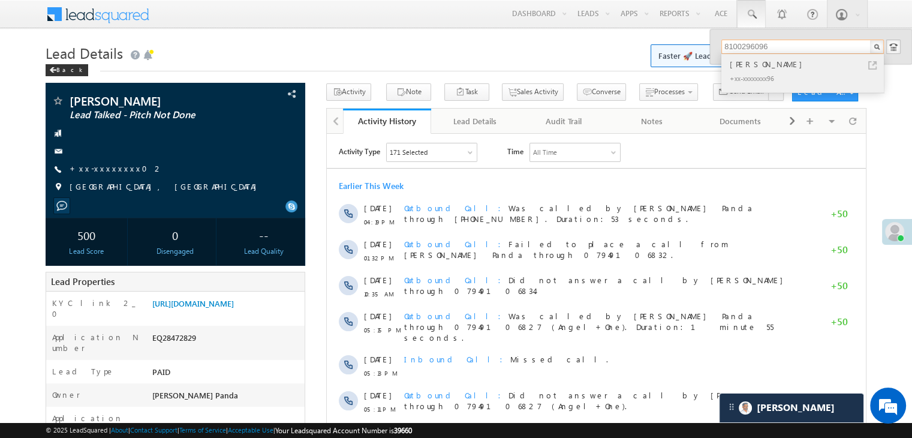
type input "8100296096"
click at [734, 68] on div "[PERSON_NAME]" at bounding box center [807, 64] width 161 height 13
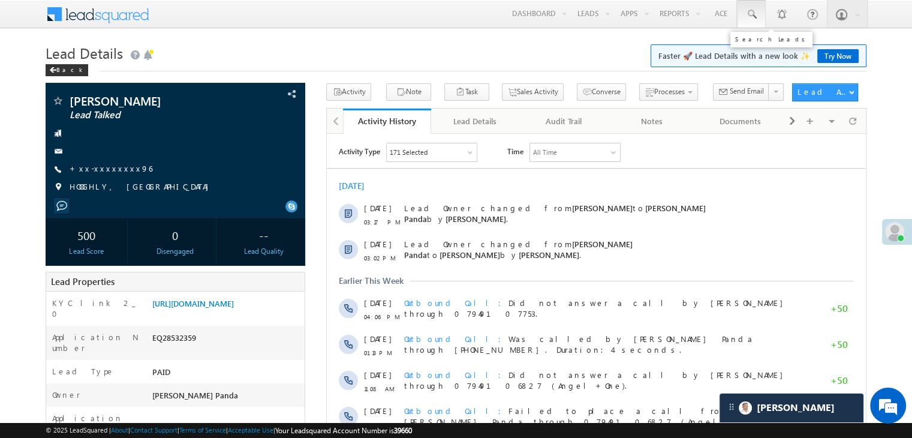
click at [751, 10] on span at bounding box center [751, 14] width 12 height 12
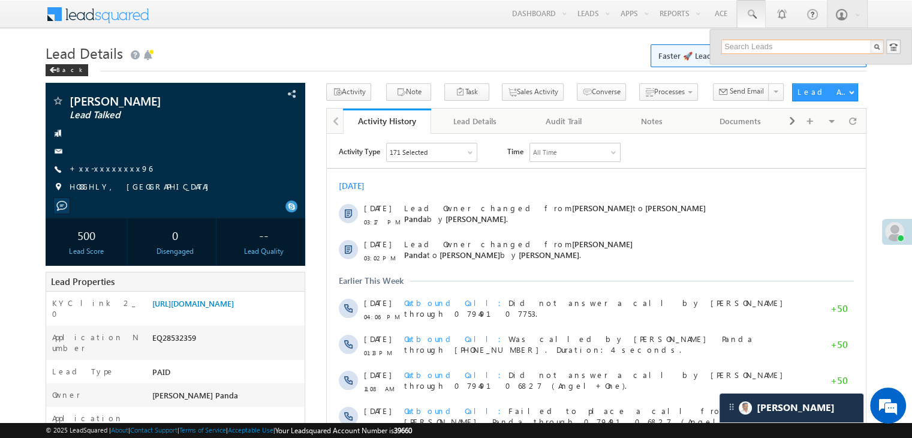
paste input "8100296096"
type input "8100296096"
click at [758, 67] on div "Ajay Mondal" at bounding box center [807, 64] width 161 height 13
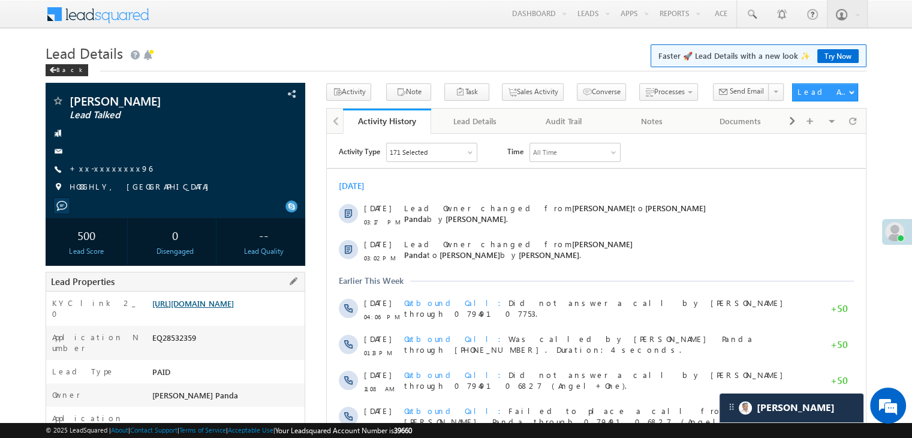
click at [234, 308] on link "[URL][DOMAIN_NAME]" at bounding box center [193, 303] width 82 height 10
click at [753, 10] on span at bounding box center [751, 14] width 12 height 12
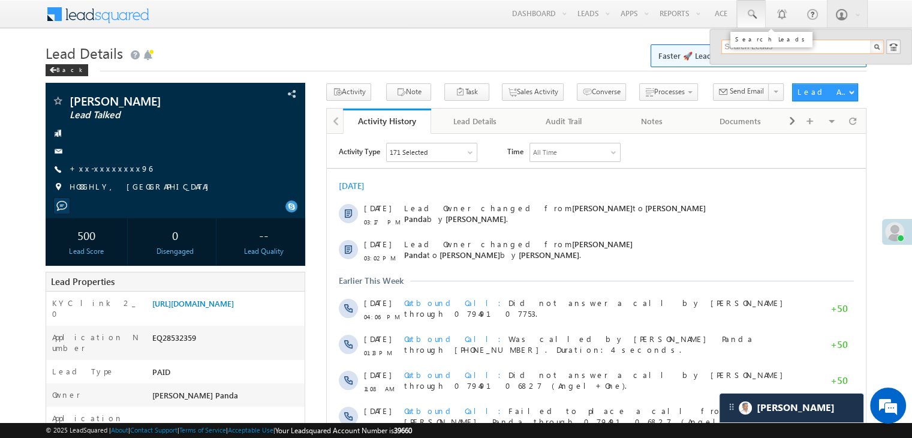
paste input "7310420107"
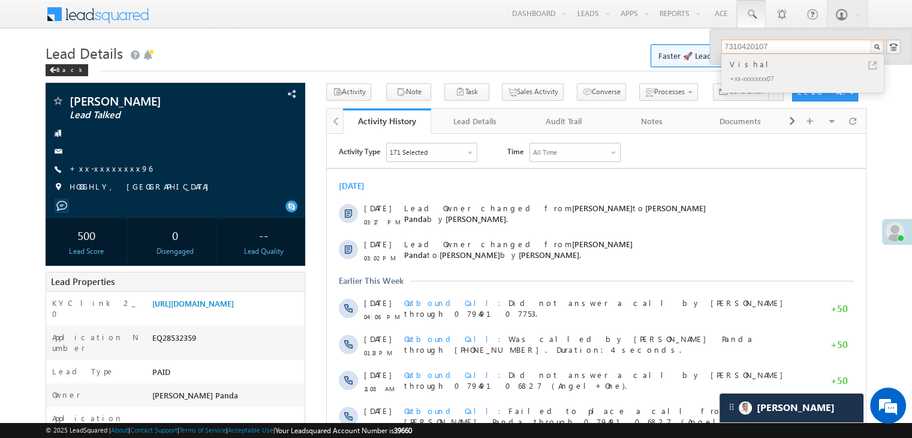
type input "7310420107"
click at [741, 68] on div "Vishal" at bounding box center [807, 64] width 161 height 13
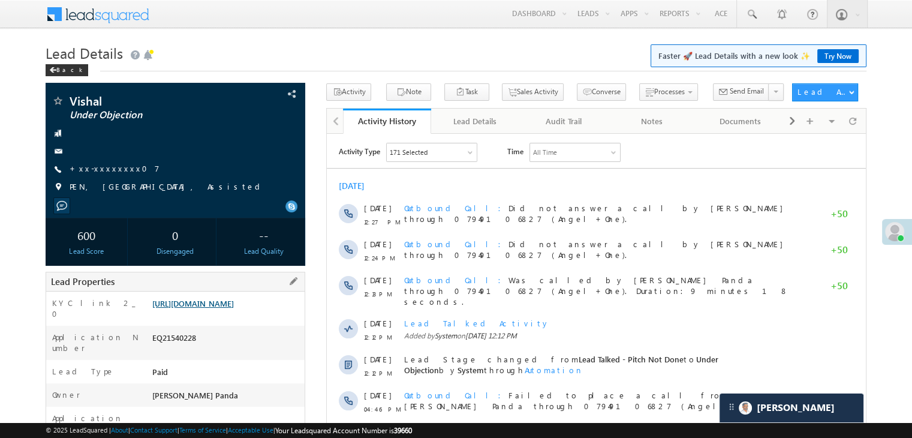
click at [231, 308] on link "[URL][DOMAIN_NAME]" at bounding box center [193, 303] width 82 height 10
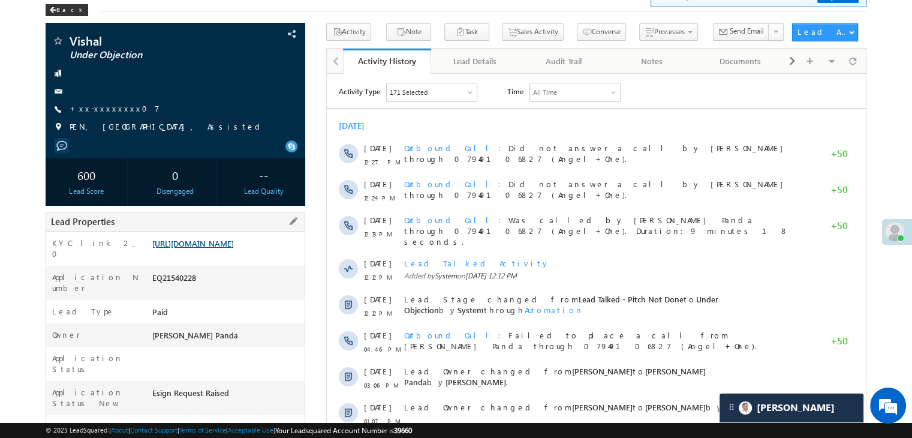
click at [218, 248] on link "[URL][DOMAIN_NAME]" at bounding box center [193, 243] width 82 height 10
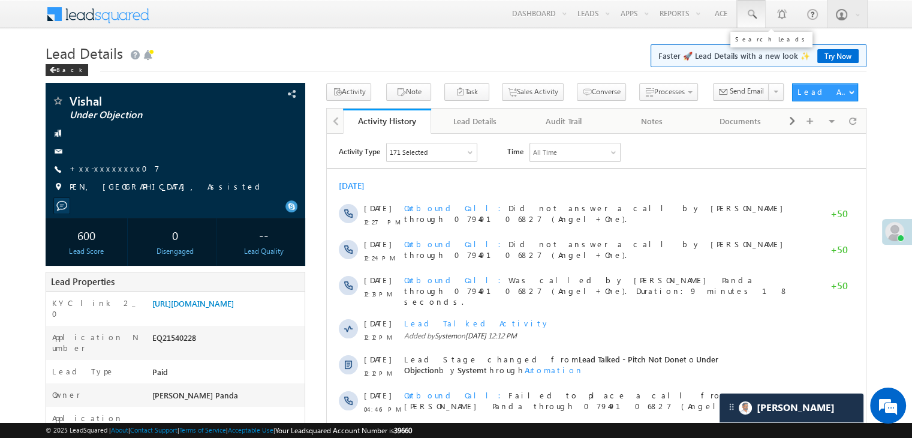
click at [754, 16] on span at bounding box center [751, 14] width 12 height 12
paste input "6291037110"
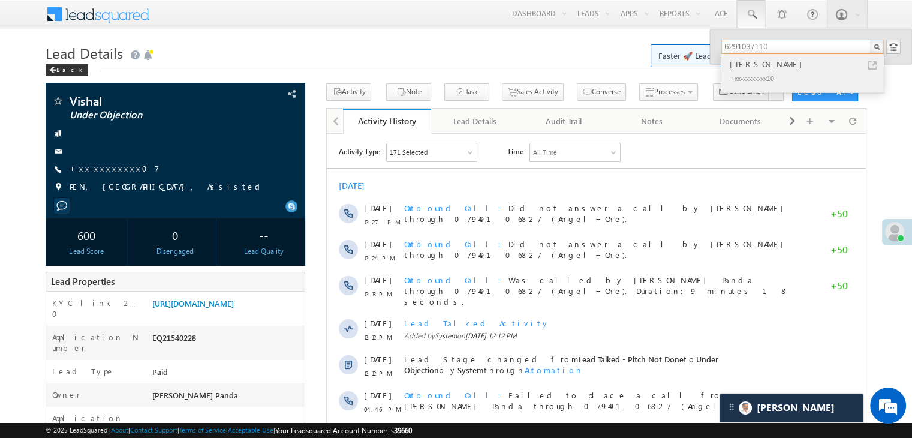
type input "6291037110"
click at [765, 62] on div "[PERSON_NAME]" at bounding box center [807, 64] width 161 height 13
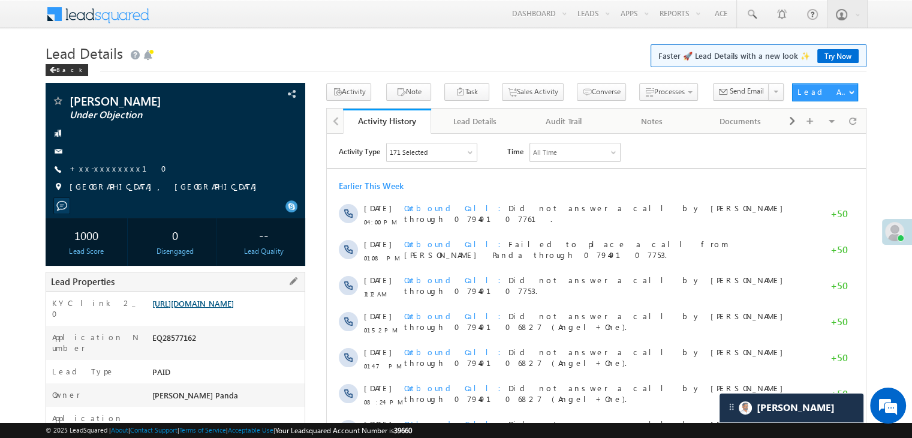
click at [225, 308] on link "[URL][DOMAIN_NAME]" at bounding box center [193, 303] width 82 height 10
click at [753, 11] on span at bounding box center [751, 14] width 12 height 12
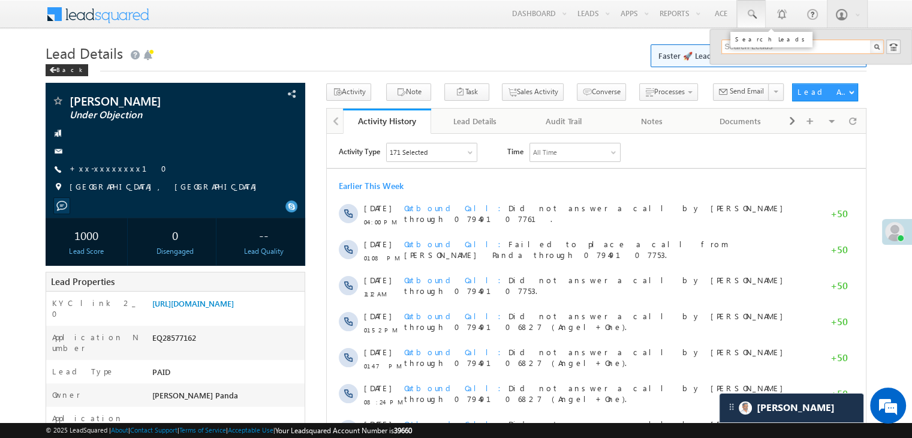
paste input "8894996964"
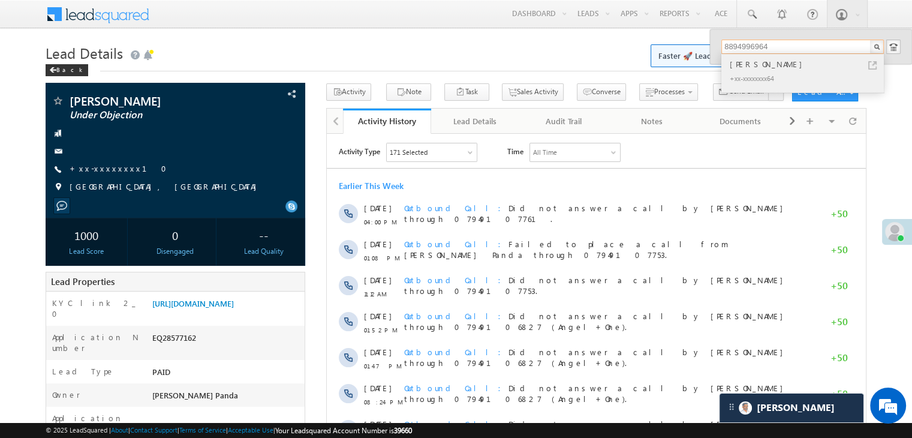
type input "8894996964"
click at [741, 64] on div "[PERSON_NAME]" at bounding box center [807, 64] width 161 height 13
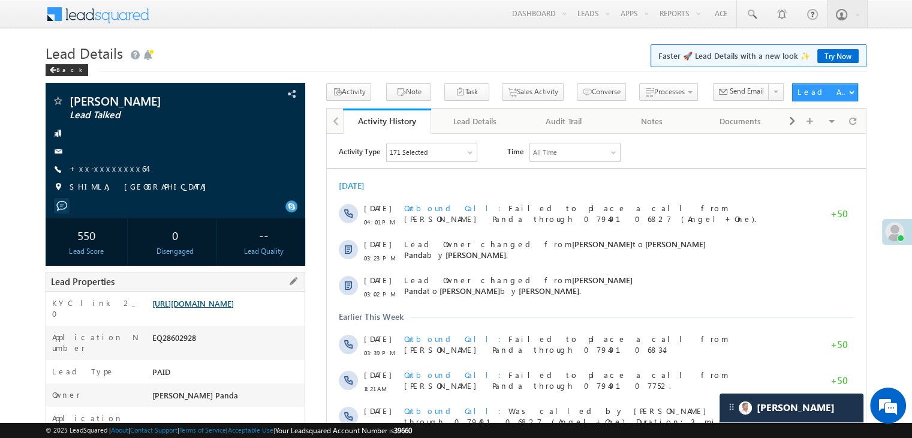
click at [203, 308] on link "https://angelbroking1-pk3em7sa.customui-test.leadsquared.com?leadId=eeedf30f-7c…" at bounding box center [193, 303] width 82 height 10
click at [750, 14] on span at bounding box center [751, 14] width 12 height 12
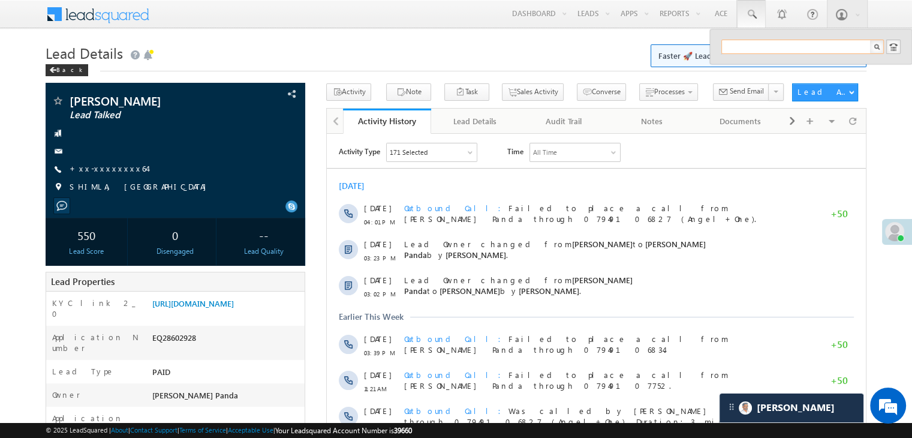
click at [739, 41] on input "text" at bounding box center [802, 47] width 162 height 14
paste input "6291037110"
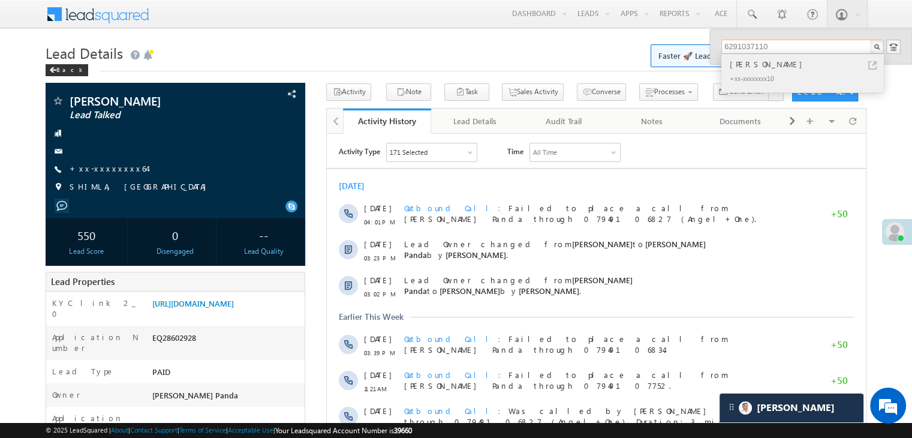
type input "6291037110"
click at [739, 63] on div "[PERSON_NAME]" at bounding box center [807, 64] width 161 height 13
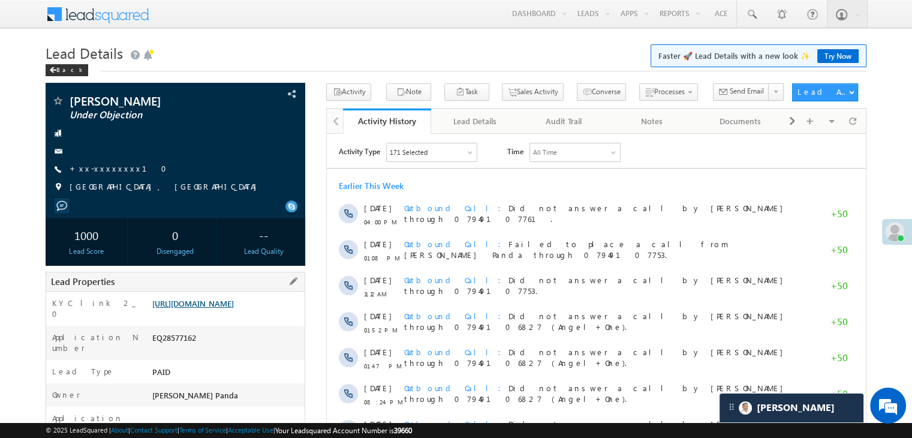
click at [215, 308] on link "[URL][DOMAIN_NAME]" at bounding box center [193, 303] width 82 height 10
click at [60, 70] on div "Back" at bounding box center [67, 70] width 43 height 12
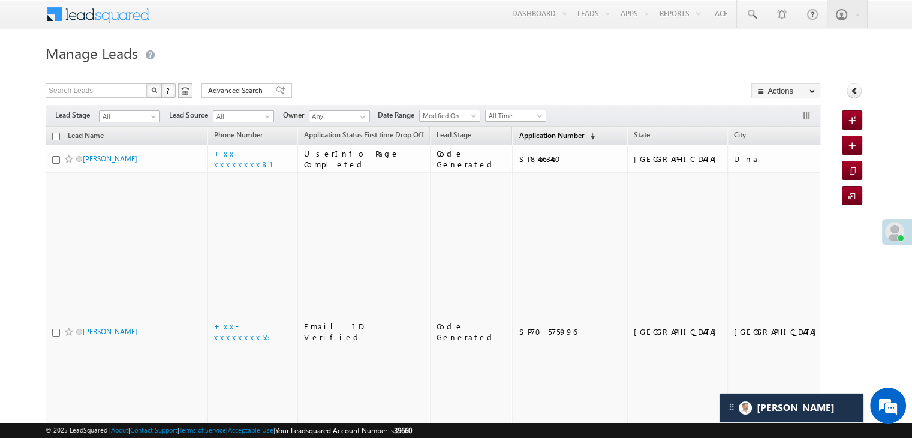
click at [531, 134] on span "Application Number" at bounding box center [551, 135] width 65 height 9
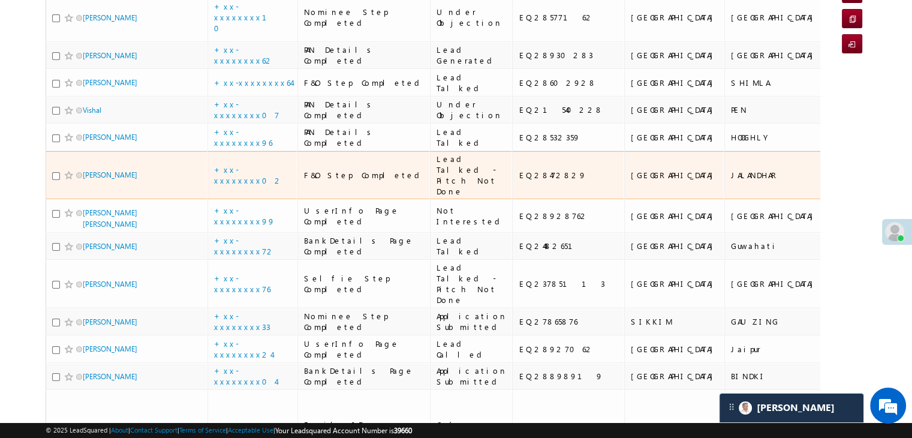
scroll to position [120, 0]
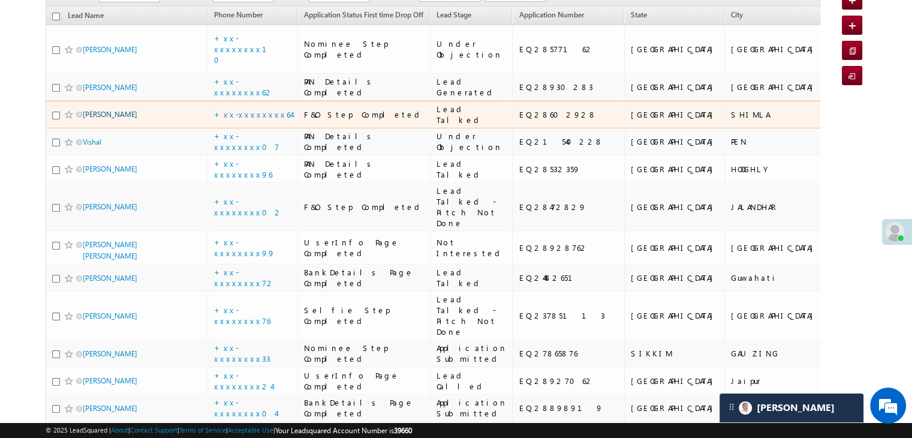
click at [105, 119] on link "[PERSON_NAME]" at bounding box center [110, 114] width 55 height 9
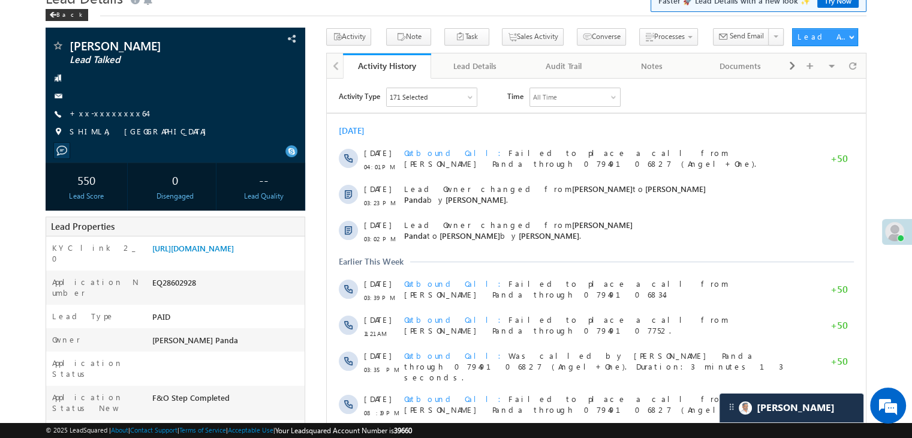
scroll to position [120, 0]
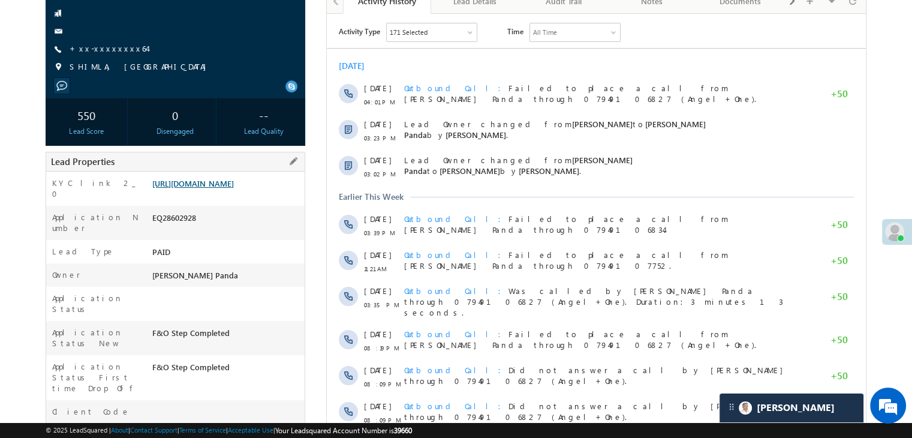
click at [223, 188] on link "[URL][DOMAIN_NAME]" at bounding box center [193, 183] width 82 height 10
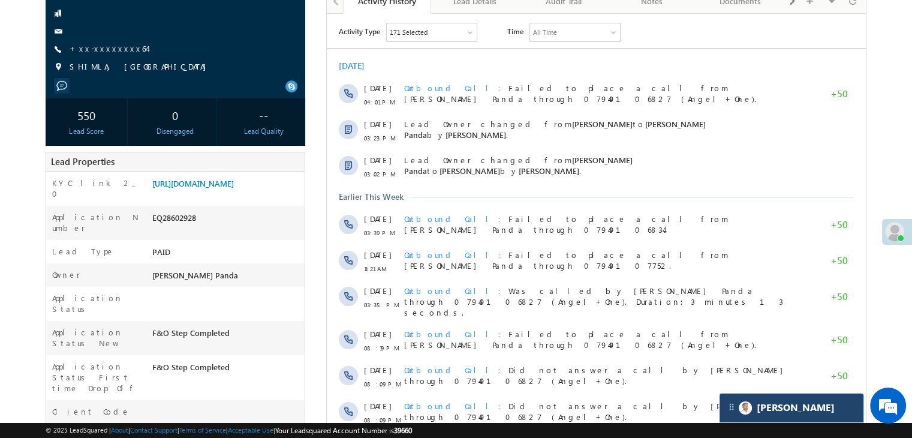
click at [794, 417] on div "[PERSON_NAME]" at bounding box center [791, 407] width 144 height 29
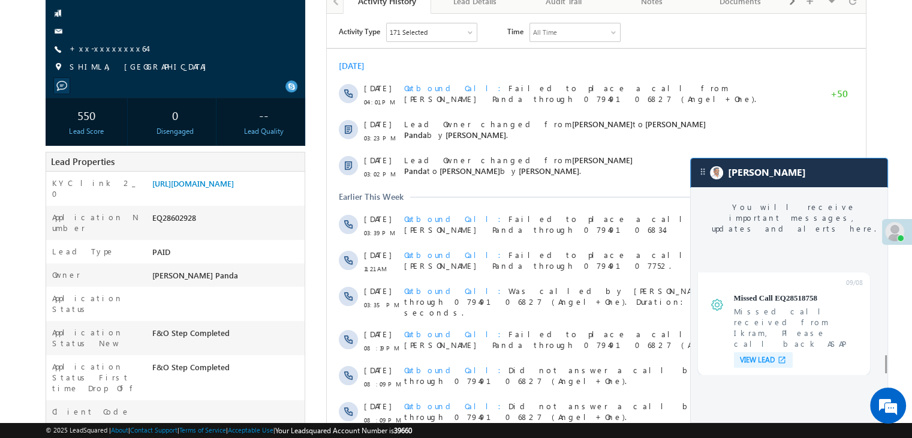
scroll to position [4649, 0]
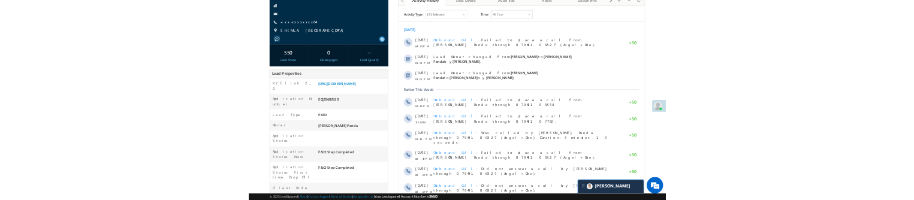
scroll to position [4717, 0]
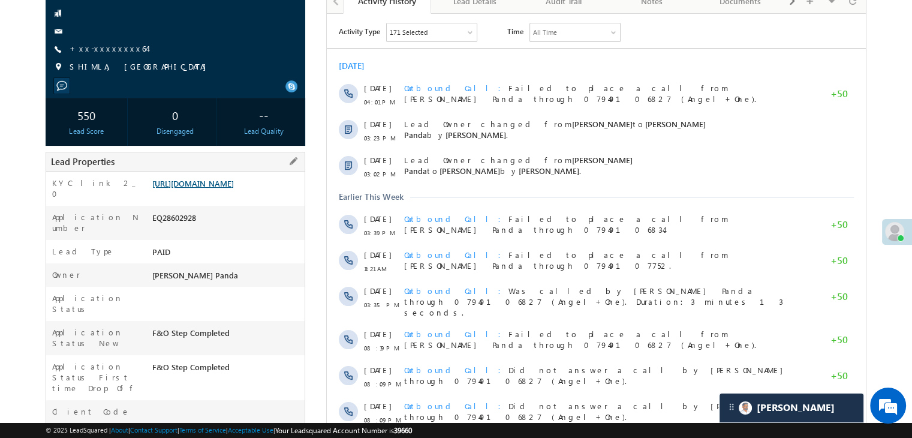
click at [234, 188] on link "[URL][DOMAIN_NAME]" at bounding box center [193, 183] width 82 height 10
click at [231, 188] on link "[URL][DOMAIN_NAME]" at bounding box center [193, 183] width 82 height 10
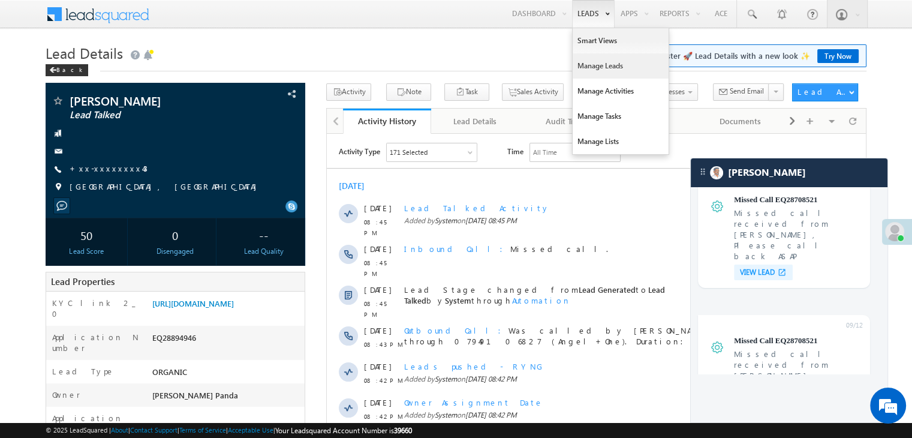
click at [604, 63] on link "Manage Leads" at bounding box center [620, 65] width 96 height 25
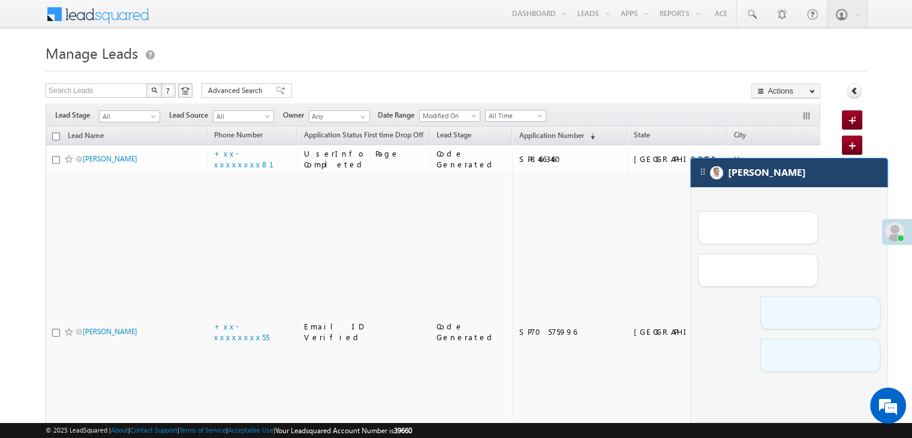
click at [838, 167] on div "[PERSON_NAME]" at bounding box center [789, 172] width 197 height 29
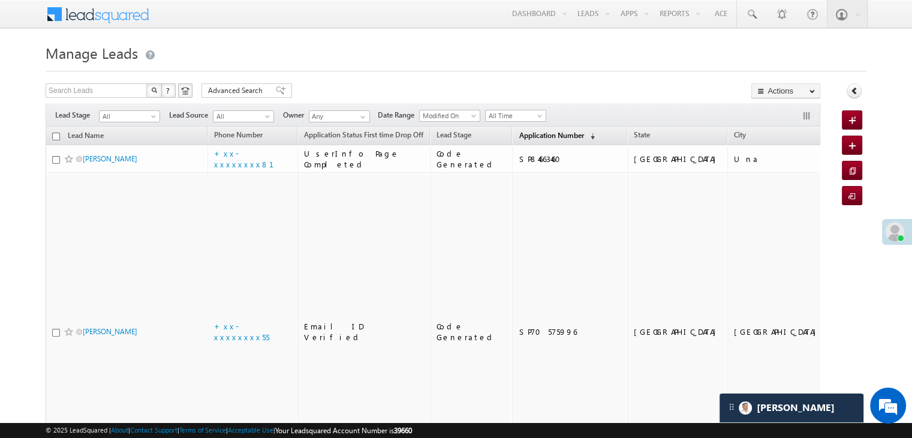
click at [525, 132] on span "Application Number" at bounding box center [551, 135] width 65 height 9
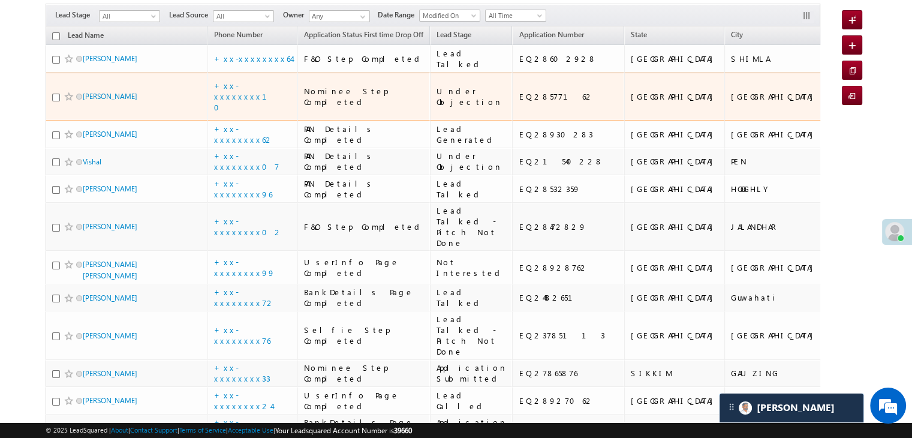
scroll to position [120, 0]
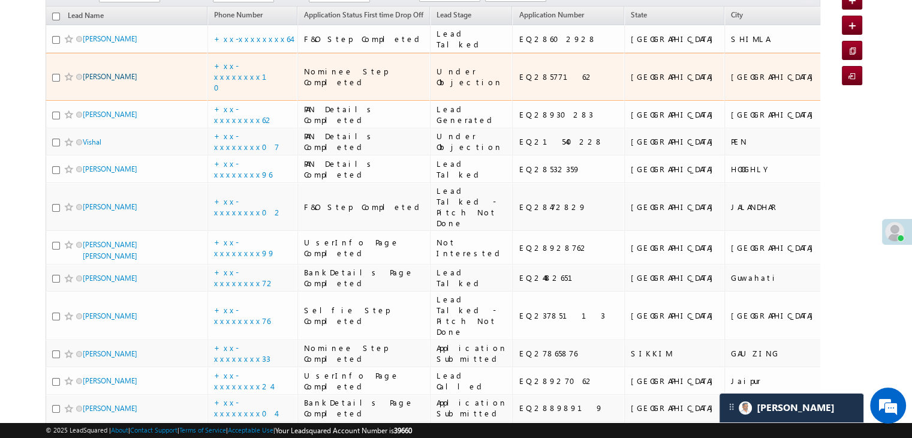
click at [116, 81] on link "[PERSON_NAME]" at bounding box center [110, 76] width 55 height 9
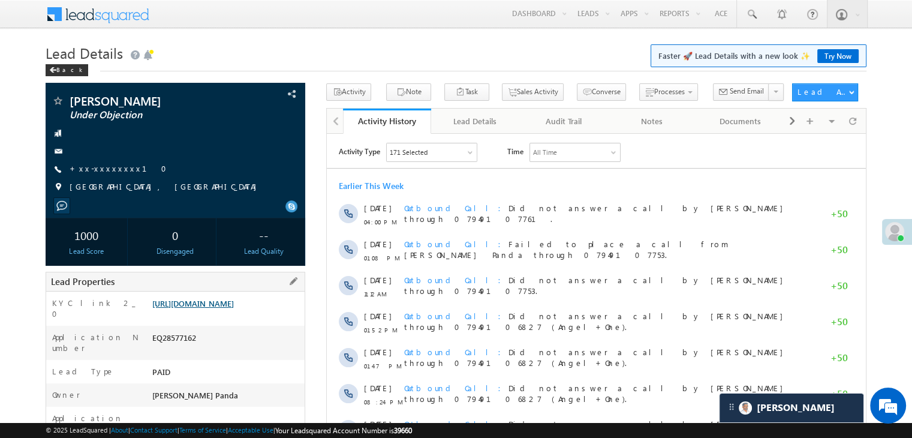
click at [215, 308] on link "[URL][DOMAIN_NAME]" at bounding box center [193, 303] width 82 height 10
click at [65, 70] on div "Back" at bounding box center [67, 70] width 43 height 12
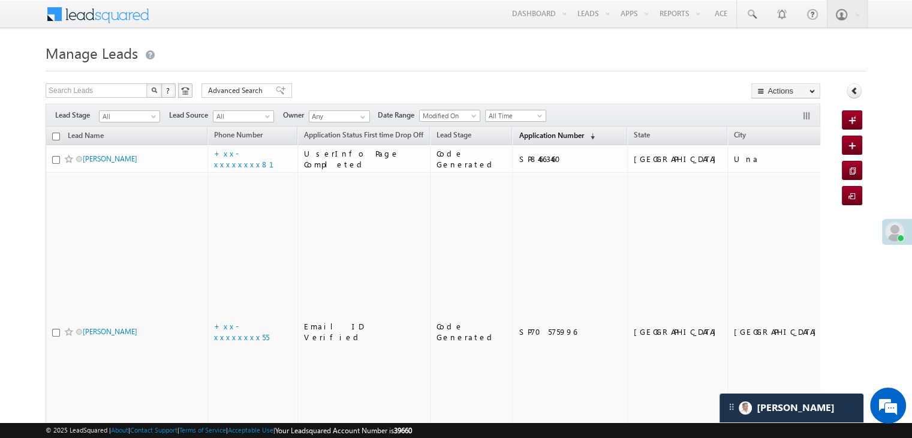
click at [519, 137] on span "Application Number" at bounding box center [551, 135] width 65 height 9
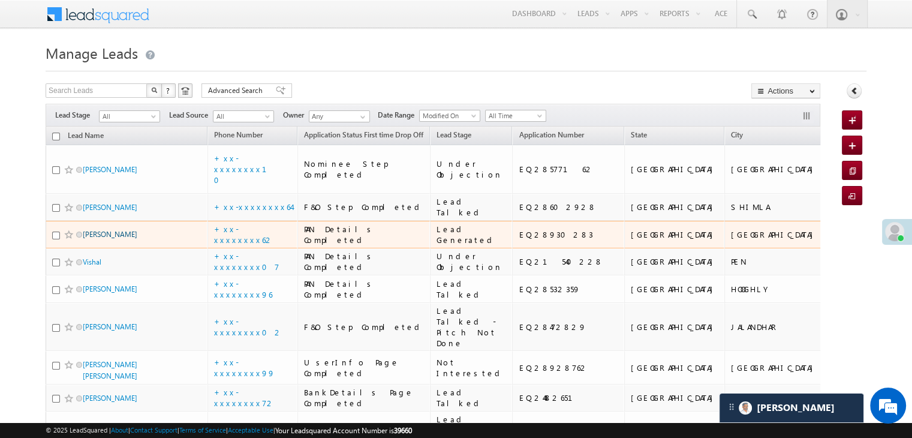
click at [120, 239] on link "[PERSON_NAME]" at bounding box center [110, 234] width 55 height 9
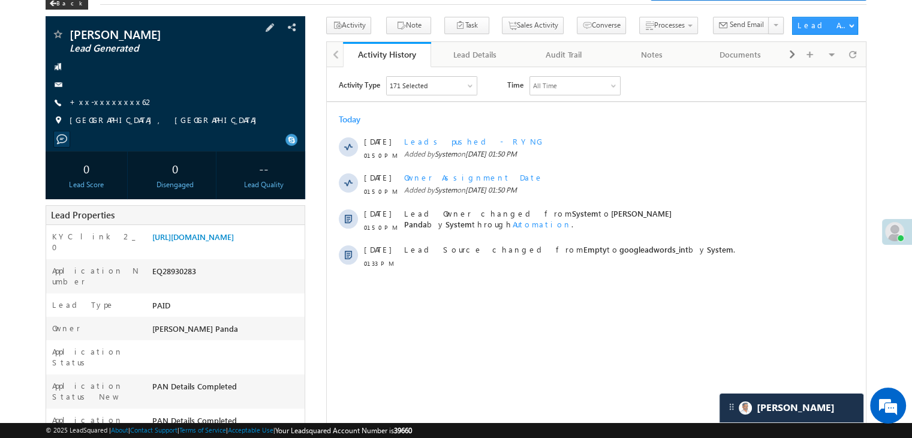
scroll to position [60, 0]
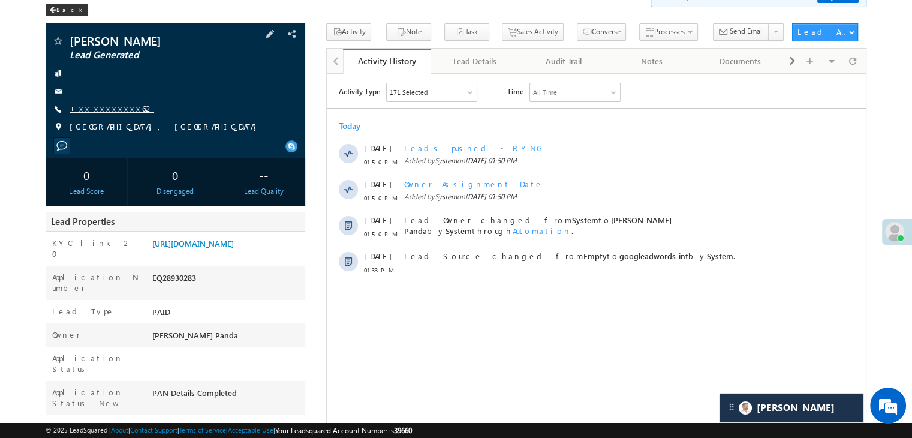
click at [106, 110] on link "+xx-xxxxxxxx62" at bounding box center [112, 108] width 85 height 10
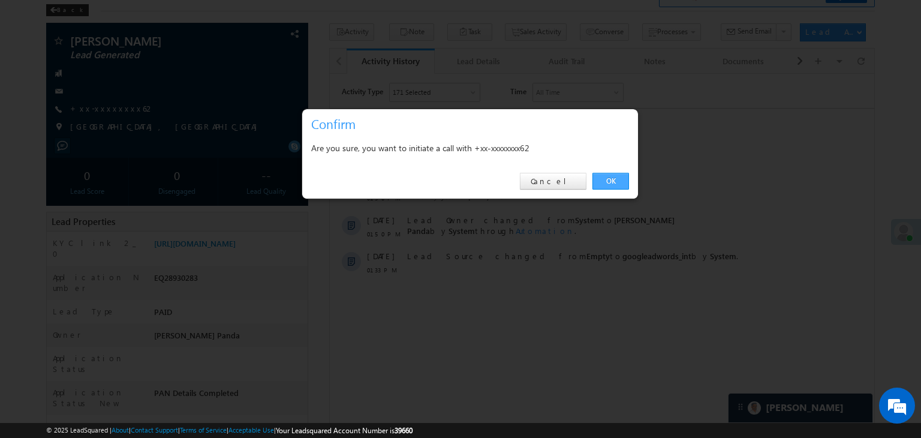
click at [607, 180] on link "OK" at bounding box center [610, 181] width 37 height 17
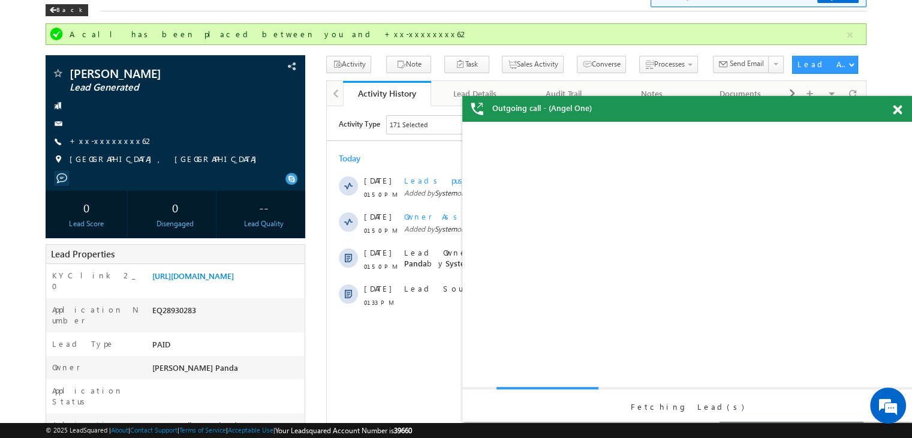
scroll to position [0, 0]
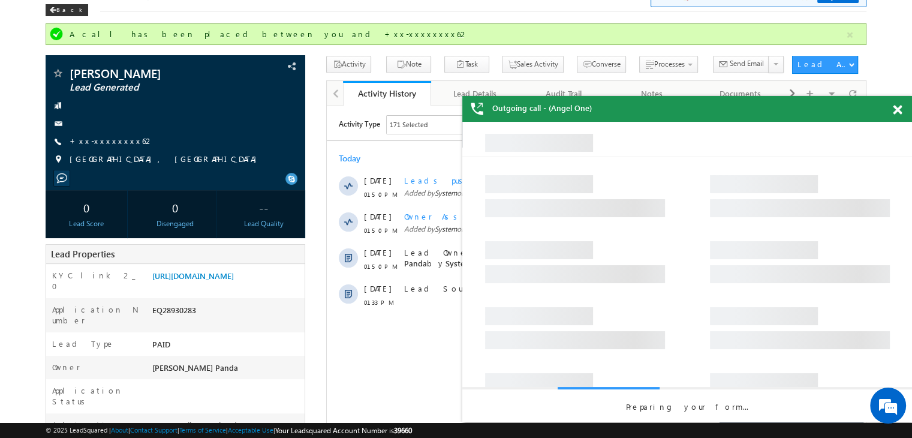
click at [895, 108] on span at bounding box center [897, 110] width 9 height 10
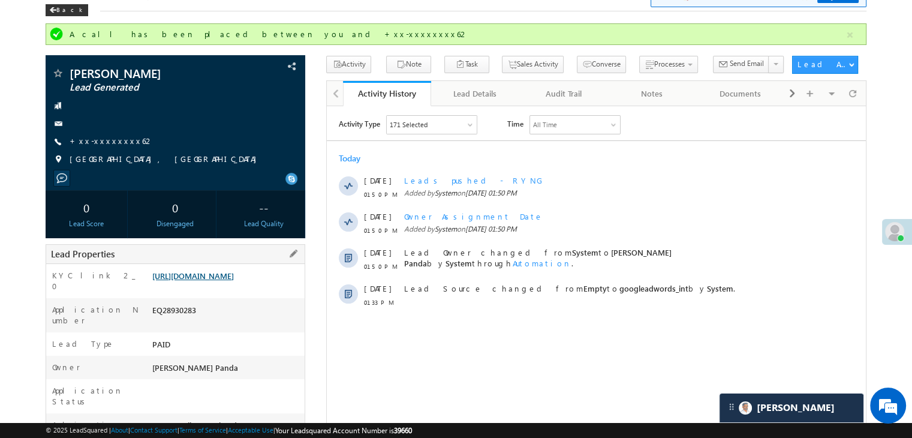
click at [230, 281] on link "[URL][DOMAIN_NAME]" at bounding box center [193, 275] width 82 height 10
click at [106, 144] on link "+xx-xxxxxxxx62" at bounding box center [112, 140] width 85 height 10
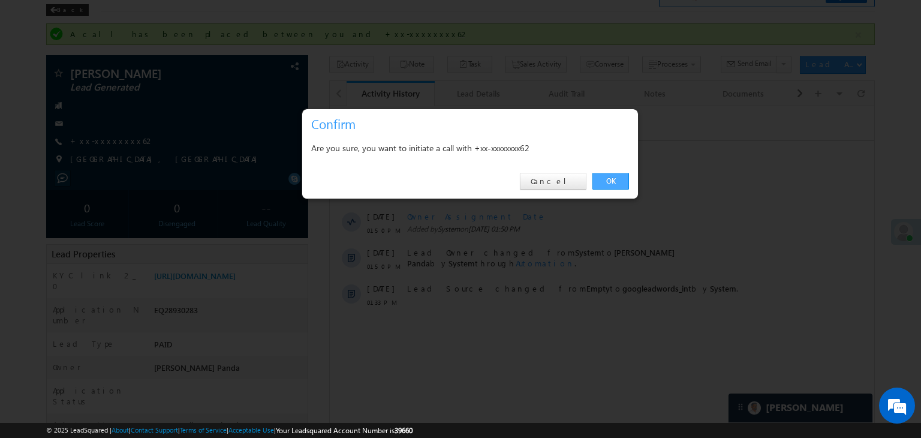
click at [609, 178] on link "OK" at bounding box center [610, 181] width 37 height 17
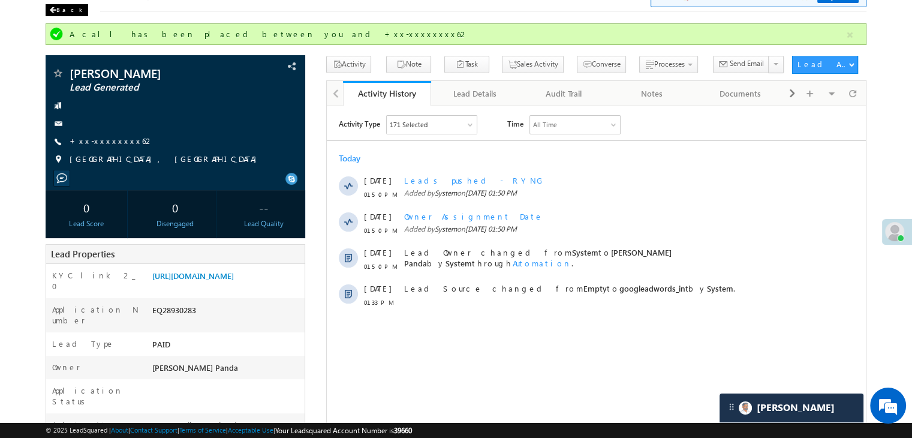
click at [59, 10] on div "Back" at bounding box center [67, 10] width 43 height 12
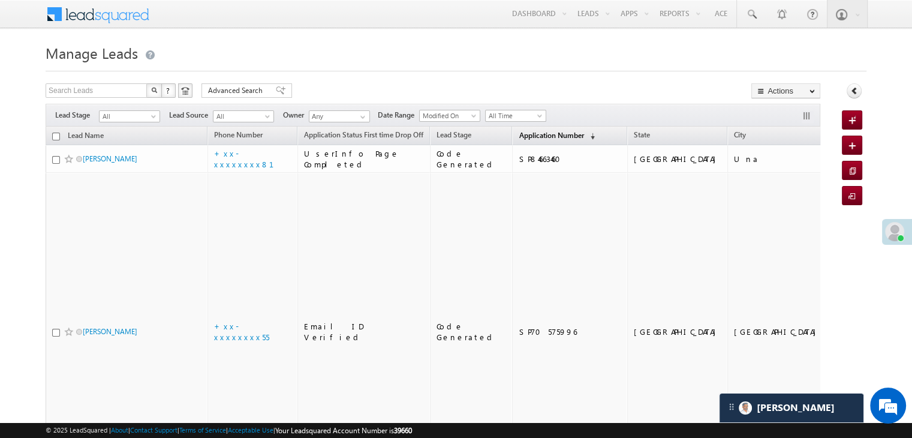
click at [528, 134] on span "Application Number" at bounding box center [551, 135] width 65 height 9
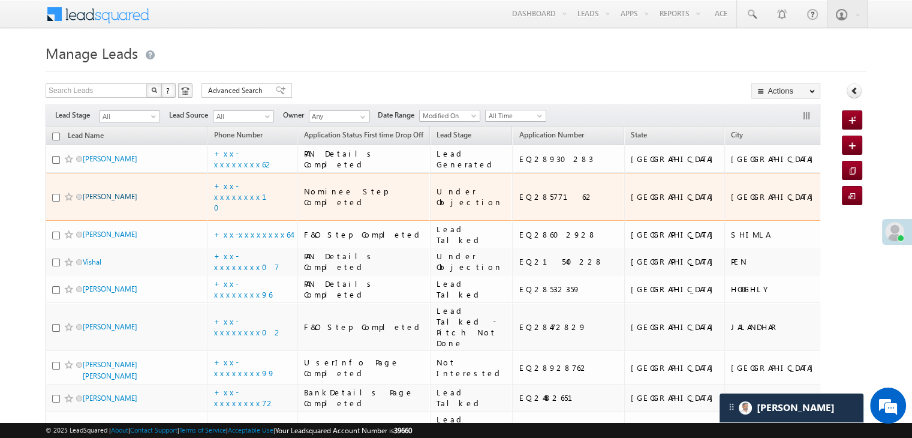
click at [109, 201] on link "[PERSON_NAME]" at bounding box center [110, 196] width 55 height 9
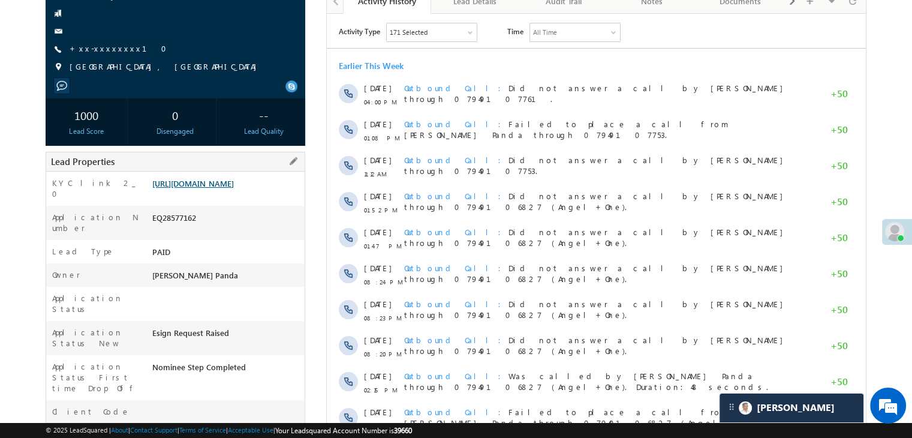
click at [230, 188] on link "[URL][DOMAIN_NAME]" at bounding box center [193, 183] width 82 height 10
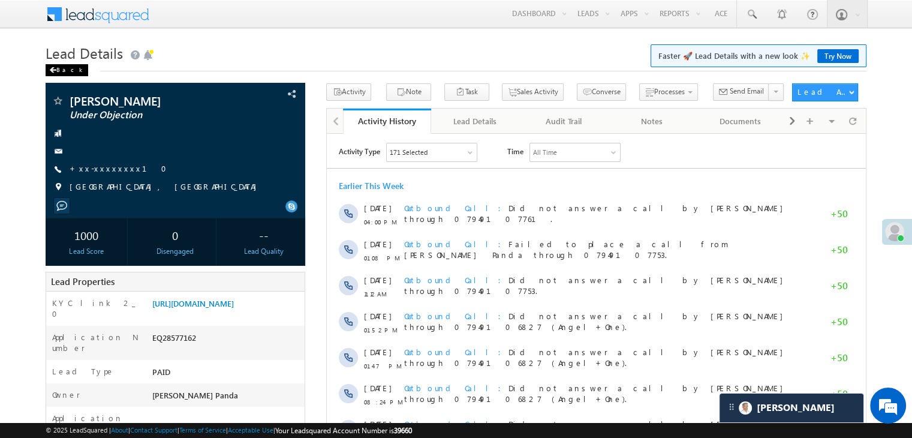
click at [50, 71] on span at bounding box center [52, 70] width 7 height 6
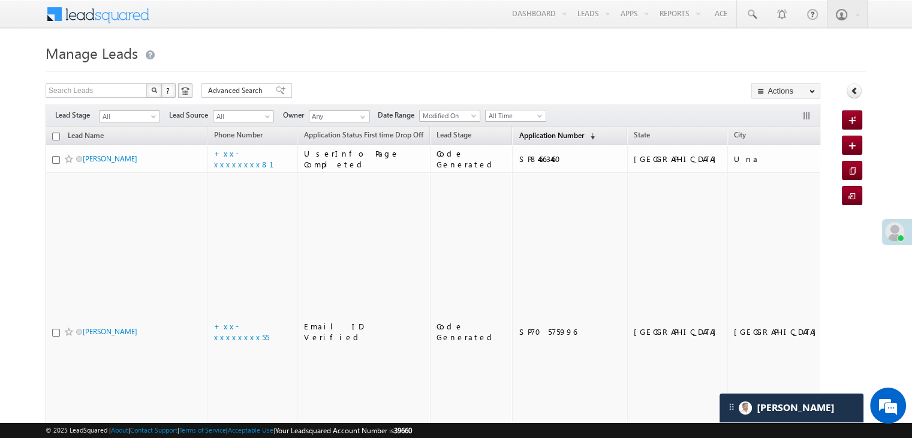
click at [533, 133] on span "Application Number" at bounding box center [551, 135] width 65 height 9
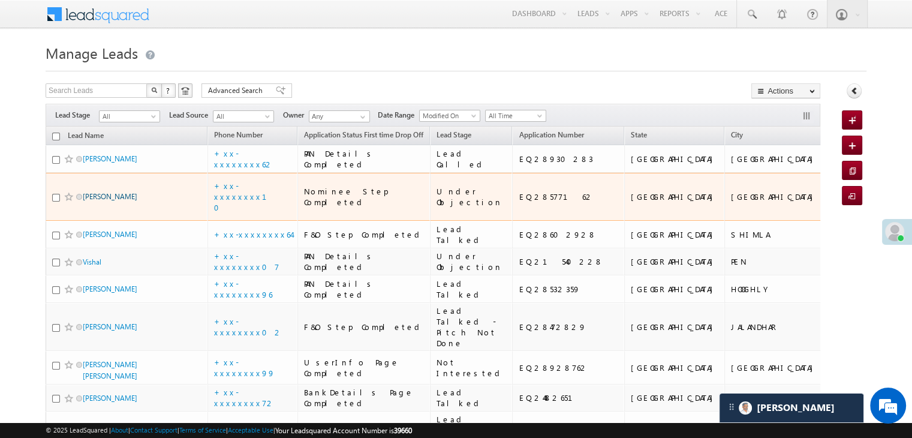
click at [103, 201] on link "[PERSON_NAME]" at bounding box center [110, 196] width 55 height 9
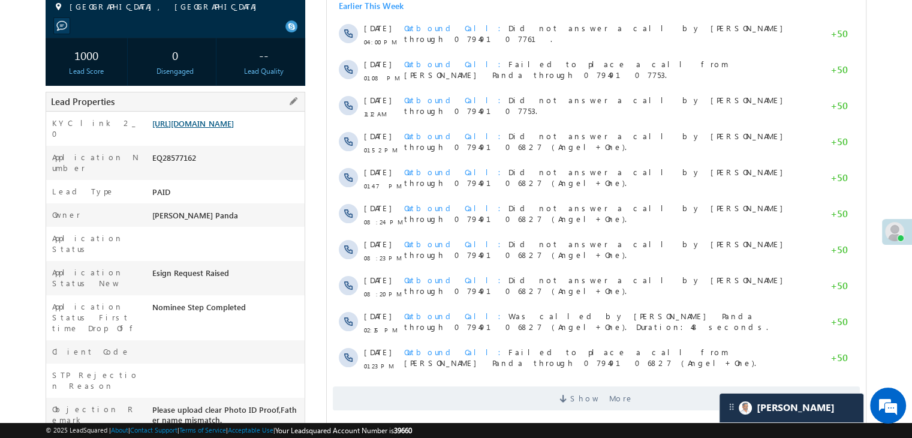
click at [234, 128] on link "[URL][DOMAIN_NAME]" at bounding box center [193, 123] width 82 height 10
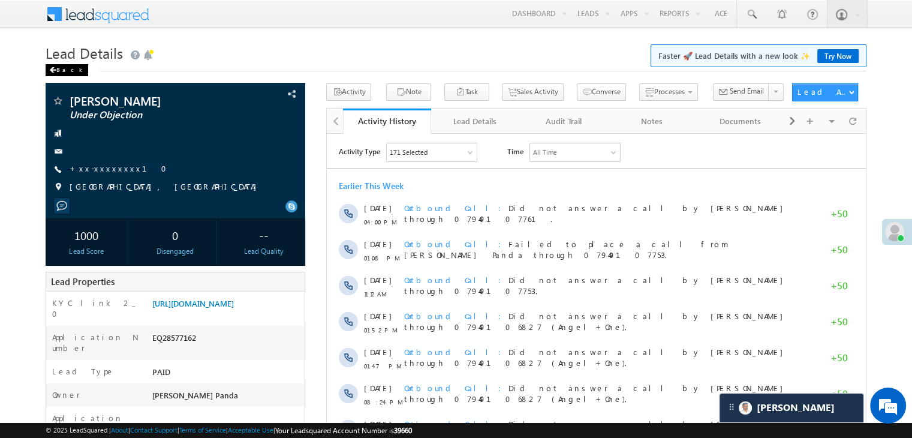
click at [61, 72] on div "Back" at bounding box center [67, 70] width 43 height 12
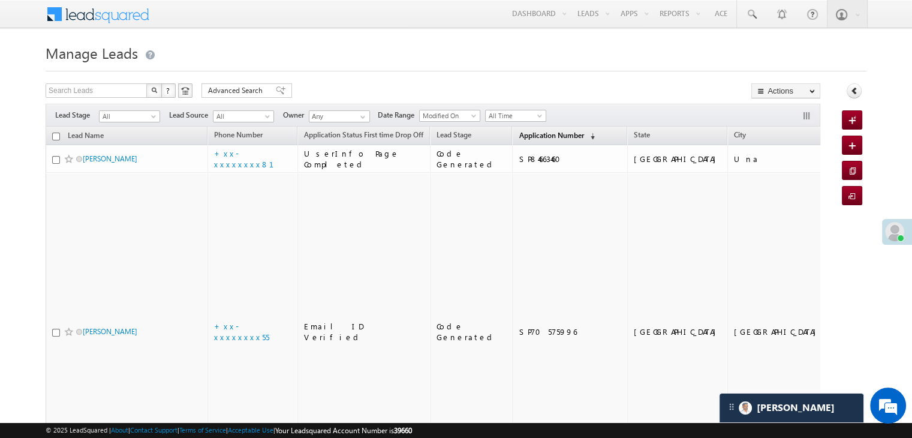
click at [519, 135] on span "Application Number" at bounding box center [551, 135] width 65 height 9
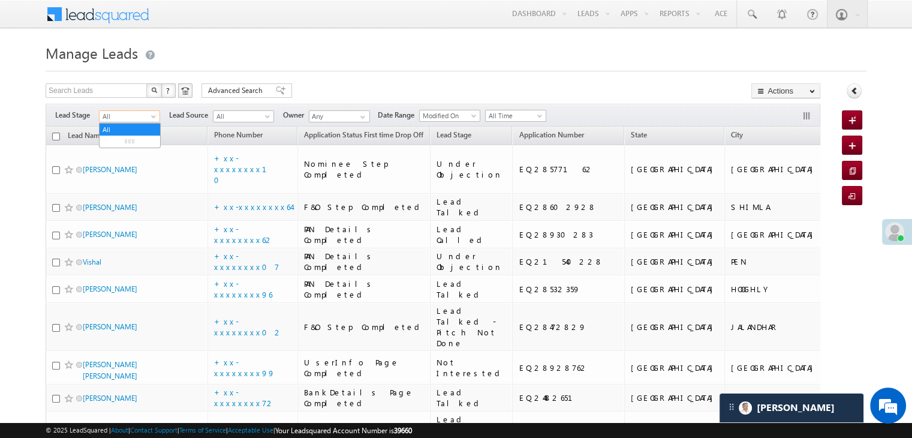
click at [155, 114] on span at bounding box center [155, 119] width 10 height 10
click at [111, 147] on link "Lead Generated" at bounding box center [130, 141] width 61 height 11
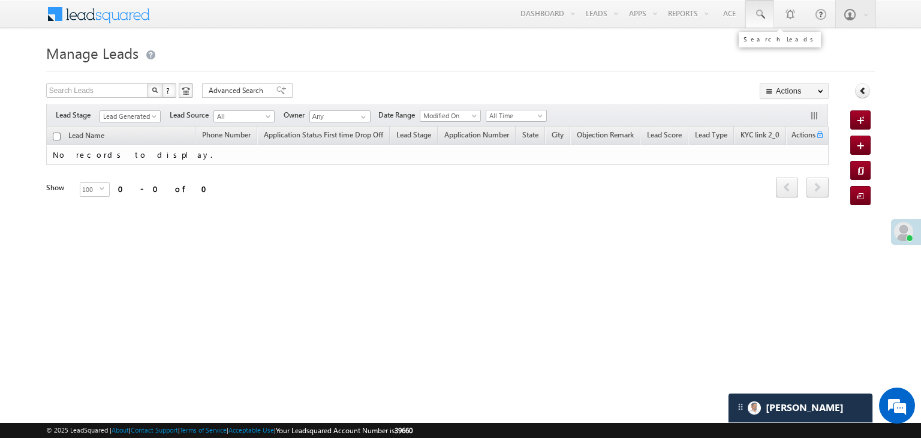
click at [761, 11] on span at bounding box center [760, 14] width 12 height 12
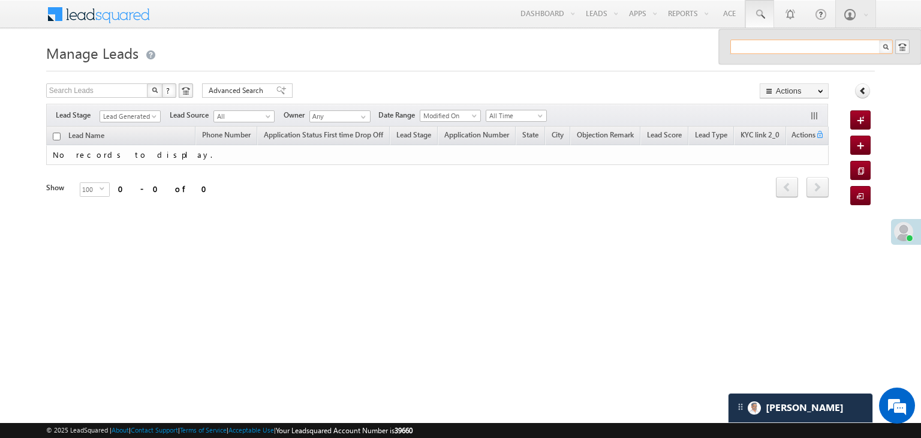
click at [753, 43] on input "text" at bounding box center [811, 47] width 162 height 14
paste input "7439452657"
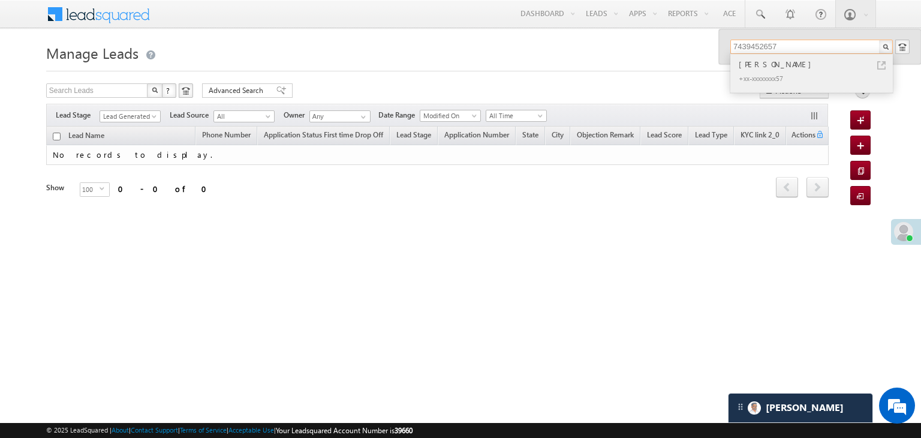
type input "7439452657"
click at [742, 64] on div "Avik Kumar Bhattacharya" at bounding box center [816, 64] width 161 height 13
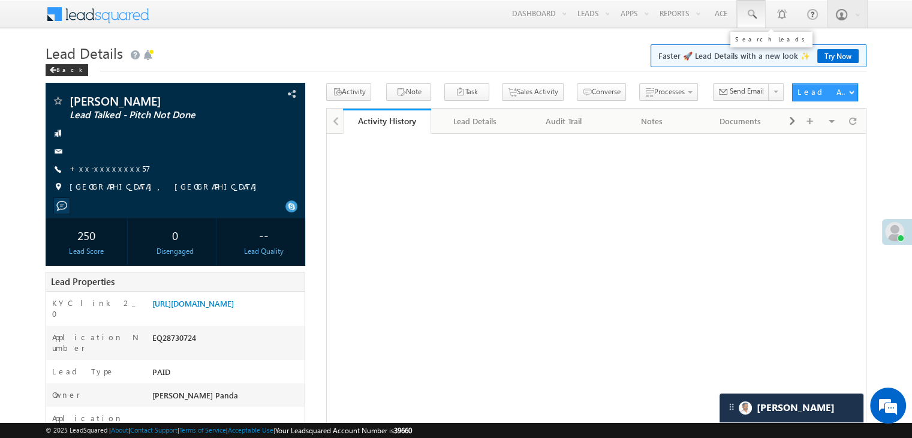
click at [756, 16] on span at bounding box center [751, 14] width 12 height 12
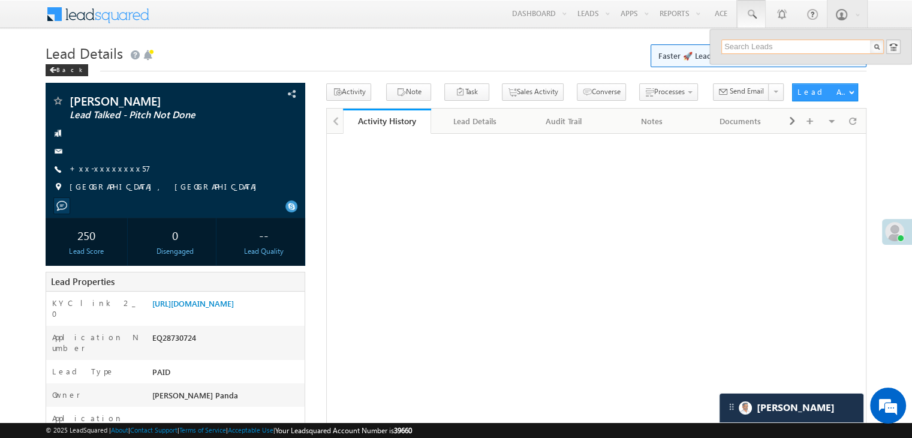
paste input "7439452657"
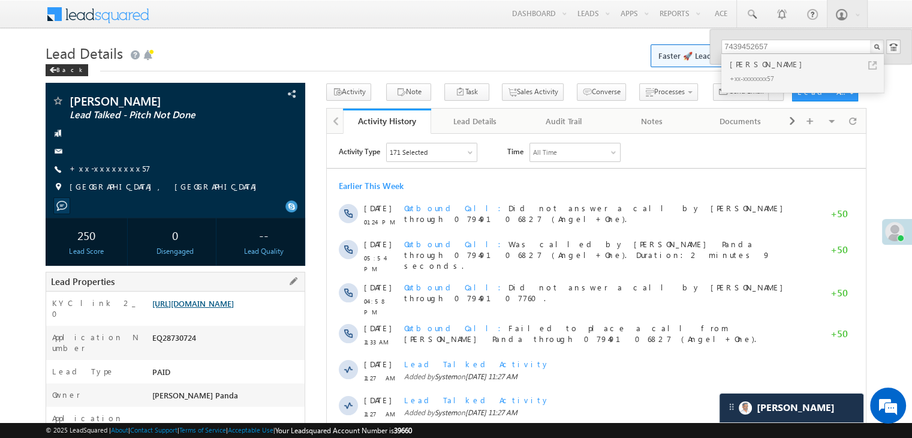
click at [230, 308] on link "https://angelbroking1-pk3em7sa.customui-test.leadsquared.com?leadId=df88ea25-2b…" at bounding box center [193, 303] width 82 height 10
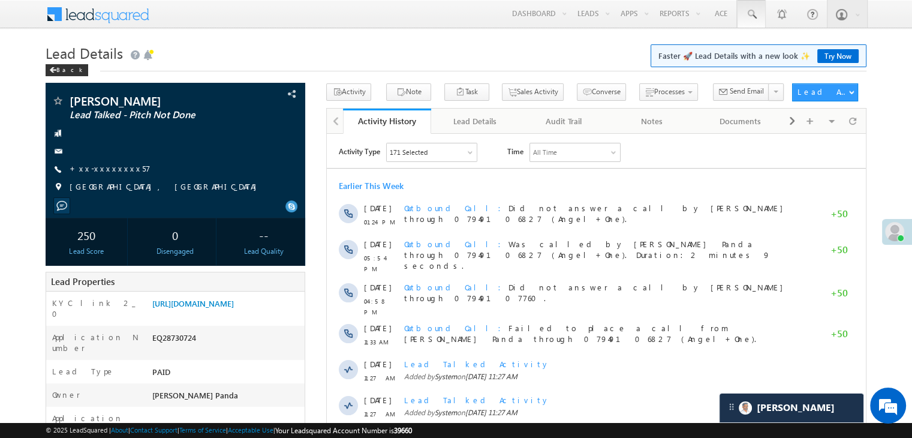
click at [756, 15] on span at bounding box center [751, 14] width 12 height 12
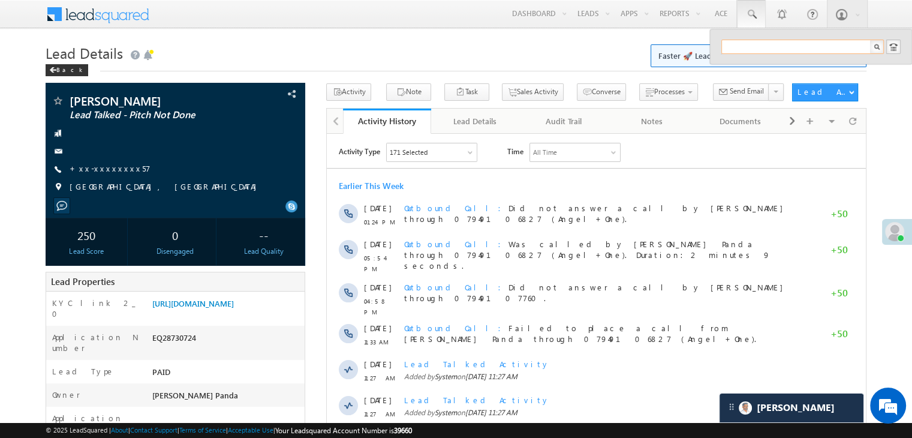
click at [760, 44] on input "text" at bounding box center [802, 47] width 162 height 14
paste input "9549465416"
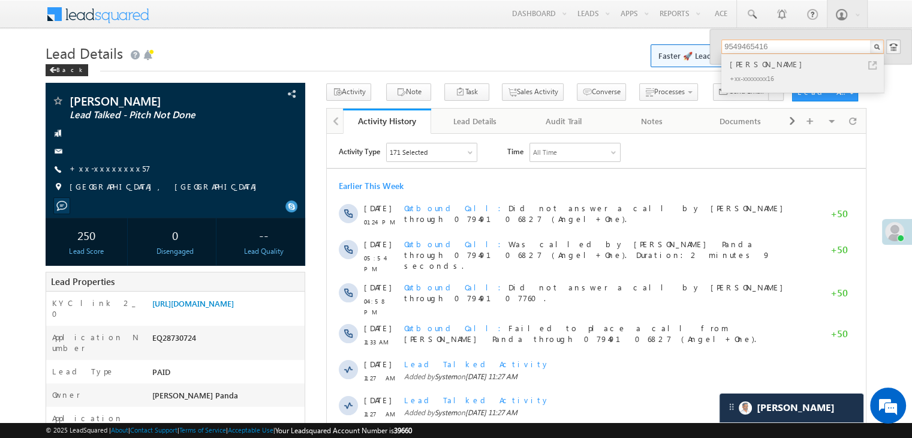
type input "9549465416"
click at [751, 65] on div "[PERSON_NAME]" at bounding box center [807, 64] width 161 height 13
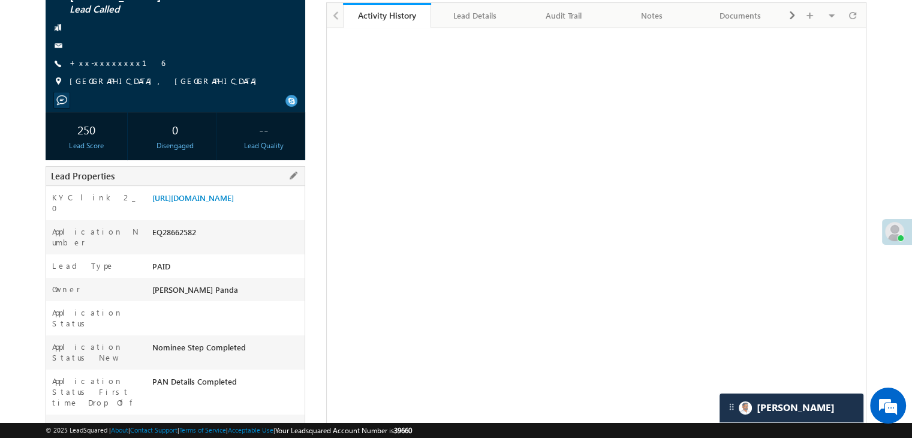
scroll to position [120, 0]
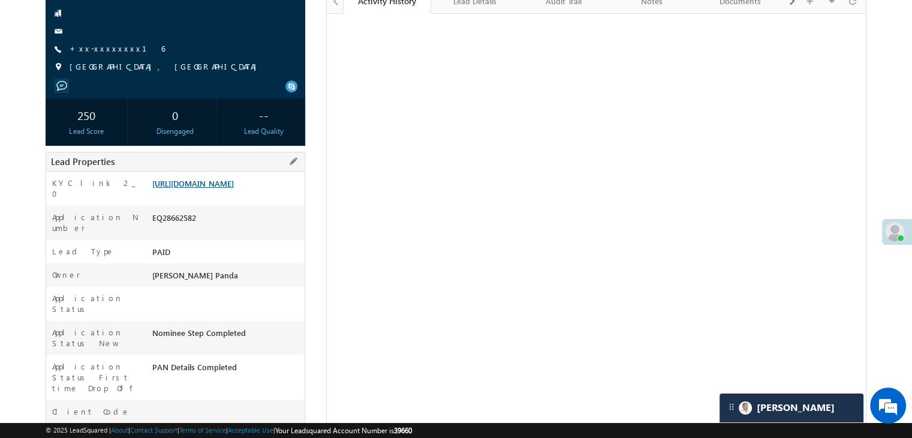
click at [224, 188] on link "[URL][DOMAIN_NAME]" at bounding box center [193, 183] width 82 height 10
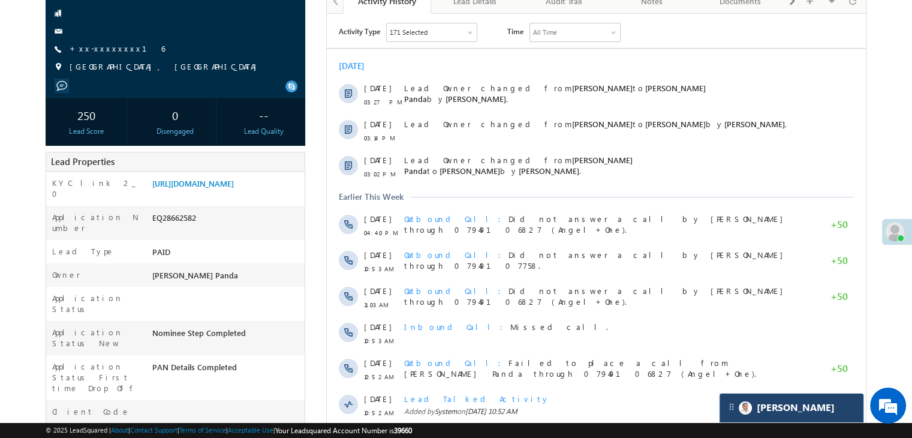
click at [808, 403] on div "[PERSON_NAME]" at bounding box center [791, 407] width 144 height 29
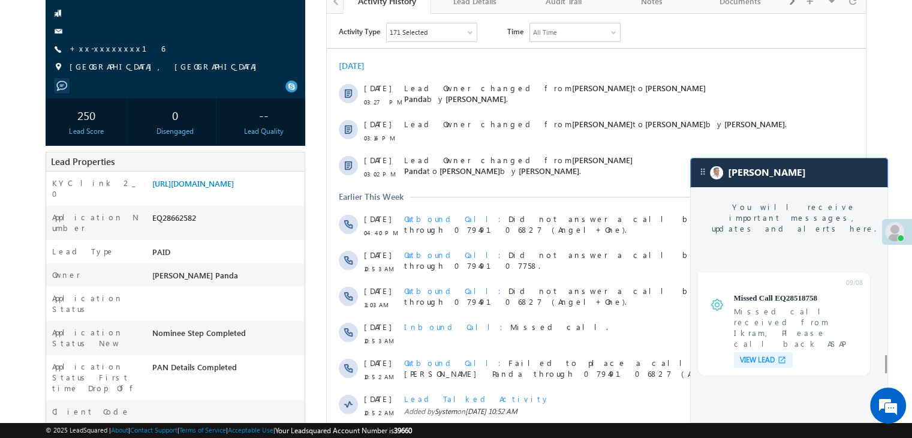
scroll to position [4649, 0]
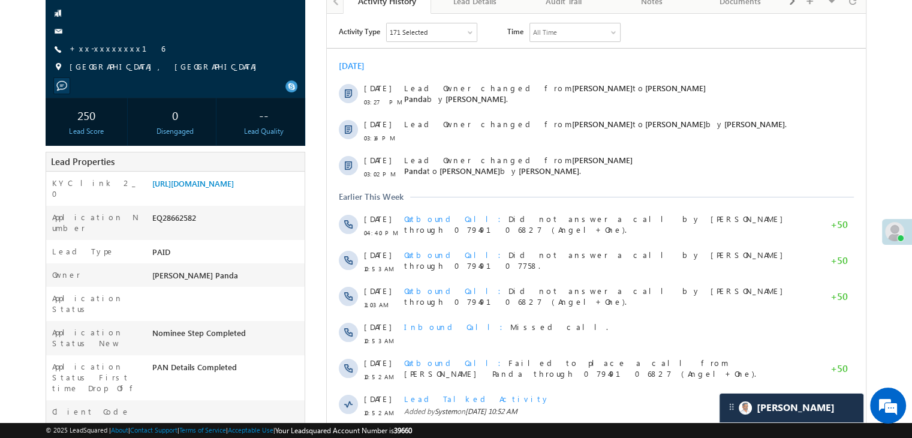
scroll to position [0, 0]
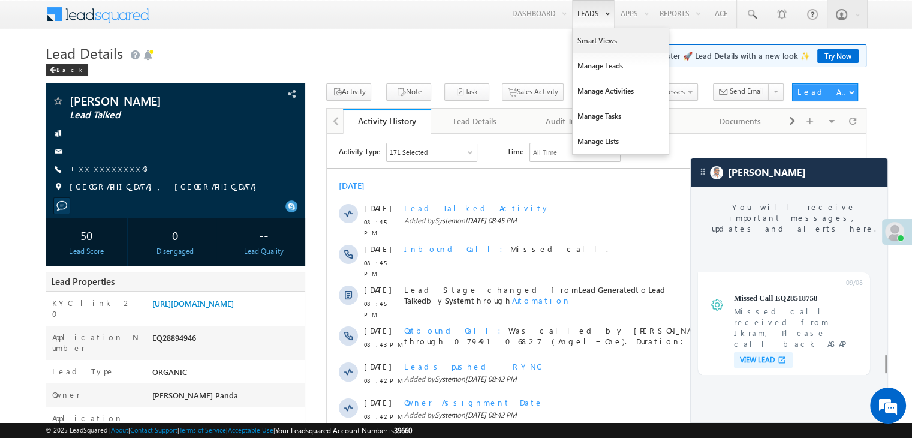
scroll to position [4649, 0]
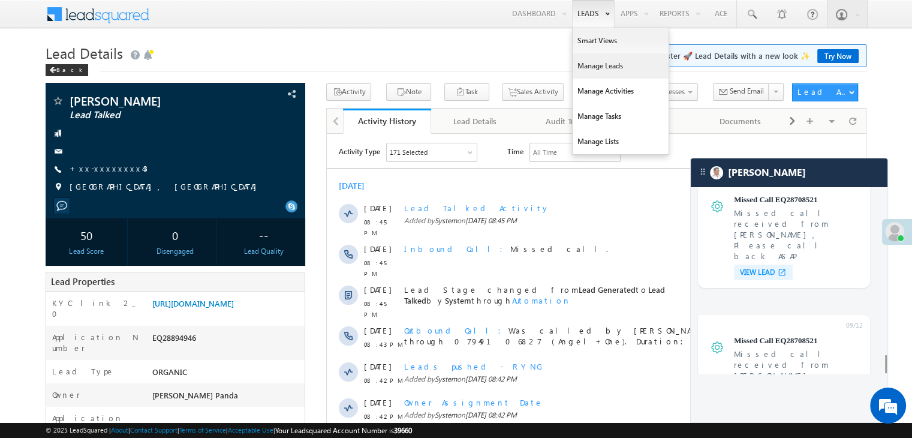
click at [603, 66] on link "Manage Leads" at bounding box center [620, 65] width 96 height 25
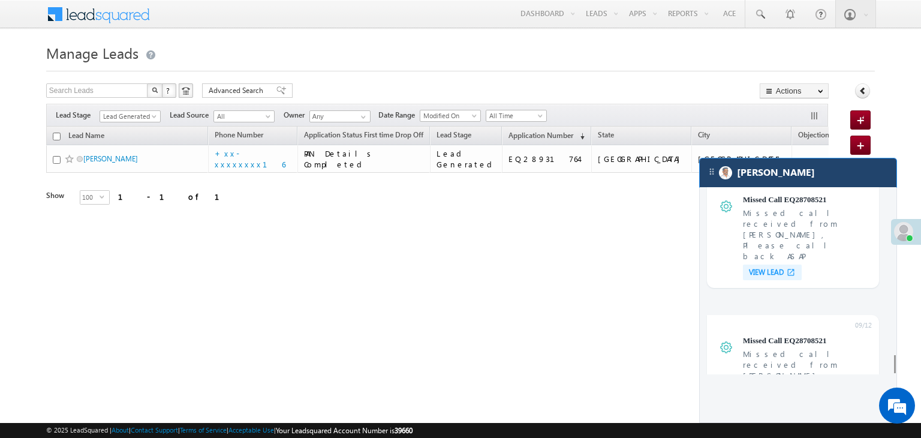
click at [827, 174] on div "[PERSON_NAME]" at bounding box center [798, 172] width 197 height 29
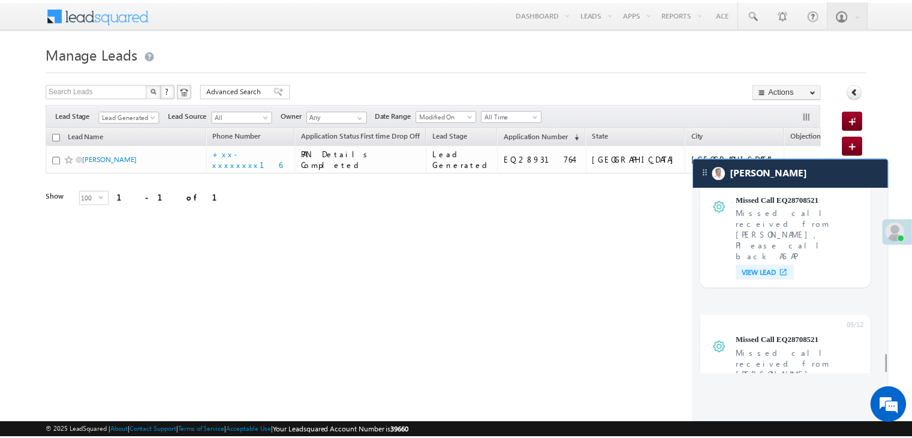
scroll to position [4717, 0]
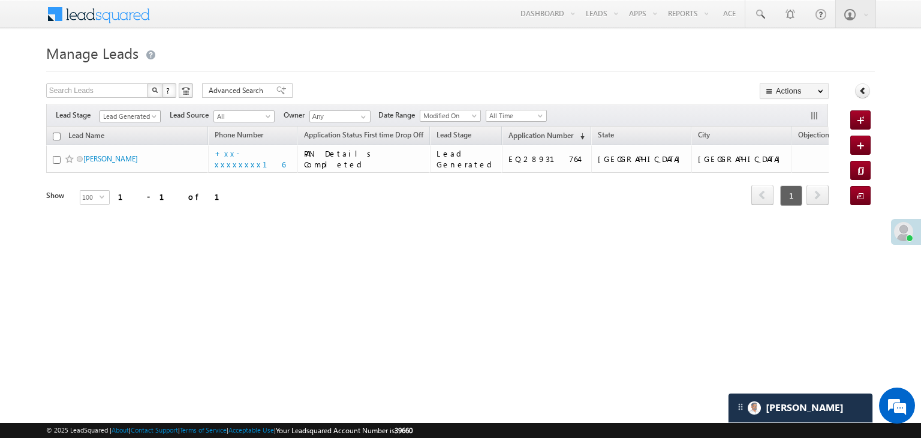
click at [155, 116] on span at bounding box center [155, 119] width 10 height 10
click at [124, 127] on link "All" at bounding box center [130, 129] width 61 height 11
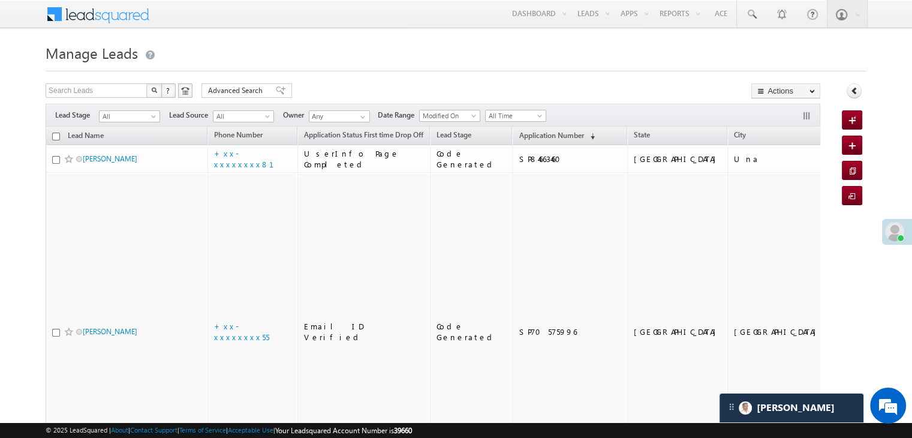
scroll to position [0, 0]
click at [519, 134] on span "Application Number" at bounding box center [551, 135] width 65 height 9
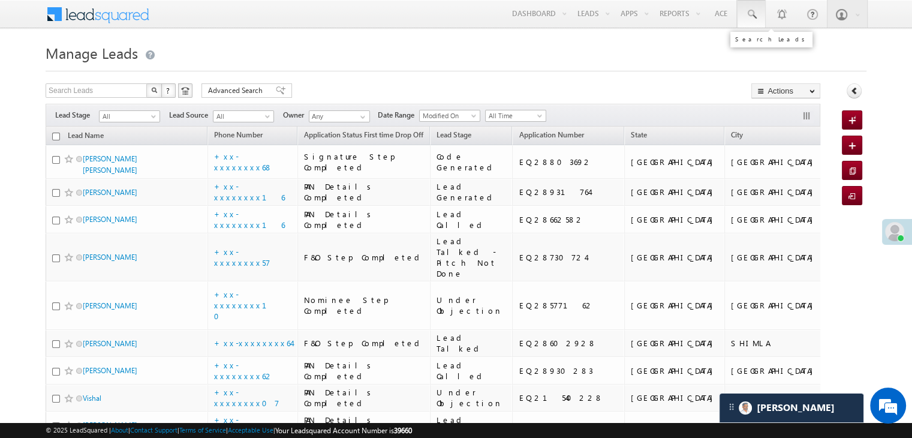
click at [749, 13] on span at bounding box center [751, 14] width 12 height 12
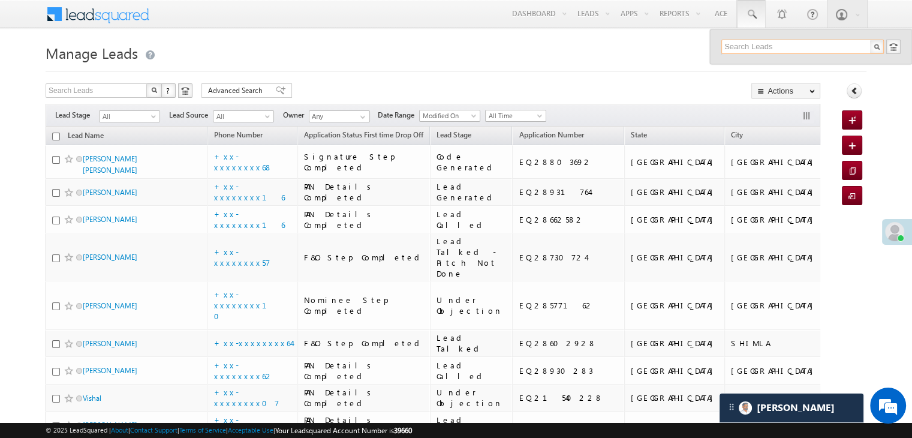
paste input "8126465654"
type input "8126465654"
click at [743, 65] on div "Ashish" at bounding box center [807, 64] width 161 height 13
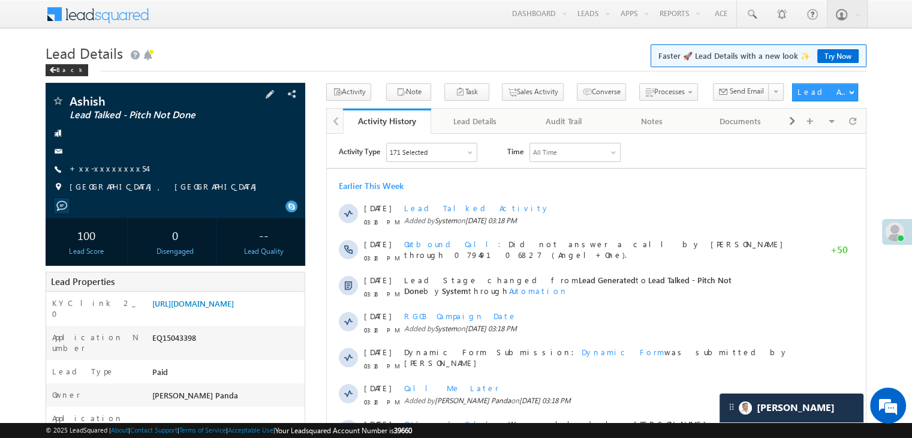
scroll to position [180, 0]
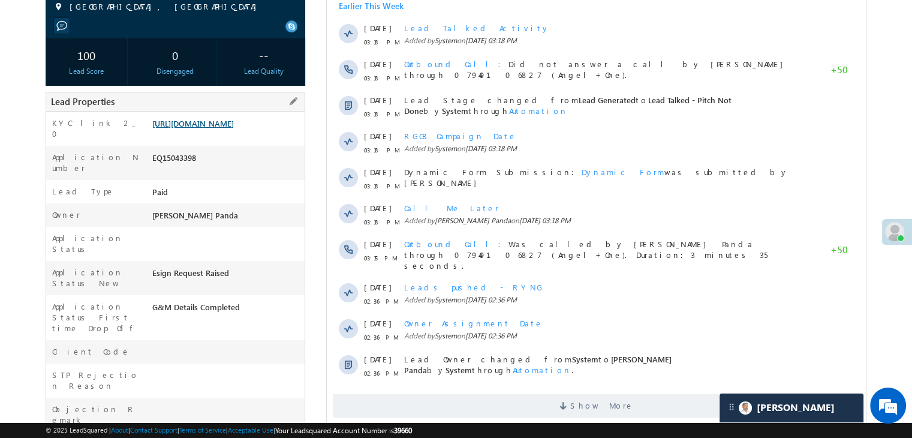
click at [230, 126] on link "[URL][DOMAIN_NAME]" at bounding box center [193, 123] width 82 height 10
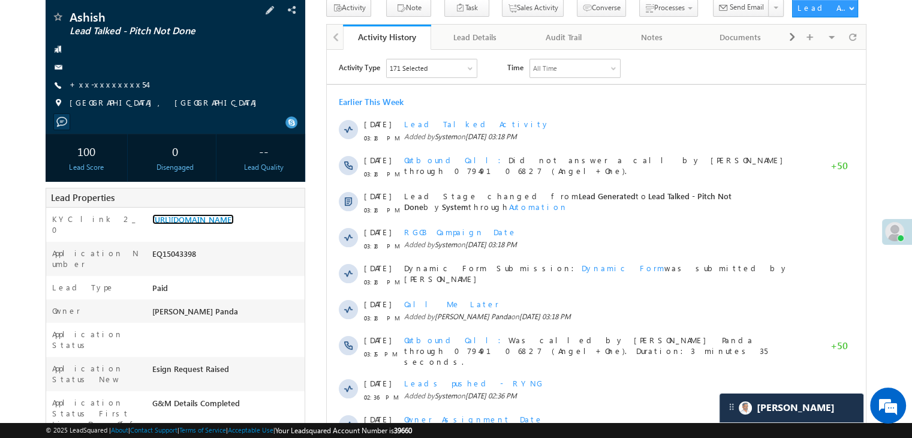
scroll to position [0, 0]
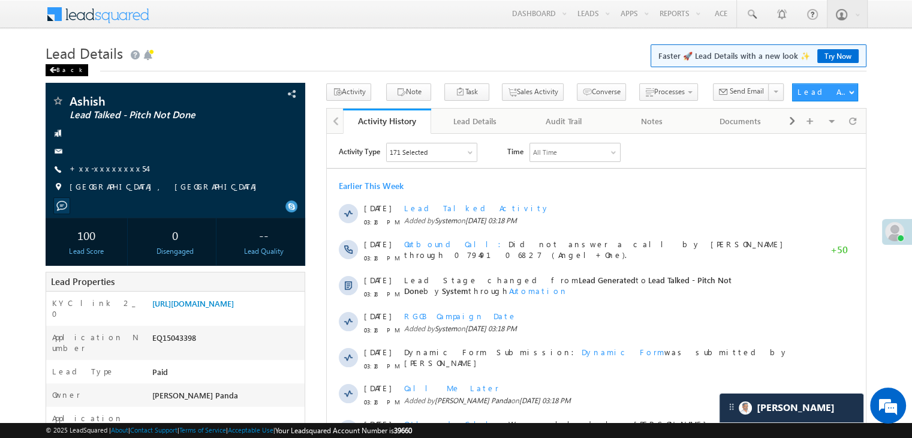
click at [55, 68] on span at bounding box center [52, 70] width 7 height 6
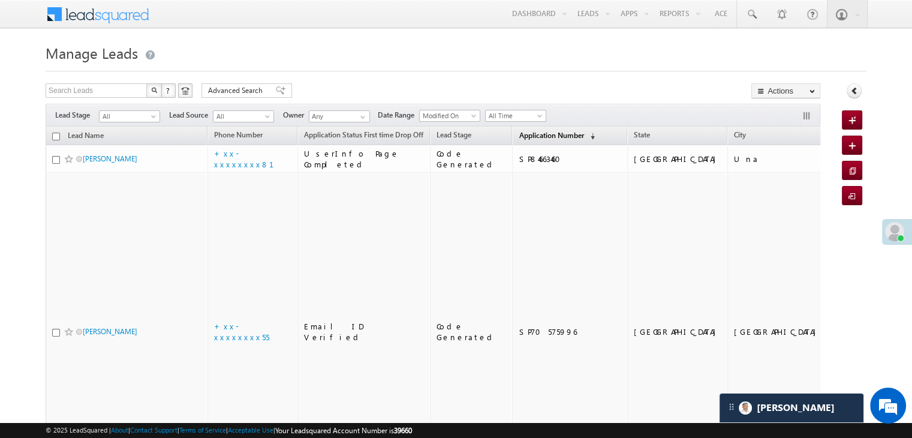
click at [531, 131] on span "Application Number" at bounding box center [551, 135] width 65 height 9
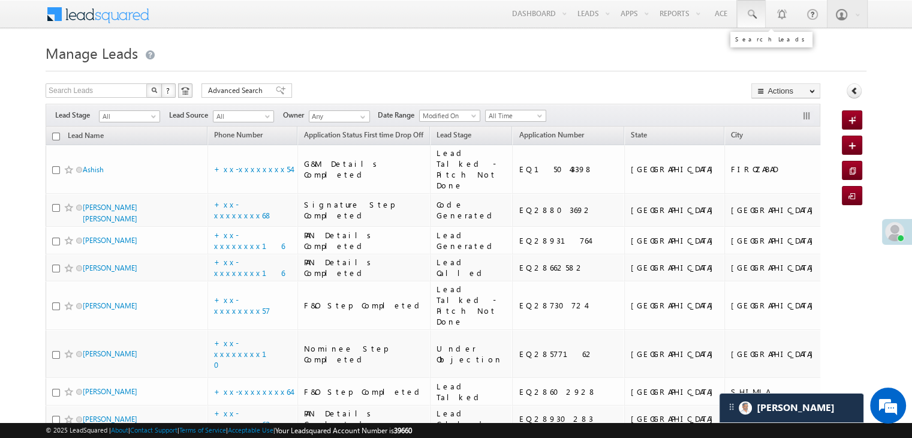
click at [755, 14] on span at bounding box center [751, 14] width 12 height 12
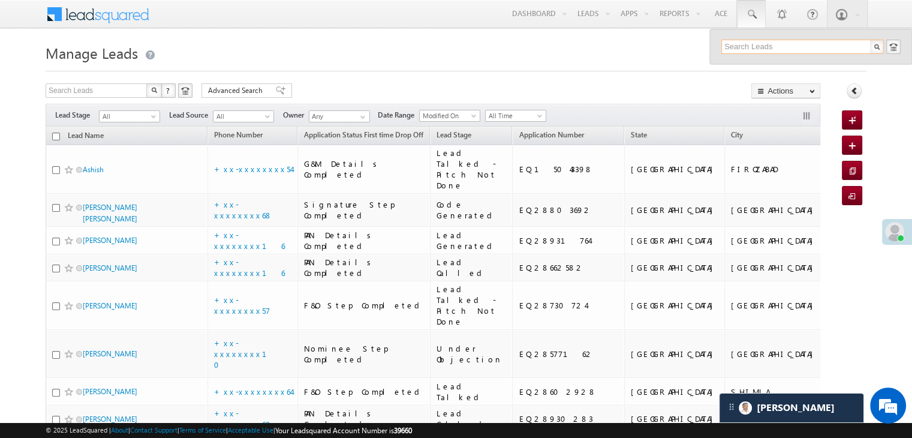
paste input "8249917685"
type input "8249917685"
click at [754, 66] on div "Debendra sahu" at bounding box center [807, 64] width 161 height 13
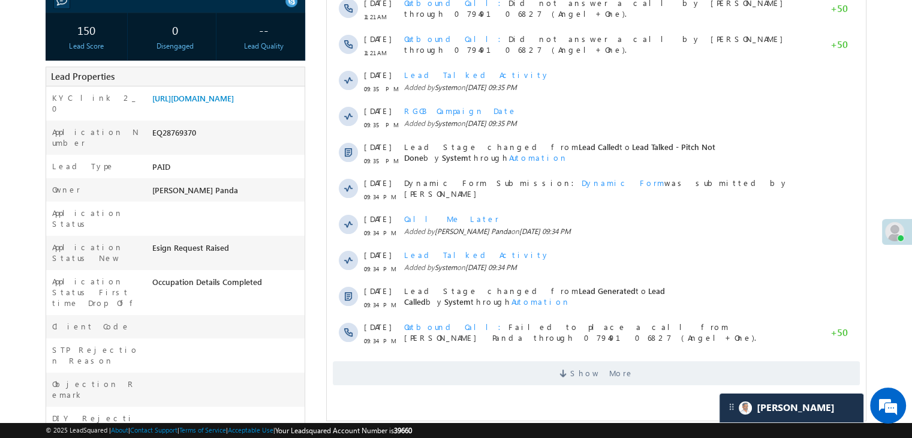
scroll to position [240, 0]
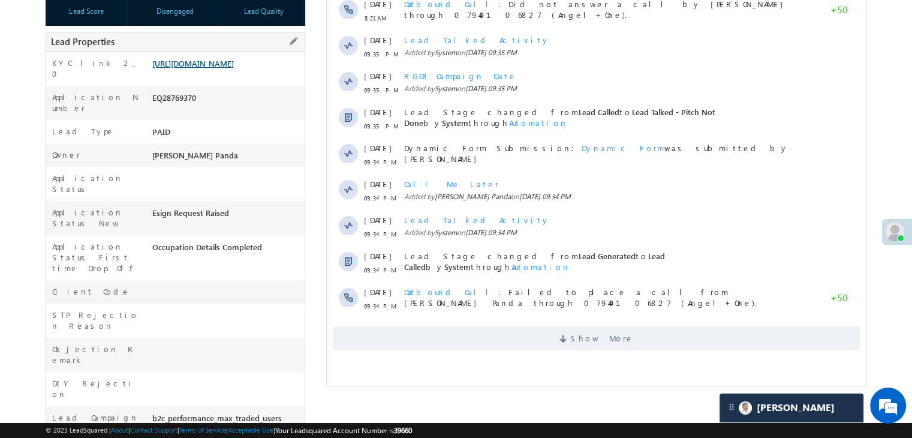
click at [231, 68] on link "[URL][DOMAIN_NAME]" at bounding box center [193, 63] width 82 height 10
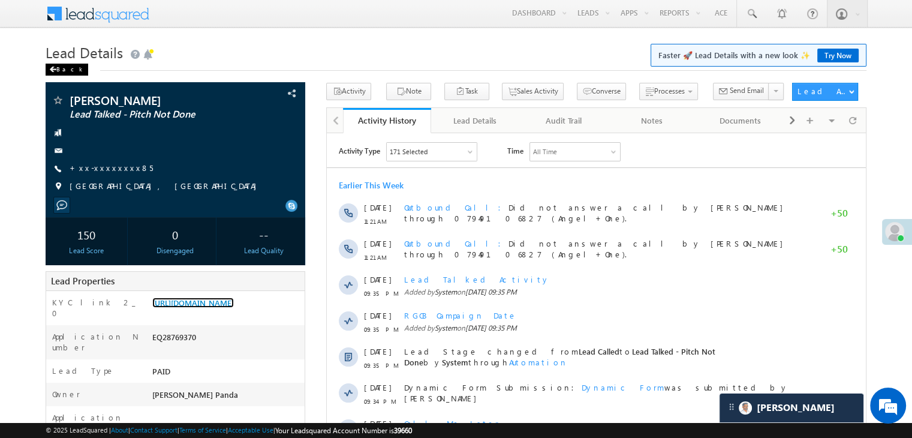
scroll to position [0, 0]
click at [55, 69] on span at bounding box center [52, 70] width 7 height 6
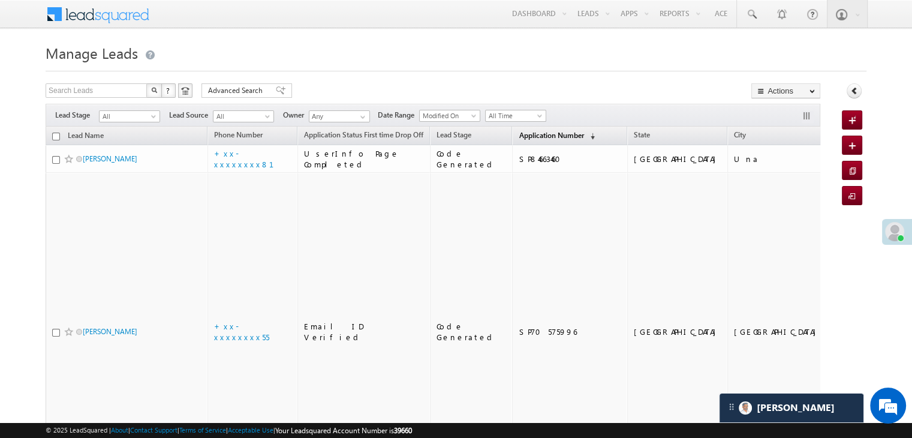
click at [519, 134] on span "Application Number" at bounding box center [551, 135] width 65 height 9
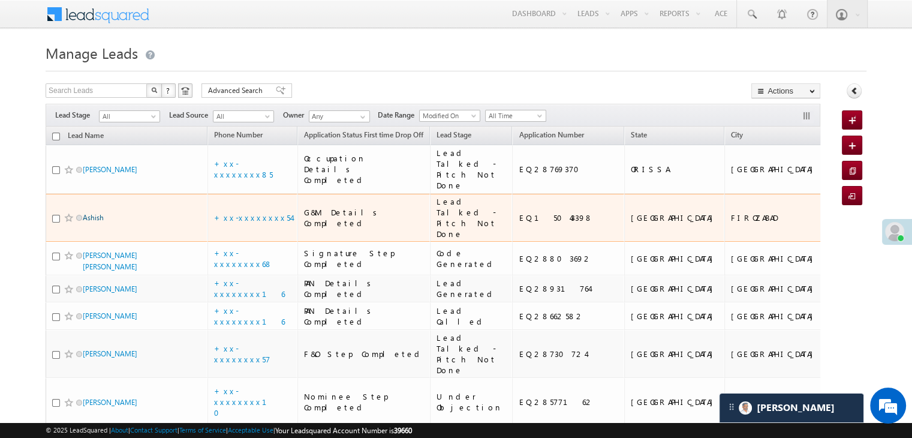
click at [96, 222] on link "Ashish" at bounding box center [93, 217] width 21 height 9
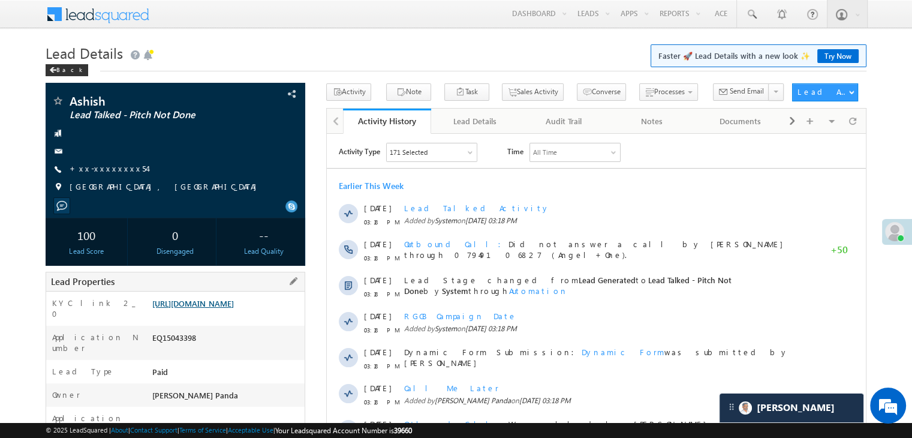
click at [208, 308] on link "[URL][DOMAIN_NAME]" at bounding box center [193, 303] width 82 height 10
click at [60, 68] on div "Back" at bounding box center [67, 70] width 43 height 12
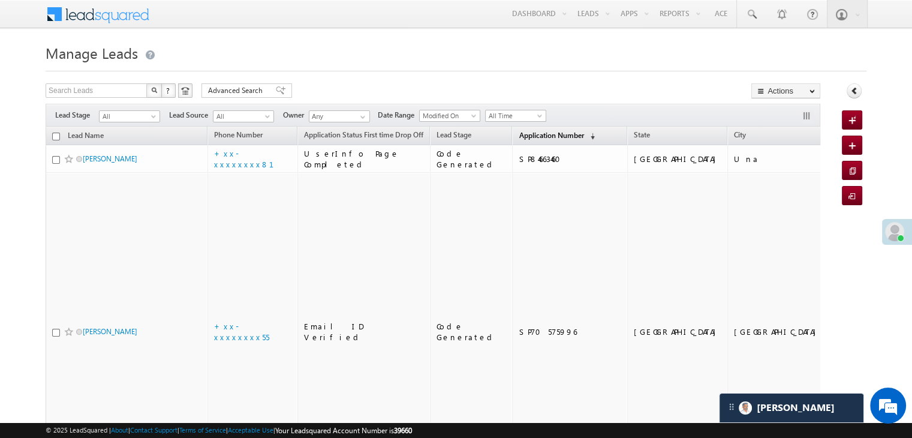
click at [519, 133] on span "Application Number" at bounding box center [551, 135] width 65 height 9
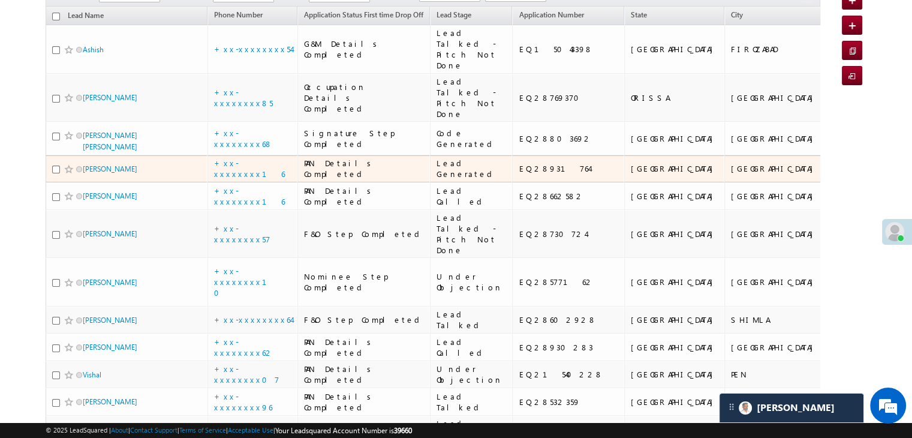
scroll to position [180, 0]
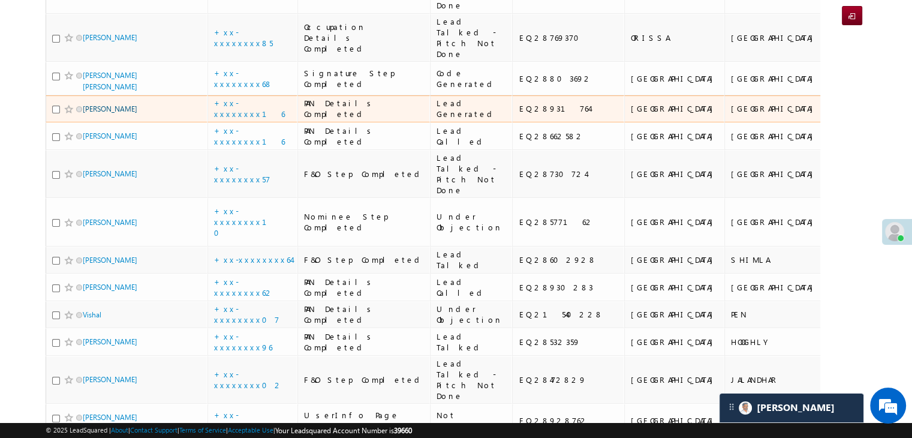
click at [106, 113] on link "Arman shah" at bounding box center [110, 108] width 55 height 9
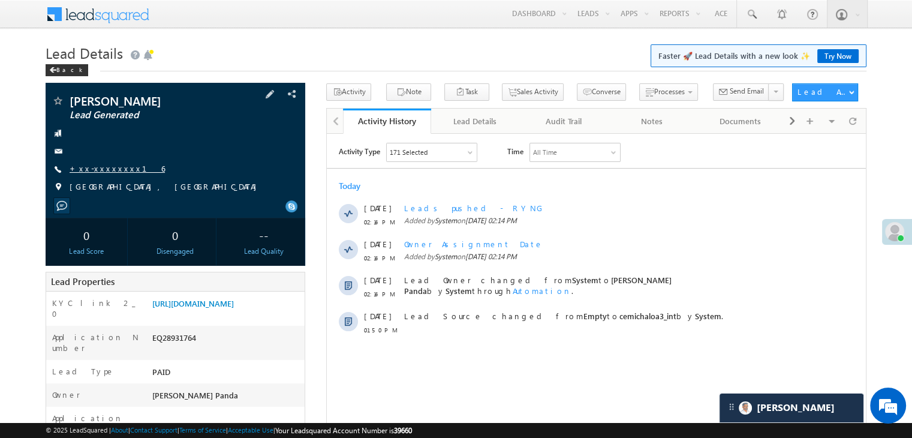
click at [99, 165] on link "+xx-xxxxxxxx16" at bounding box center [117, 168] width 95 height 10
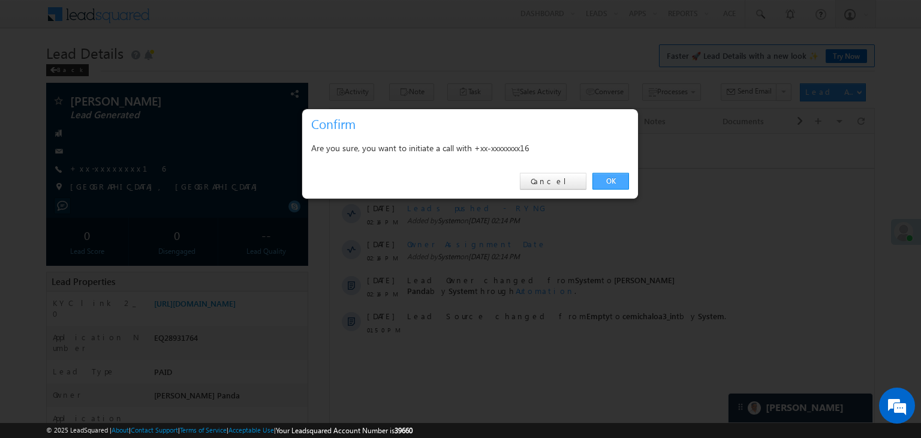
click at [613, 179] on link "OK" at bounding box center [610, 181] width 37 height 17
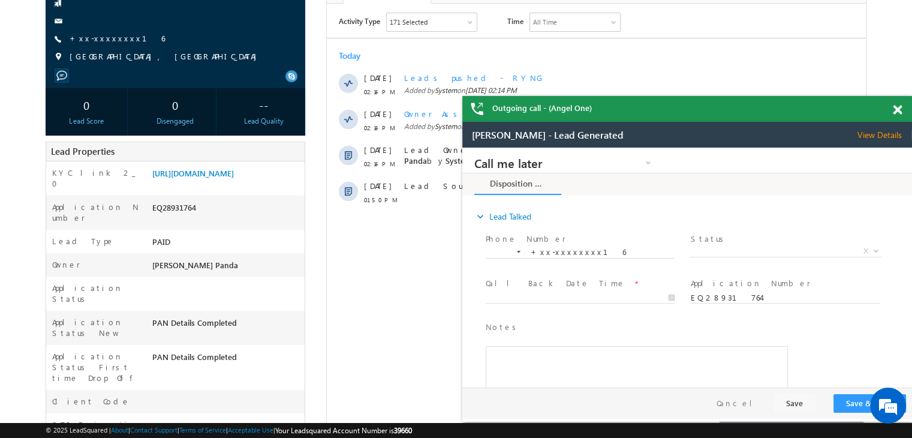
scroll to position [92, 0]
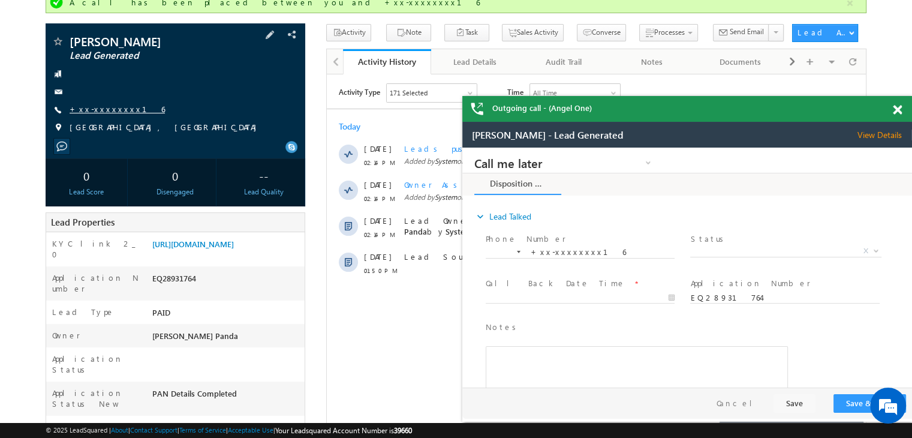
click at [107, 106] on link "+xx-xxxxxxxx16" at bounding box center [117, 109] width 95 height 10
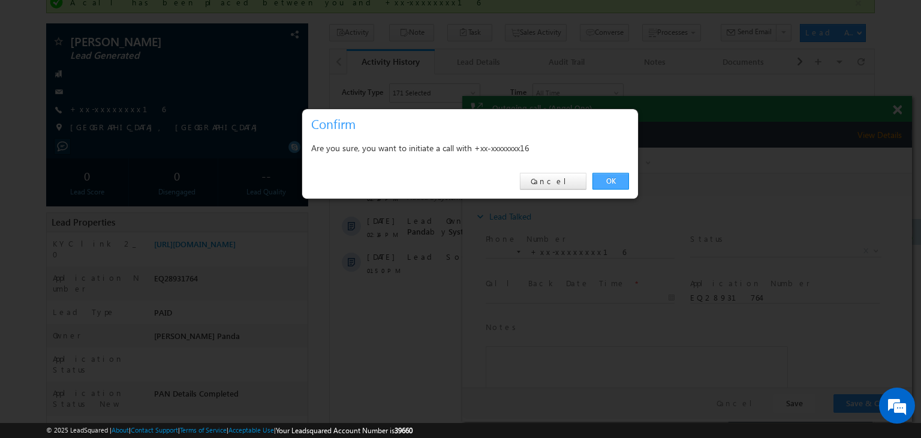
click at [611, 176] on link "OK" at bounding box center [610, 181] width 37 height 17
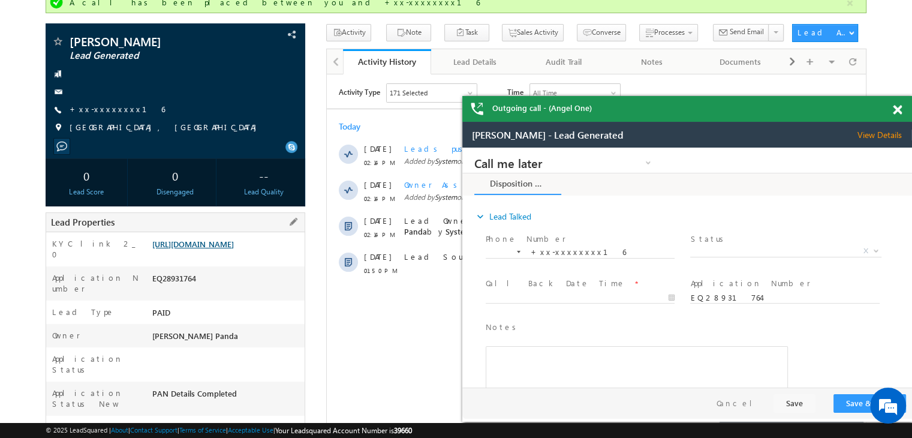
scroll to position [0, 0]
click at [228, 249] on link "https://angelbroking1-pk3em7sa.customui-test.leadsquared.com?leadId=35d059c0-ea…" at bounding box center [193, 244] width 82 height 10
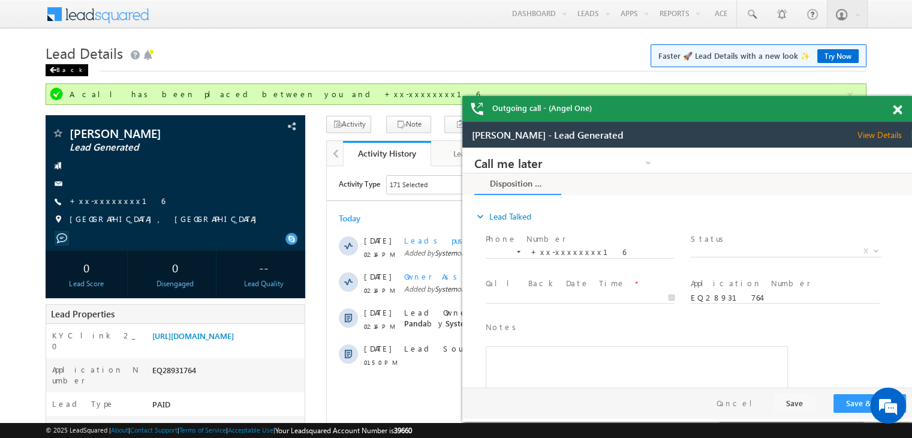
click at [55, 70] on span at bounding box center [52, 70] width 7 height 6
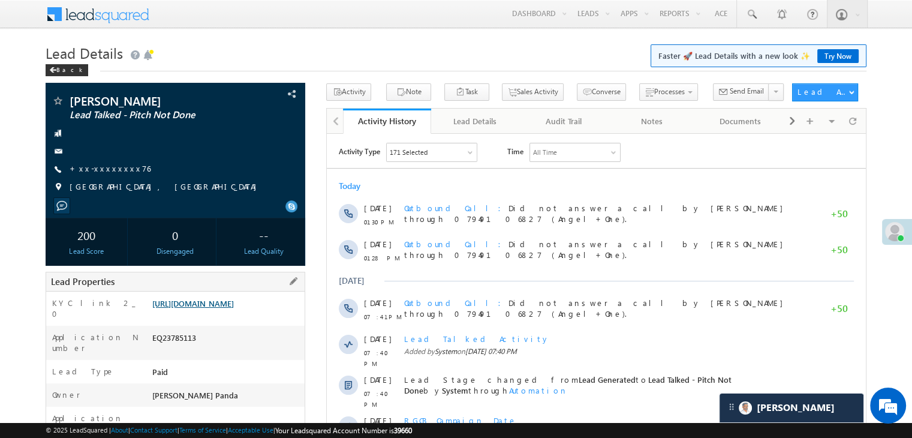
click at [228, 308] on link "[URL][DOMAIN_NAME]" at bounding box center [193, 303] width 82 height 10
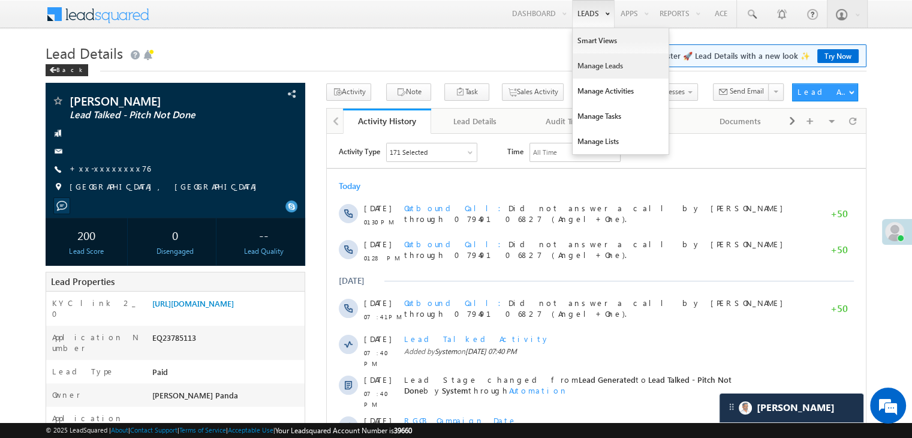
click at [592, 63] on link "Manage Leads" at bounding box center [620, 65] width 96 height 25
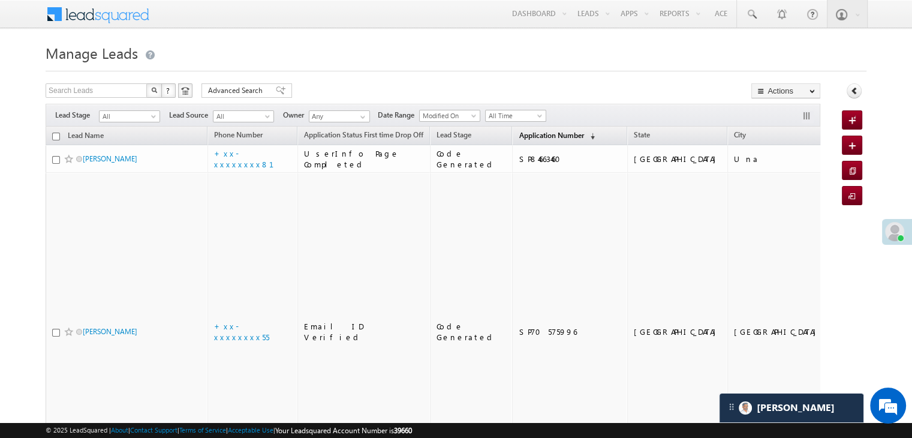
click at [519, 135] on span "Application Number" at bounding box center [551, 135] width 65 height 9
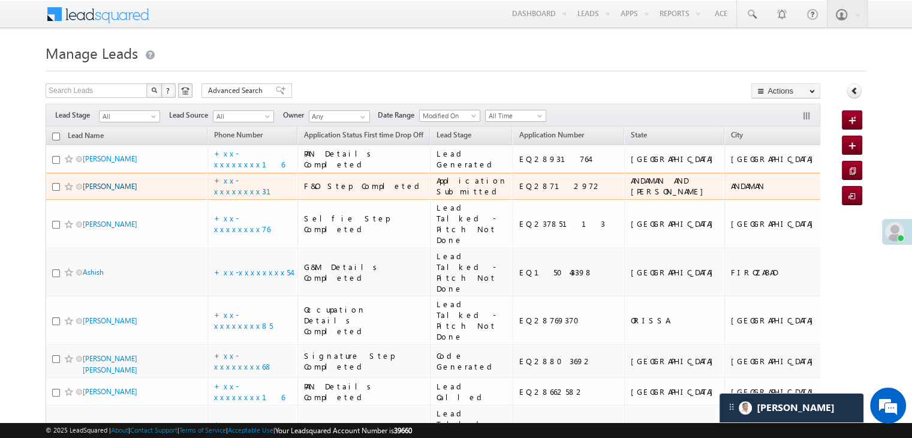
click at [96, 191] on link "[PERSON_NAME]" at bounding box center [110, 186] width 55 height 9
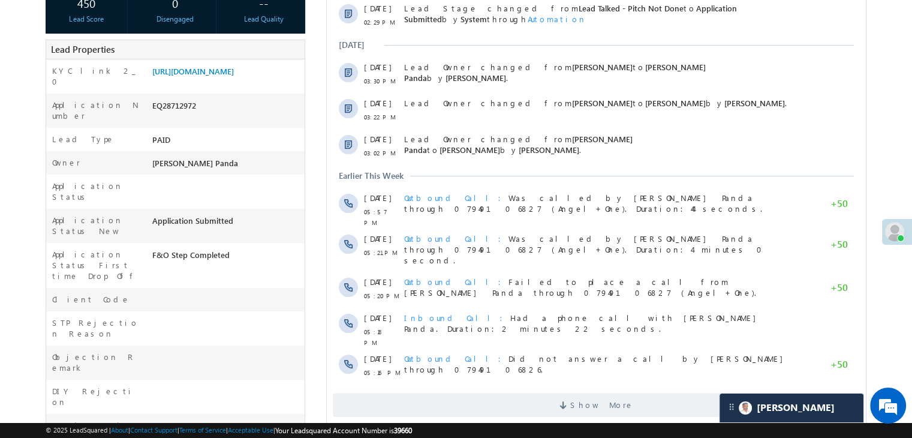
scroll to position [240, 0]
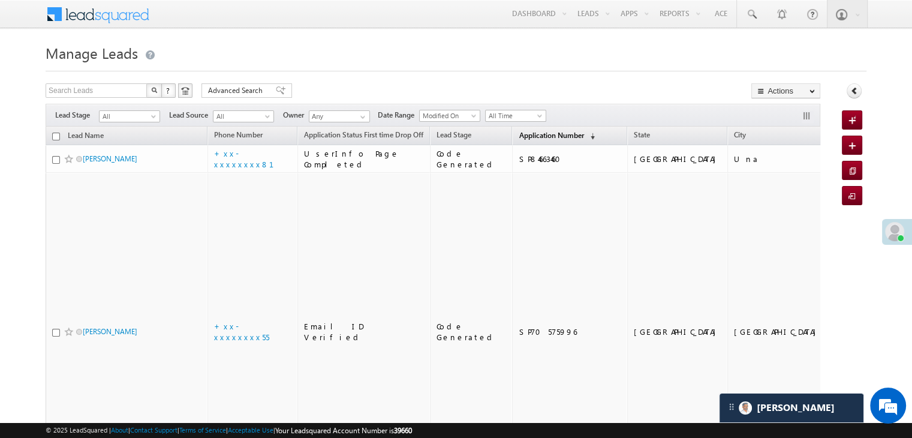
click at [531, 131] on span "Application Number" at bounding box center [551, 135] width 65 height 9
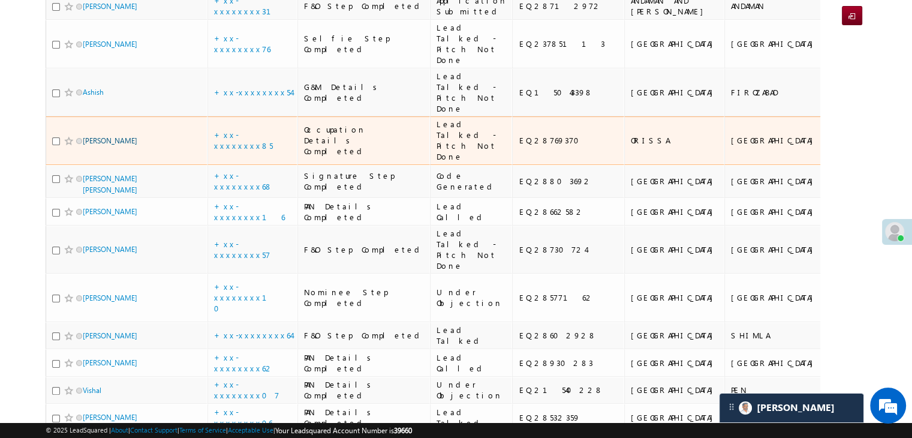
click at [113, 145] on link "[PERSON_NAME]" at bounding box center [110, 140] width 55 height 9
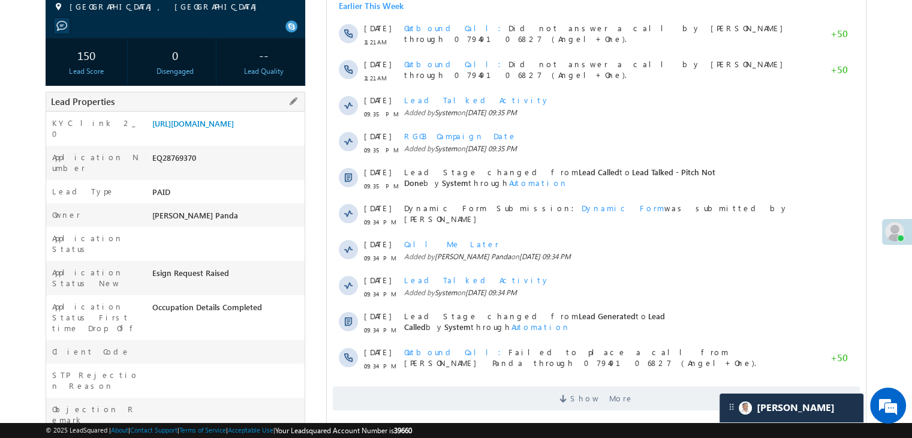
scroll to position [180, 0]
click at [234, 128] on link "[URL][DOMAIN_NAME]" at bounding box center [193, 123] width 82 height 10
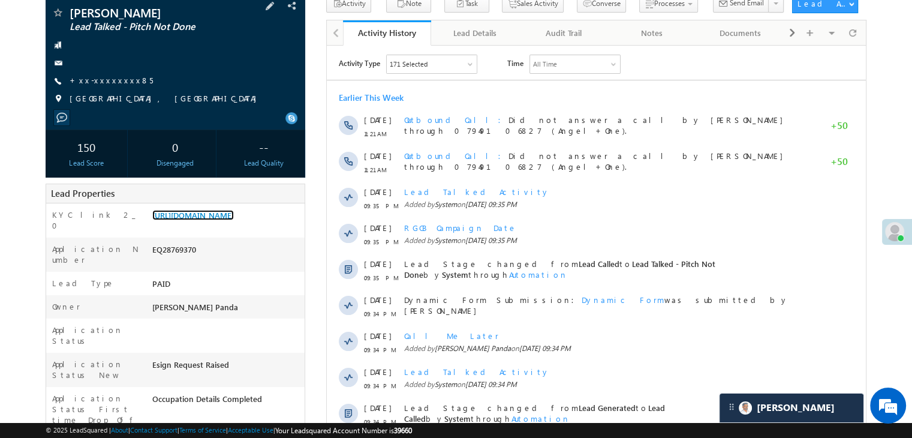
scroll to position [60, 0]
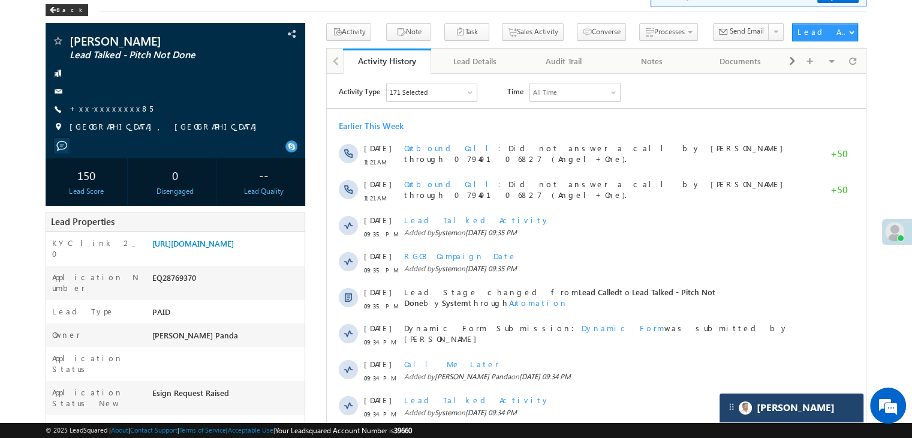
click at [795, 402] on div "[PERSON_NAME]" at bounding box center [791, 407] width 144 height 29
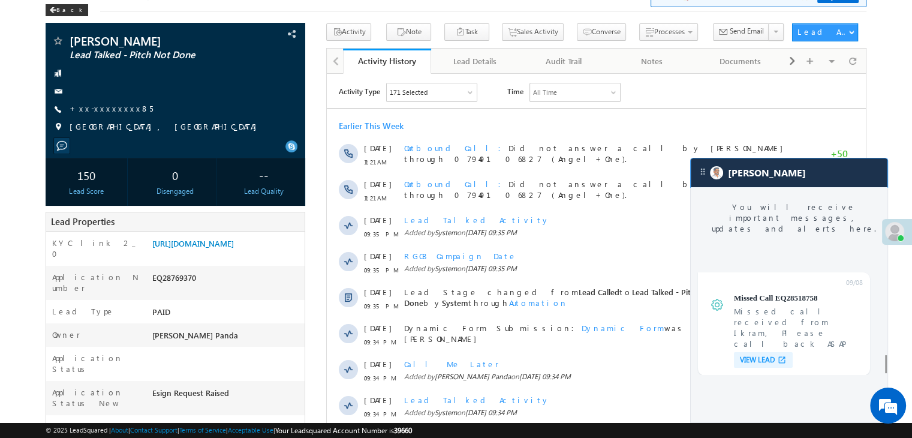
scroll to position [4649, 0]
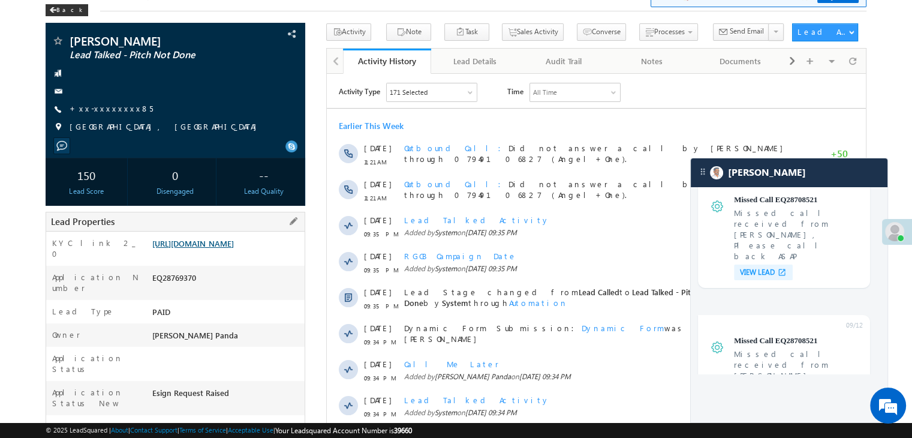
click at [206, 248] on link "[URL][DOMAIN_NAME]" at bounding box center [193, 243] width 82 height 10
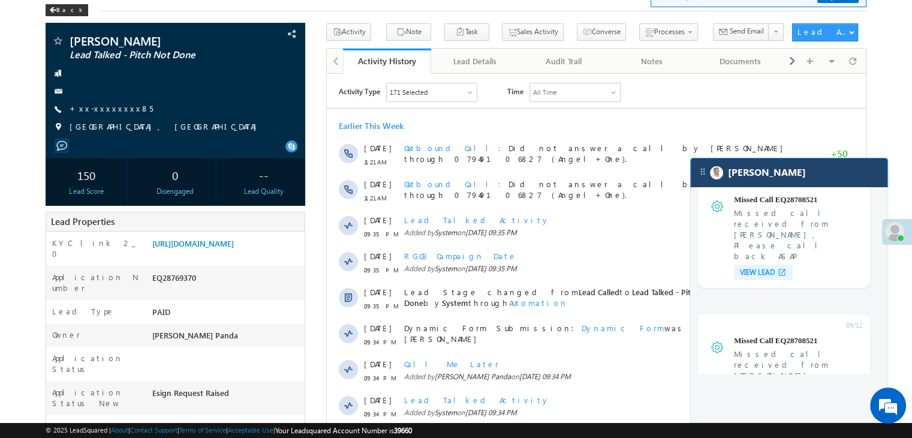
click at [800, 173] on div "[PERSON_NAME]" at bounding box center [789, 172] width 197 height 29
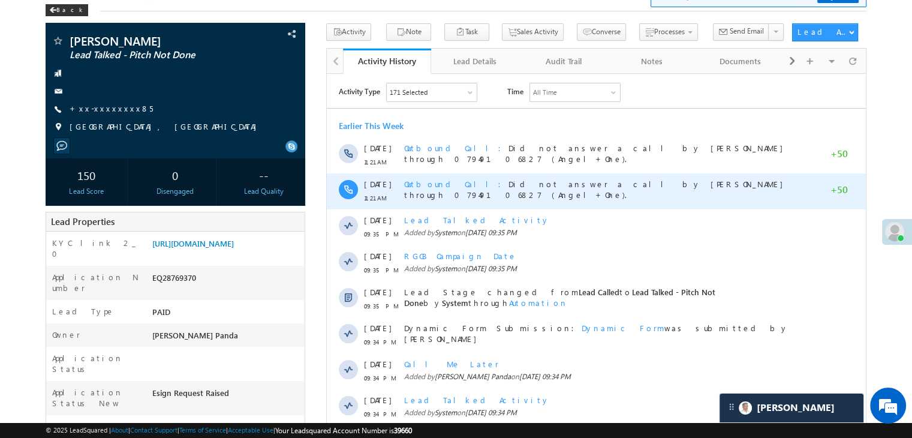
scroll to position [4717, 0]
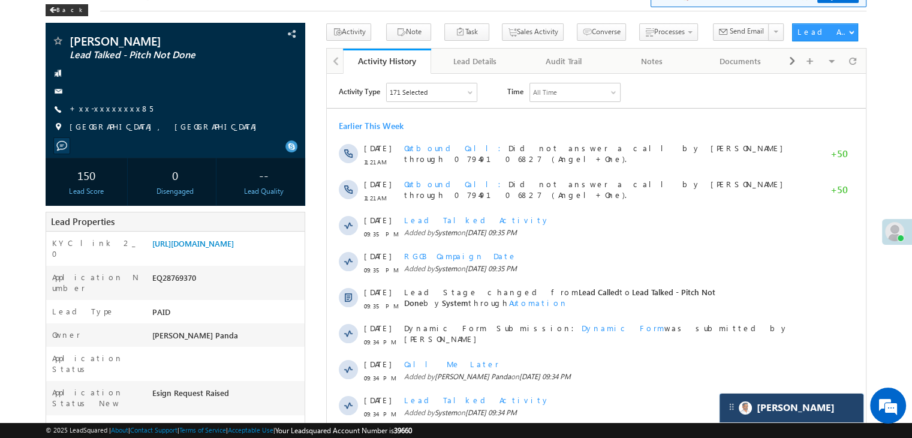
click at [793, 411] on div "[PERSON_NAME]" at bounding box center [791, 407] width 144 height 29
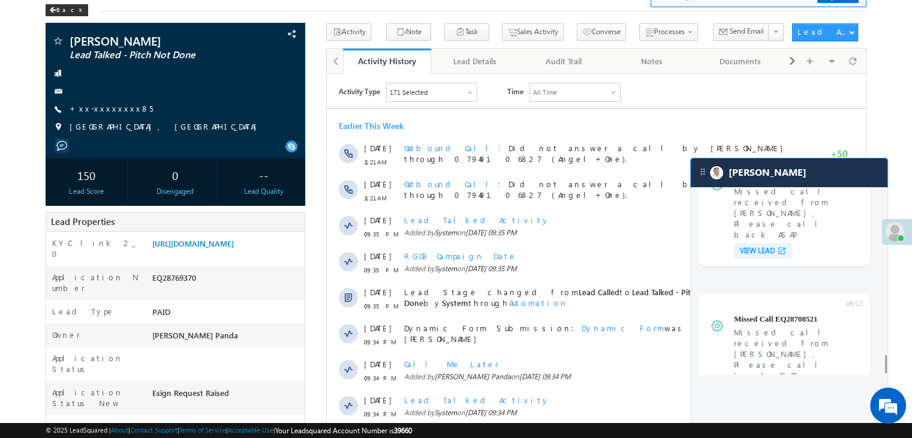
scroll to position [4649, 0]
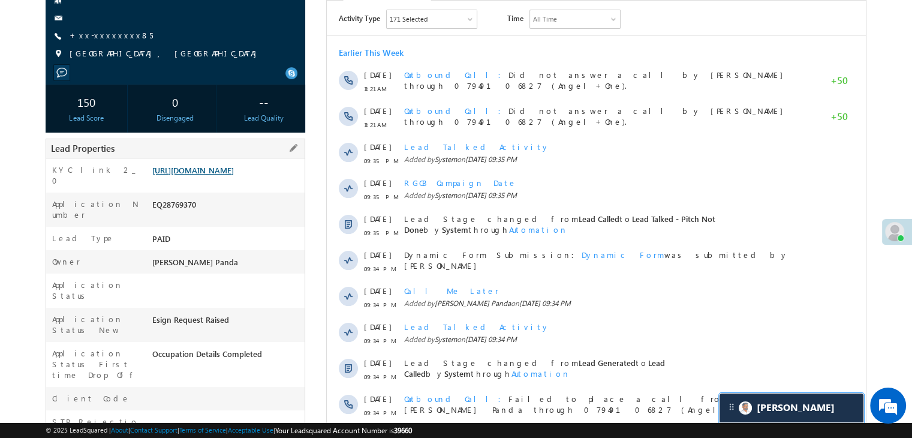
scroll to position [120, 0]
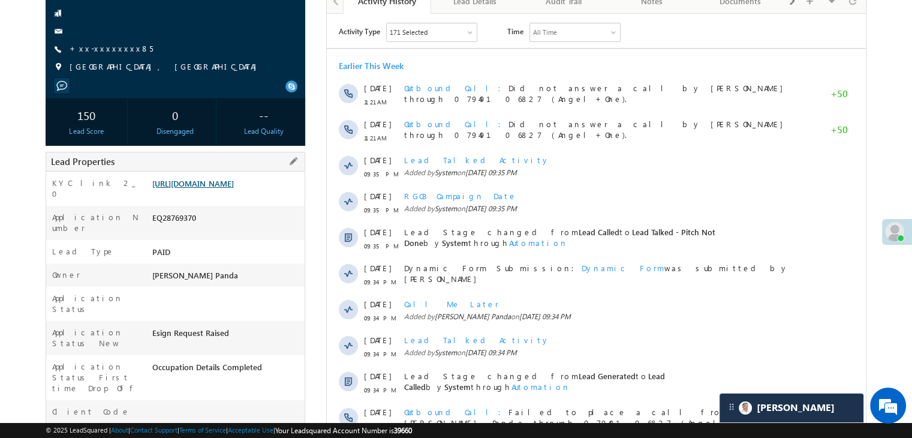
click at [228, 188] on link "https://angelbroking1-pk3em7sa.customui-test.leadsquared.com?leadId=7434ae3d-d5…" at bounding box center [193, 183] width 82 height 10
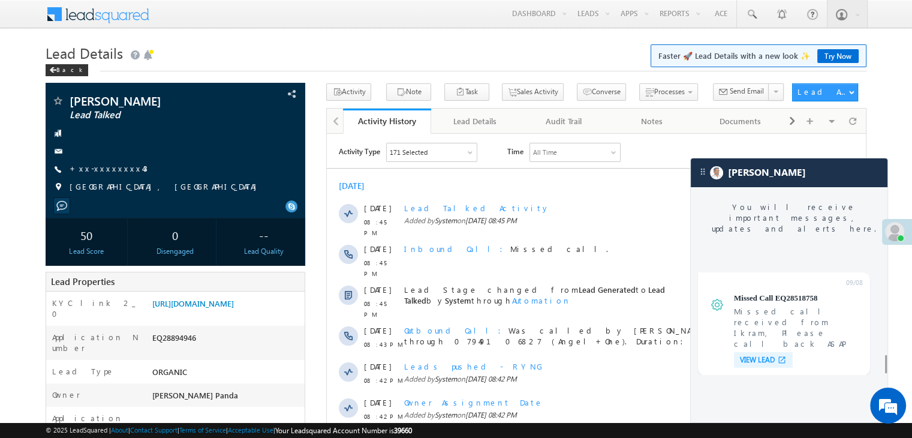
scroll to position [4649, 0]
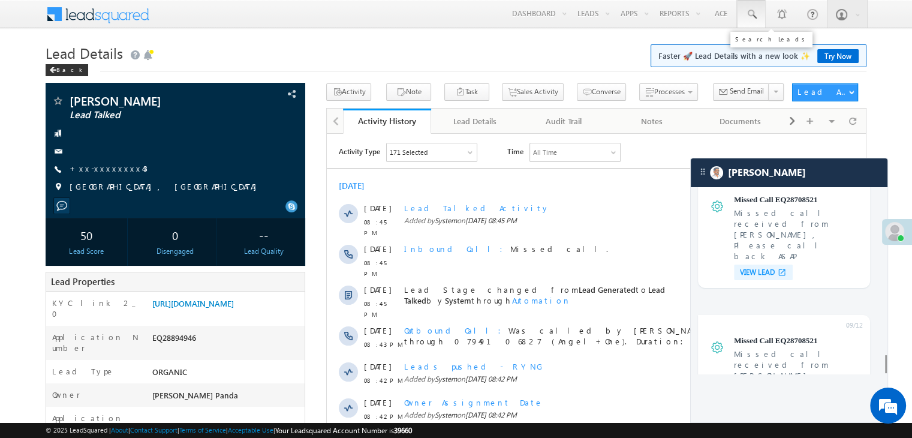
click at [751, 8] on span at bounding box center [751, 14] width 12 height 12
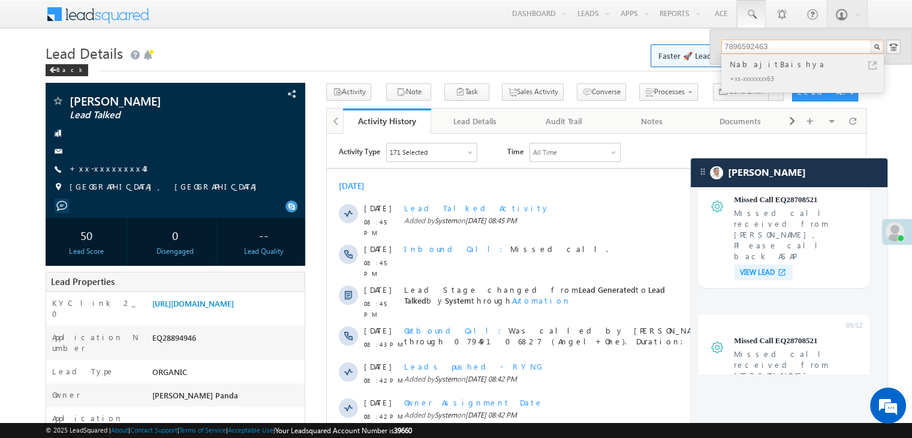
type input "7896592463"
click at [734, 64] on div "NabajitBaishya" at bounding box center [807, 64] width 161 height 13
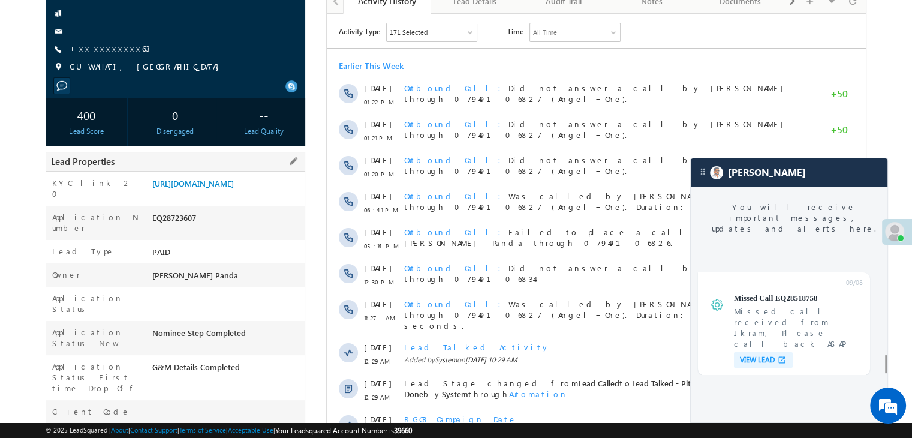
scroll to position [4649, 0]
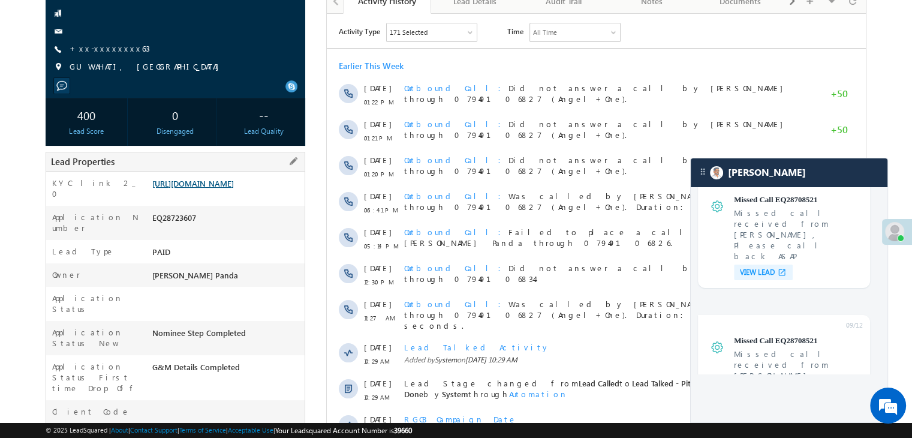
click at [230, 188] on link "[URL][DOMAIN_NAME]" at bounding box center [193, 183] width 82 height 10
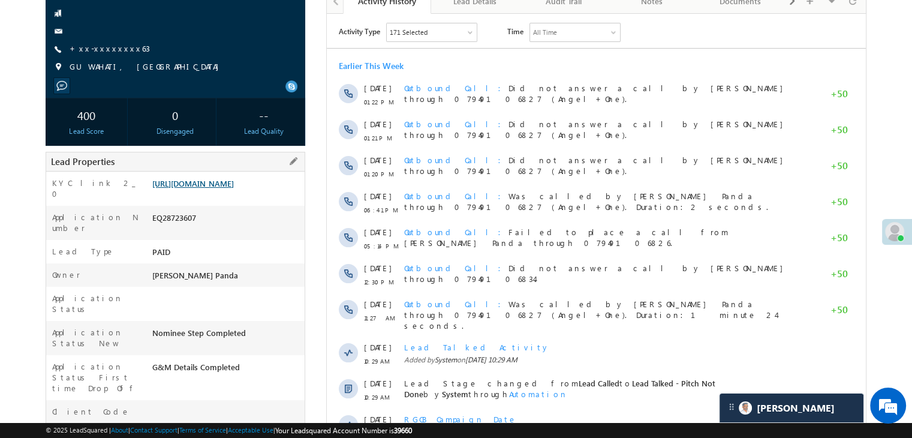
scroll to position [4717, 0]
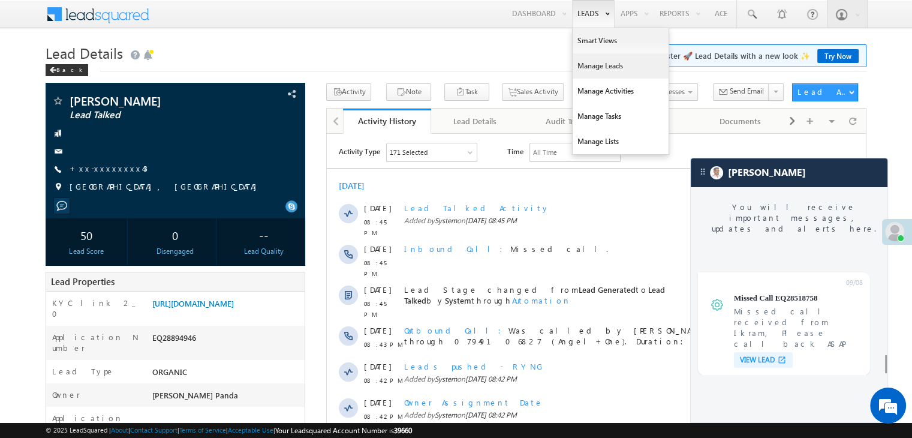
scroll to position [4649, 0]
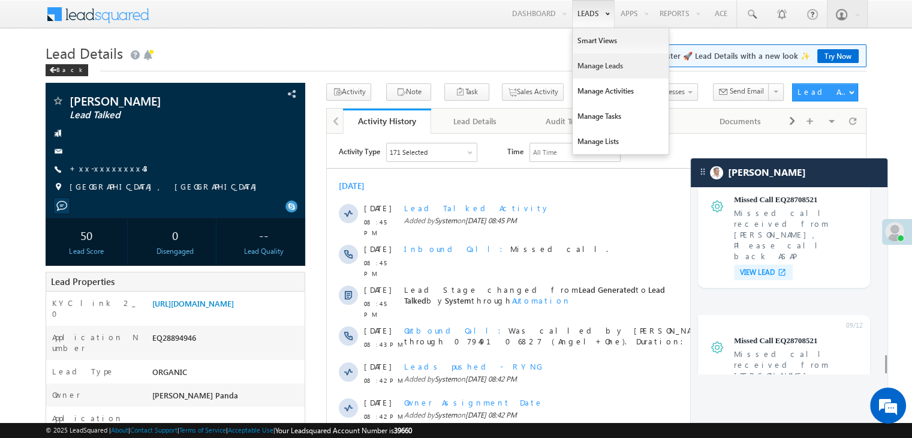
click at [595, 64] on link "Manage Leads" at bounding box center [620, 65] width 96 height 25
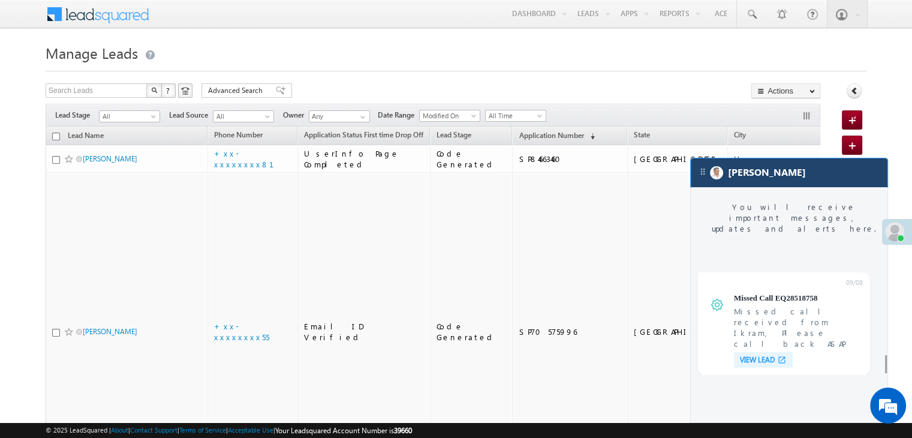
click at [851, 177] on div "[PERSON_NAME]" at bounding box center [789, 172] width 197 height 29
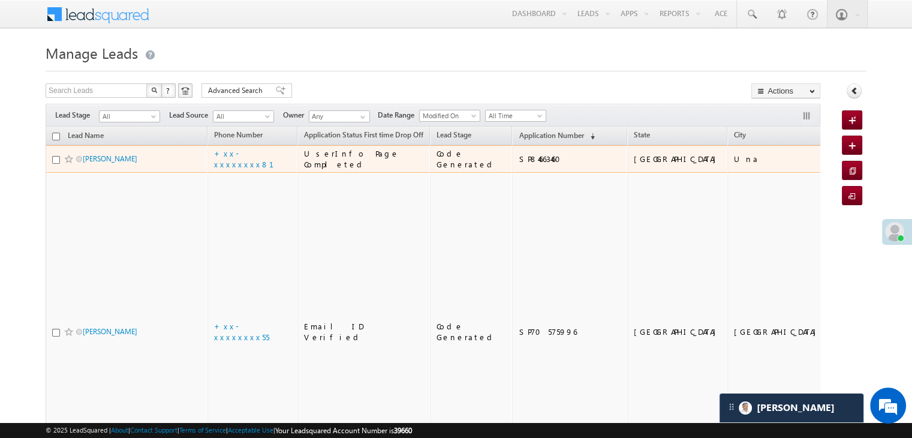
scroll to position [4717, 0]
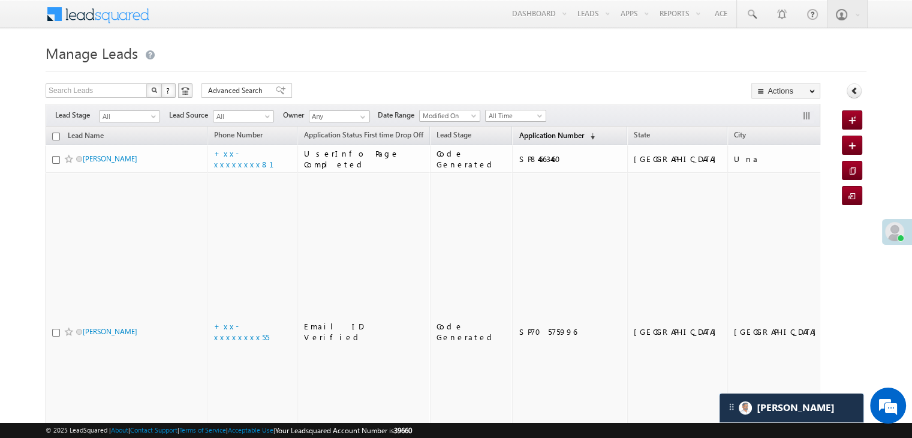
click at [537, 135] on span "Application Number" at bounding box center [551, 135] width 65 height 9
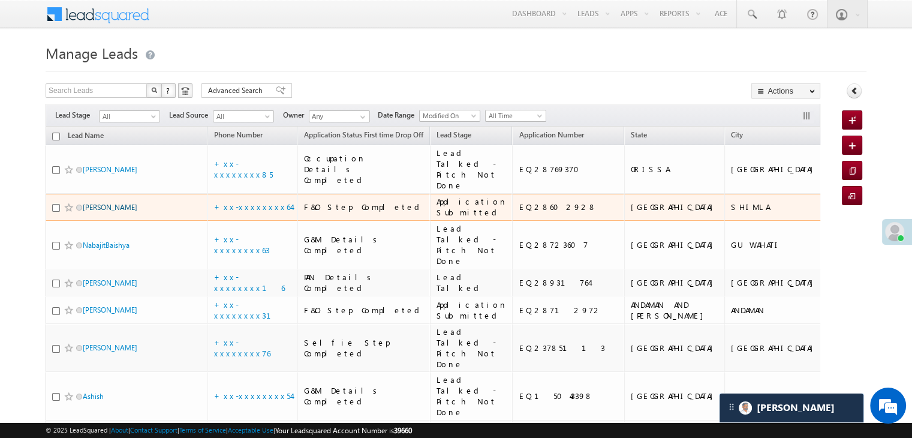
scroll to position [0, 0]
click at [117, 212] on link "[PERSON_NAME]" at bounding box center [110, 207] width 55 height 9
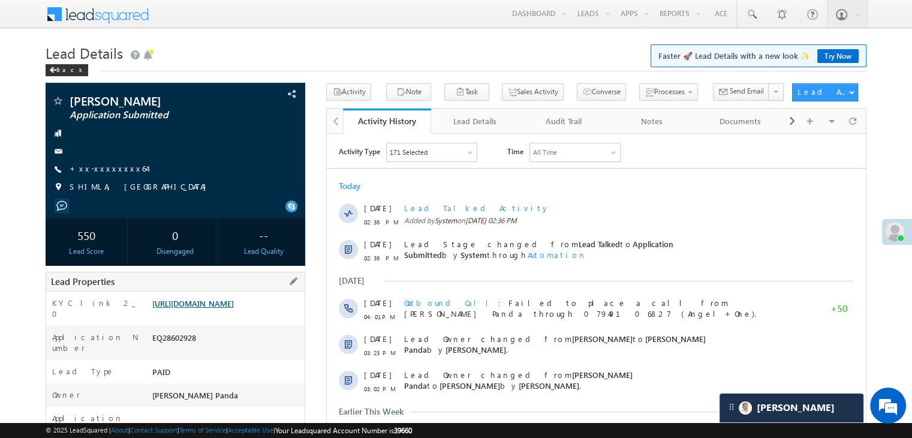
click at [229, 307] on link "https://angelbroking1-pk3em7sa.customui-test.leadsquared.com?leadId=eeedf30f-7c…" at bounding box center [193, 303] width 82 height 10
click at [225, 308] on link "https://angelbroking1-pk3em7sa.customui-test.leadsquared.com?leadId=eeedf30f-7c…" at bounding box center [193, 303] width 82 height 10
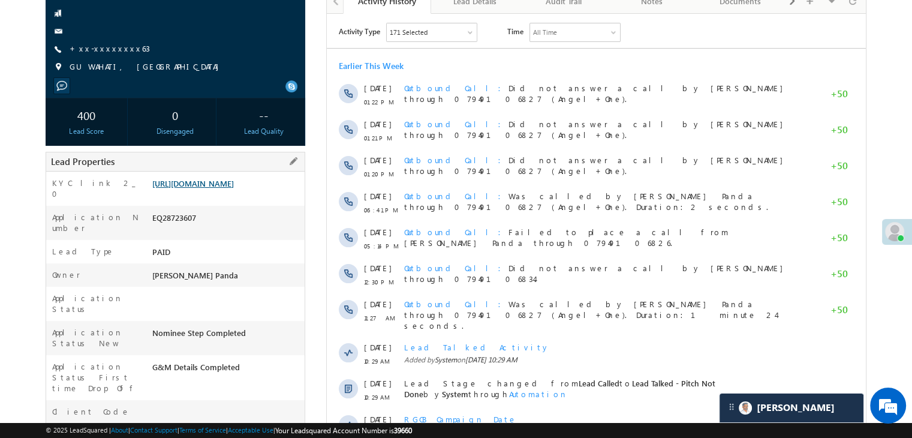
click at [219, 188] on link "[URL][DOMAIN_NAME]" at bounding box center [193, 183] width 82 height 10
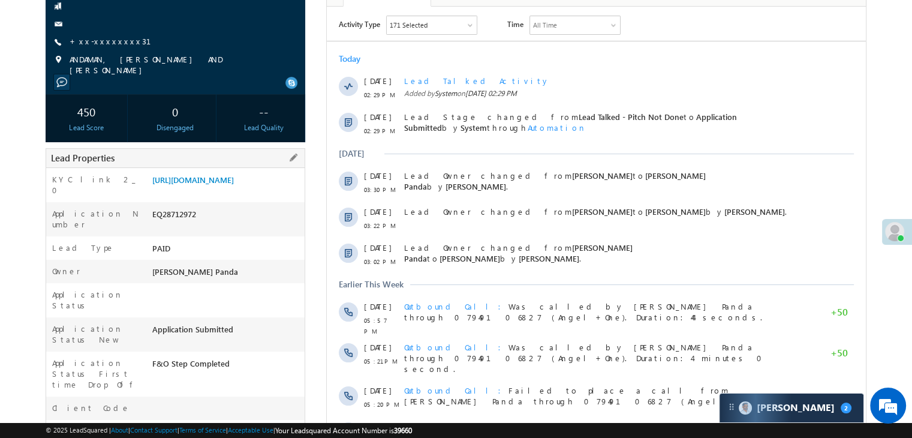
scroll to position [61, 0]
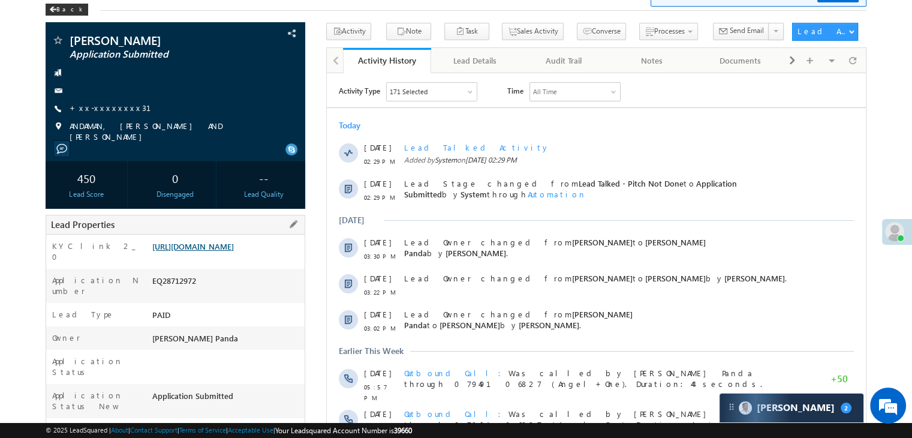
click at [234, 251] on link "[URL][DOMAIN_NAME]" at bounding box center [193, 246] width 82 height 10
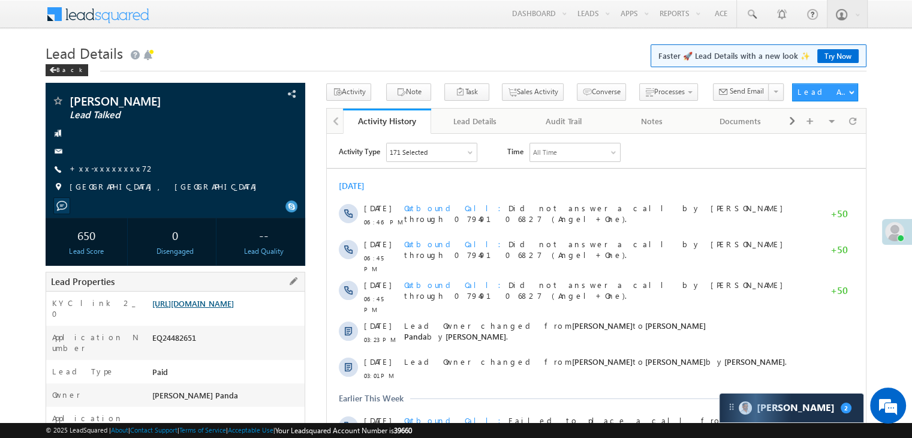
click at [233, 308] on link "https://angelbroking1-pk3em7sa.customui-test.leadsquared.com?leadId=2660dfdc-af…" at bounding box center [193, 303] width 82 height 10
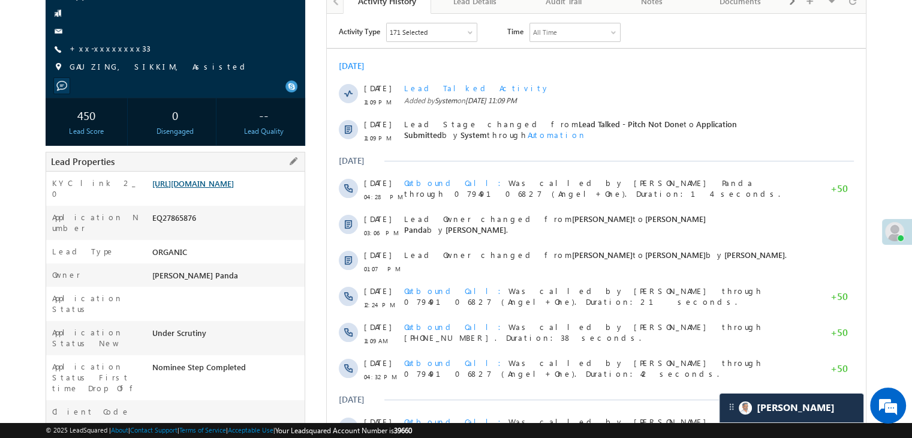
click at [212, 188] on link "[URL][DOMAIN_NAME]" at bounding box center [193, 183] width 82 height 10
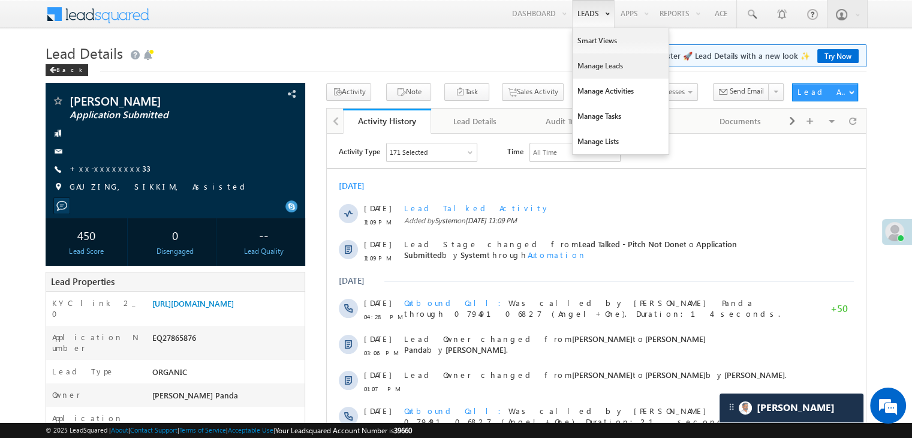
click at [589, 59] on link "Manage Leads" at bounding box center [620, 65] width 96 height 25
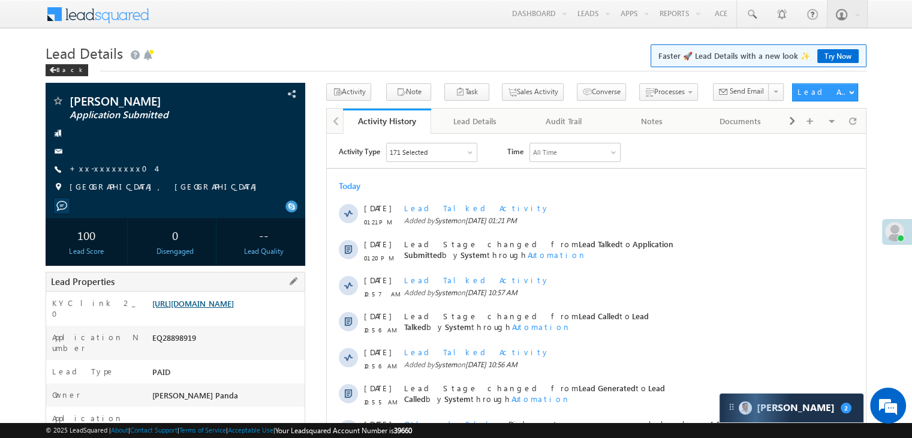
click at [234, 305] on link "https://angelbroking1-pk3em7sa.customui-test.leadsquared.com?leadId=cd0c2926-15…" at bounding box center [193, 303] width 82 height 10
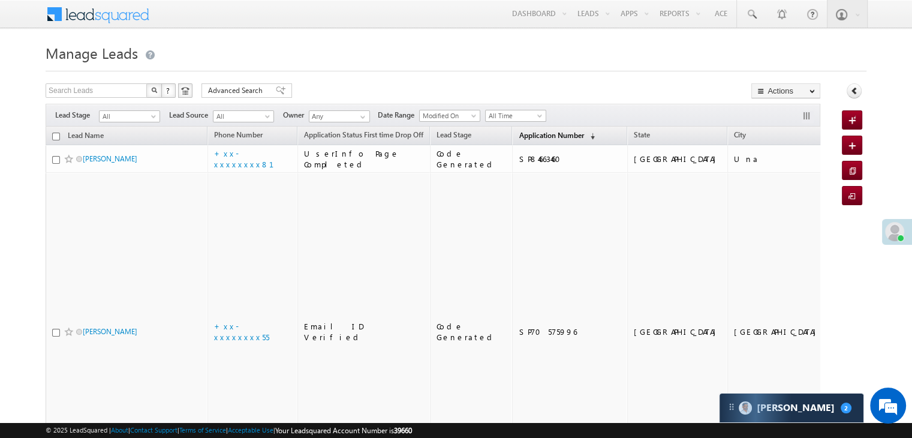
click at [519, 133] on span "Application Number" at bounding box center [551, 135] width 65 height 9
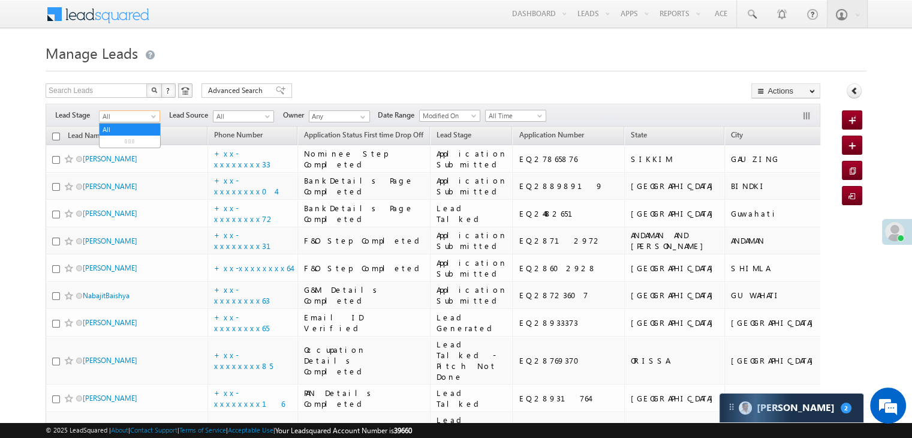
click at [151, 120] on span at bounding box center [155, 119] width 10 height 10
click at [137, 141] on link "Lead Generated" at bounding box center [130, 141] width 61 height 11
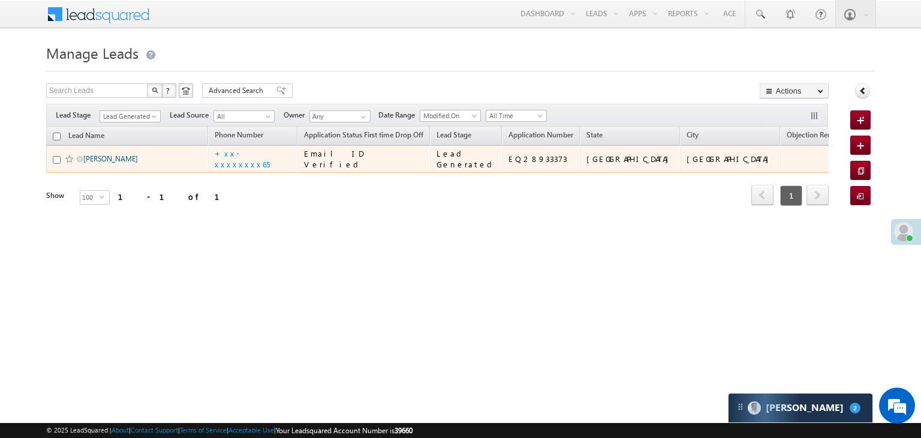
click at [102, 163] on link "Mukhtar alam" at bounding box center [110, 158] width 55 height 9
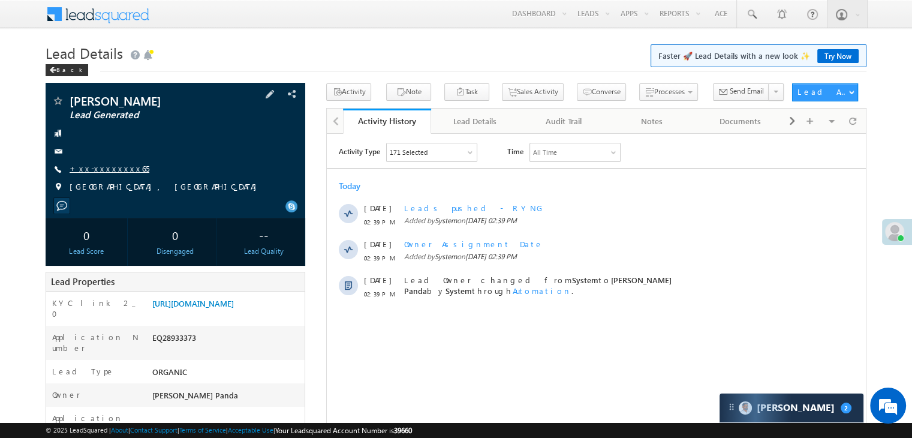
click at [98, 164] on link "+xx-xxxxxxxx65" at bounding box center [110, 168] width 80 height 10
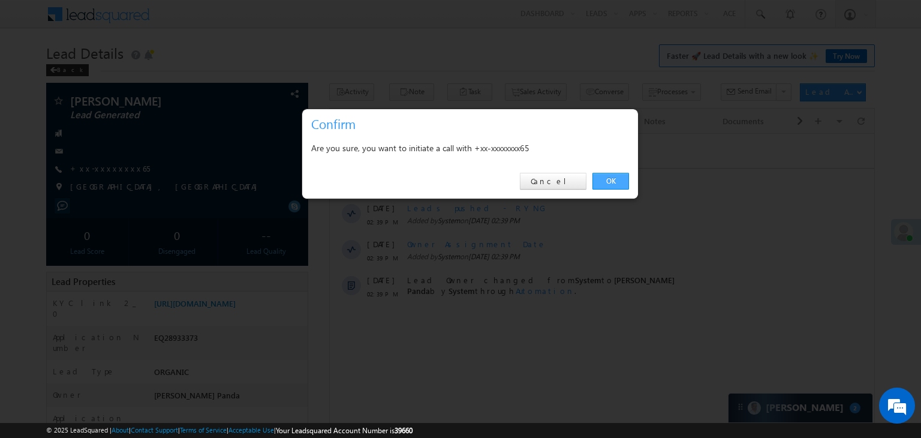
click at [610, 179] on link "OK" at bounding box center [610, 181] width 37 height 17
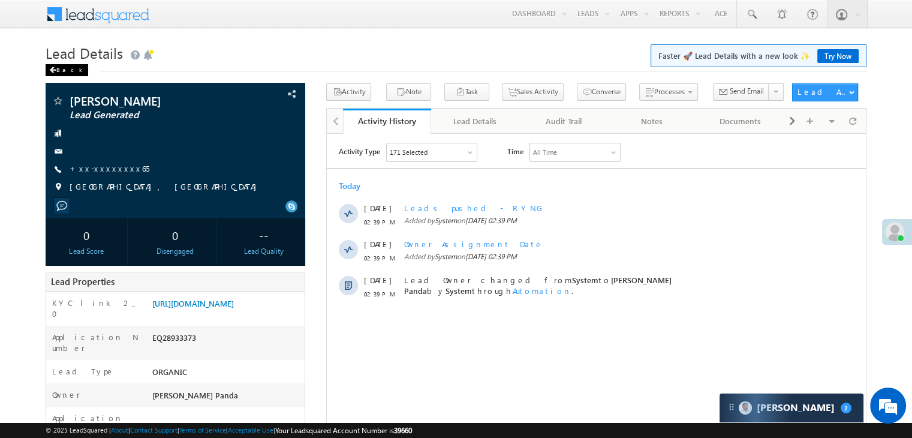
click at [55, 73] on span at bounding box center [52, 70] width 7 height 6
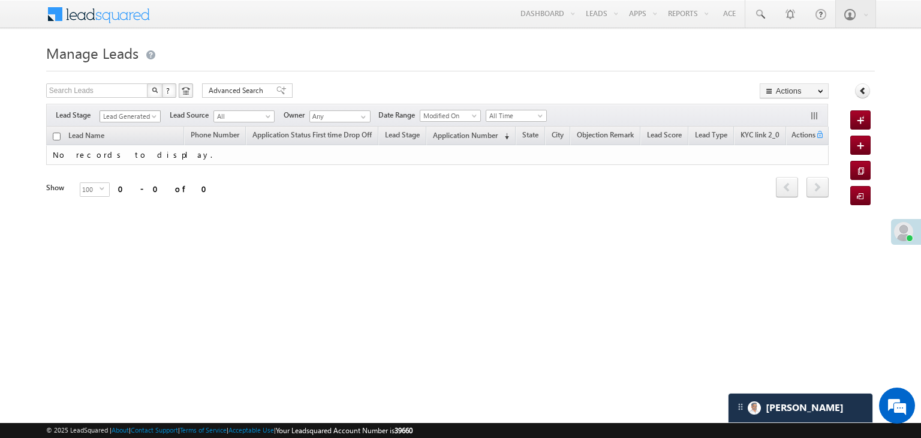
click at [149, 116] on span "Lead Generated" at bounding box center [128, 116] width 57 height 11
click at [129, 129] on link "All" at bounding box center [130, 129] width 61 height 11
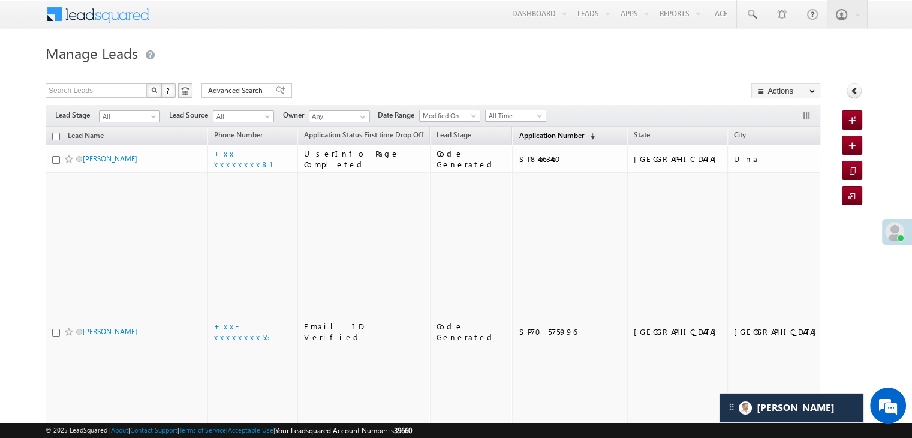
click at [522, 131] on span "Application Number" at bounding box center [551, 135] width 65 height 9
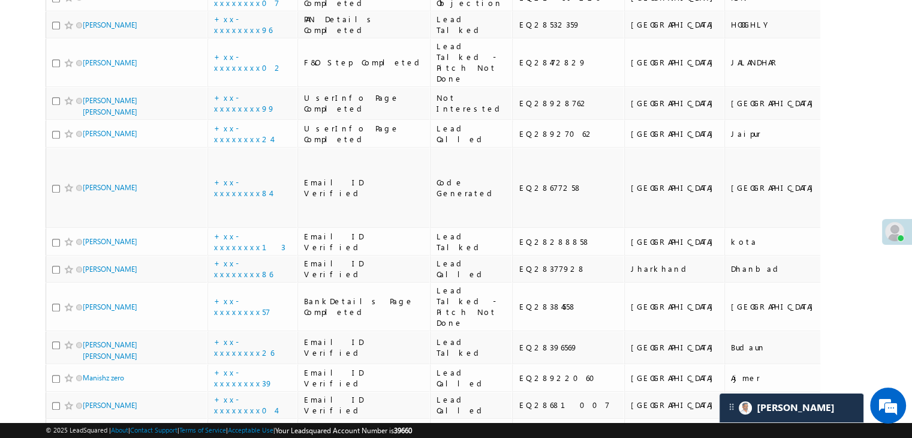
scroll to position [719, 0]
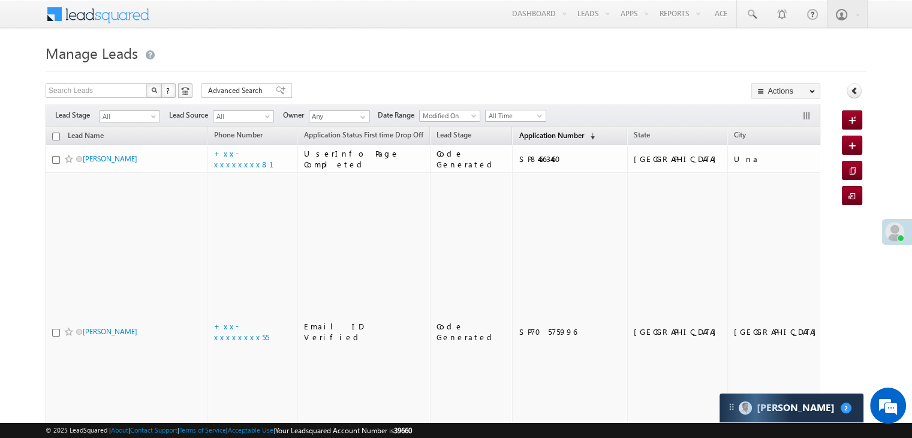
click at [523, 135] on span "Application Number" at bounding box center [551, 135] width 65 height 9
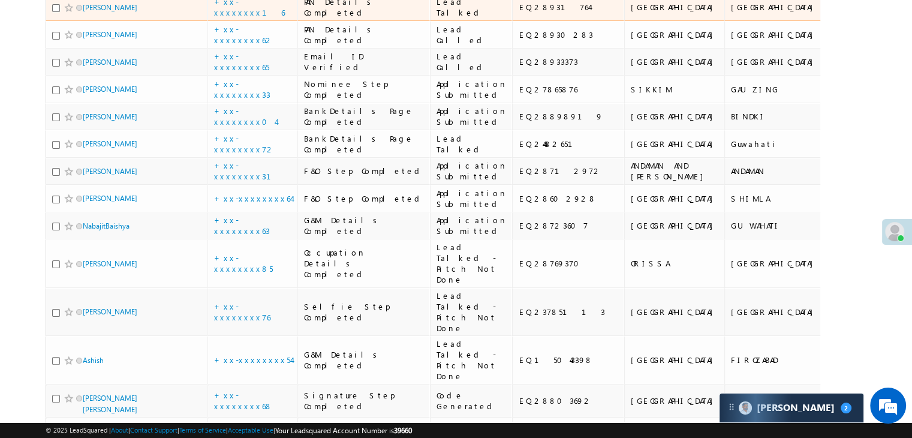
scroll to position [240, 0]
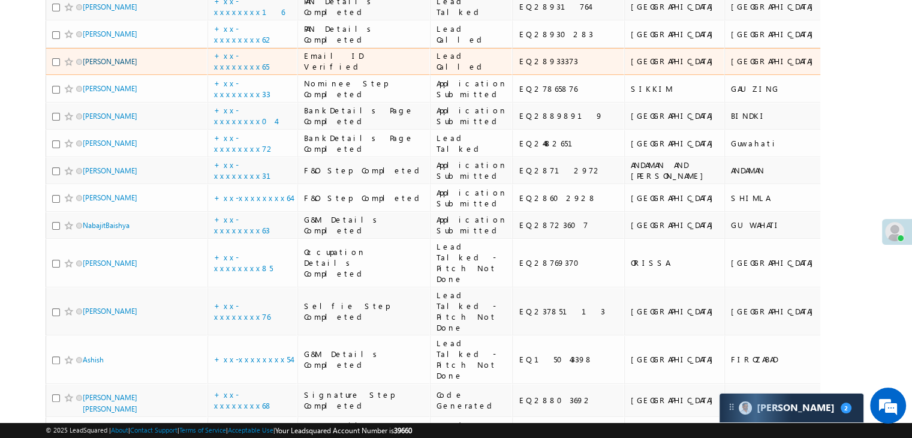
click at [106, 66] on link "Mukhtar alam" at bounding box center [110, 61] width 55 height 9
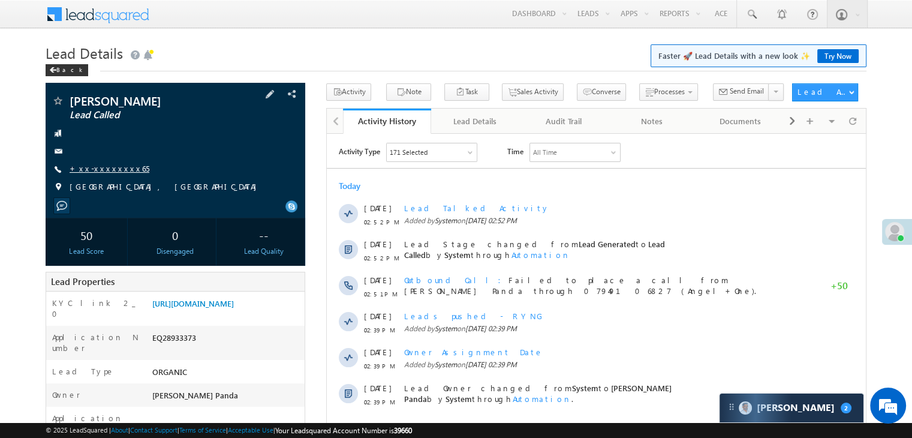
click at [110, 168] on link "+xx-xxxxxxxx65" at bounding box center [110, 168] width 80 height 10
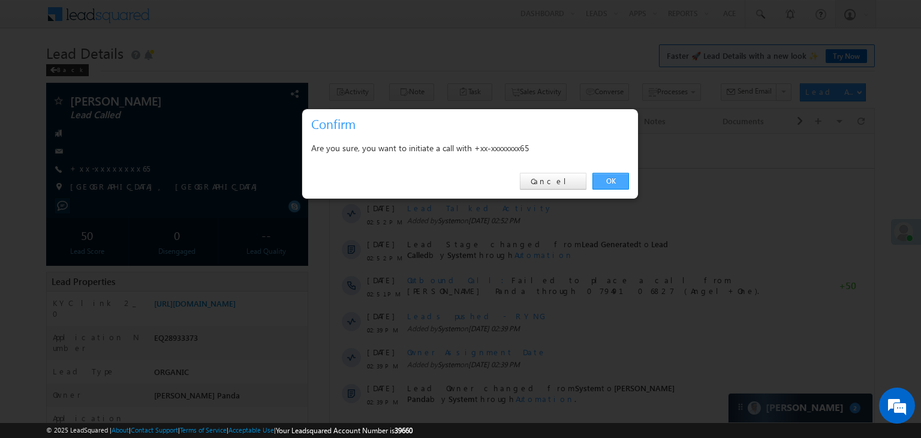
click at [611, 179] on link "OK" at bounding box center [610, 181] width 37 height 17
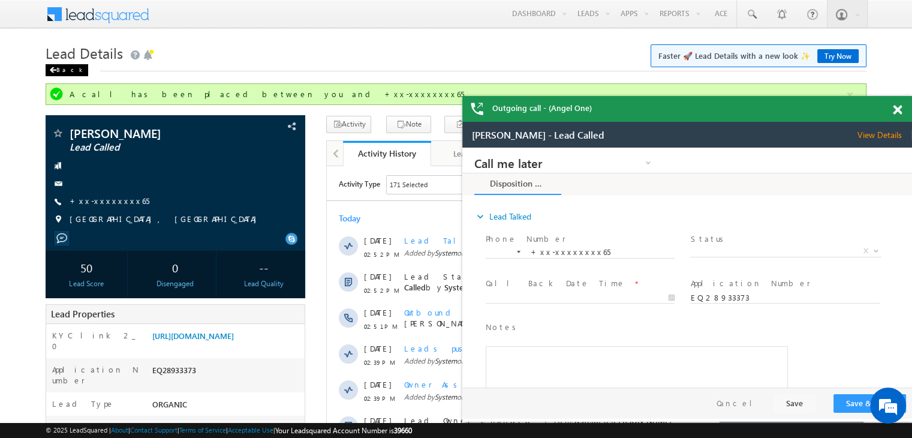
click at [57, 65] on div "Back" at bounding box center [67, 70] width 43 height 12
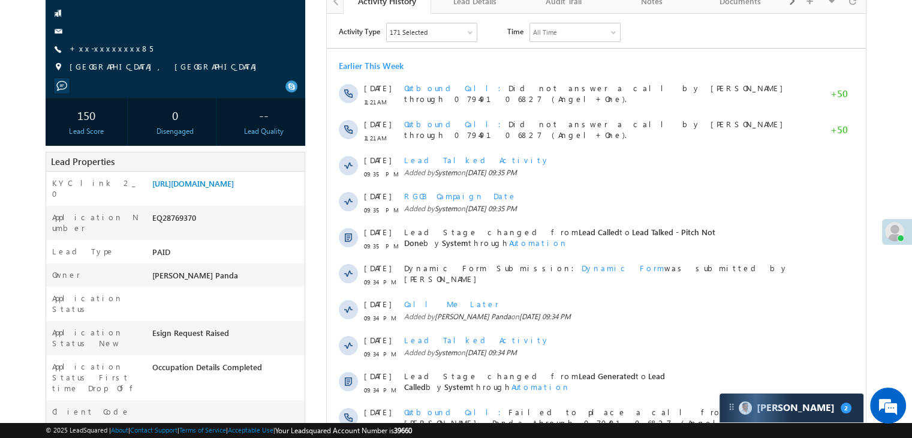
scroll to position [120, 0]
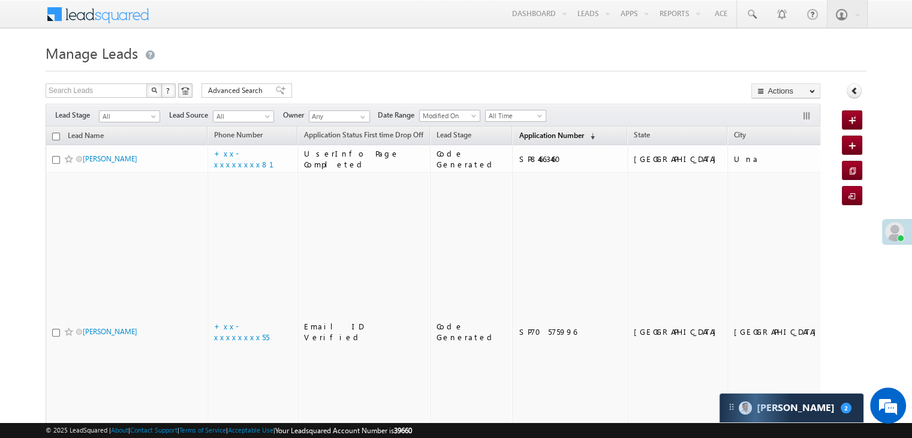
click at [520, 129] on link "Application Number (sorted descending)" at bounding box center [557, 136] width 88 height 16
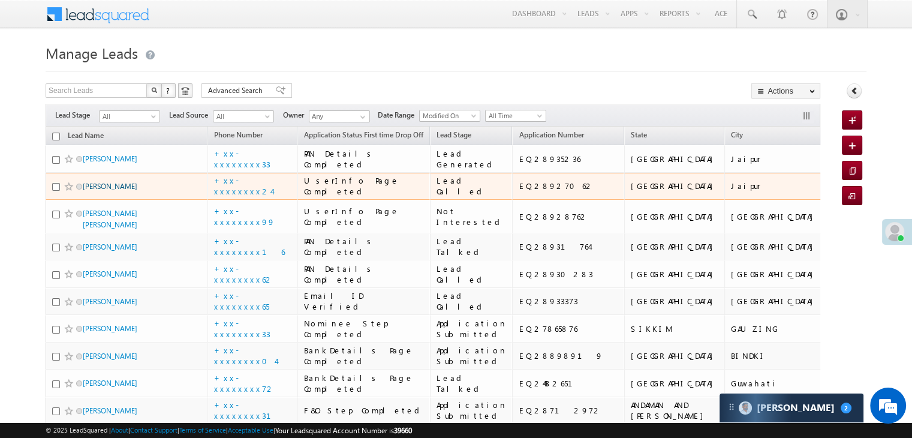
click at [98, 191] on link "Aashish kumawat" at bounding box center [110, 186] width 55 height 9
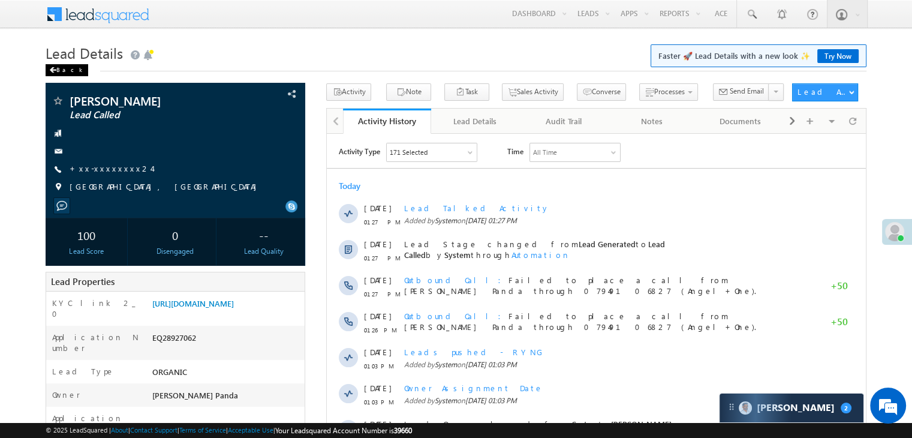
click at [62, 68] on div "Back" at bounding box center [67, 70] width 43 height 12
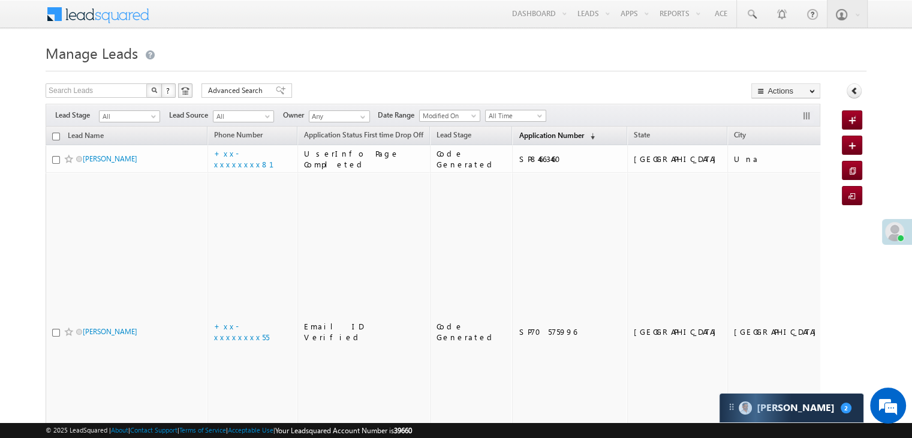
click at [519, 137] on span "Application Number" at bounding box center [551, 135] width 65 height 9
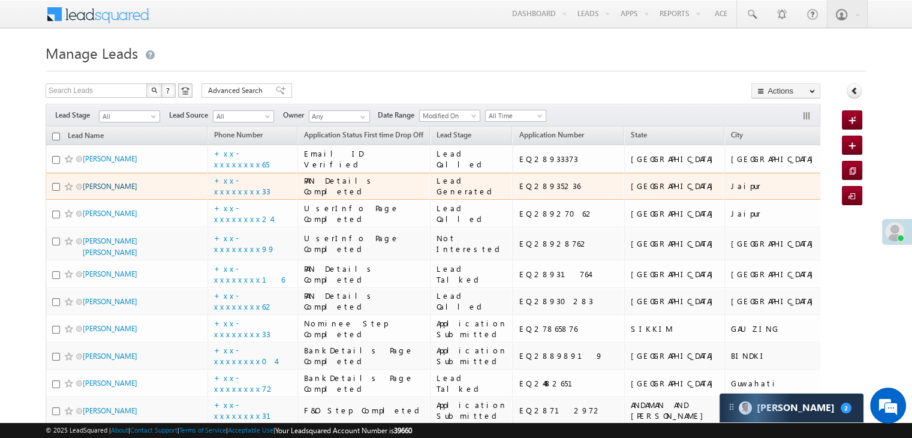
click at [102, 191] on link "Bheru Salvi" at bounding box center [110, 186] width 55 height 9
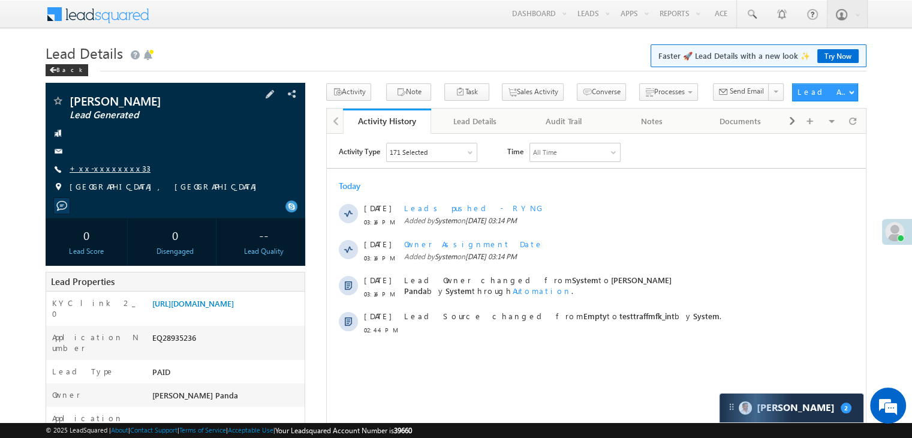
click at [101, 168] on link "+xx-xxxxxxxx33" at bounding box center [110, 168] width 81 height 10
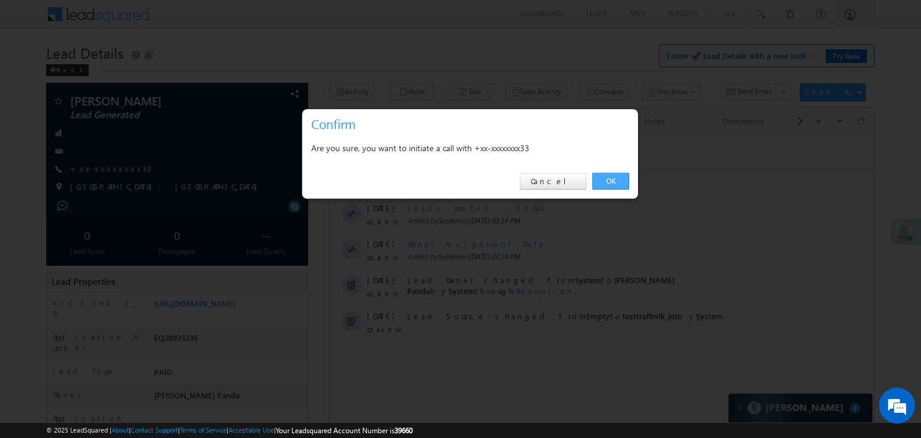
click at [613, 180] on link "OK" at bounding box center [610, 181] width 37 height 17
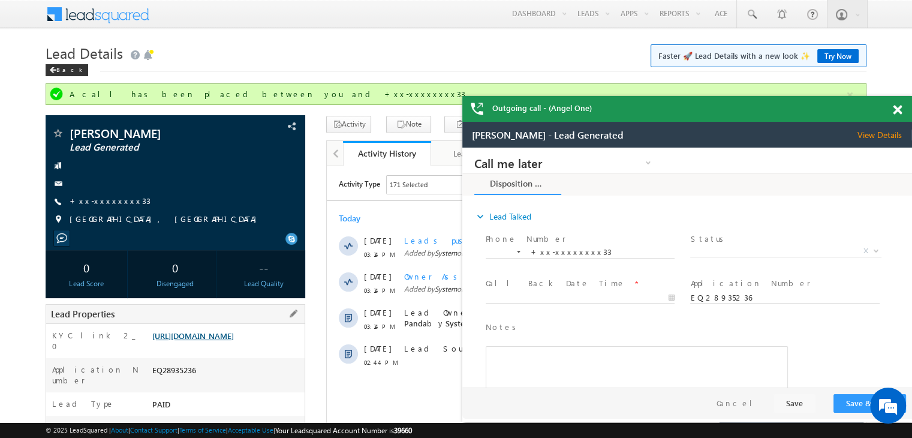
click at [233, 340] on link "[URL][DOMAIN_NAME]" at bounding box center [193, 335] width 82 height 10
click at [94, 200] on link "+xx-xxxxxxxx33" at bounding box center [110, 200] width 81 height 10
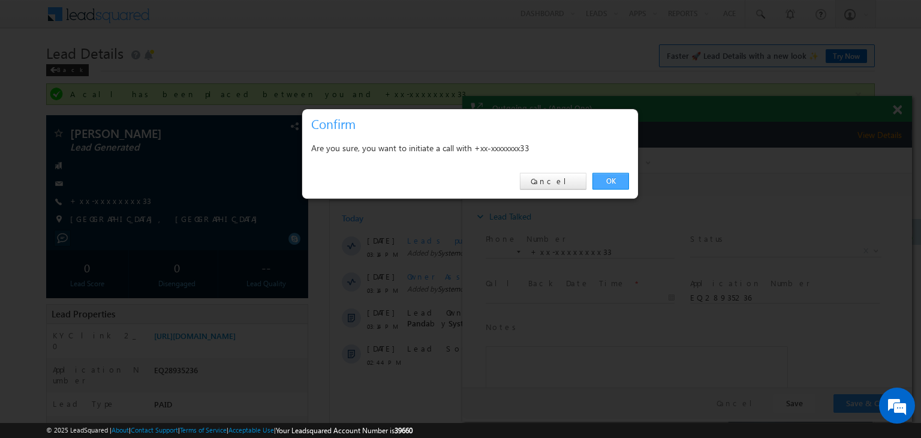
click at [603, 182] on link "OK" at bounding box center [610, 181] width 37 height 17
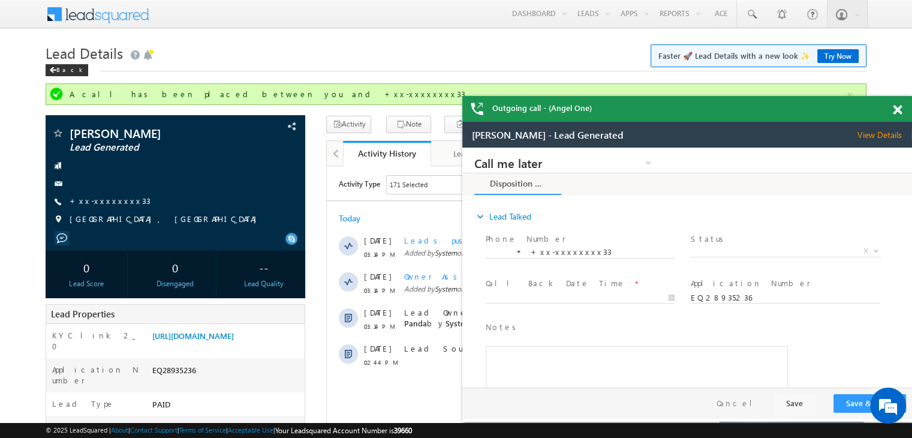
click at [900, 111] on span at bounding box center [897, 110] width 9 height 10
click at [754, 11] on span at bounding box center [751, 14] width 12 height 12
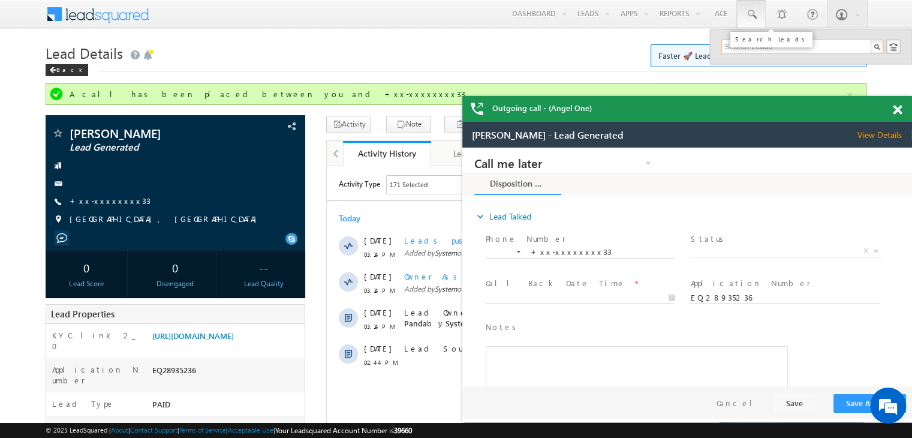
paste input "EQ28154245"
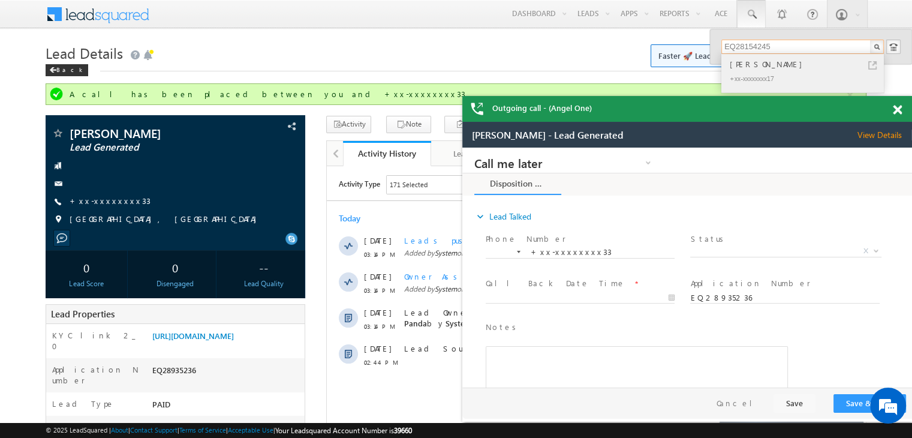
type input "EQ28154245"
click at [745, 67] on div "[PERSON_NAME]" at bounding box center [807, 64] width 161 height 13
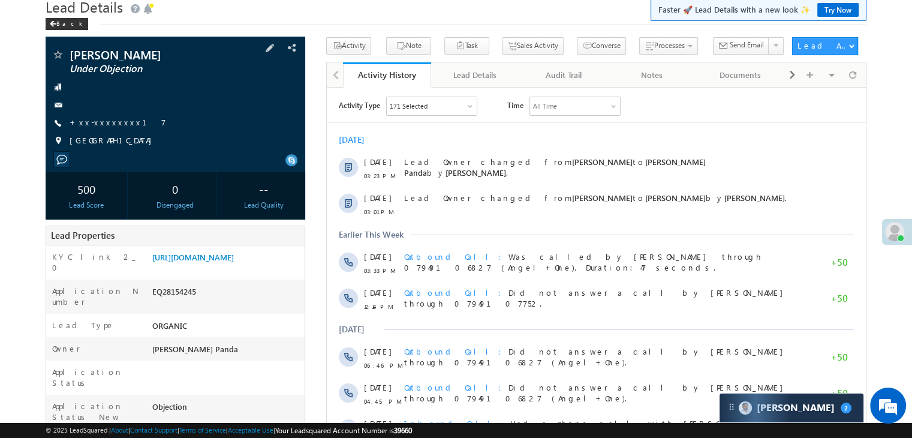
scroll to position [120, 0]
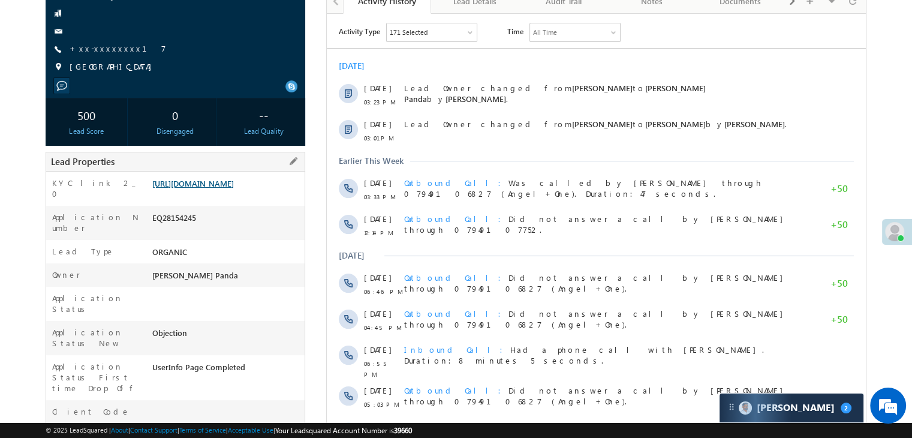
click at [234, 188] on link "[URL][DOMAIN_NAME]" at bounding box center [193, 183] width 82 height 10
click at [107, 46] on link "+xx-xxxxxxxx17" at bounding box center [118, 48] width 97 height 10
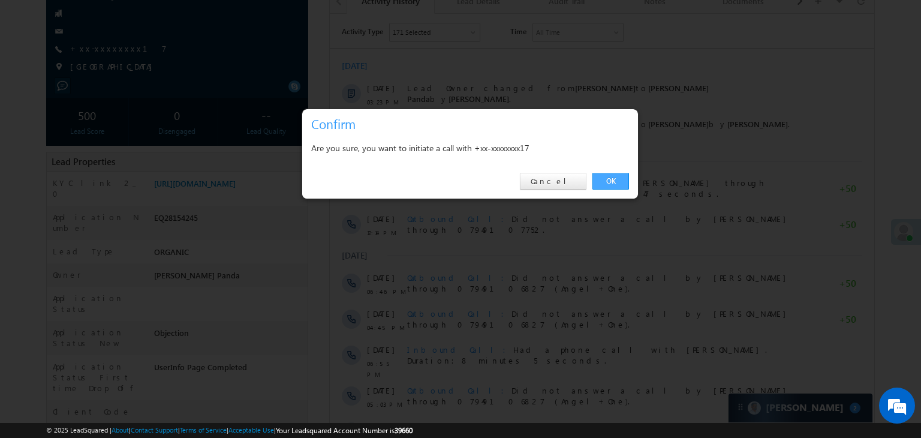
drag, startPoint x: 604, startPoint y: 177, endPoint x: 297, endPoint y: 236, distance: 313.1
click at [604, 177] on link "OK" at bounding box center [610, 181] width 37 height 17
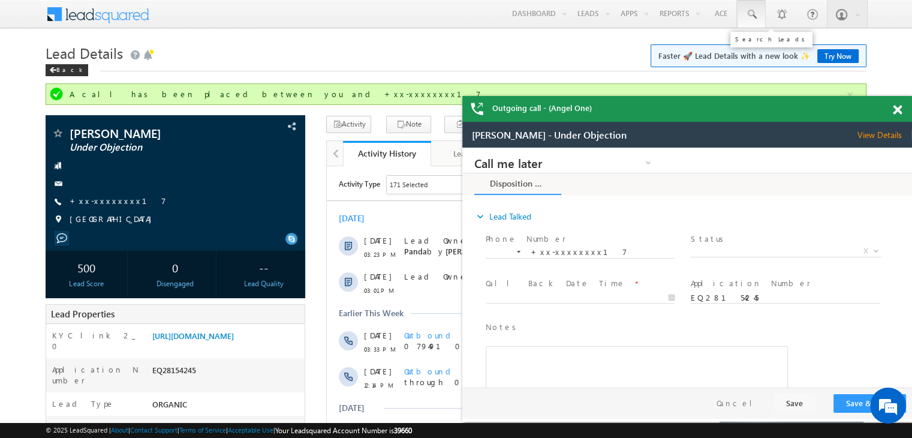
click at [751, 17] on span at bounding box center [751, 14] width 12 height 12
paste input "EQ28673467"
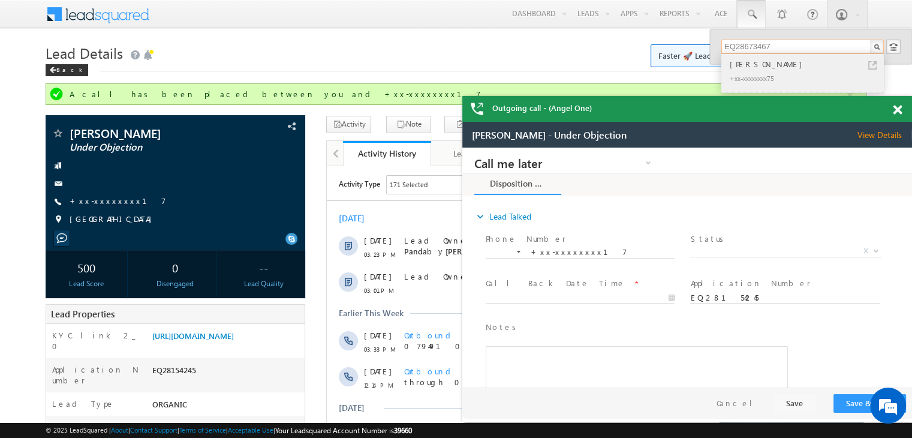
type input "EQ28673467"
click at [748, 68] on div "[PERSON_NAME]" at bounding box center [807, 64] width 161 height 13
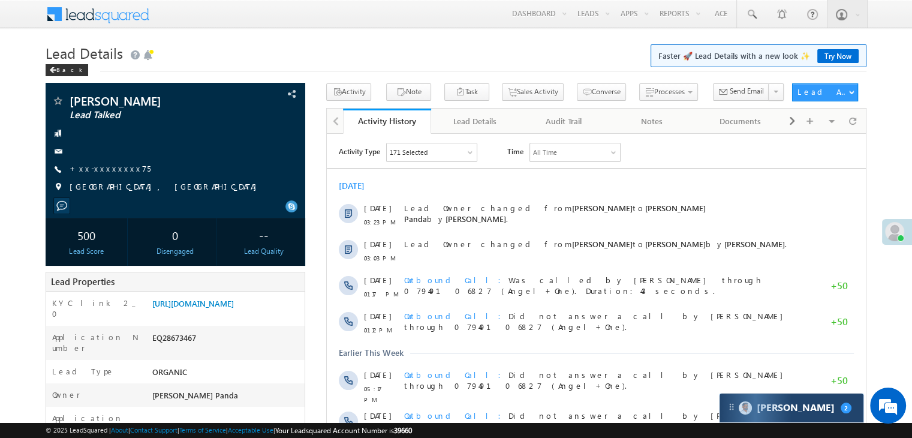
click at [840, 411] on span "2" at bounding box center [845, 407] width 11 height 11
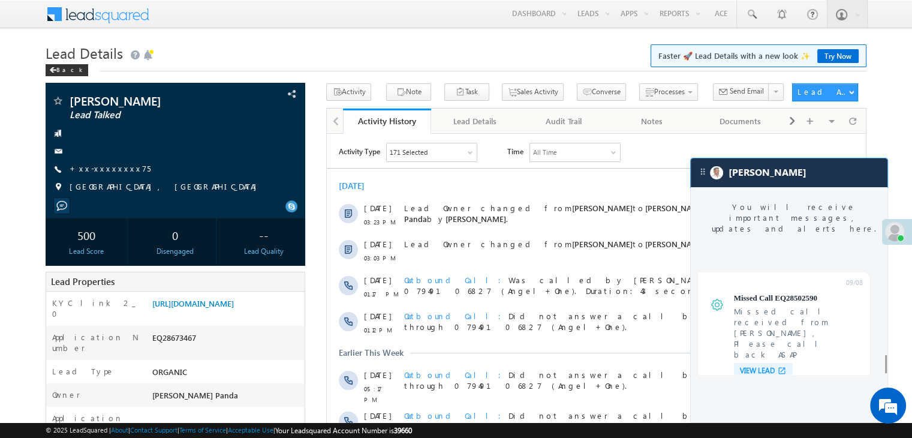
scroll to position [4715, 0]
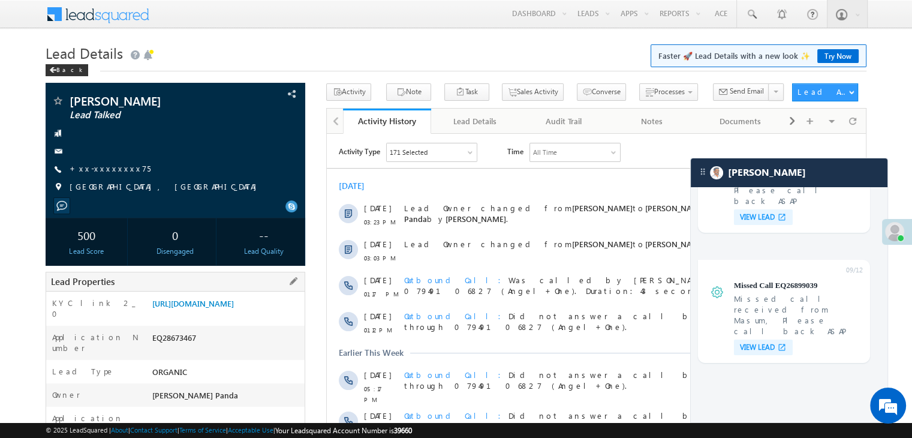
click at [213, 314] on div "[URL][DOMAIN_NAME]" at bounding box center [226, 305] width 155 height 17
click at [220, 308] on link "[URL][DOMAIN_NAME]" at bounding box center [193, 303] width 82 height 10
click at [107, 167] on link "+xx-xxxxxxxx75" at bounding box center [110, 168] width 81 height 10
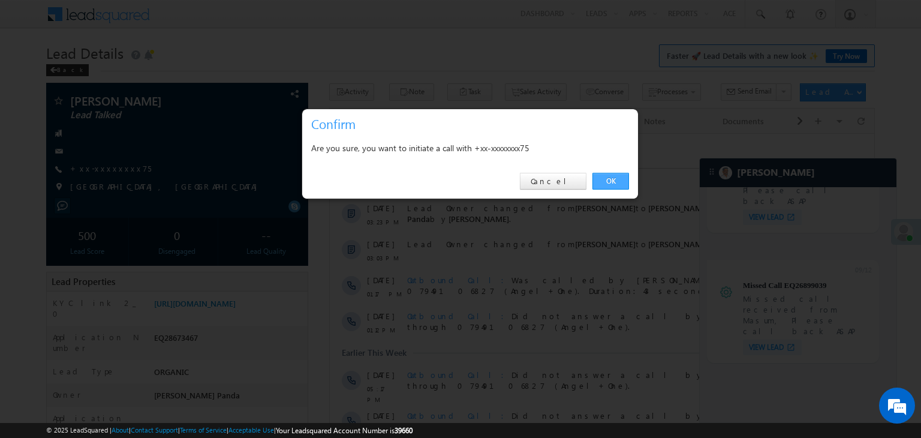
click at [611, 180] on link "OK" at bounding box center [610, 181] width 37 height 17
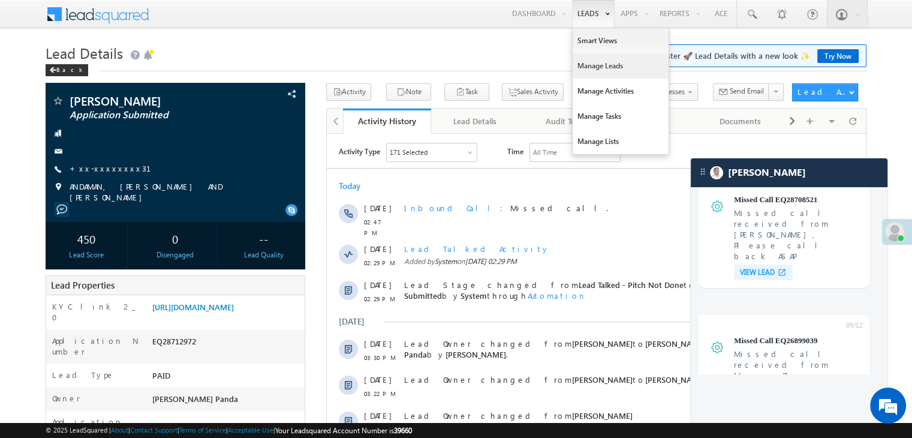
click at [592, 61] on link "Manage Leads" at bounding box center [620, 65] width 96 height 25
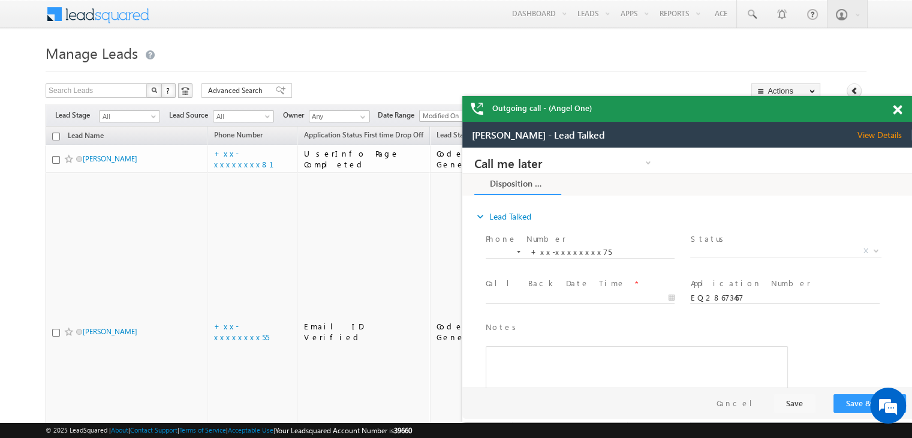
click at [899, 113] on span at bounding box center [897, 110] width 9 height 10
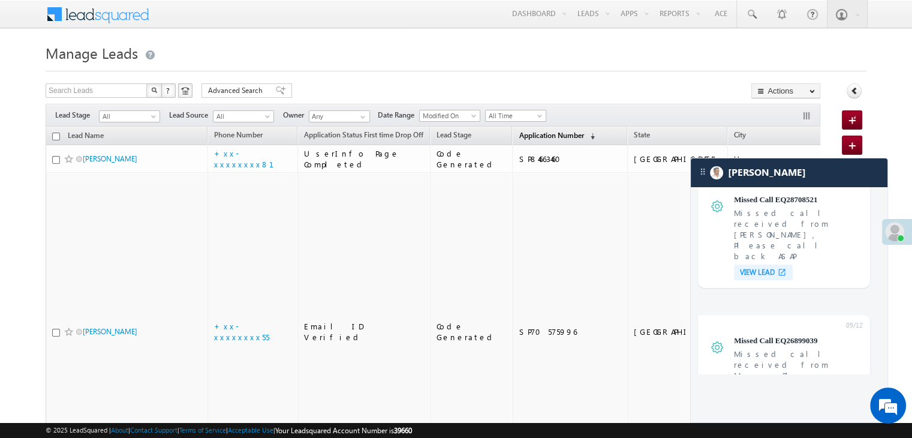
click at [519, 135] on span "Application Number" at bounding box center [551, 135] width 65 height 9
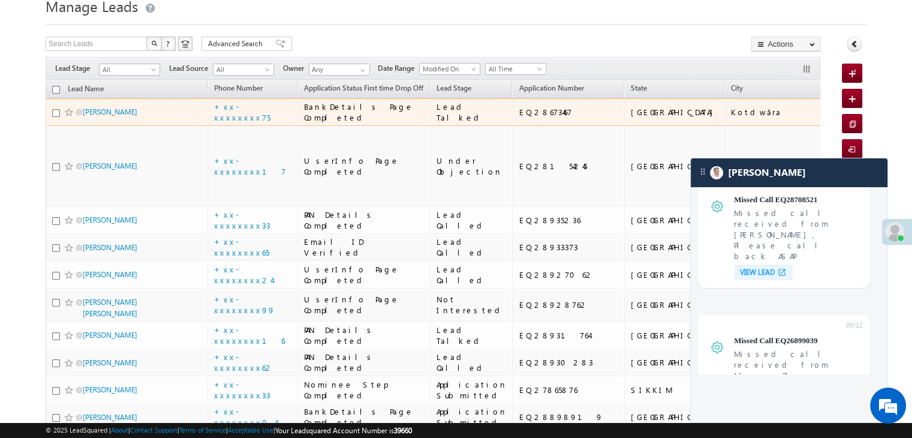
scroll to position [120, 0]
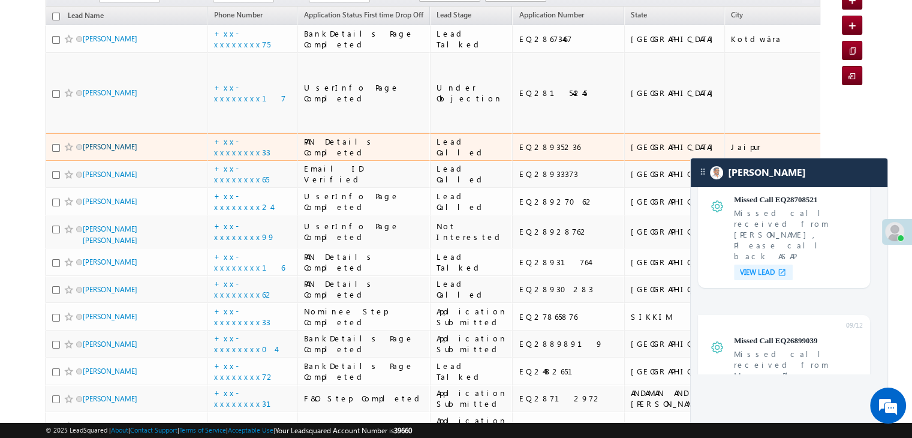
click at [107, 151] on link "Bheru Salvi" at bounding box center [110, 146] width 55 height 9
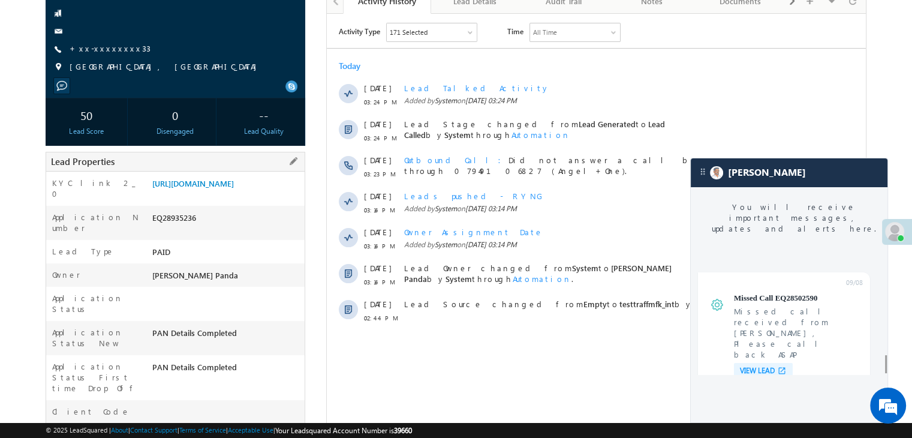
scroll to position [4660, 0]
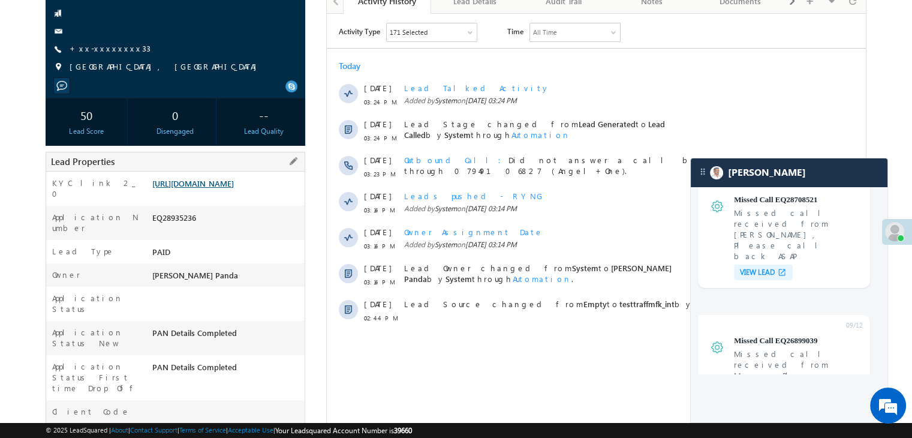
click at [228, 188] on link "[URL][DOMAIN_NAME]" at bounding box center [193, 183] width 82 height 10
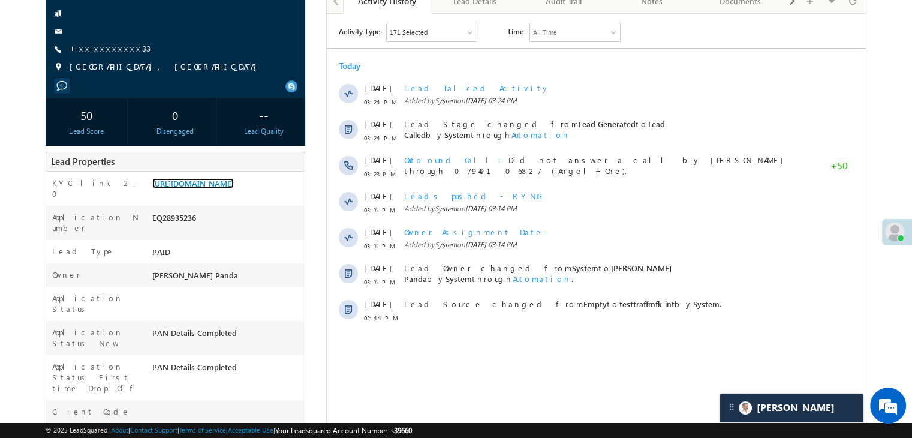
scroll to position [0, 0]
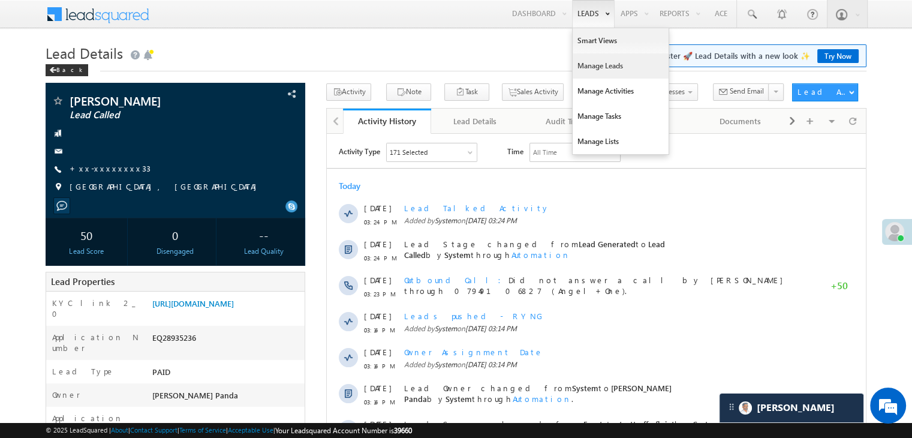
click at [583, 65] on link "Manage Leads" at bounding box center [620, 65] width 96 height 25
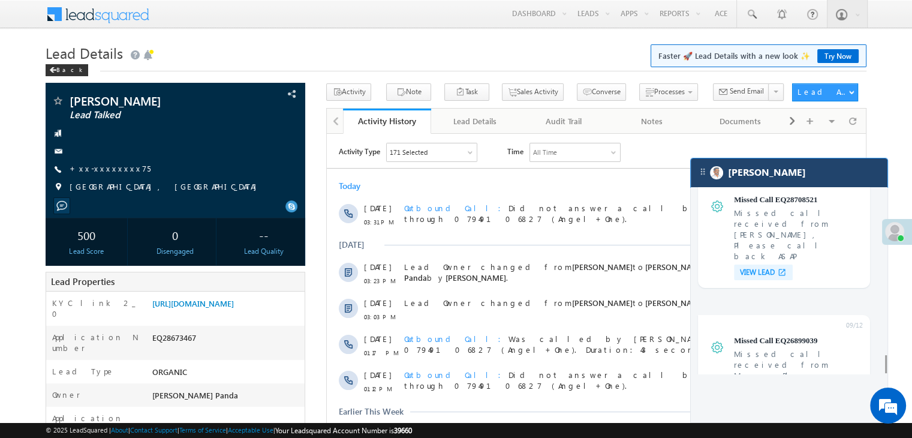
click at [794, 177] on div "[PERSON_NAME]" at bounding box center [789, 172] width 197 height 29
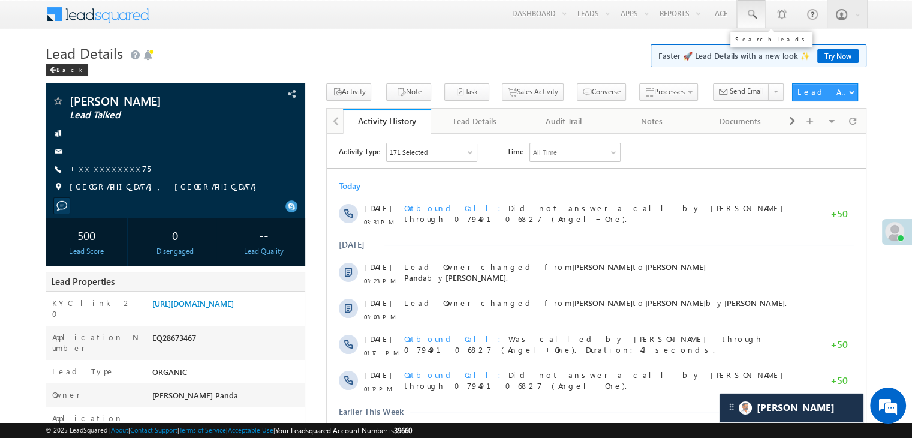
click at [752, 13] on span at bounding box center [751, 14] width 12 height 12
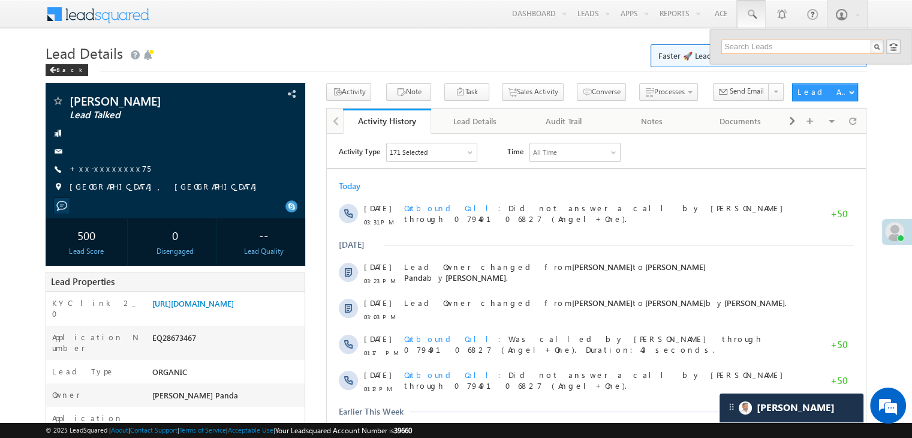
click at [734, 46] on input "text" at bounding box center [802, 47] width 162 height 14
paste input "EQ28483793"
type input "EQ28483793"
click at [746, 65] on div "Om Prakash Choudhary" at bounding box center [807, 64] width 161 height 13
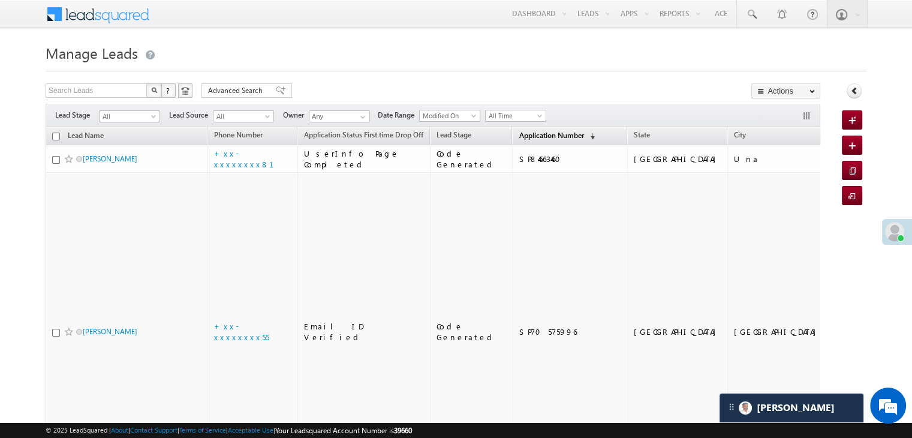
click at [522, 135] on span "Application Number" at bounding box center [551, 135] width 65 height 9
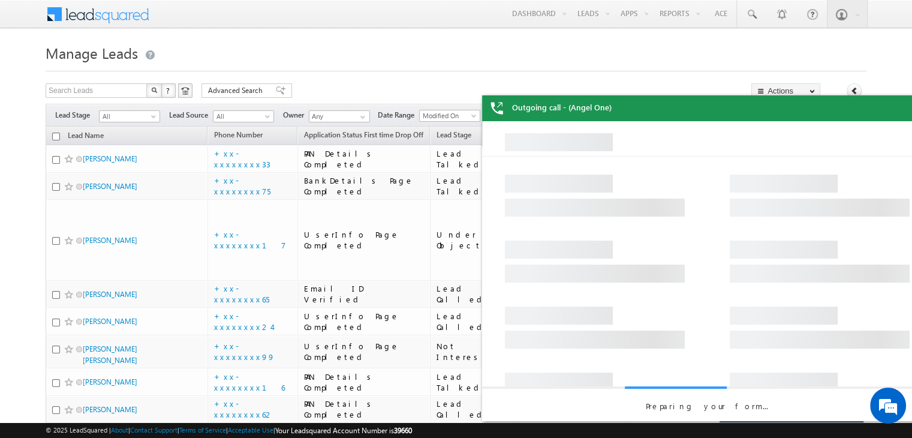
click at [895, 111] on div "Outgoing call - (Angel One)" at bounding box center [707, 108] width 450 height 26
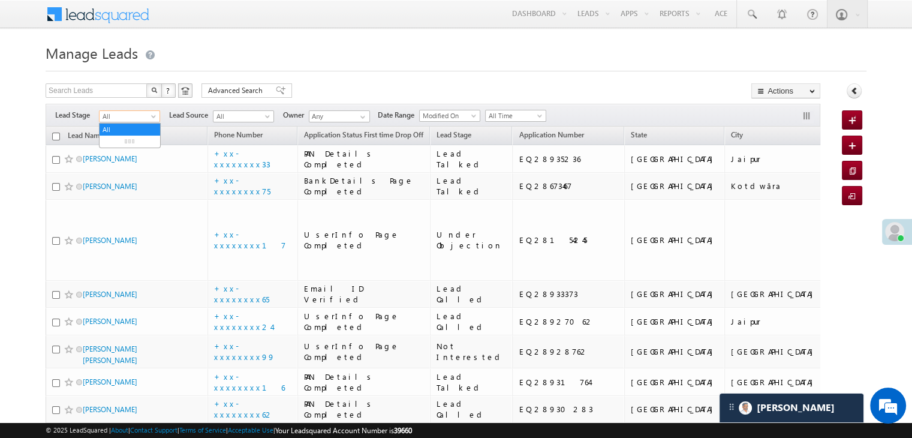
click at [151, 120] on span at bounding box center [155, 119] width 10 height 10
click at [125, 144] on link "Lead Generated" at bounding box center [130, 141] width 61 height 11
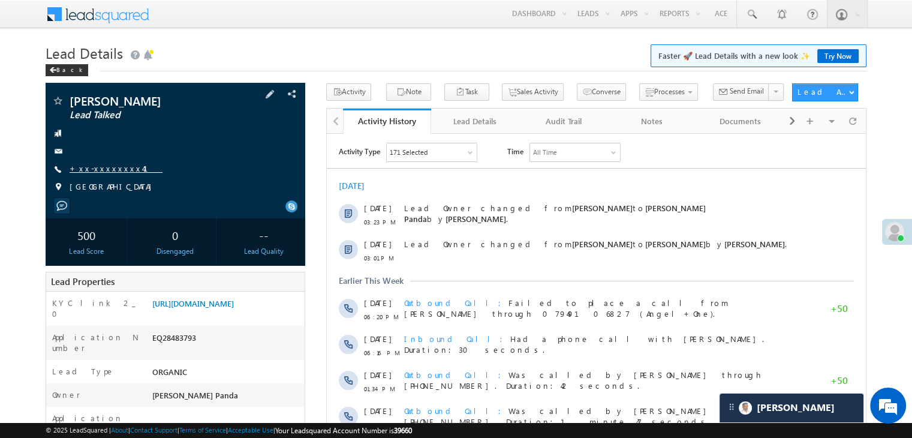
click at [96, 168] on link "+xx-xxxxxxxx41" at bounding box center [116, 168] width 93 height 10
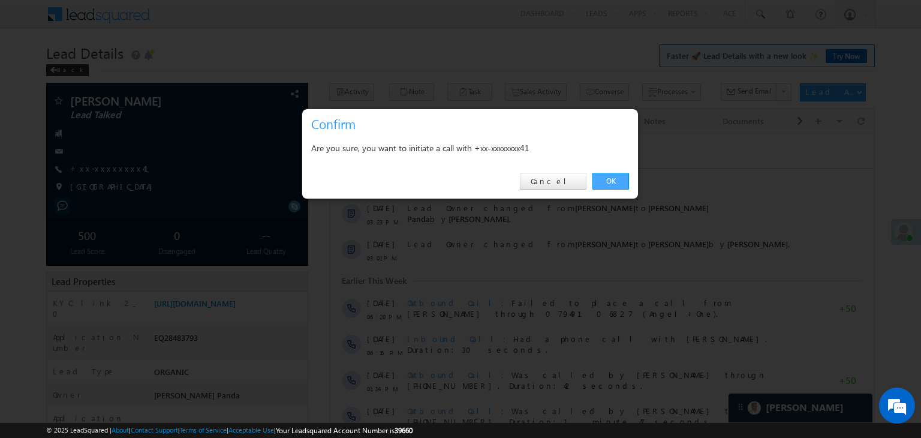
click at [607, 179] on link "OK" at bounding box center [610, 181] width 37 height 17
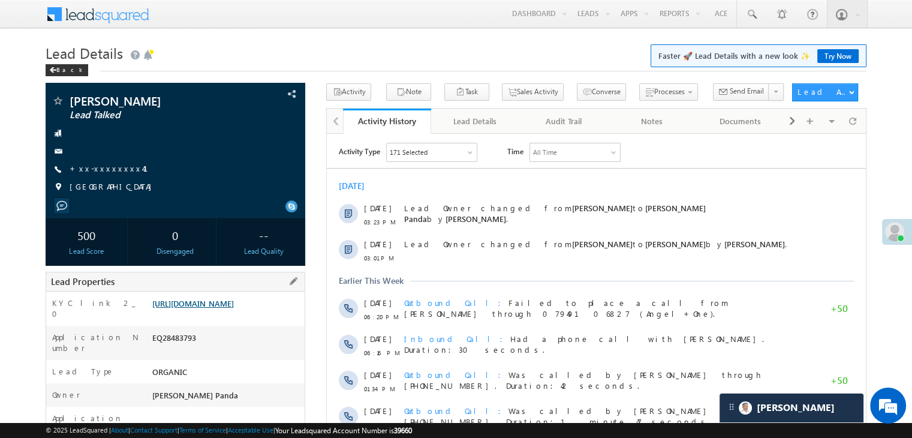
click at [211, 307] on link "https://angelbroking1-pk3em7sa.customui-test.leadsquared.com?leadId=7170ad2f-45…" at bounding box center [193, 303] width 82 height 10
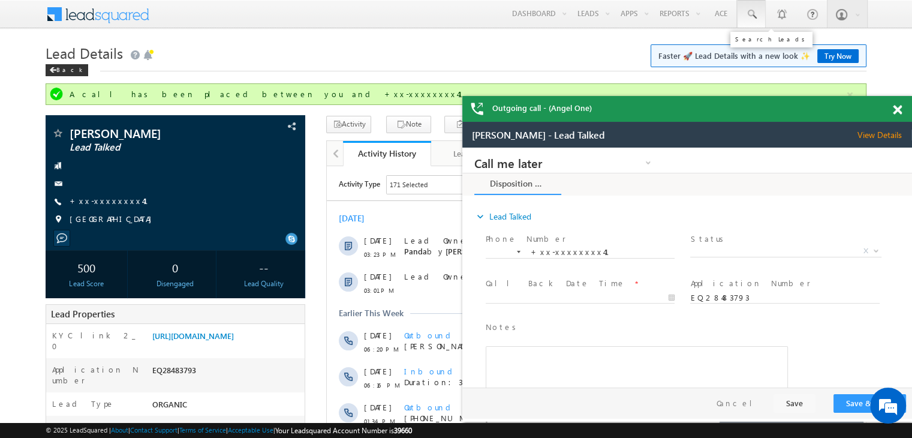
click at [751, 14] on span at bounding box center [751, 14] width 12 height 12
paste input "EQ28420452"
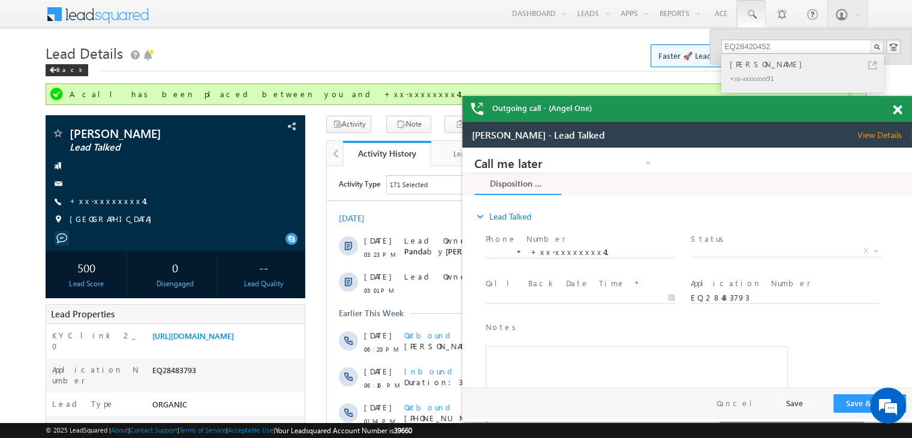
type input "EQ28420452"
click at [751, 64] on div "Ram Nagina Dubey" at bounding box center [807, 64] width 161 height 13
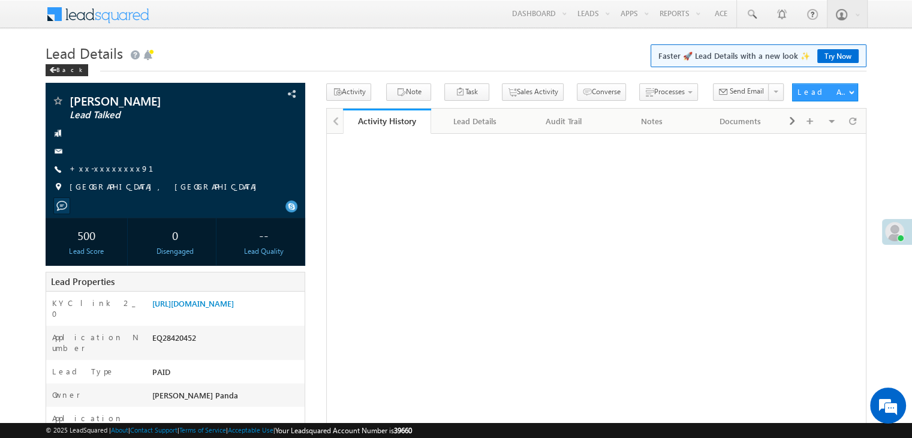
click at [101, 168] on link "+xx-xxxxxxxx91" at bounding box center [119, 168] width 98 height 10
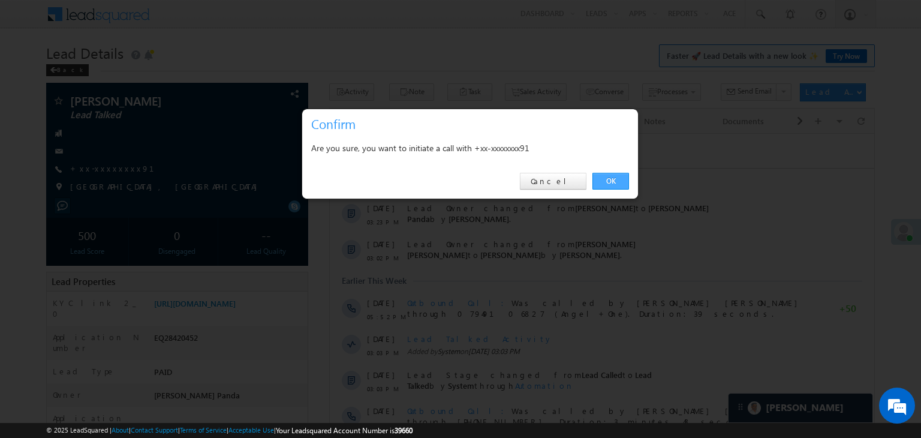
click at [613, 176] on link "OK" at bounding box center [610, 181] width 37 height 17
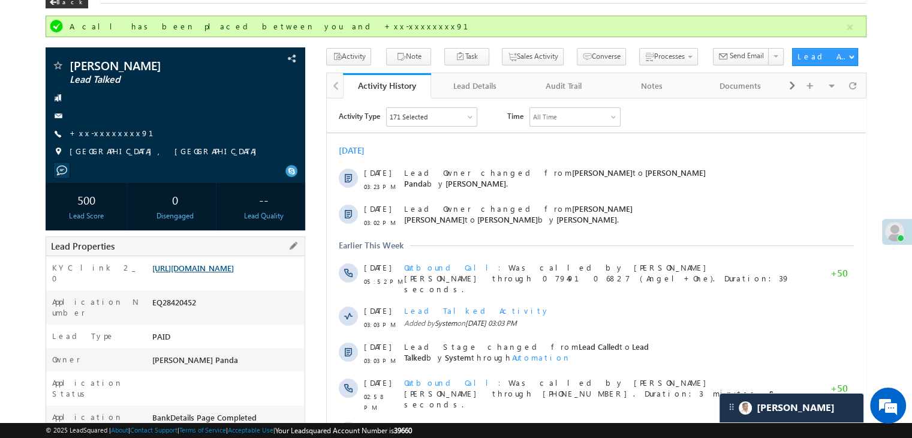
scroll to position [120, 0]
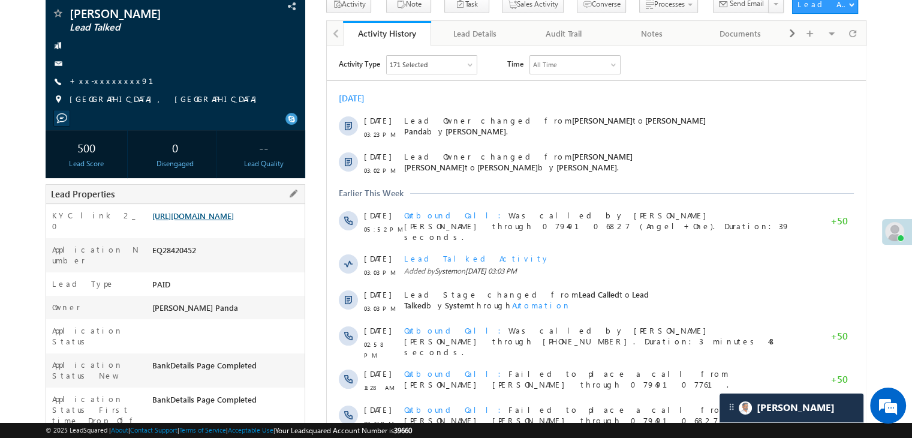
click at [227, 221] on link "[URL][DOMAIN_NAME]" at bounding box center [193, 215] width 82 height 10
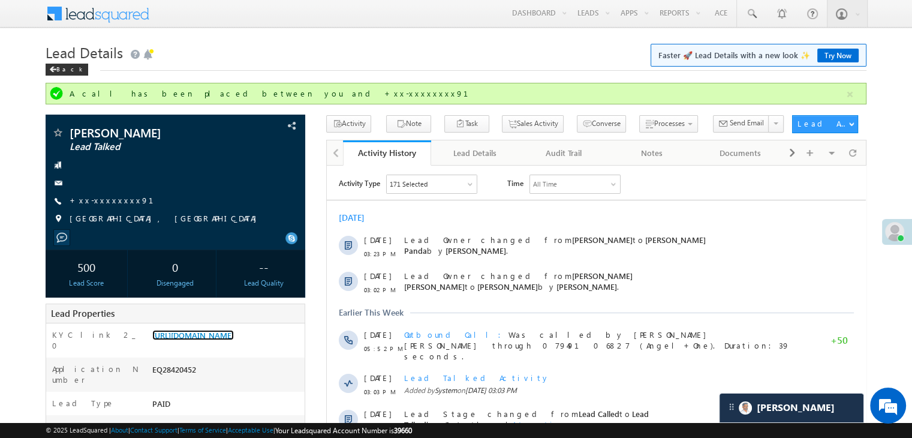
scroll to position [0, 0]
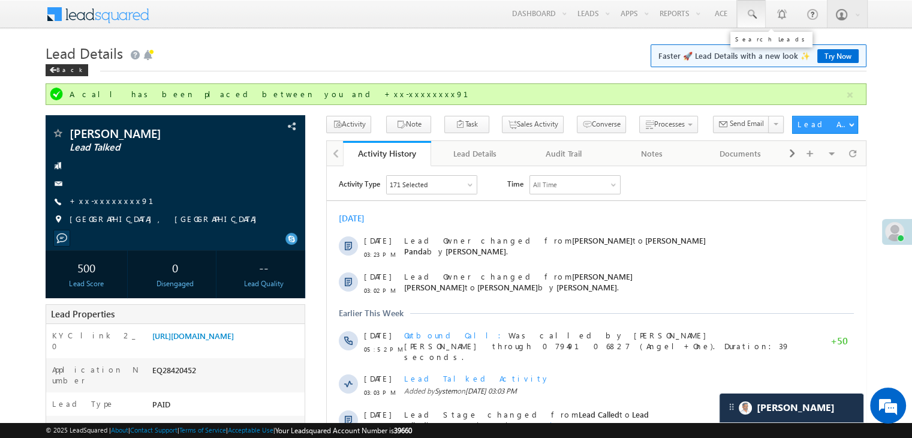
click at [757, 13] on span at bounding box center [751, 14] width 12 height 12
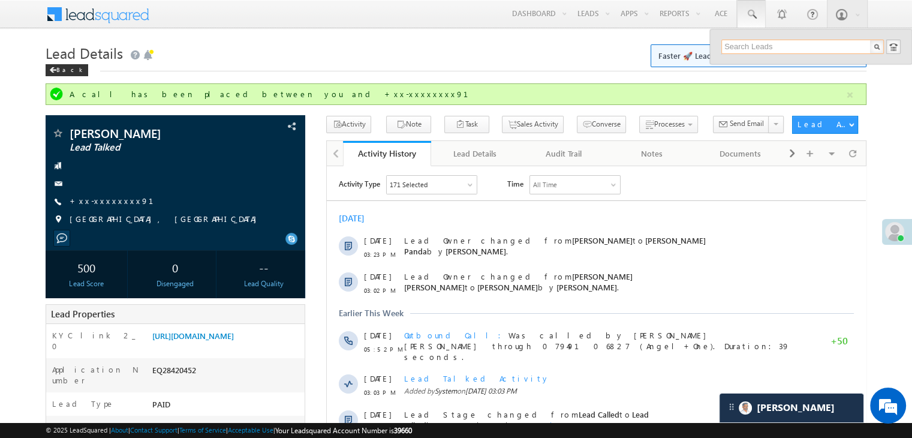
paste input "EQ28380367"
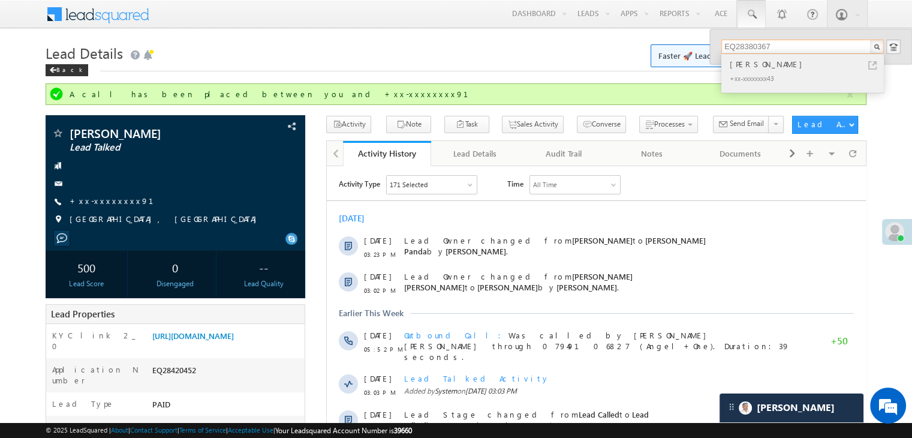
type input "EQ28380367"
click at [748, 65] on div "[PERSON_NAME]" at bounding box center [807, 64] width 161 height 13
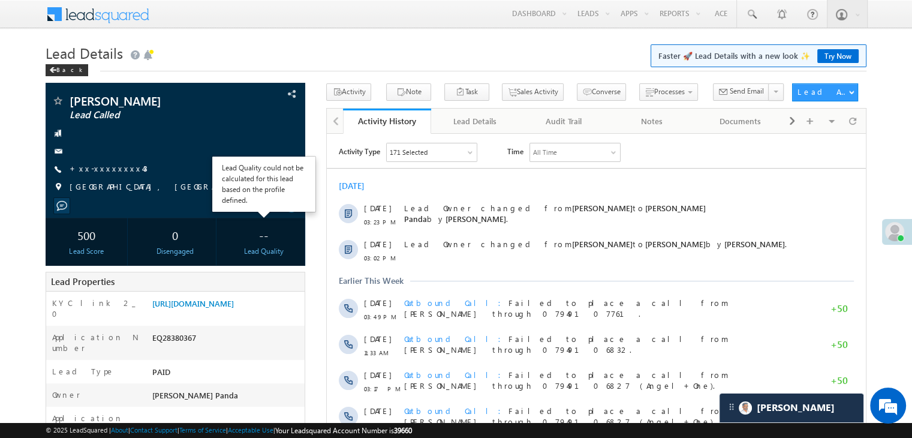
scroll to position [120, 0]
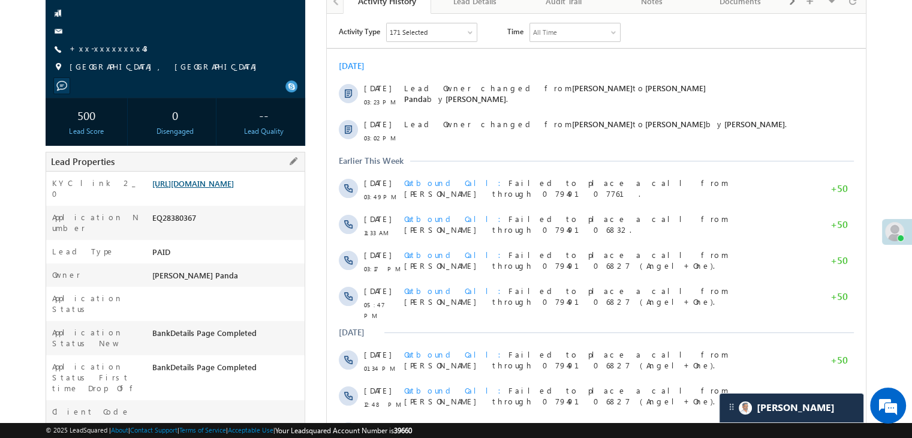
click at [218, 188] on link "[URL][DOMAIN_NAME]" at bounding box center [193, 183] width 82 height 10
click at [101, 49] on link "+xx-xxxxxxxx43" at bounding box center [109, 48] width 78 height 10
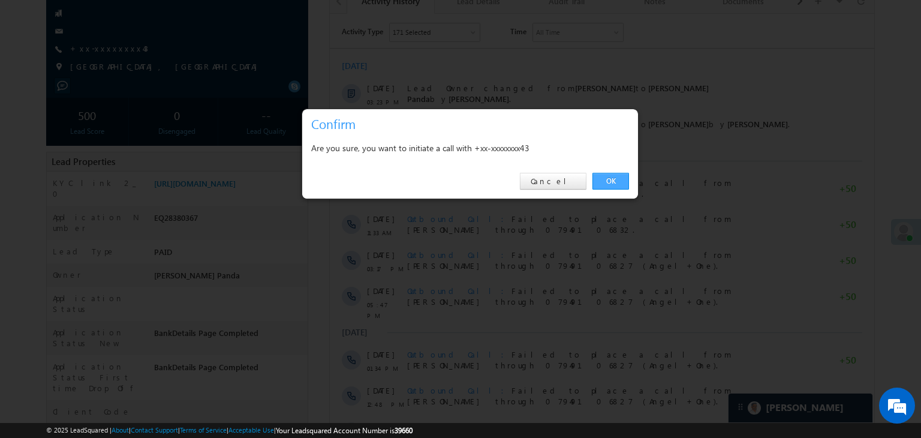
click at [612, 180] on link "OK" at bounding box center [610, 181] width 37 height 17
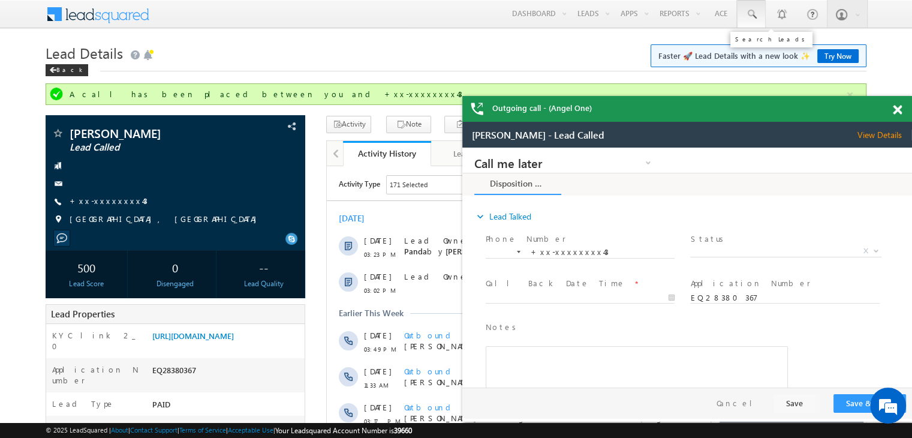
click at [754, 12] on span at bounding box center [751, 14] width 12 height 12
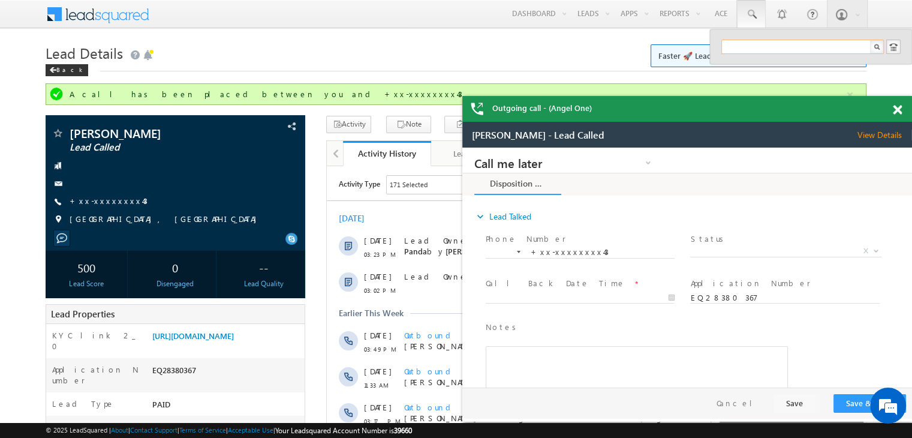
click at [751, 41] on input "text" at bounding box center [802, 47] width 162 height 14
paste input "EQ28281120"
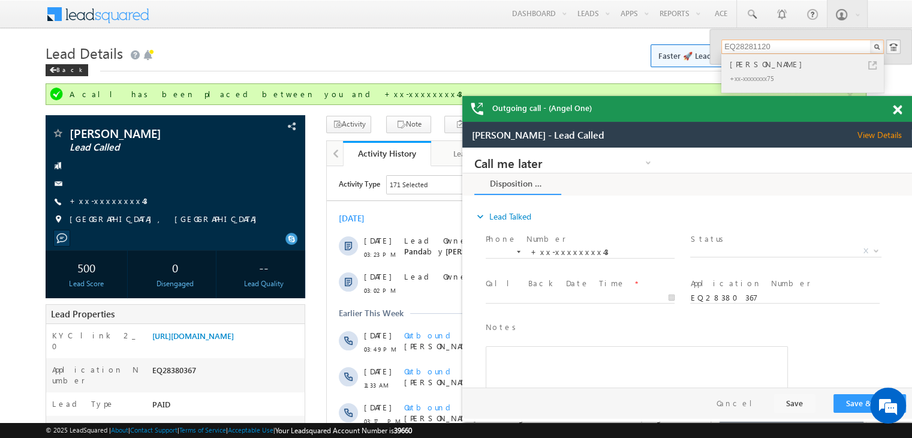
type input "EQ28281120"
click at [748, 63] on div "[PERSON_NAME]" at bounding box center [807, 64] width 161 height 13
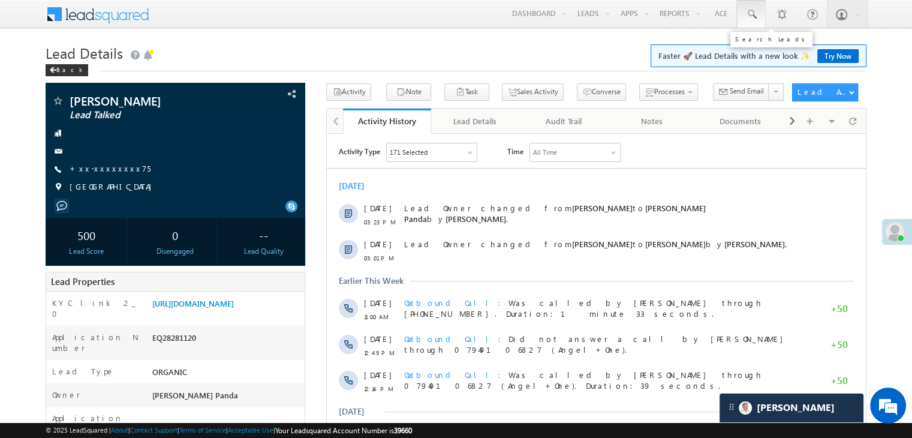
click at [753, 15] on span at bounding box center [751, 14] width 12 height 12
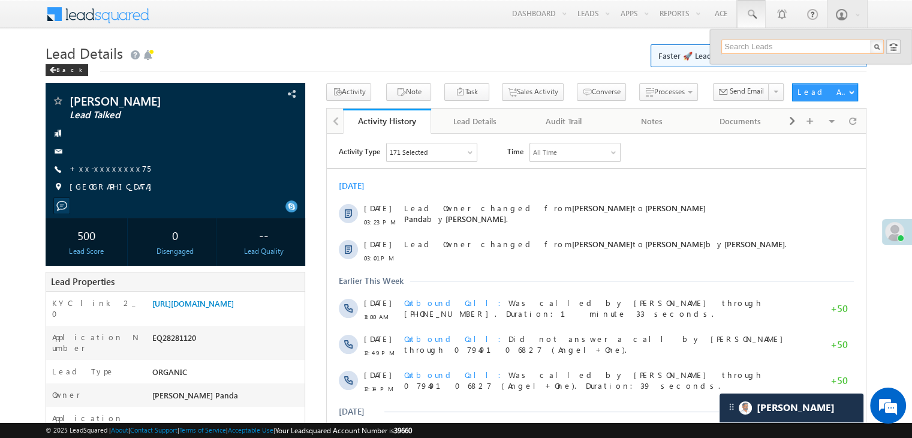
paste input "EQ28281120"
type input "EQ28281120"
click at [742, 67] on div "[PERSON_NAME]" at bounding box center [807, 64] width 161 height 13
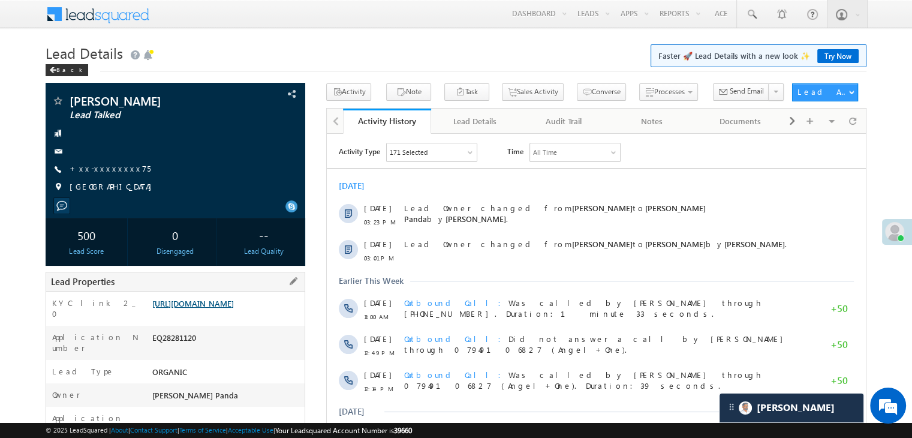
click at [224, 308] on link "https://angelbroking1-pk3em7sa.customui-test.leadsquared.com?leadId=8a24a4b2-de…" at bounding box center [193, 303] width 82 height 10
click at [100, 168] on link "+xx-xxxxxxxx75" at bounding box center [110, 168] width 81 height 10
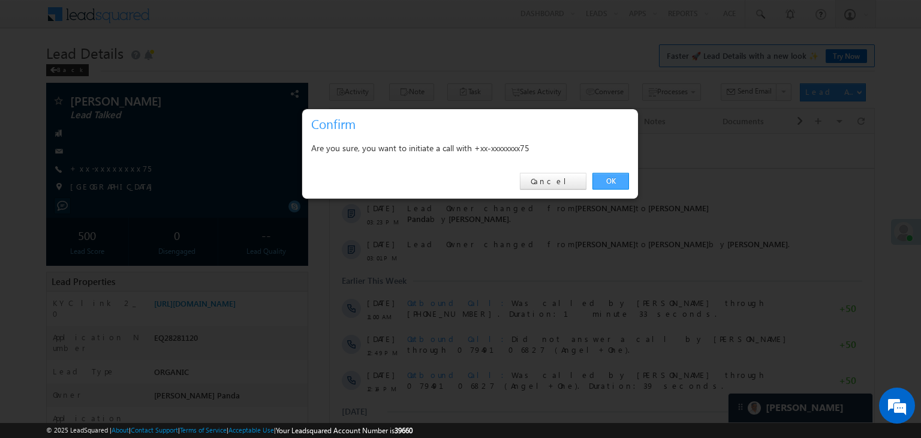
drag, startPoint x: 614, startPoint y: 174, endPoint x: 199, endPoint y: 17, distance: 443.6
click at [614, 174] on link "OK" at bounding box center [610, 181] width 37 height 17
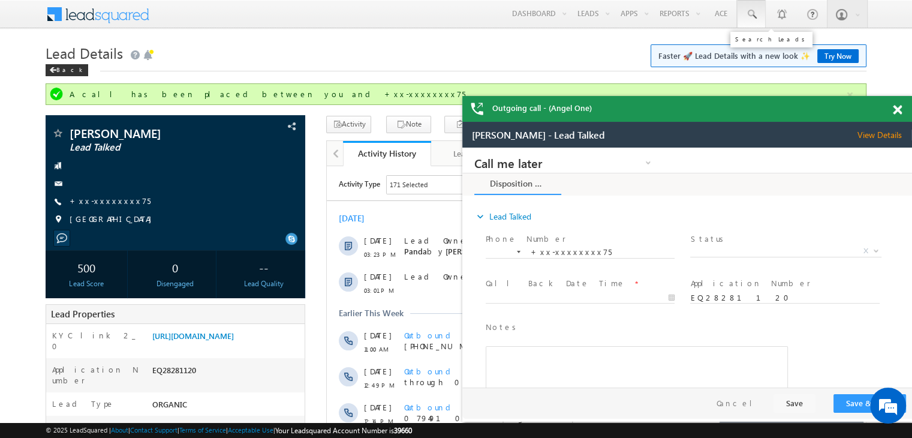
click at [750, 16] on span at bounding box center [751, 14] width 12 height 12
paste input "EQ28687407"
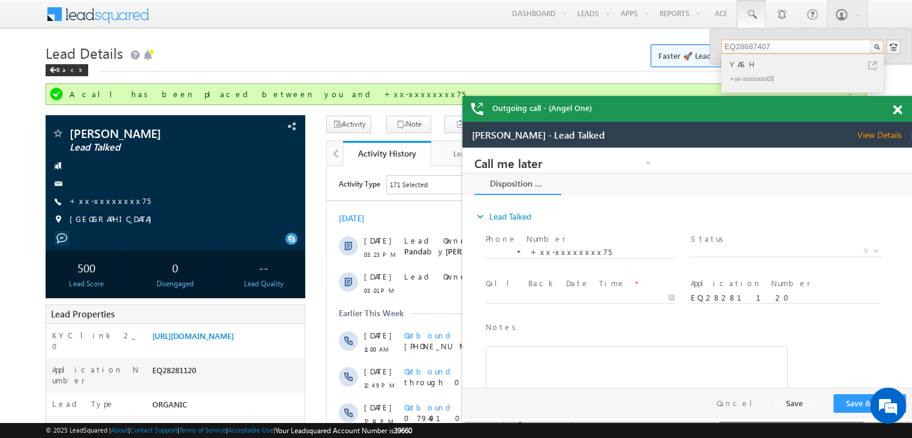
type input "EQ28687407"
click at [742, 65] on div "YASH" at bounding box center [807, 64] width 161 height 13
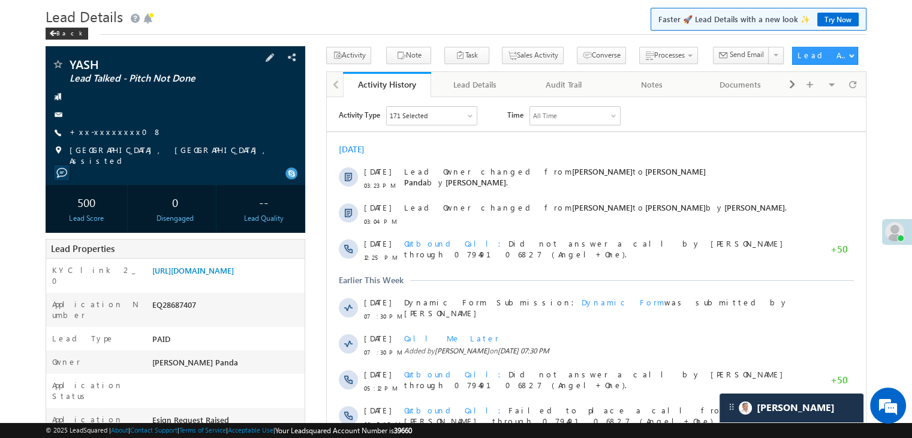
scroll to position [120, 0]
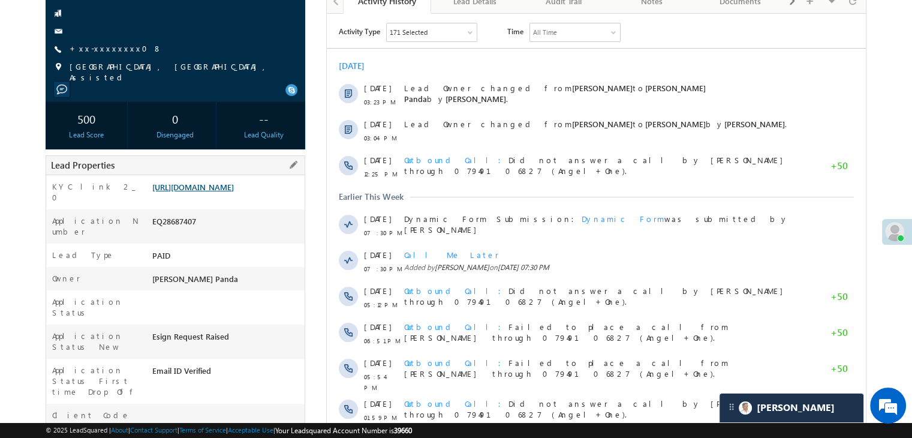
click at [226, 192] on link "https://angelbroking1-pk3em7sa.customui-test.leadsquared.com?leadId=e6dd8664-78…" at bounding box center [193, 187] width 82 height 10
click at [98, 50] on link "+xx-xxxxxxxx08" at bounding box center [116, 48] width 92 height 10
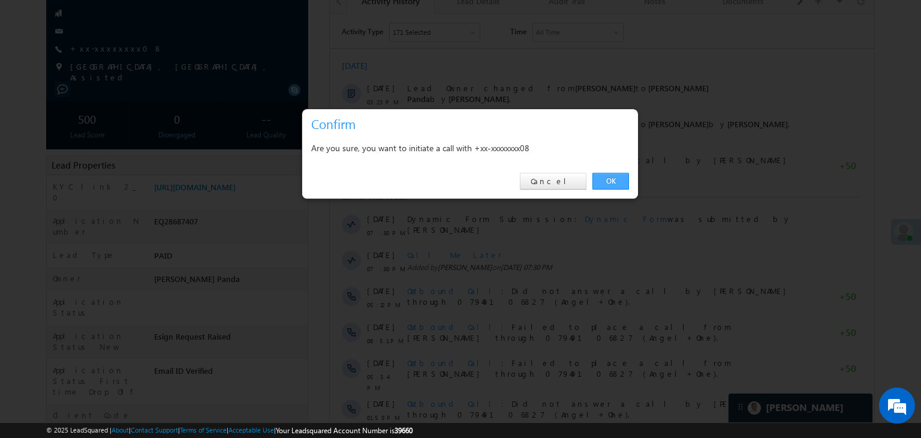
click at [607, 183] on link "OK" at bounding box center [610, 181] width 37 height 17
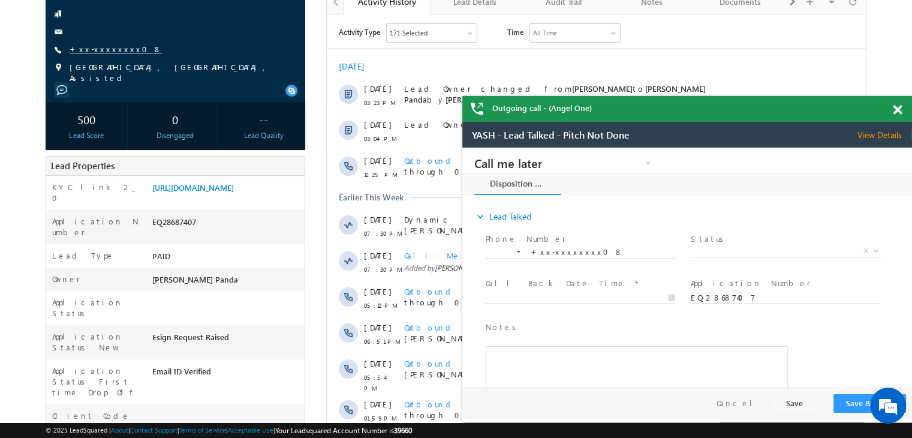
click at [104, 47] on link "+xx-xxxxxxxx08" at bounding box center [116, 49] width 92 height 10
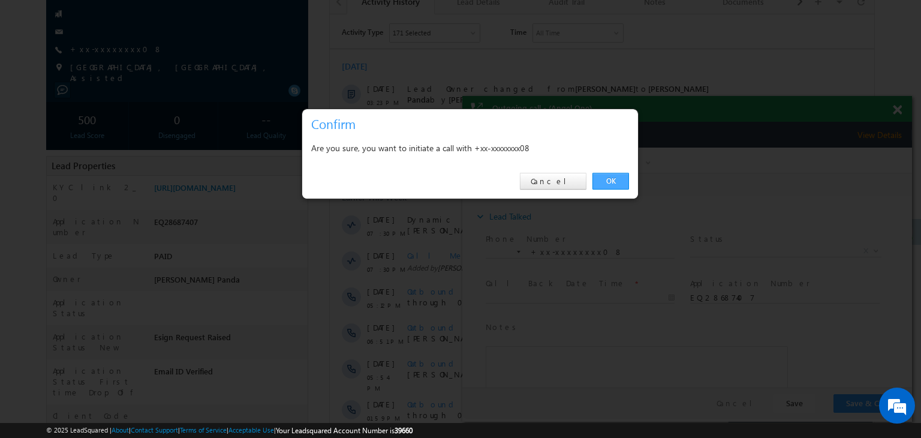
click at [609, 180] on link "OK" at bounding box center [610, 181] width 37 height 17
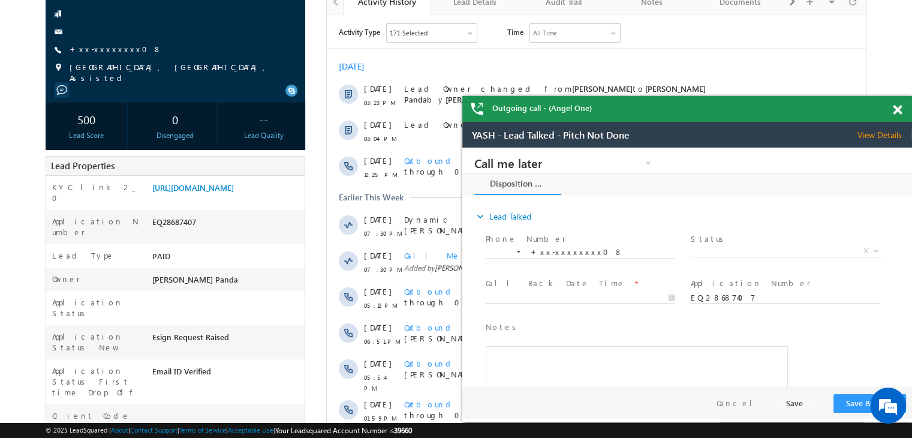
click at [897, 111] on span at bounding box center [897, 110] width 9 height 10
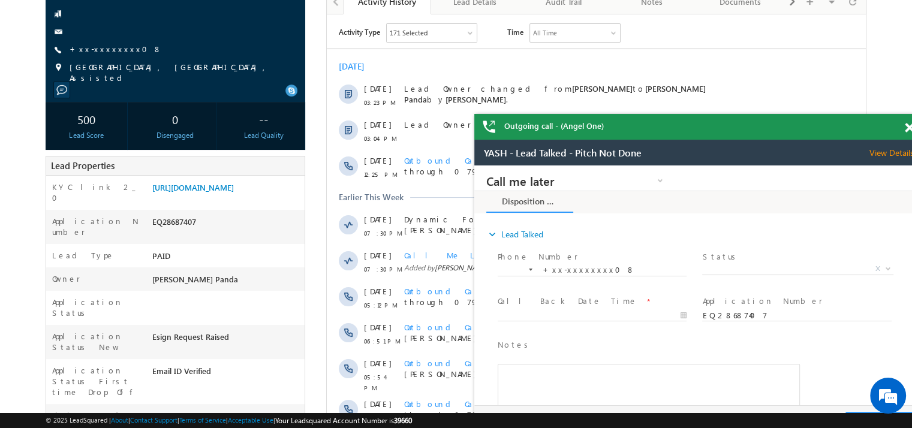
click at [910, 128] on span at bounding box center [909, 128] width 9 height 10
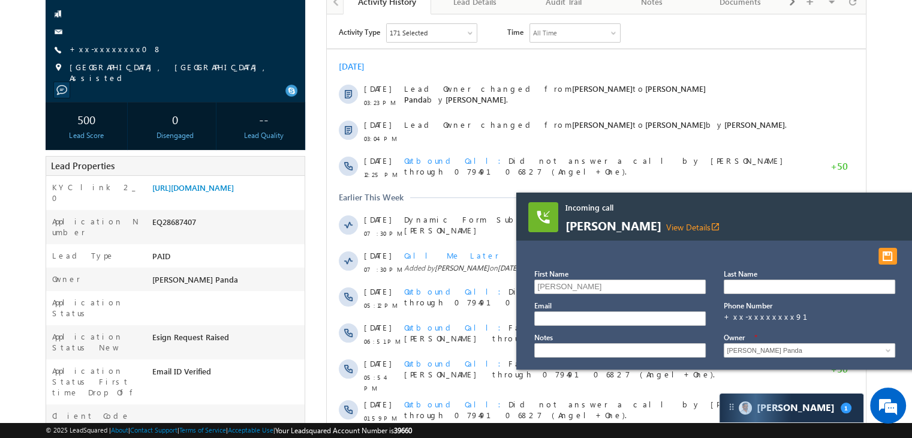
scroll to position [32, 0]
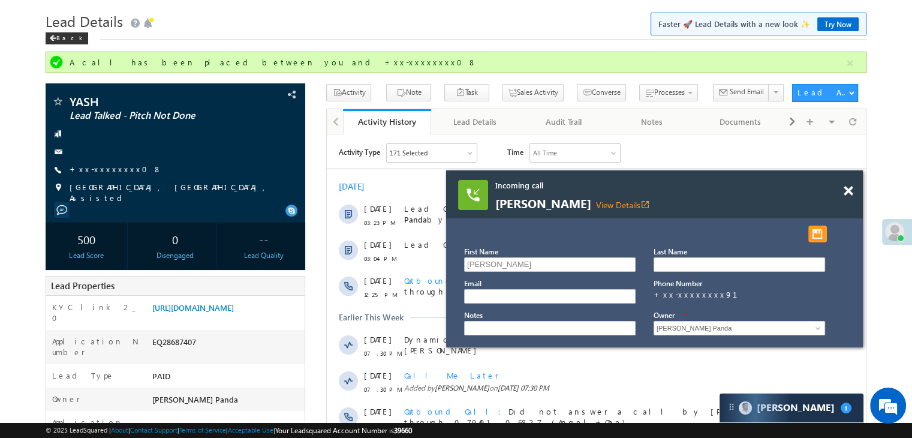
drag, startPoint x: 820, startPoint y: 225, endPoint x: 787, endPoint y: 197, distance: 43.4
click at [746, 198] on span "Ram Nagina Dubey View Details open_in_new" at bounding box center [639, 203] width 288 height 13
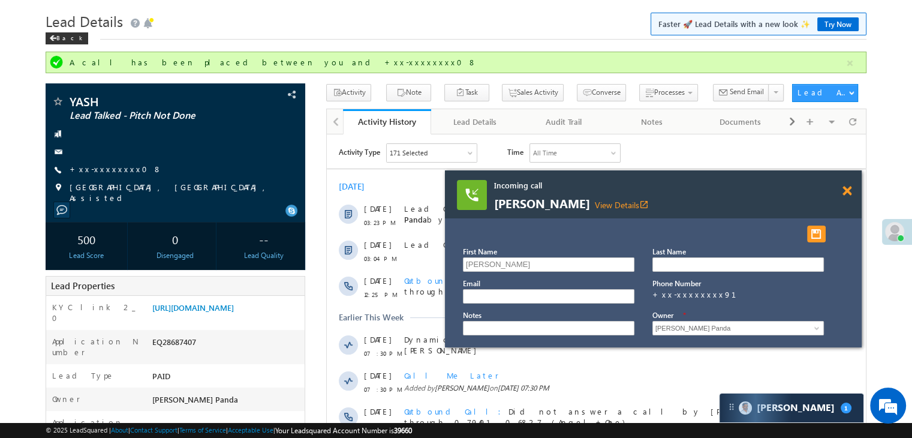
drag, startPoint x: 848, startPoint y: 192, endPoint x: 522, endPoint y: 58, distance: 353.2
click at [848, 192] on span at bounding box center [846, 191] width 9 height 10
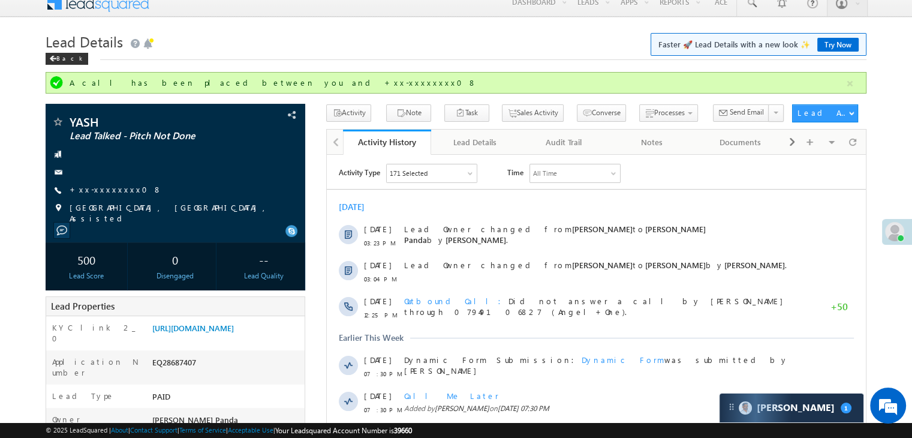
scroll to position [0, 0]
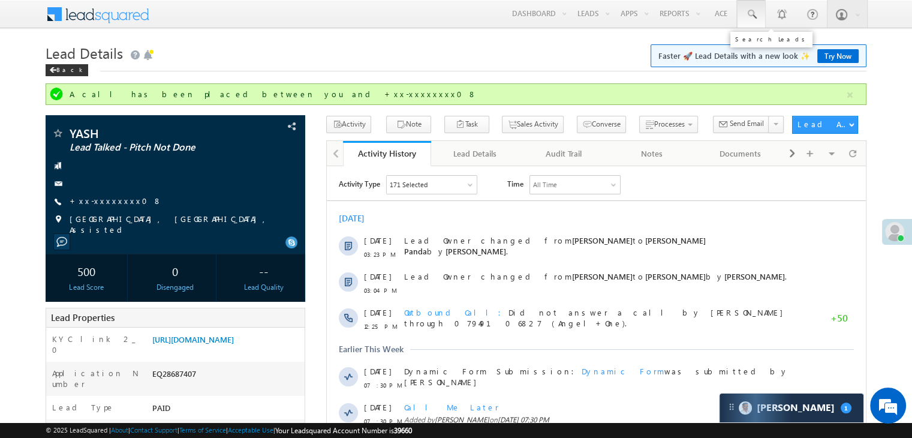
click at [751, 13] on span at bounding box center [751, 14] width 12 height 12
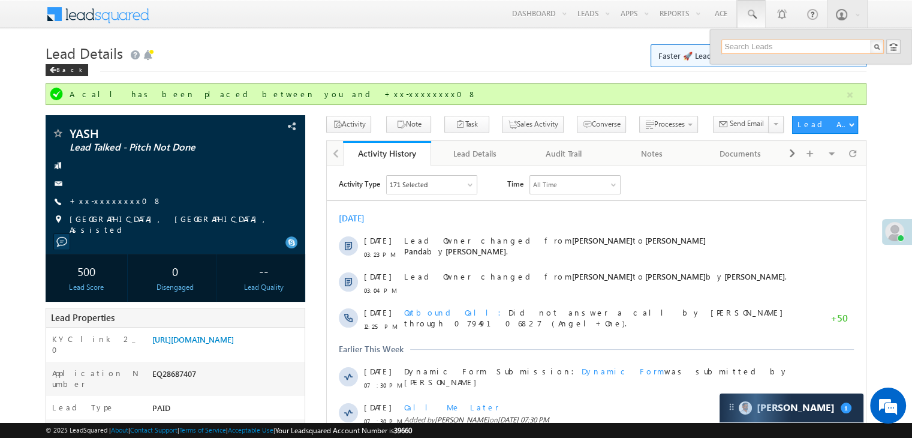
paste input "EQ28569036"
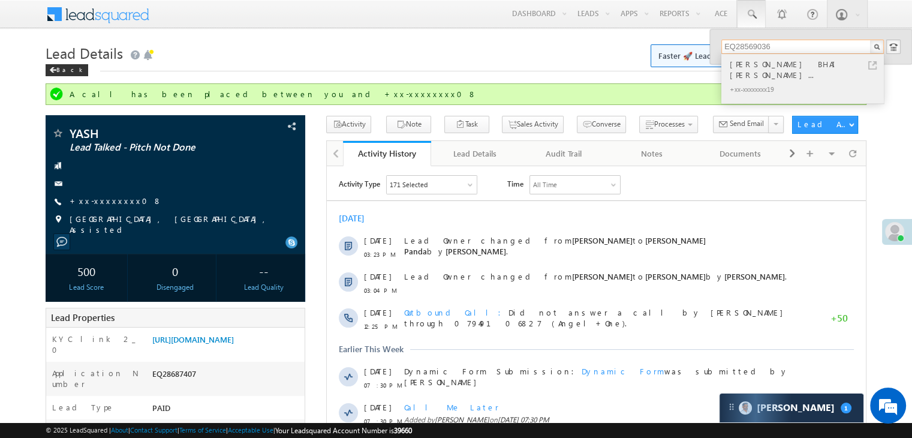
type input "EQ28569036"
click at [745, 65] on div "SOLANKI SiDDHARA BHAI KALAJ..." at bounding box center [807, 70] width 161 height 24
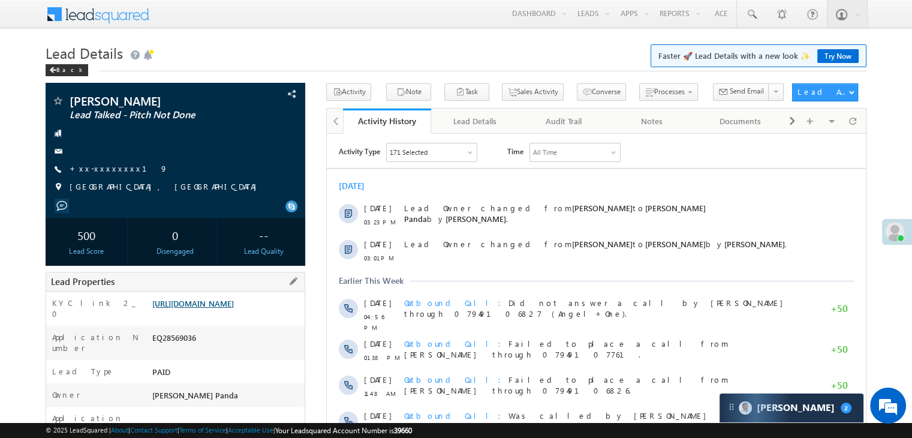
click at [217, 308] on link "[URL][DOMAIN_NAME]" at bounding box center [193, 303] width 82 height 10
click at [111, 173] on link "+xx-xxxxxxxx19" at bounding box center [119, 168] width 98 height 10
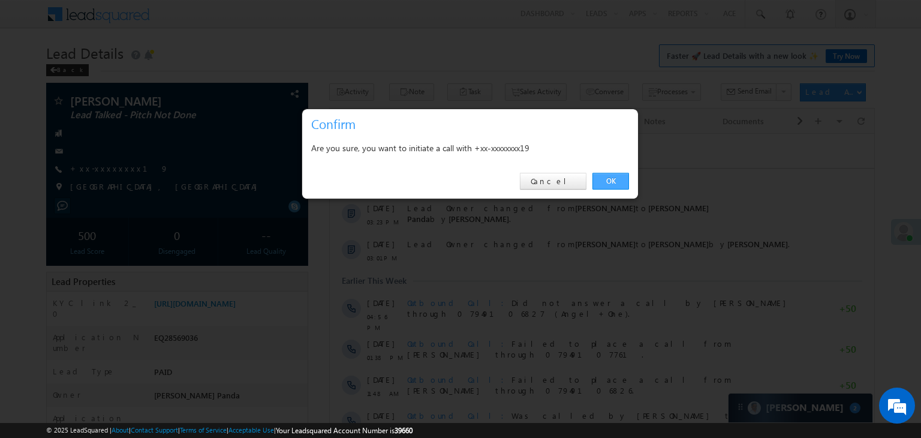
click at [613, 183] on link "OK" at bounding box center [610, 181] width 37 height 17
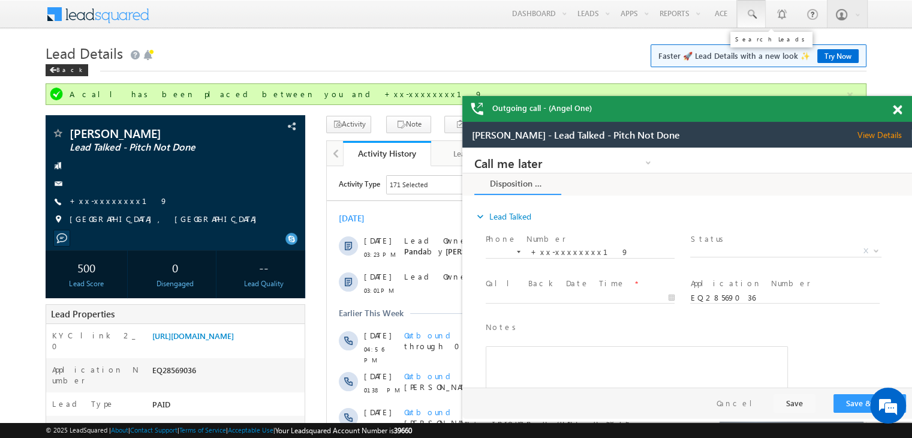
click at [754, 11] on span at bounding box center [751, 14] width 12 height 12
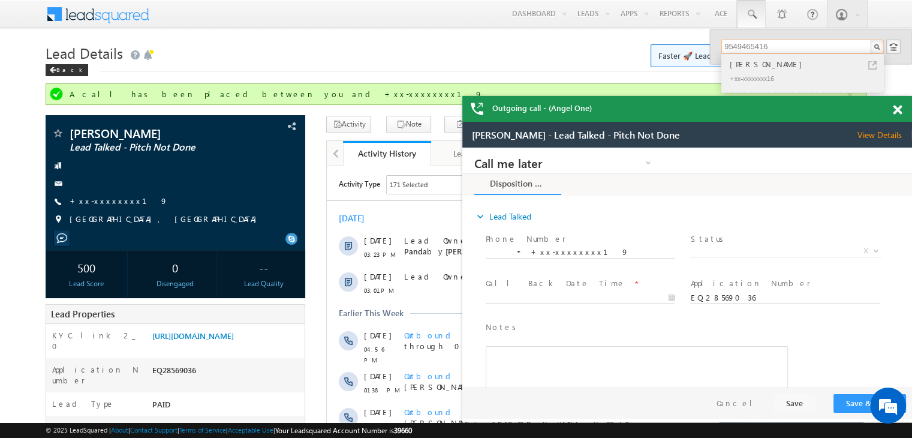
type input "9549465416"
click at [746, 68] on div "[PERSON_NAME]" at bounding box center [807, 64] width 161 height 13
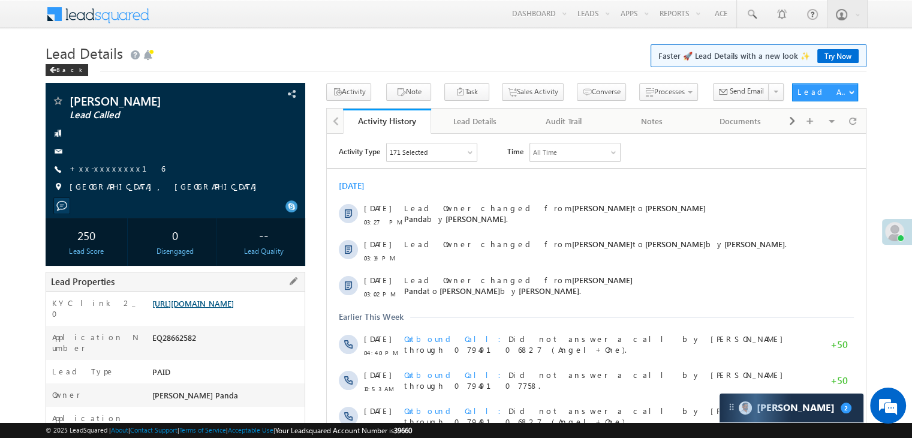
click at [225, 308] on link "https://angelbroking1-pk3em7sa.customui-test.leadsquared.com?leadId=9c616b61-93…" at bounding box center [193, 303] width 82 height 10
click at [751, 13] on span at bounding box center [751, 14] width 12 height 12
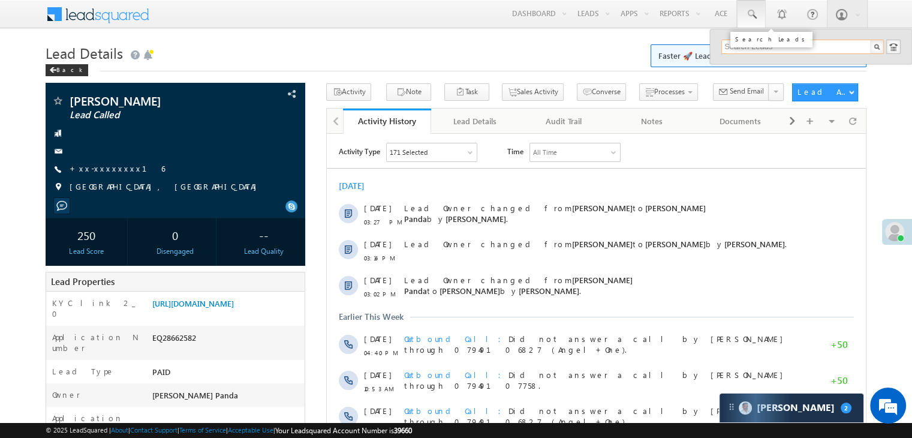
paste input "EQ28427017"
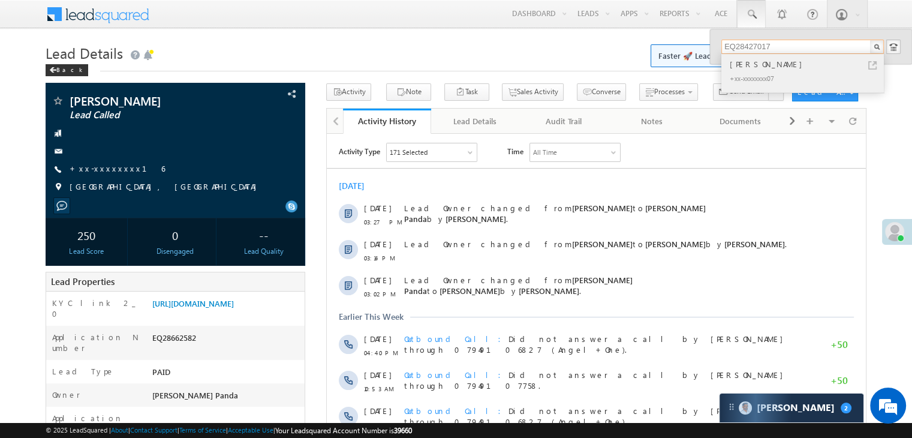
type input "EQ28427017"
click at [746, 62] on div "Hiral Richard Vaz" at bounding box center [807, 64] width 161 height 13
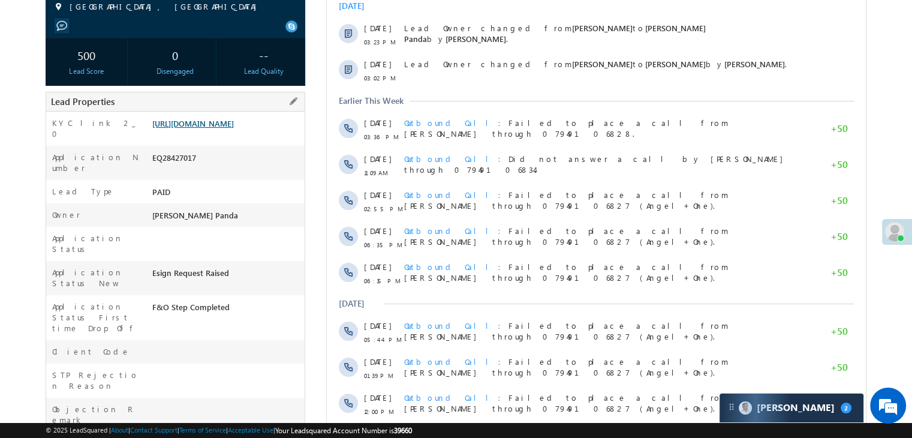
click at [216, 128] on link "[URL][DOMAIN_NAME]" at bounding box center [193, 123] width 82 height 10
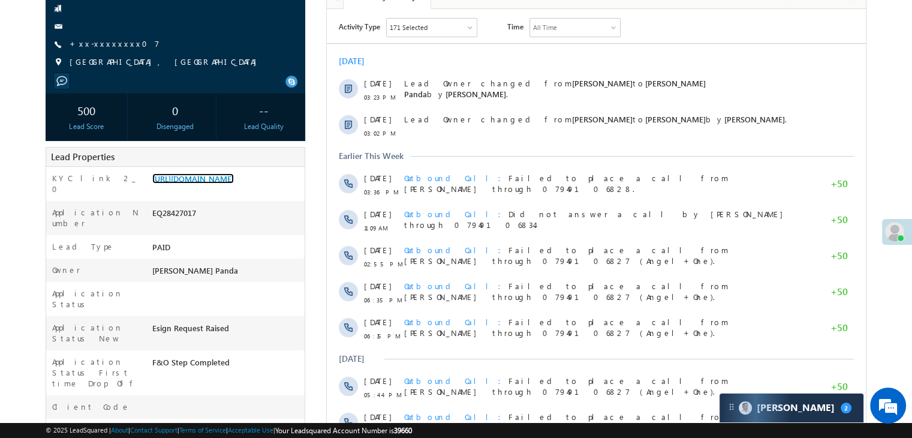
scroll to position [60, 0]
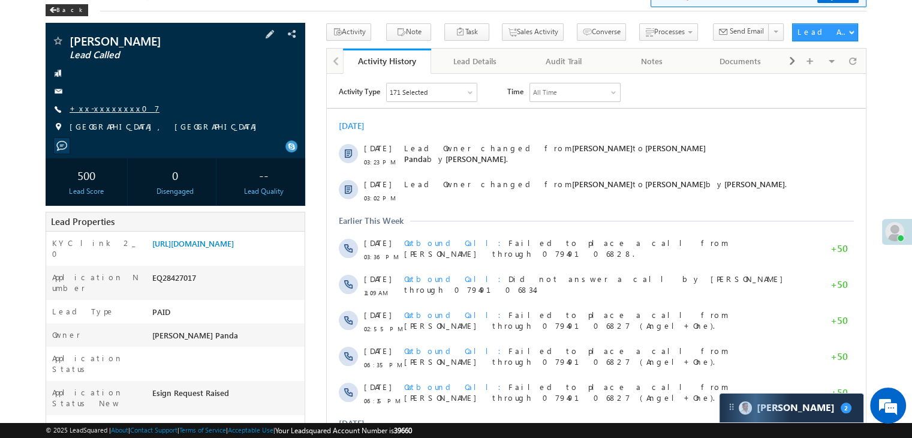
click at [101, 104] on link "+xx-xxxxxxxx07" at bounding box center [115, 108] width 90 height 10
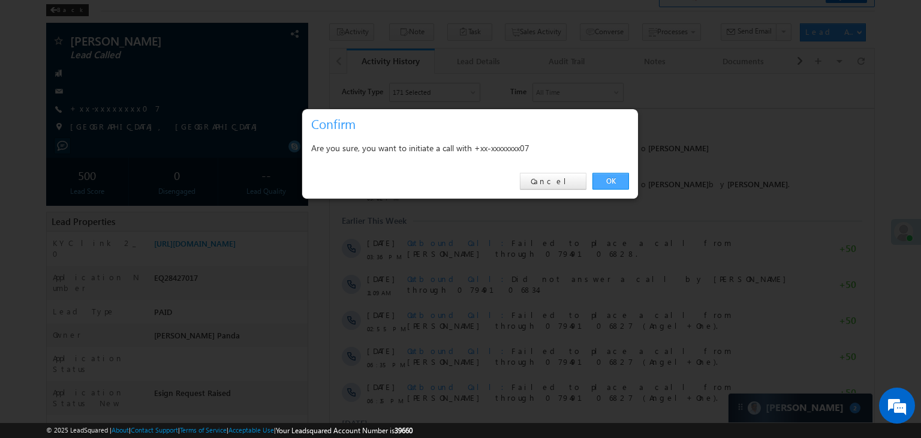
click at [613, 178] on link "OK" at bounding box center [610, 181] width 37 height 17
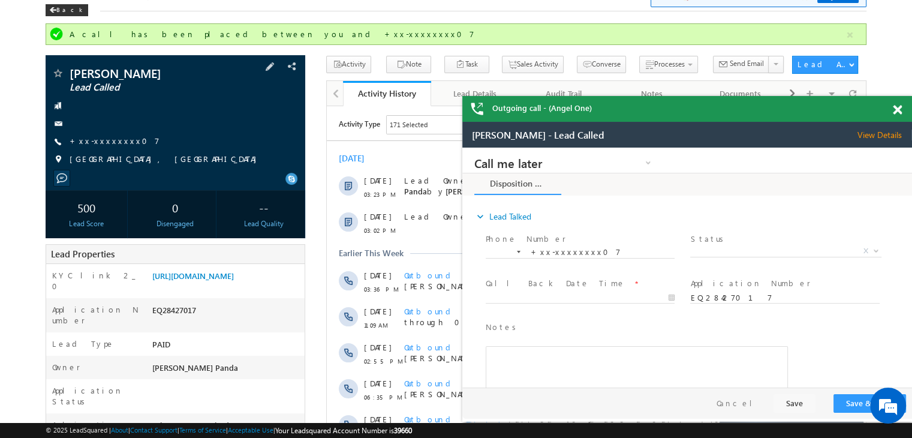
scroll to position [0, 0]
click at [106, 143] on link "+xx-xxxxxxxx07" at bounding box center [115, 140] width 90 height 10
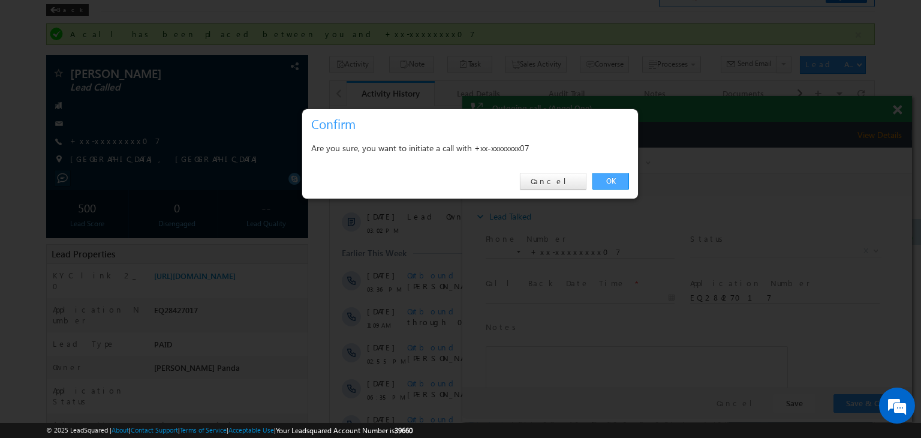
click at [610, 178] on link "OK" at bounding box center [610, 181] width 37 height 17
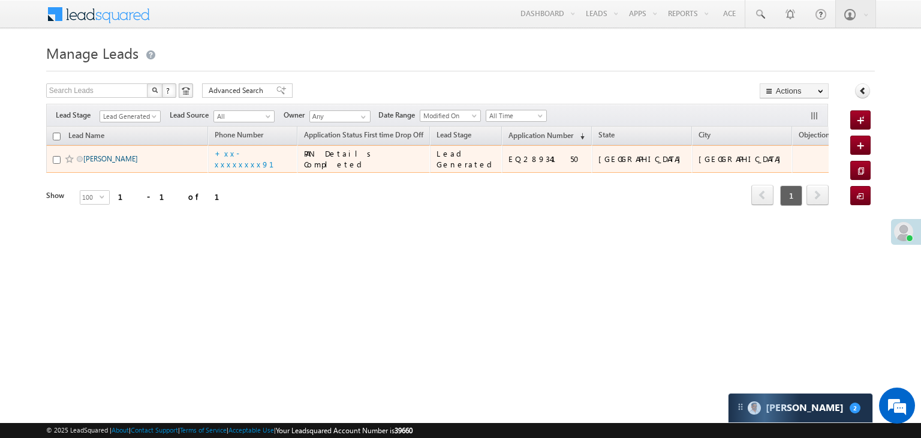
click at [106, 163] on link "[PERSON_NAME]" at bounding box center [110, 158] width 55 height 9
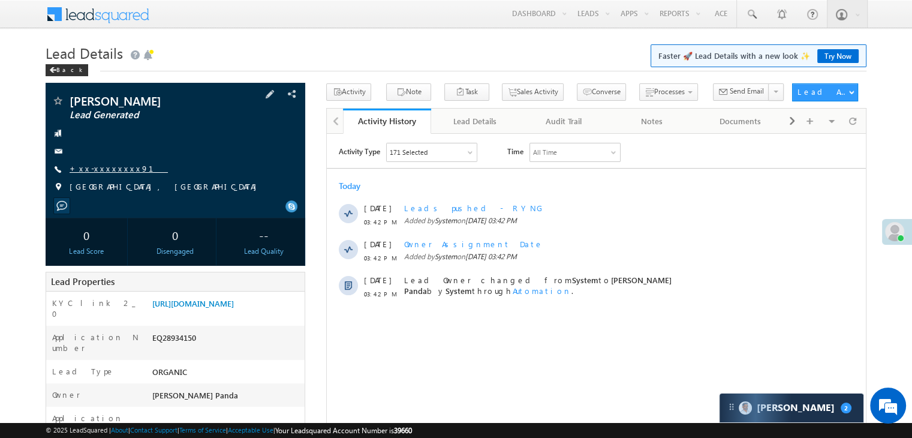
click at [108, 171] on link "+xx-xxxxxxxx91" at bounding box center [119, 168] width 98 height 10
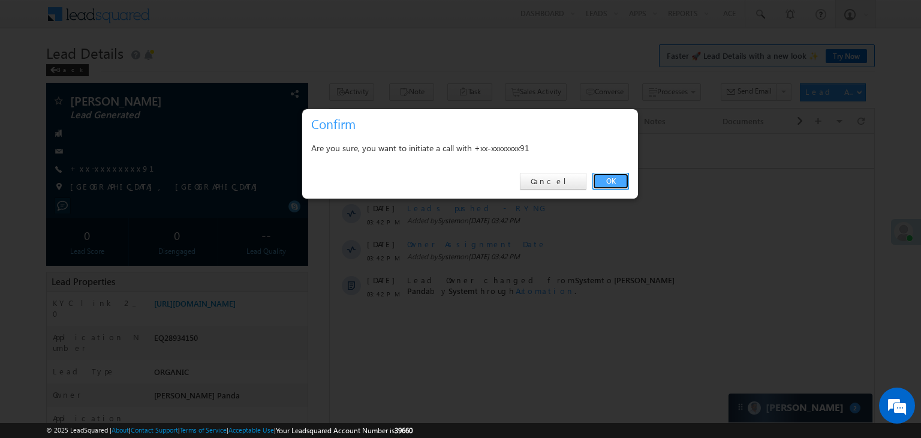
click at [611, 182] on link "OK" at bounding box center [610, 181] width 37 height 17
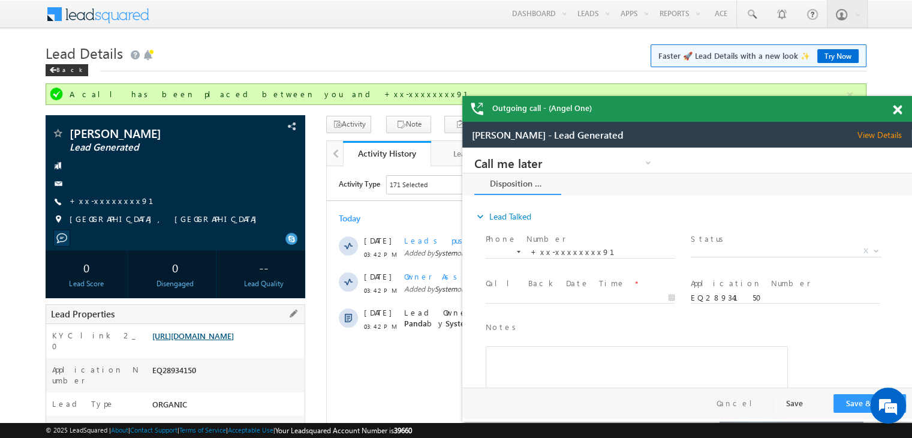
click at [234, 340] on link "https://angelbroking1-pk3em7sa.customui-test.leadsquared.com?leadId=60b146b7-a7…" at bounding box center [193, 335] width 82 height 10
click at [109, 201] on link "+xx-xxxxxxxx91" at bounding box center [119, 200] width 98 height 10
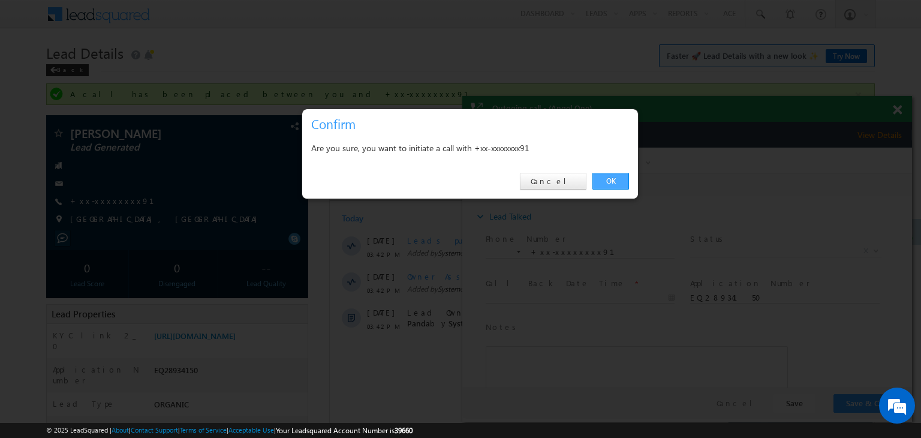
drag, startPoint x: 147, startPoint y: 30, endPoint x: 611, endPoint y: 179, distance: 487.2
click at [611, 179] on link "OK" at bounding box center [610, 181] width 37 height 17
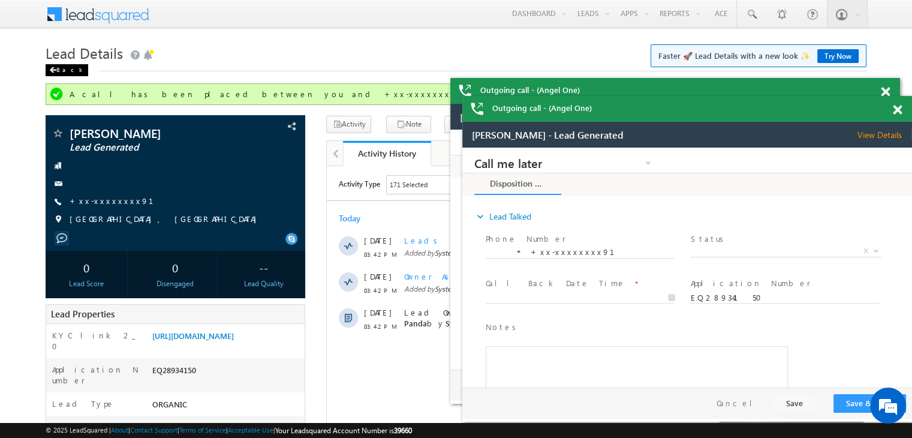
click at [56, 72] on span at bounding box center [52, 70] width 7 height 6
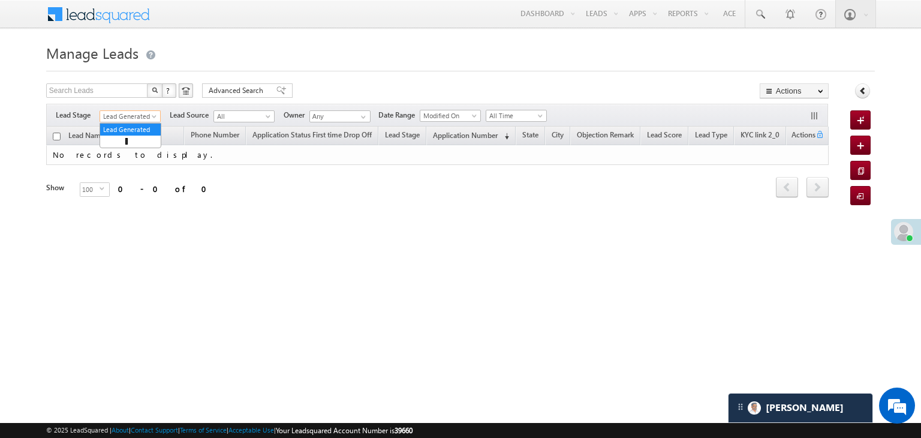
click at [153, 111] on span "Lead Generated" at bounding box center [128, 116] width 57 height 11
click at [125, 126] on link "All" at bounding box center [130, 129] width 61 height 11
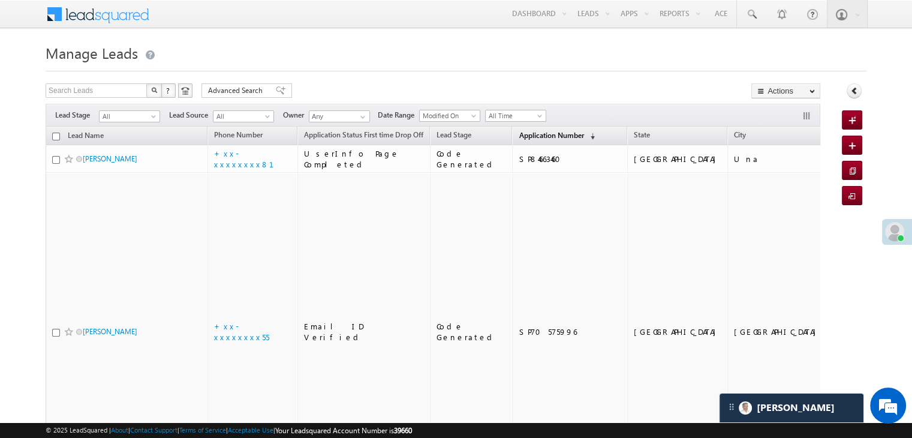
click at [519, 135] on span "Application Number" at bounding box center [551, 135] width 65 height 9
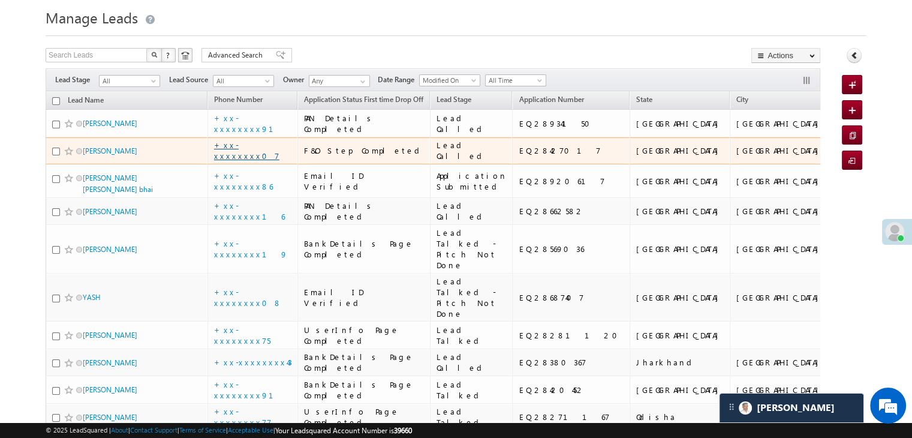
scroll to position [60, 0]
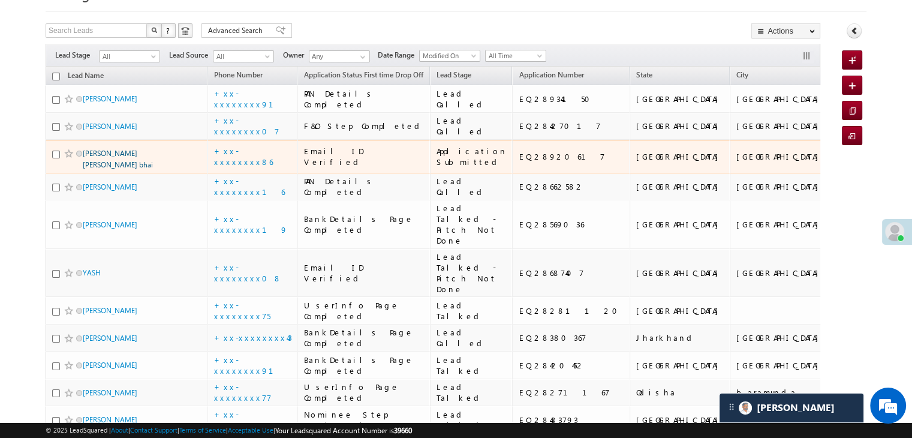
click at [141, 169] on link "Parmar Ravi Rajesh bhai" at bounding box center [118, 159] width 70 height 20
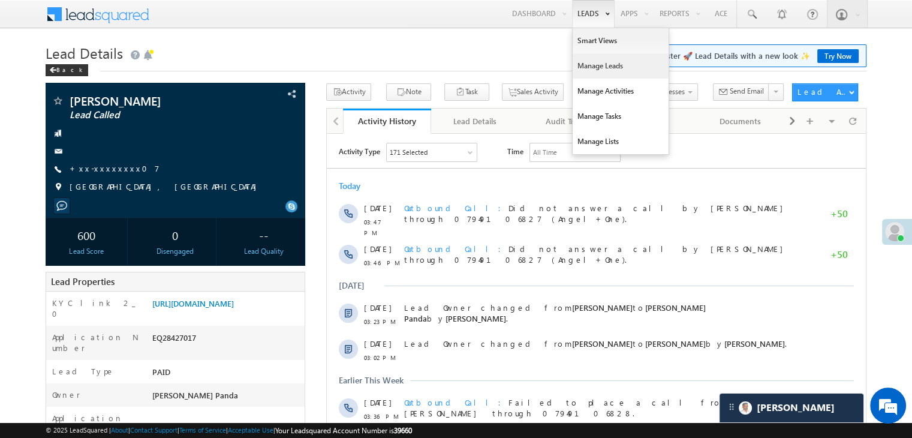
click at [593, 65] on link "Manage Leads" at bounding box center [620, 65] width 96 height 25
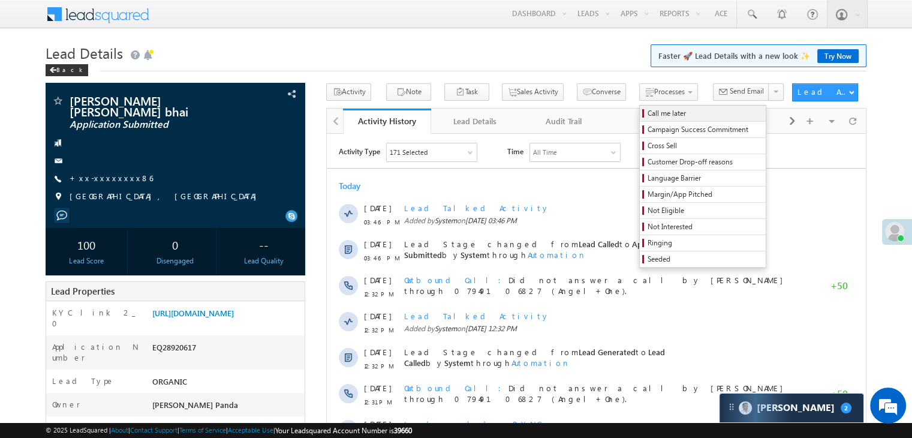
click at [647, 111] on span "Call me later" at bounding box center [704, 113] width 114 height 11
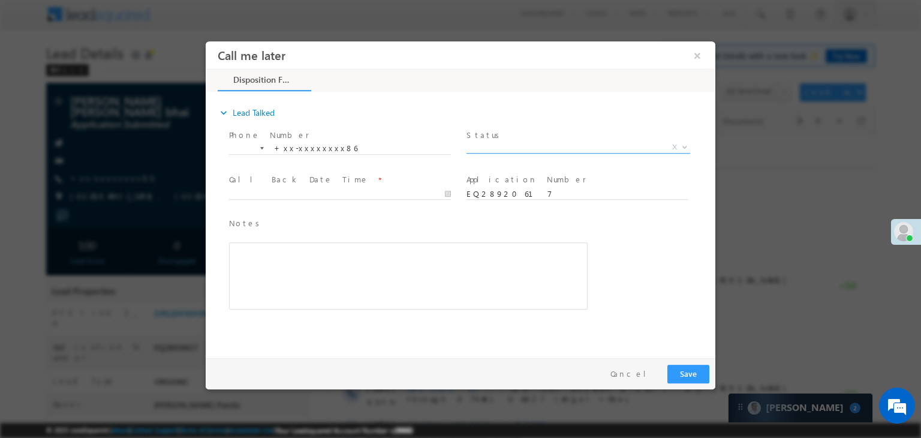
click at [546, 153] on span "X" at bounding box center [578, 150] width 224 height 12
click at [544, 145] on span "X" at bounding box center [578, 147] width 224 height 12
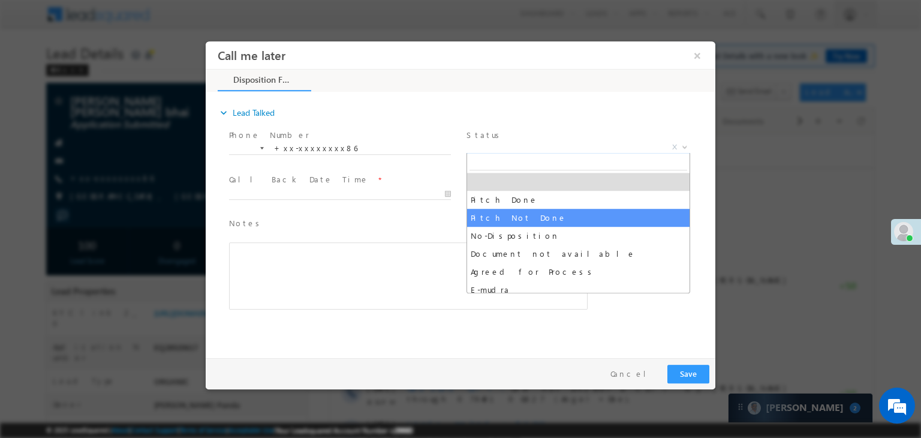
select select "Pitch Not Done"
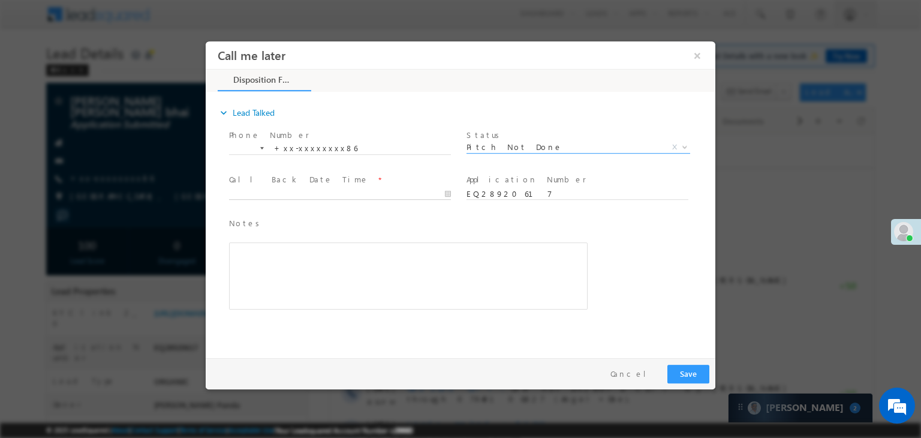
click at [396, 197] on input "text" at bounding box center [340, 194] width 222 height 12
type input "09/14/25 3:57 PM"
click at [682, 376] on button "Save" at bounding box center [688, 373] width 42 height 19
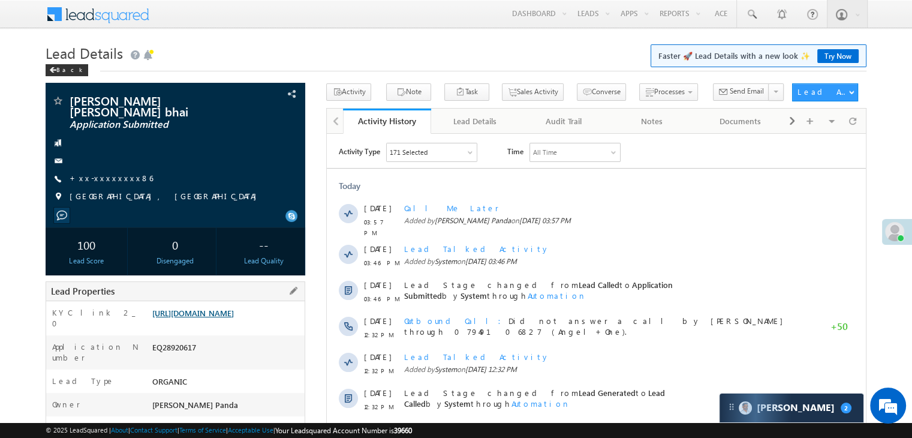
click at [227, 318] on link "[URL][DOMAIN_NAME]" at bounding box center [193, 313] width 82 height 10
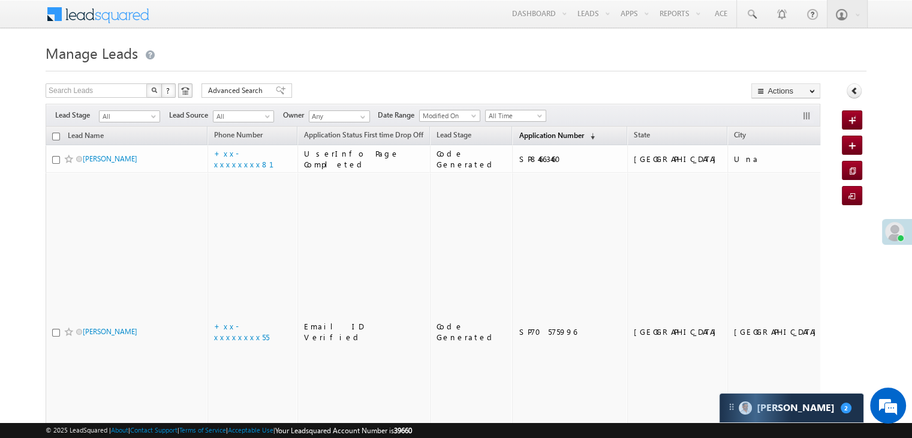
click at [529, 132] on span "Application Number" at bounding box center [551, 135] width 65 height 9
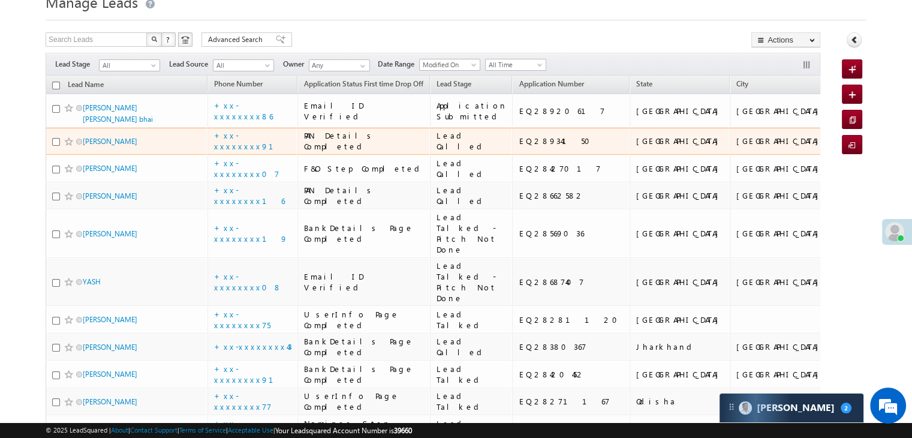
scroll to position [180, 0]
